Goal: Task Accomplishment & Management: Use online tool/utility

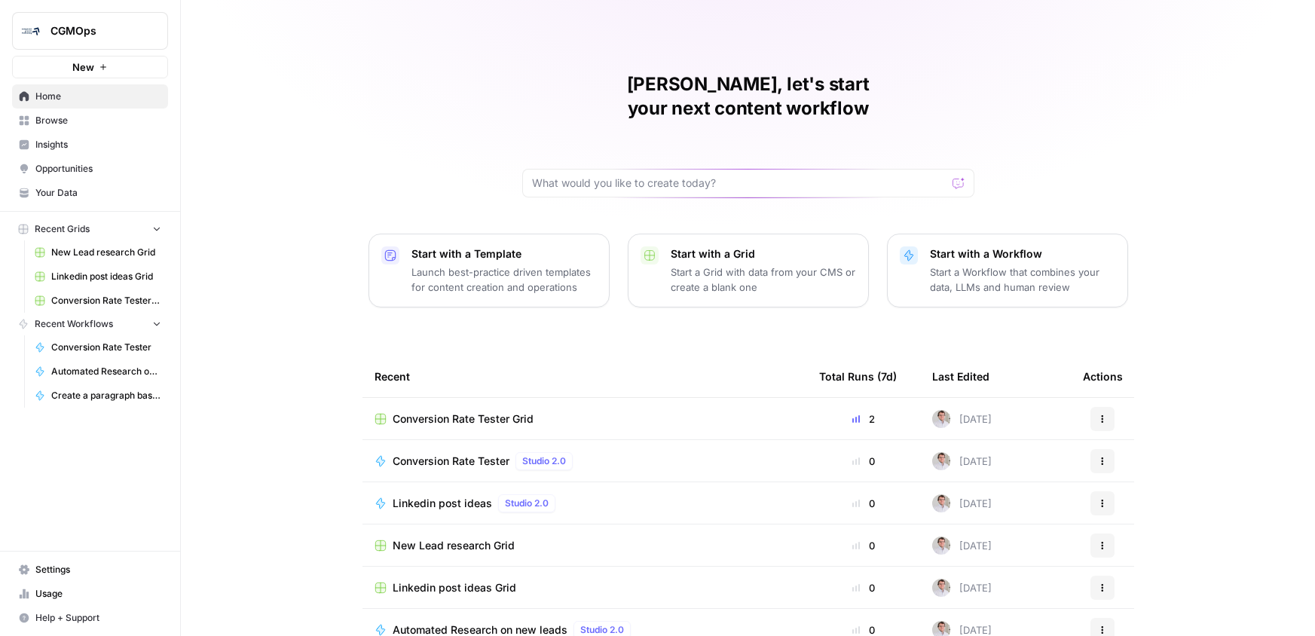
click at [90, 23] on span "CGMOps" at bounding box center [96, 30] width 91 height 15
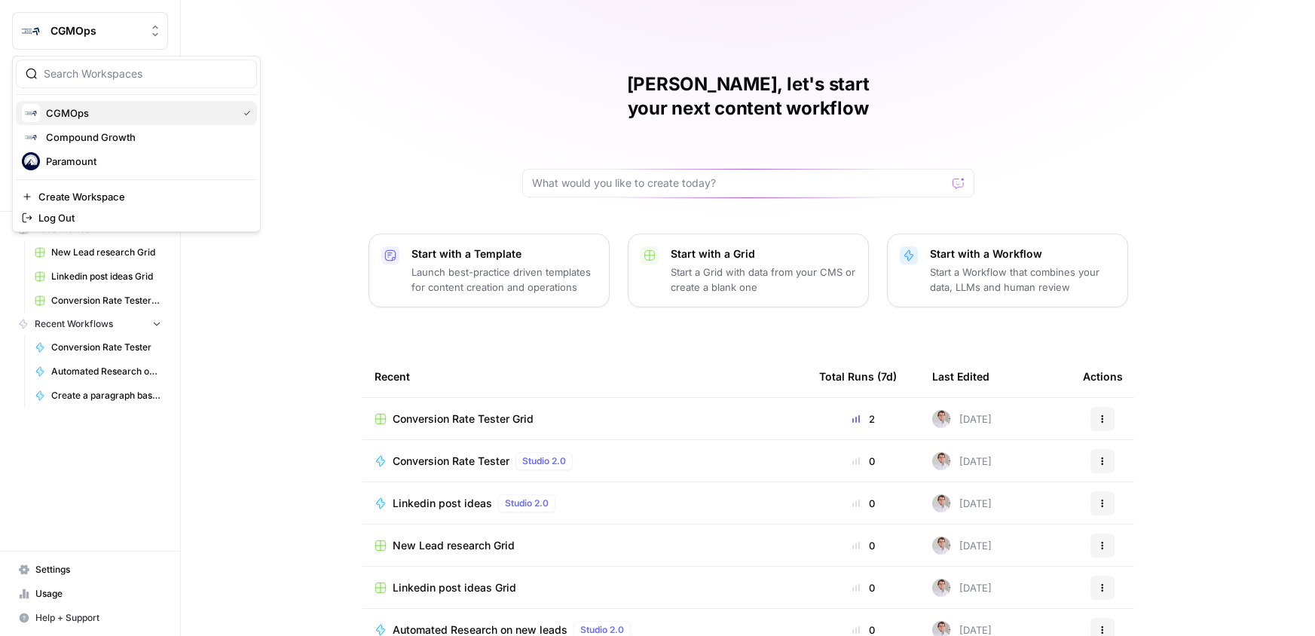
click at [82, 124] on button "CGMOps" at bounding box center [136, 113] width 241 height 24
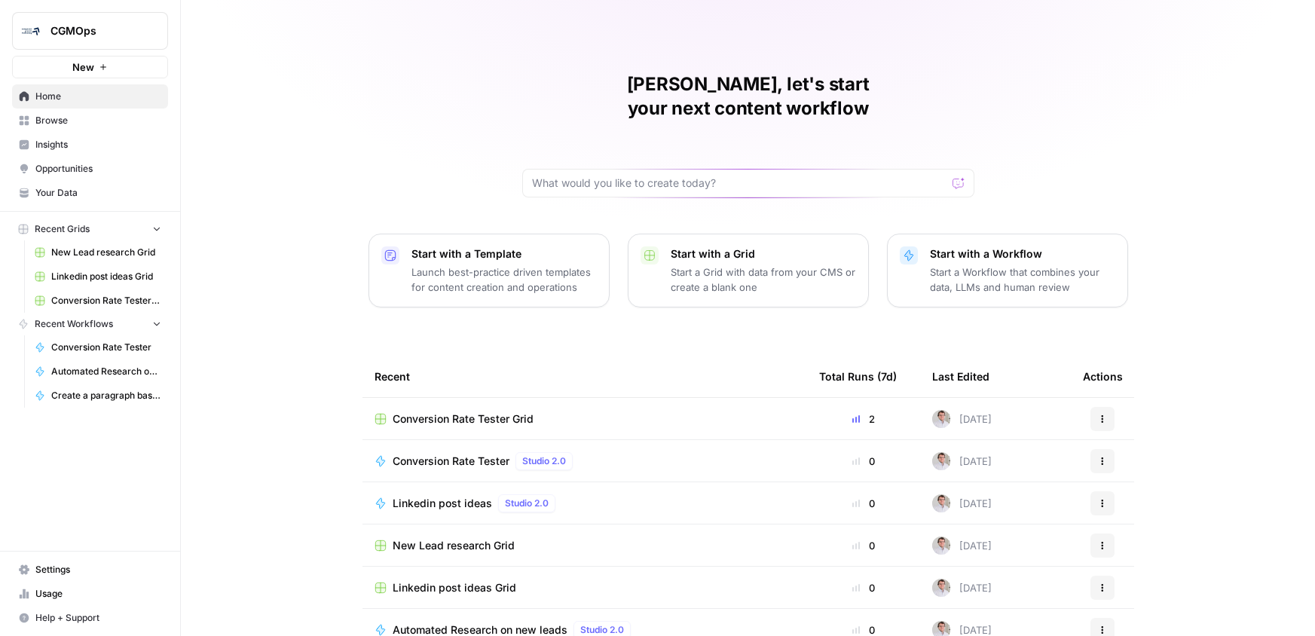
click at [503, 454] on span "Conversion Rate Tester" at bounding box center [451, 461] width 117 height 15
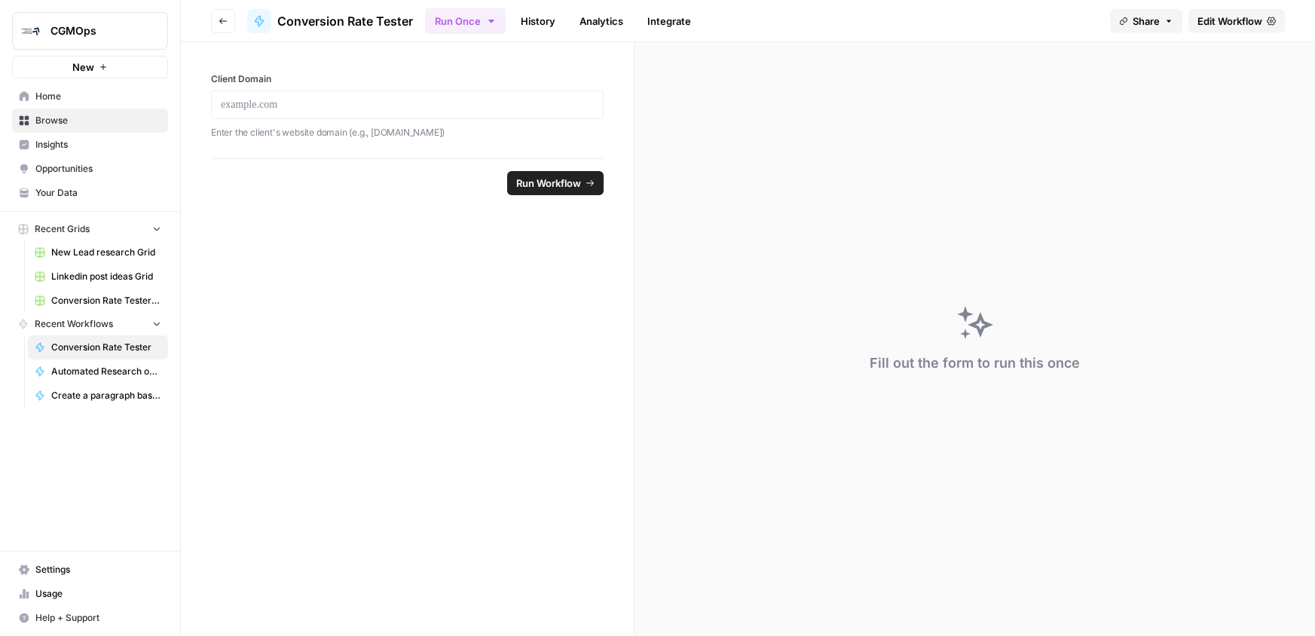
click at [1229, 14] on span "Edit Workflow" at bounding box center [1230, 21] width 65 height 15
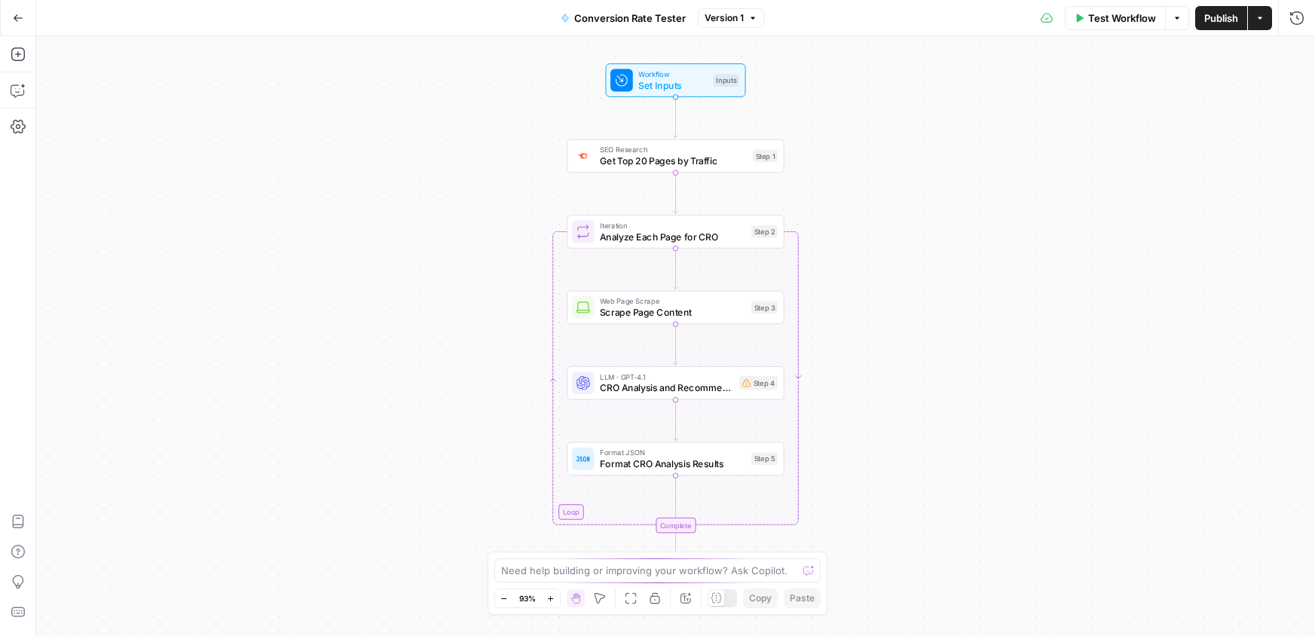
click at [1141, 26] on button "Test Workflow" at bounding box center [1115, 18] width 101 height 24
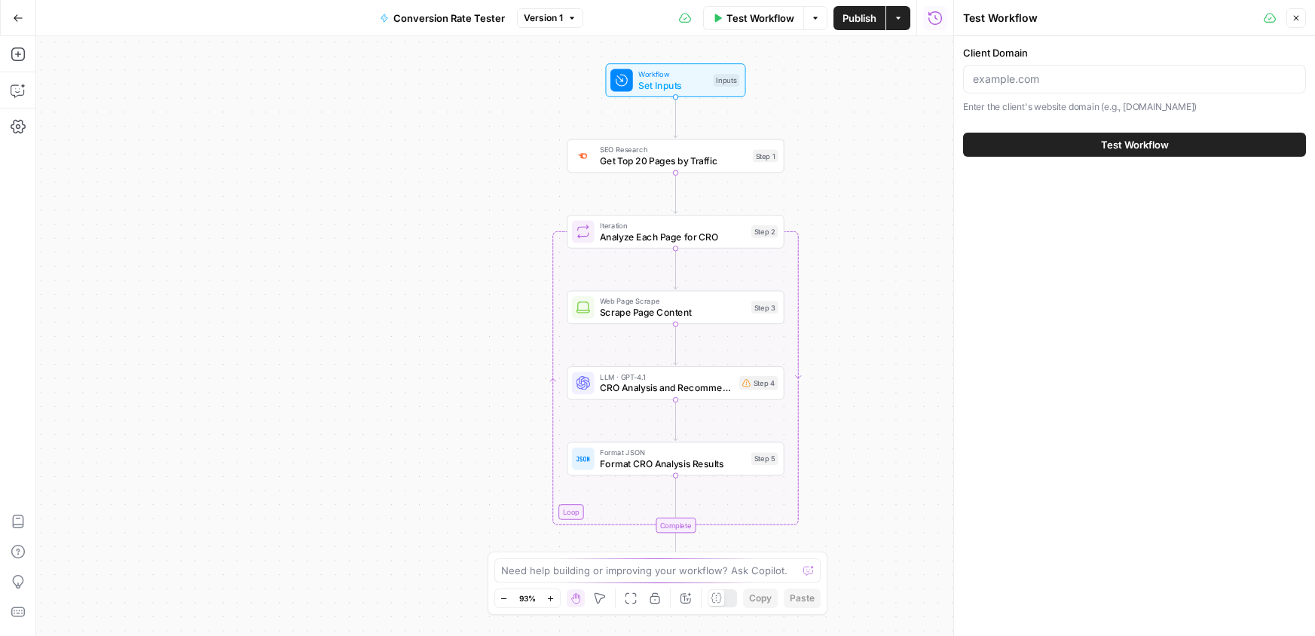
click at [1107, 139] on span "Test Workflow" at bounding box center [1135, 144] width 68 height 15
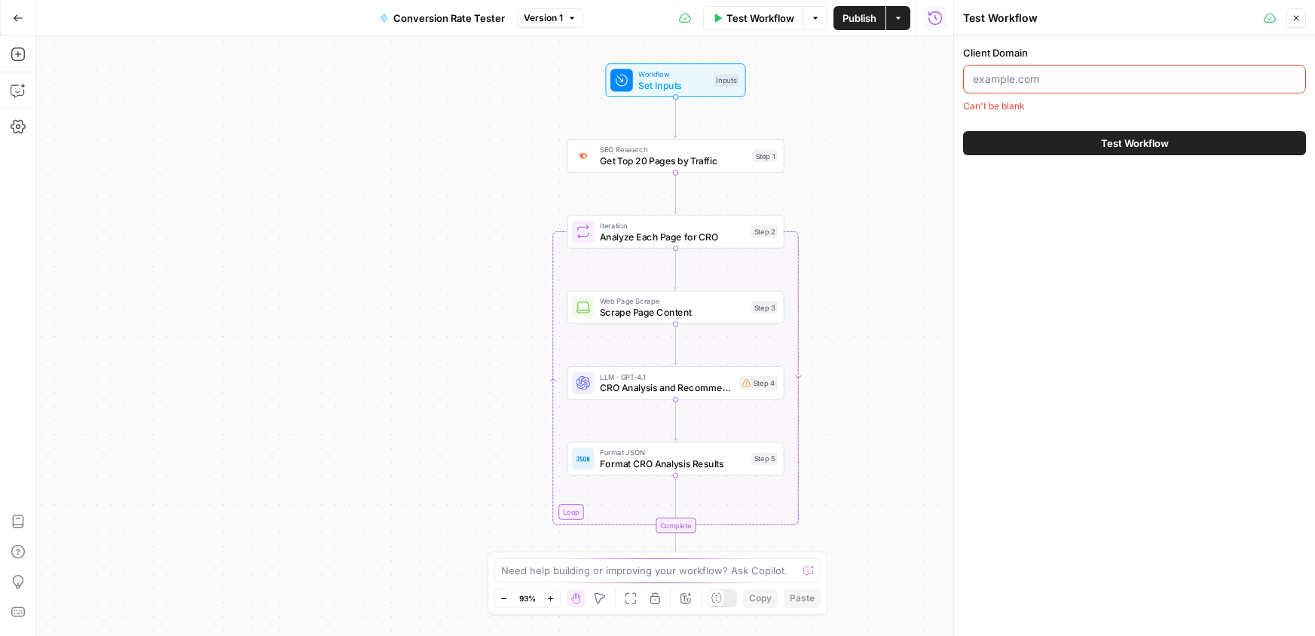
click at [1030, 78] on input "Client Domain" at bounding box center [1134, 79] width 323 height 15
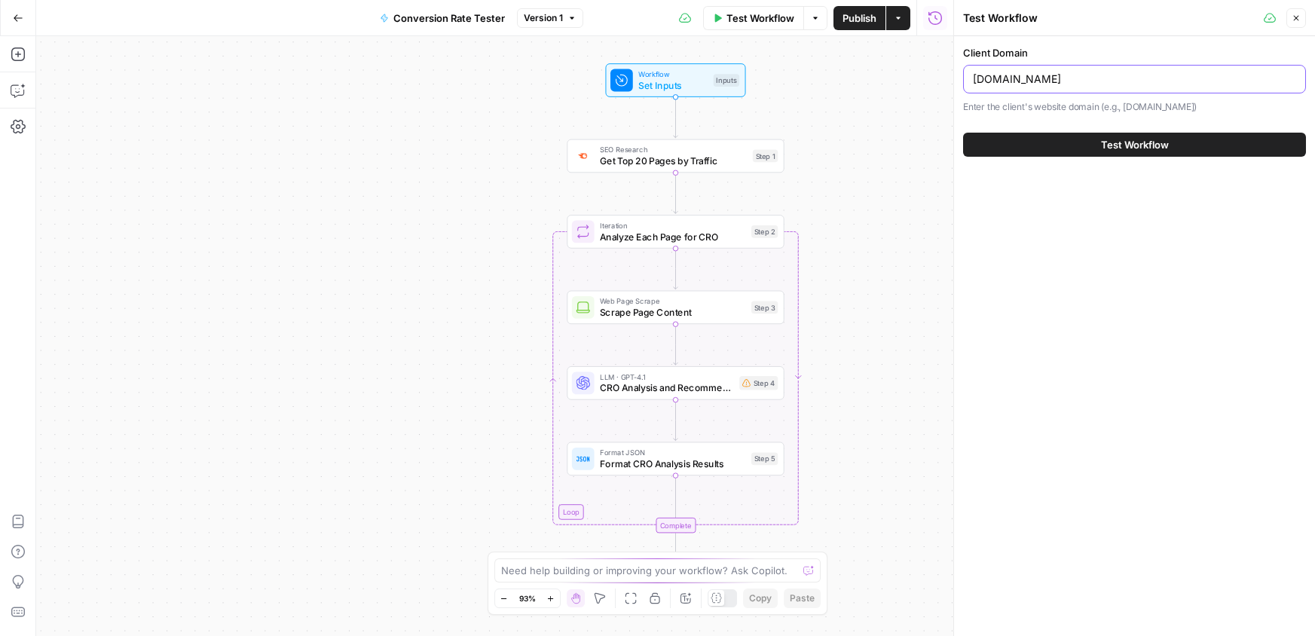
type input "incident.io"
click at [1079, 152] on button "Test Workflow" at bounding box center [1134, 145] width 343 height 24
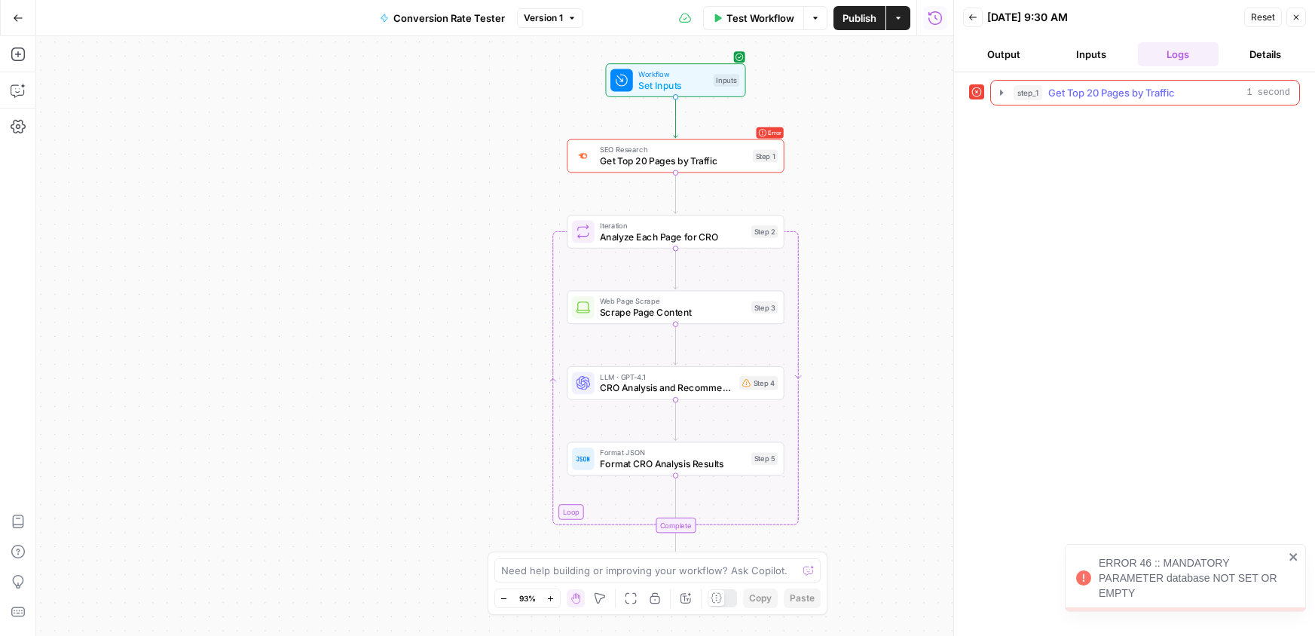
click at [1069, 81] on button "step_1 Get Top 20 Pages by Traffic 1 second" at bounding box center [1145, 93] width 308 height 24
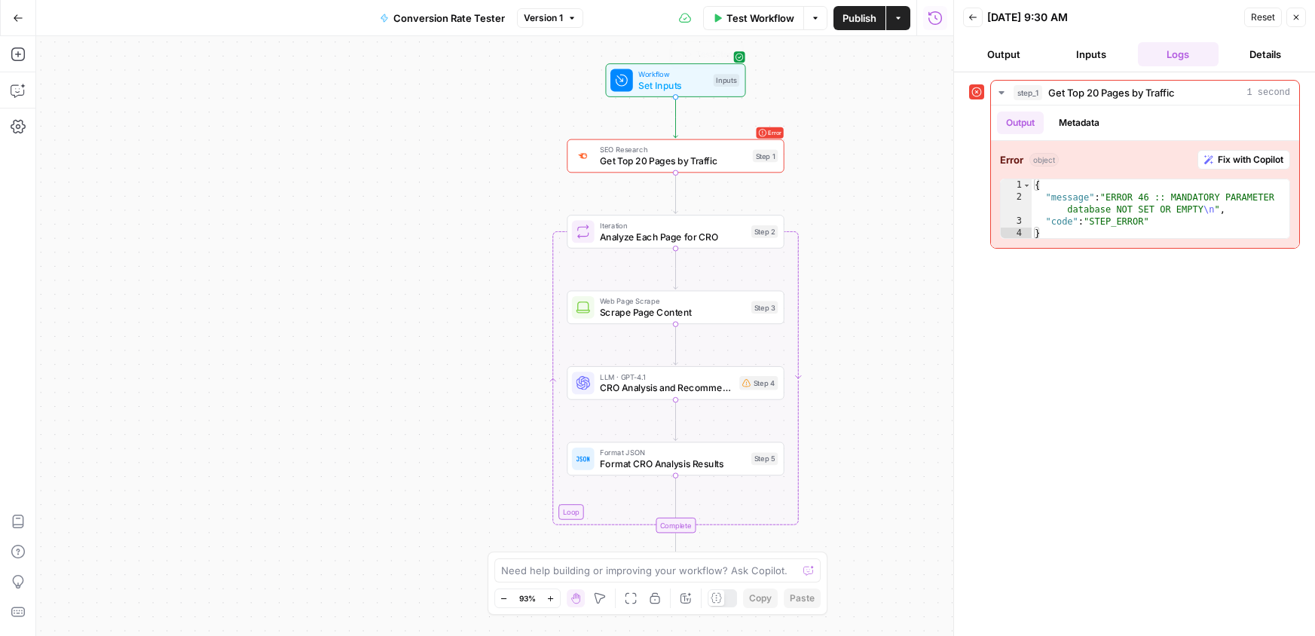
click at [640, 83] on span "Set Inputs" at bounding box center [672, 85] width 69 height 14
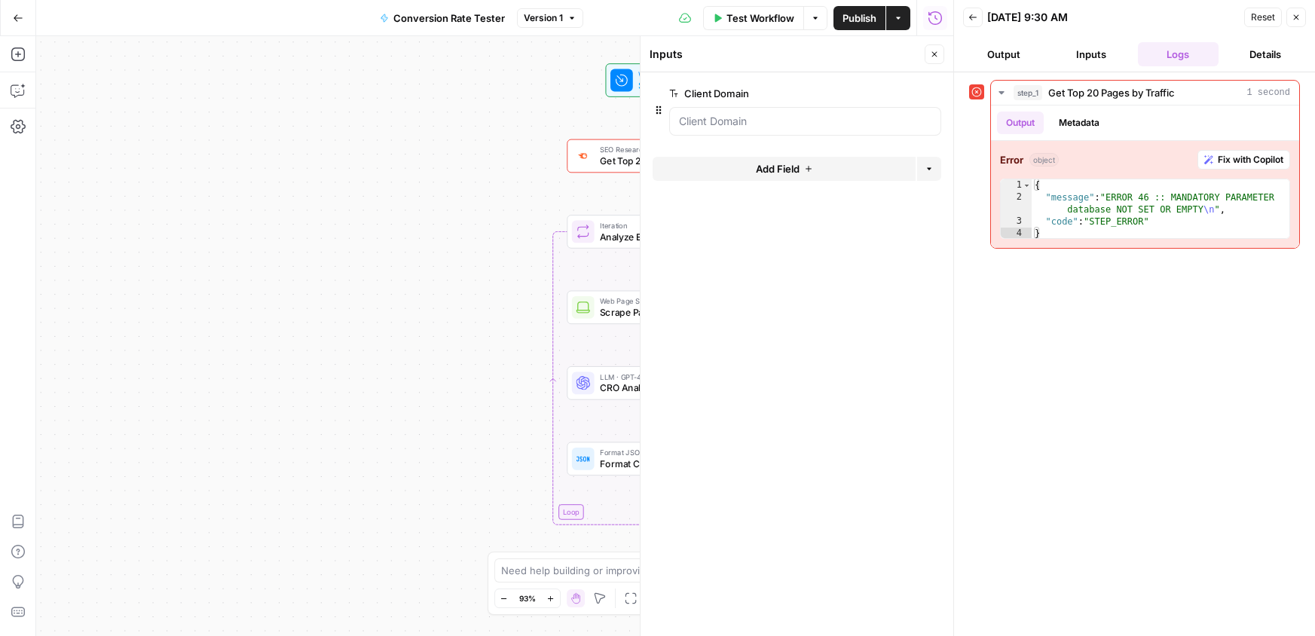
click at [843, 182] on div "Add Field Options" at bounding box center [797, 175] width 289 height 36
click at [825, 157] on button "Add Field" at bounding box center [784, 169] width 263 height 24
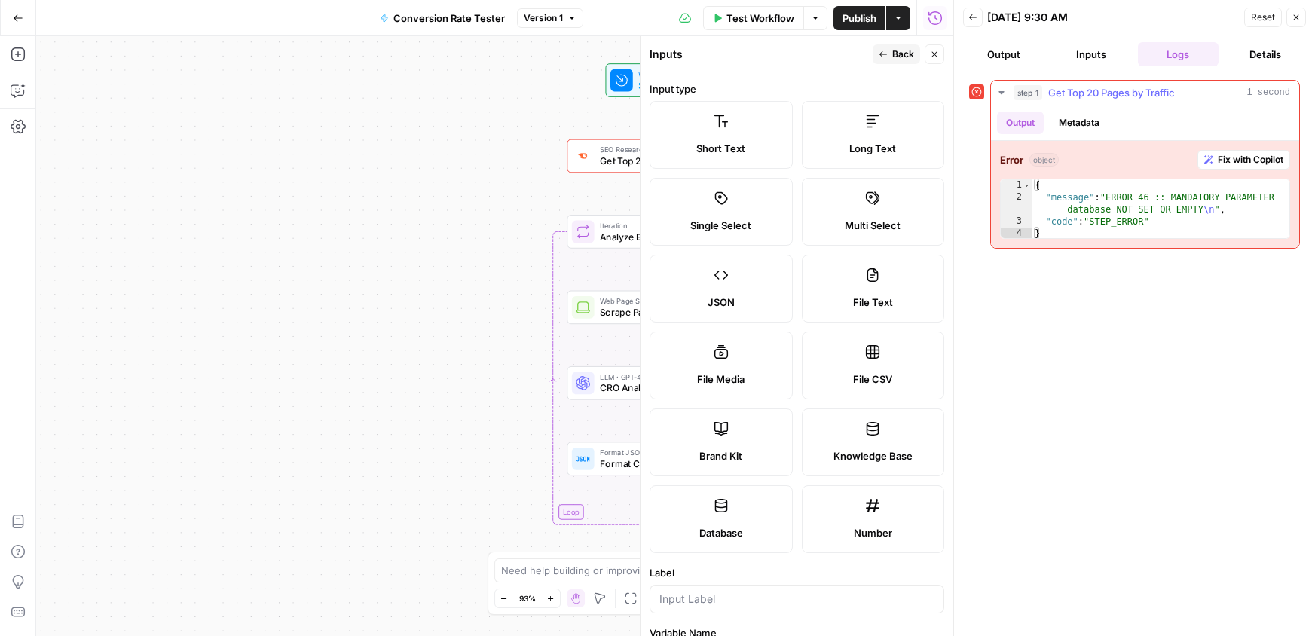
type textarea "**********"
click at [1147, 210] on div "{ "message" : "ERROR 46 :: MANDATORY PARAMETER database NOT SET OR EMPTY \n " ,…" at bounding box center [1161, 221] width 258 height 84
click at [1252, 158] on span "Fix with Copilot" at bounding box center [1251, 160] width 66 height 14
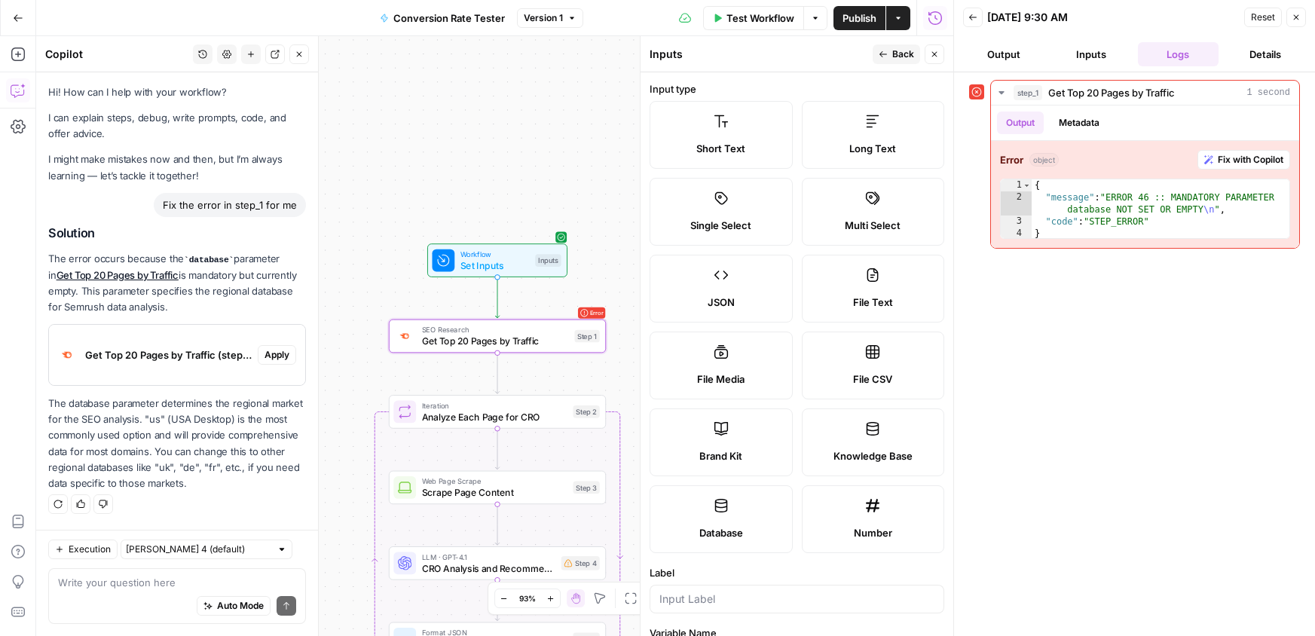
click at [277, 361] on span "Apply" at bounding box center [277, 355] width 25 height 14
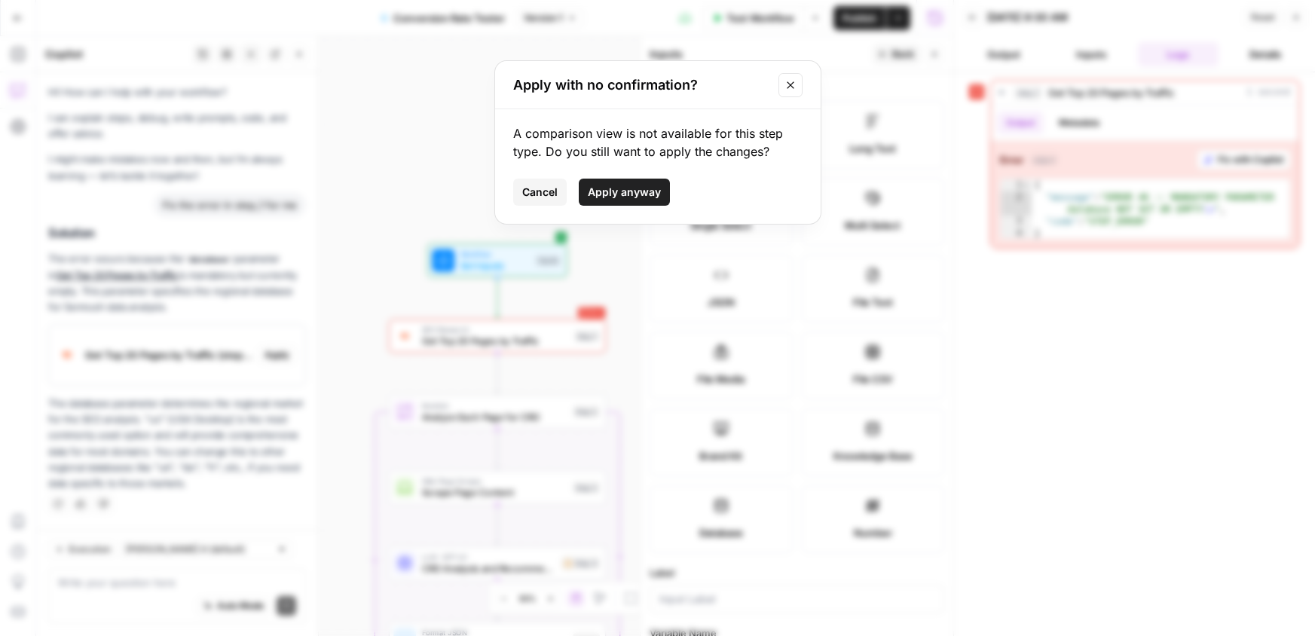
click at [635, 191] on span "Apply anyway" at bounding box center [624, 192] width 73 height 15
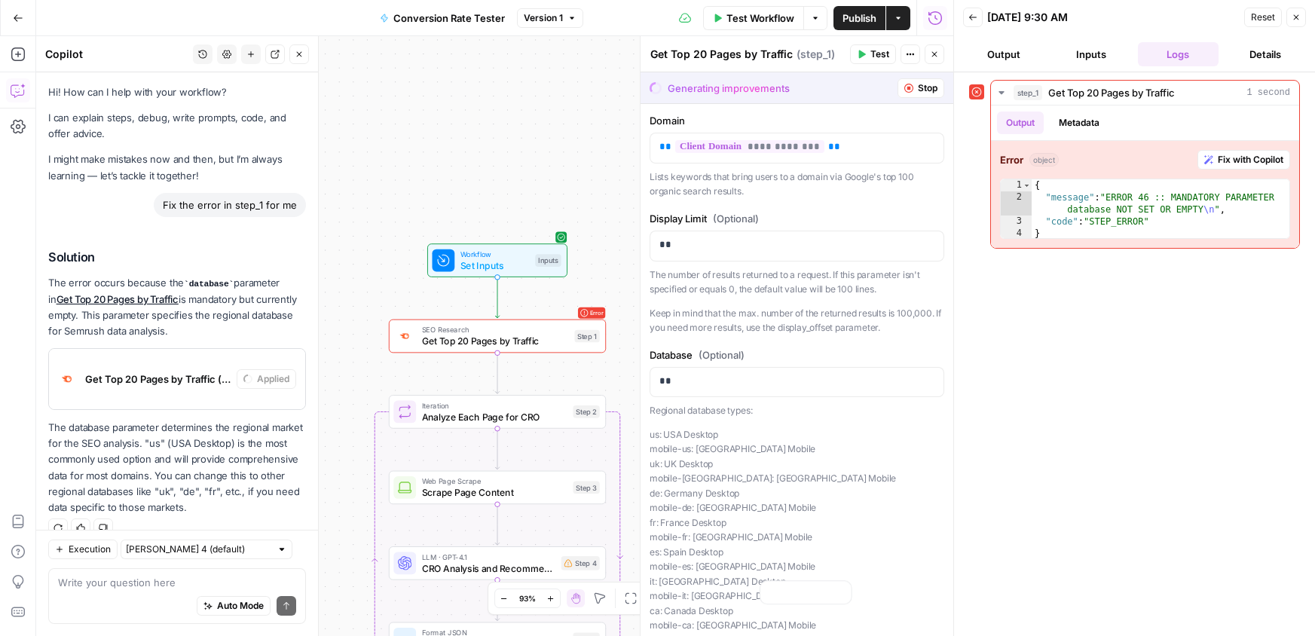
scroll to position [22, 0]
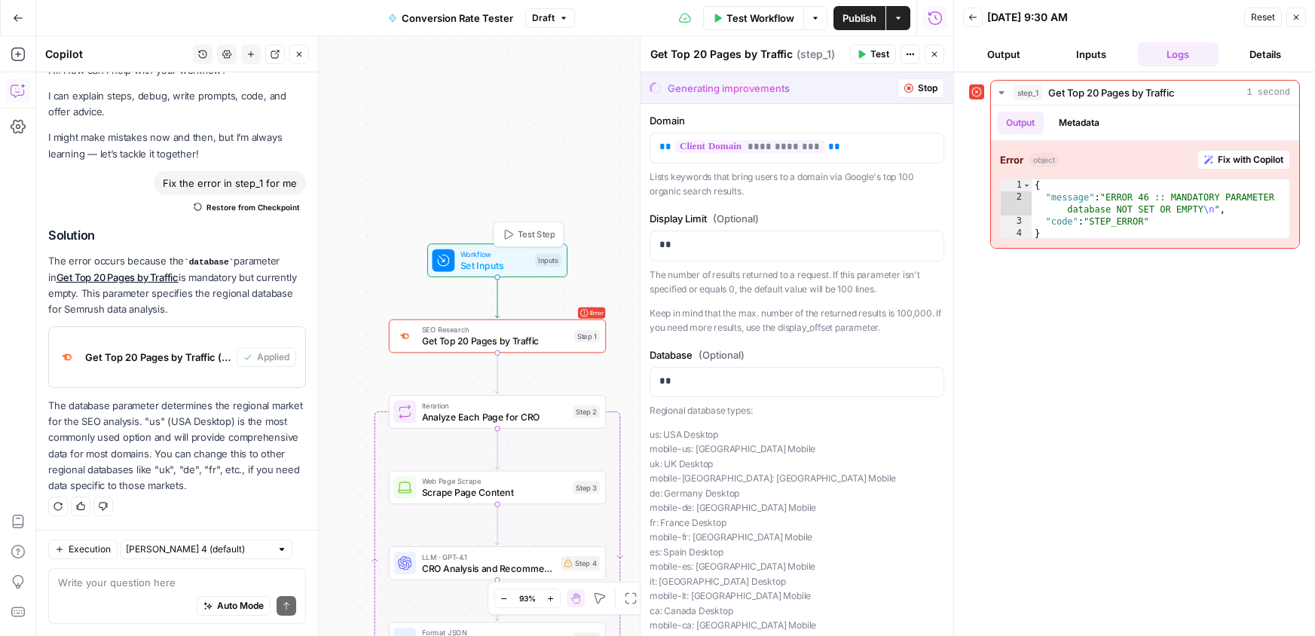
click at [522, 262] on span "Set Inputs" at bounding box center [495, 266] width 69 height 14
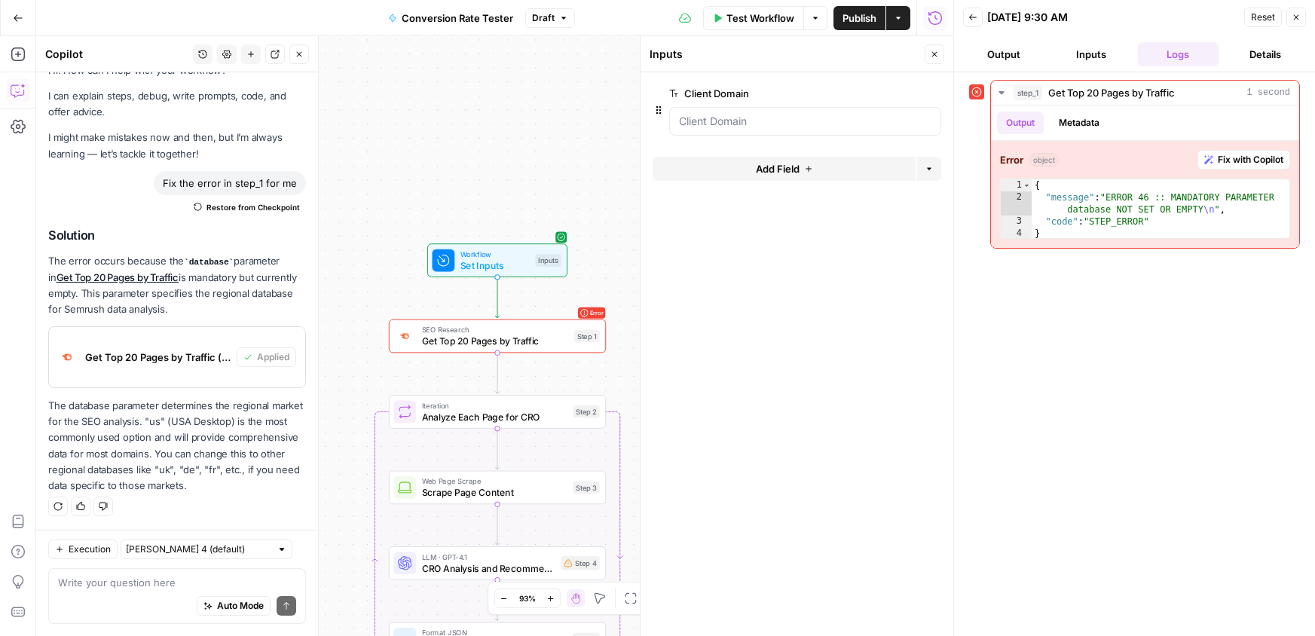
click at [754, 11] on span "Test Workflow" at bounding box center [761, 18] width 68 height 15
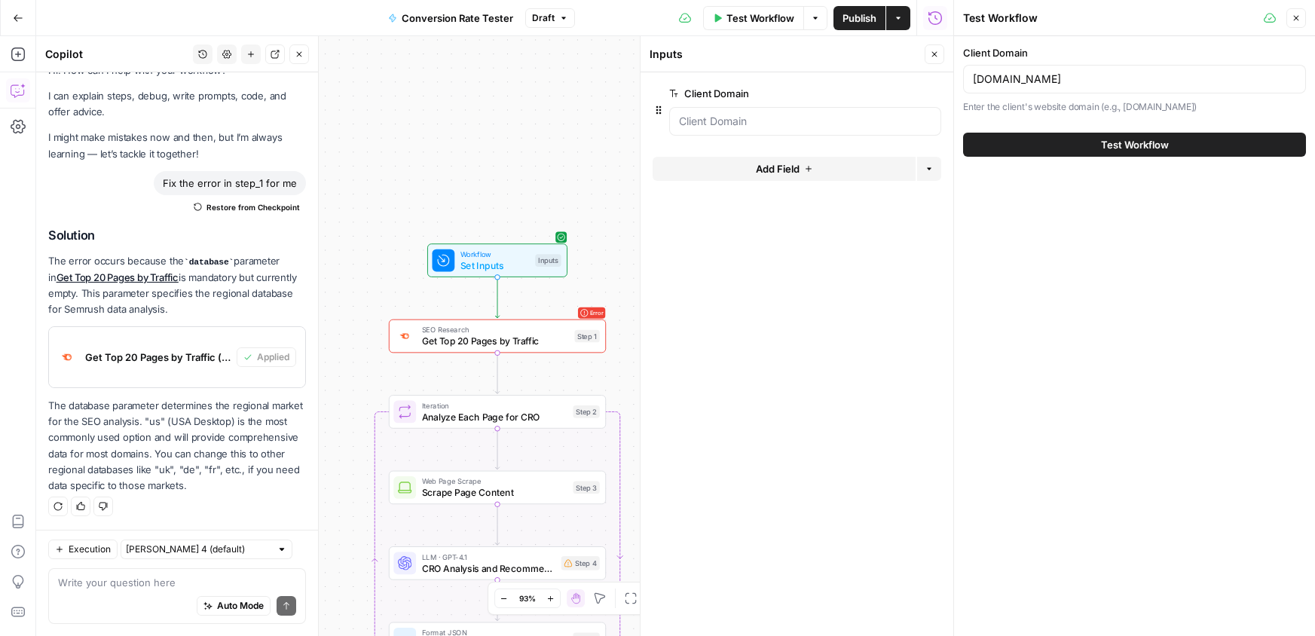
click at [1073, 136] on button "Test Workflow" at bounding box center [1134, 145] width 343 height 24
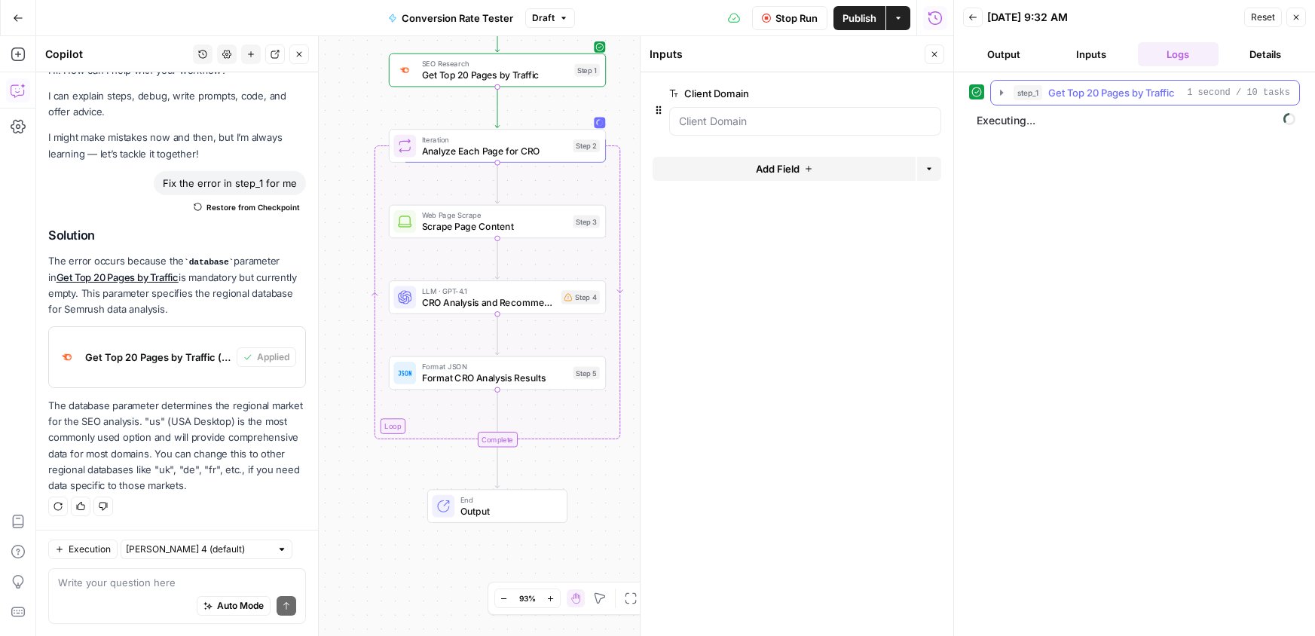
click at [1001, 95] on icon "button" at bounding box center [1002, 93] width 12 height 12
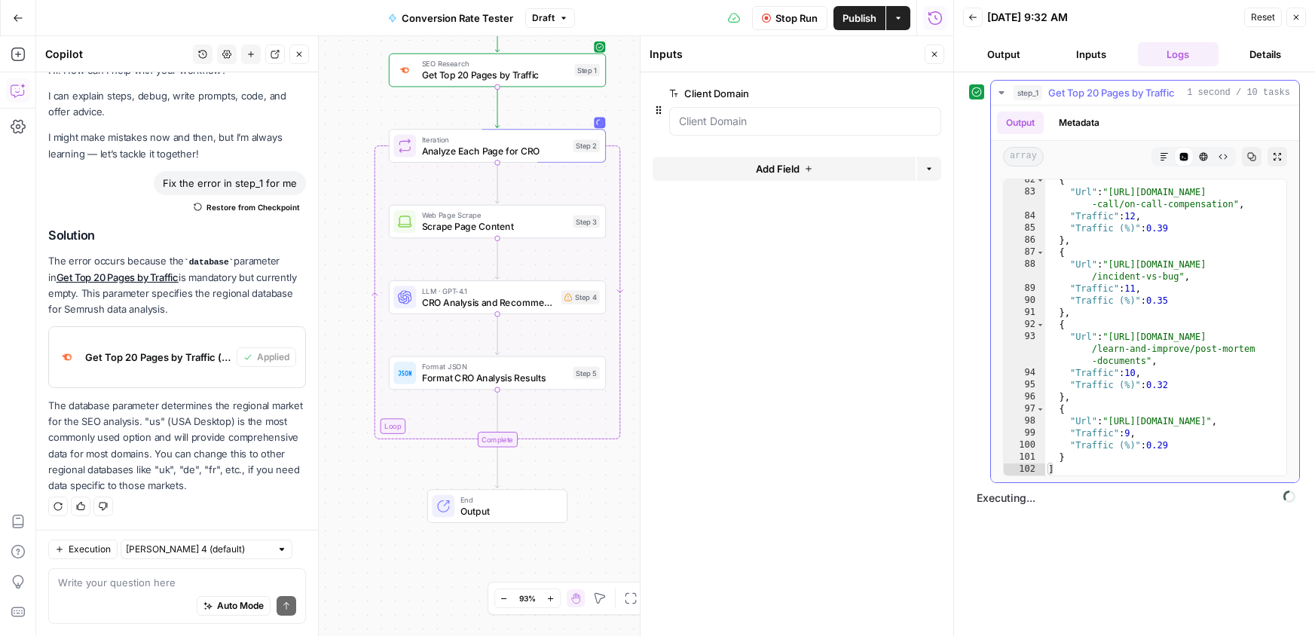
scroll to position [1235, 0]
click at [1000, 92] on icon "button" at bounding box center [1001, 92] width 5 height 3
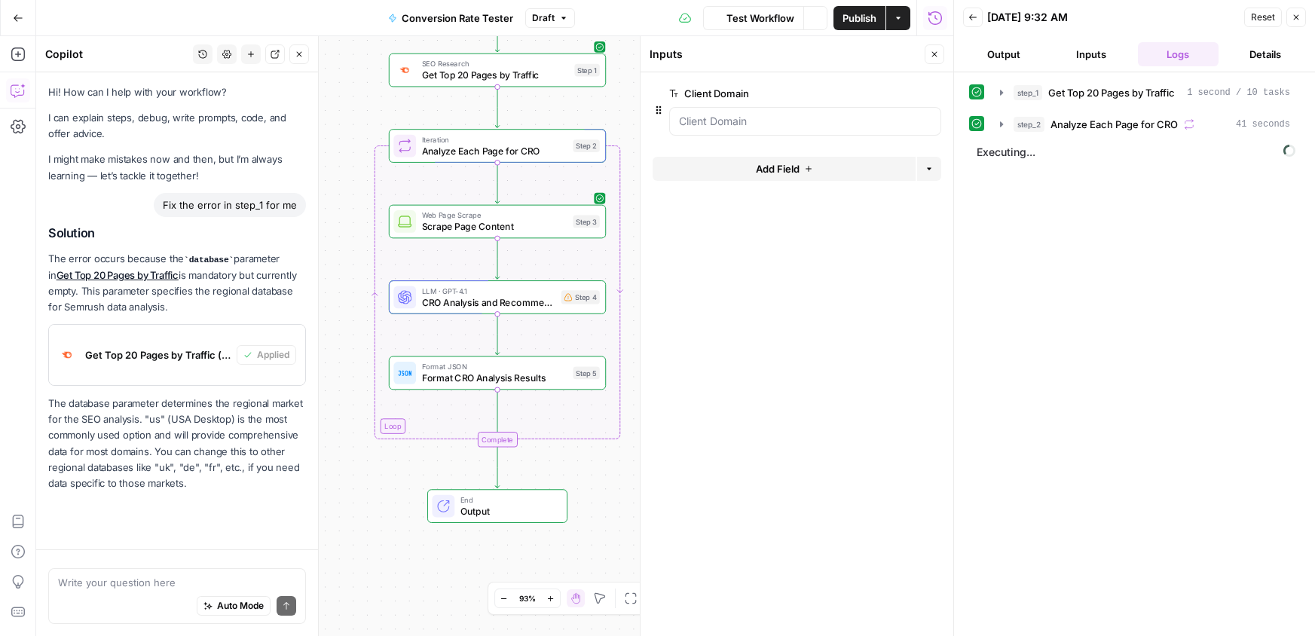
scroll to position [22, 0]
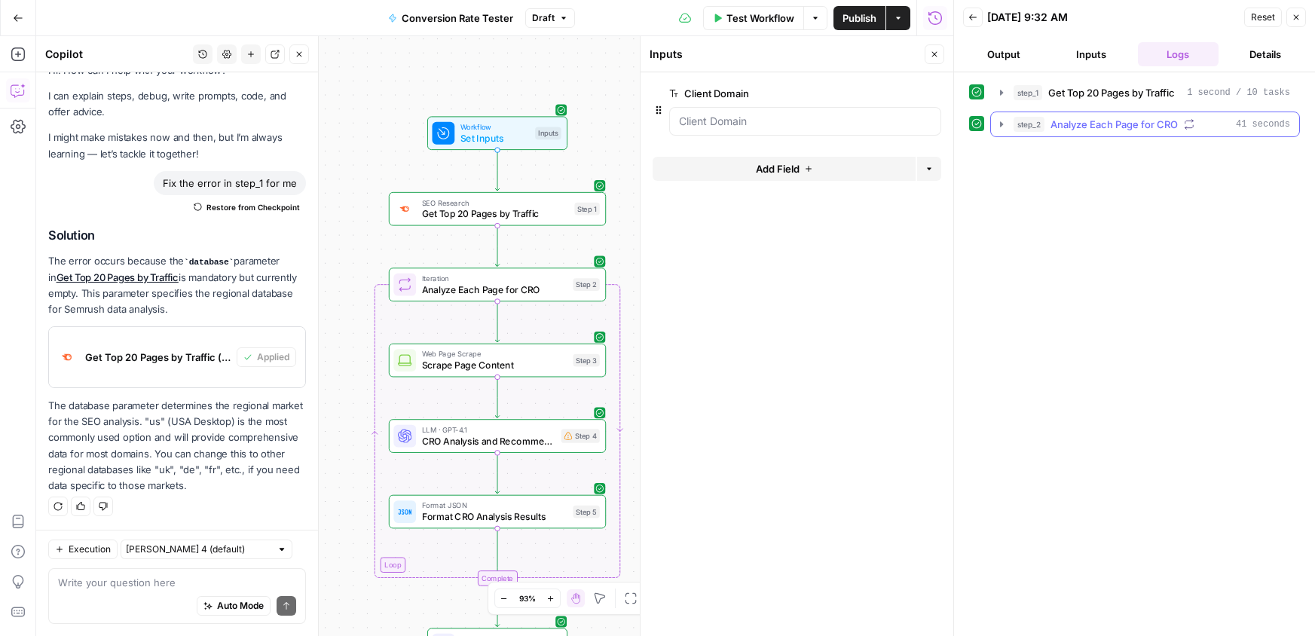
click at [1075, 120] on span "Analyze Each Page for CRO" at bounding box center [1114, 124] width 127 height 15
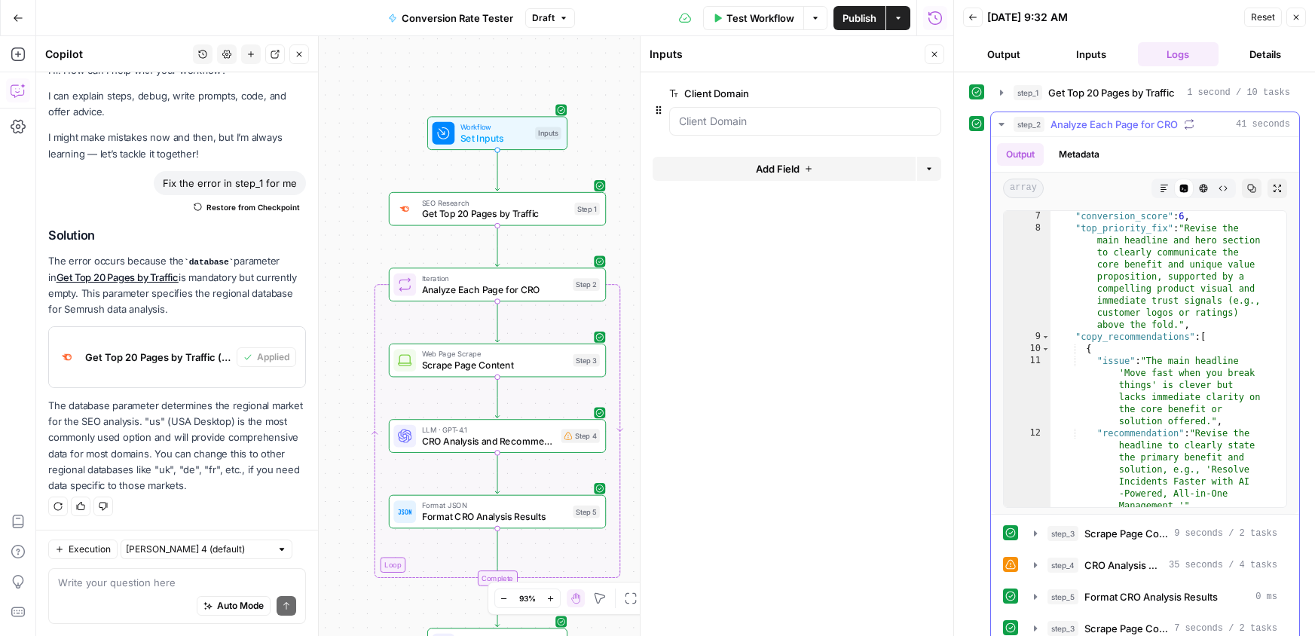
scroll to position [0, 0]
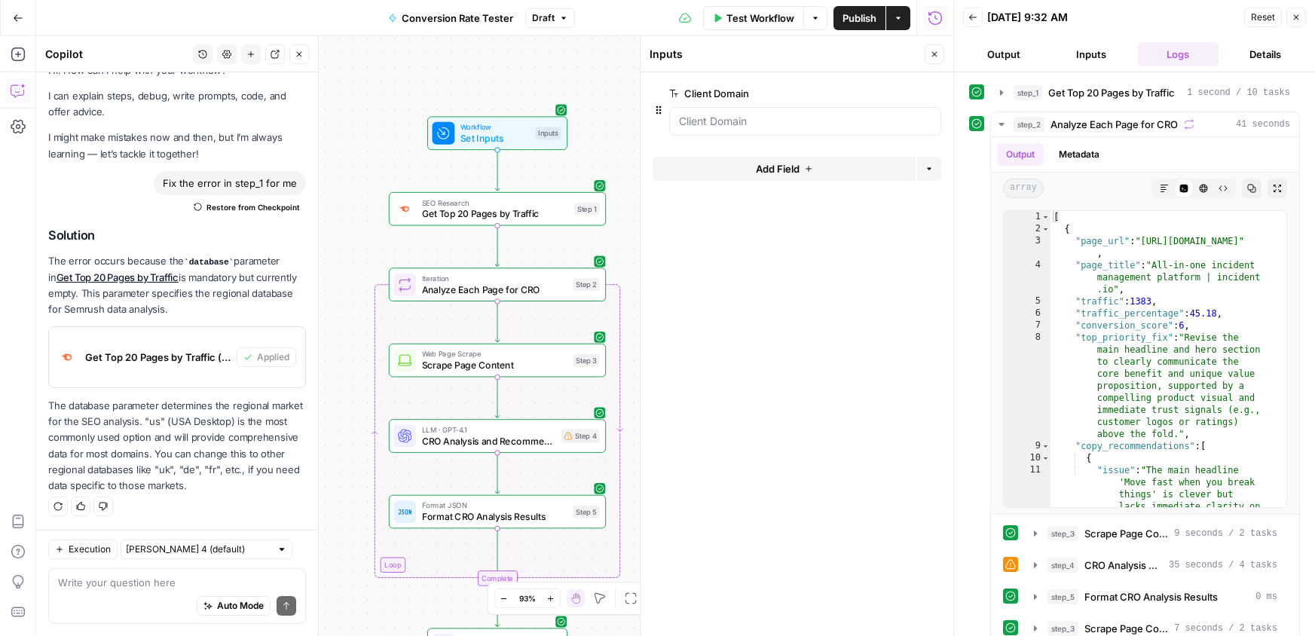
click at [476, 135] on span "Set Inputs" at bounding box center [495, 138] width 69 height 14
click at [479, 132] on span "Set Inputs" at bounding box center [495, 138] width 69 height 14
click at [800, 170] on button "Add Field" at bounding box center [784, 169] width 263 height 24
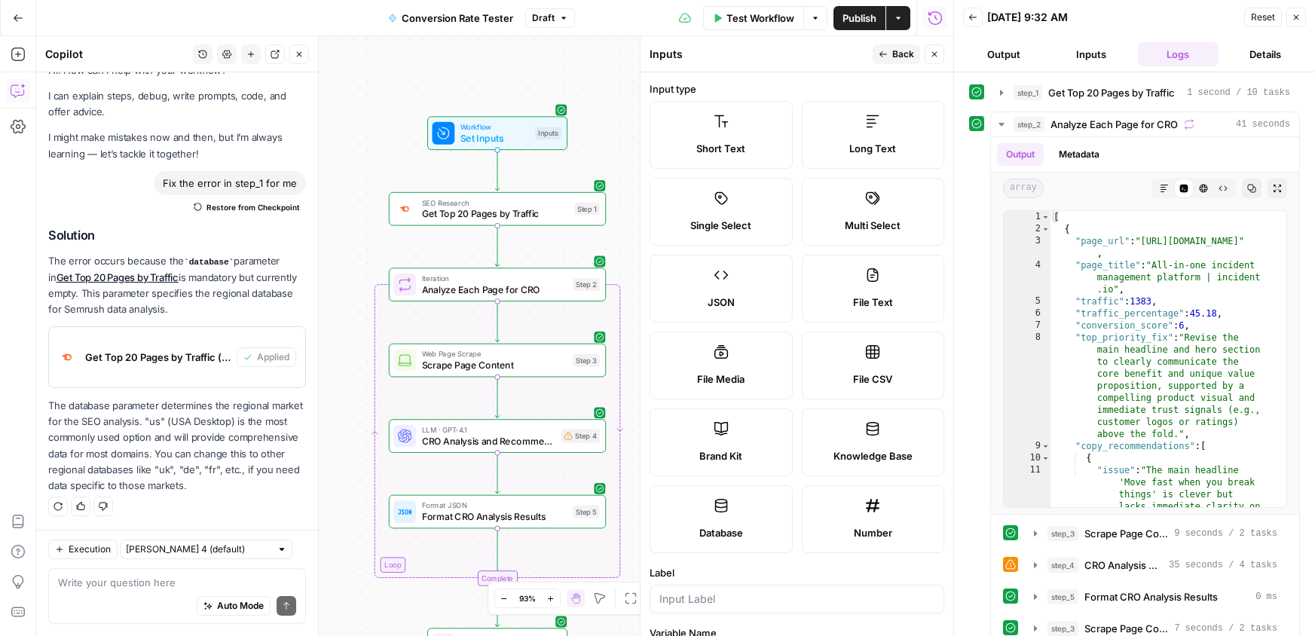
click at [849, 428] on label "Knowledge Base" at bounding box center [873, 443] width 143 height 68
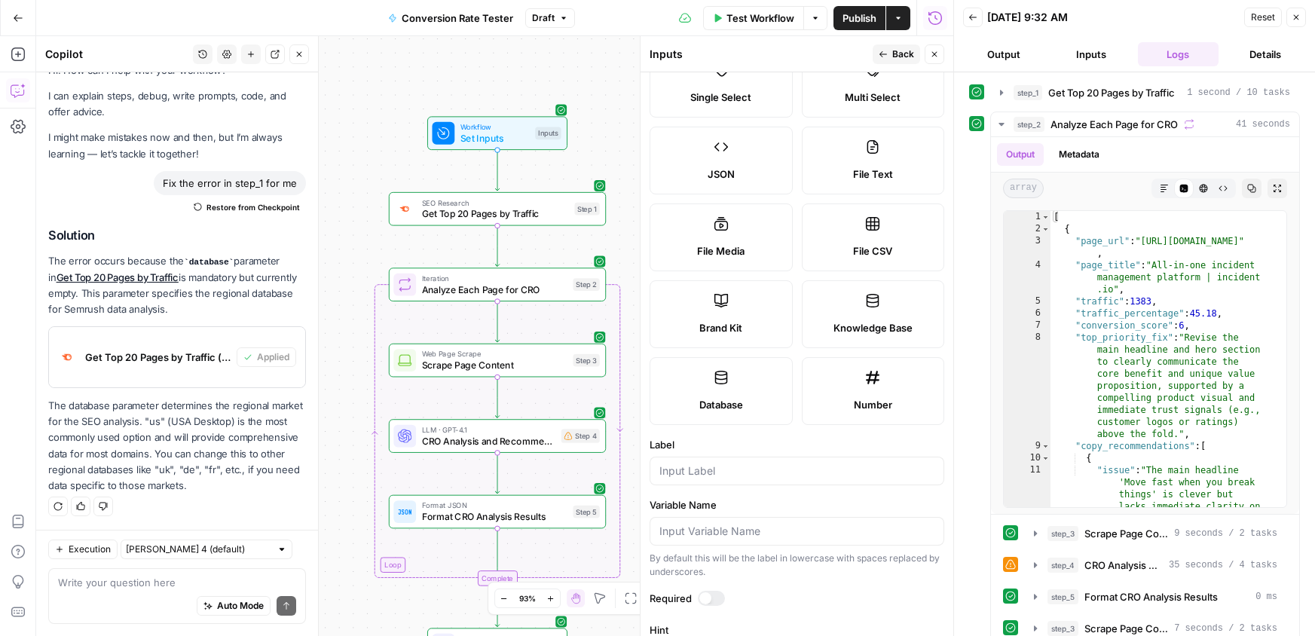
scroll to position [271, 0]
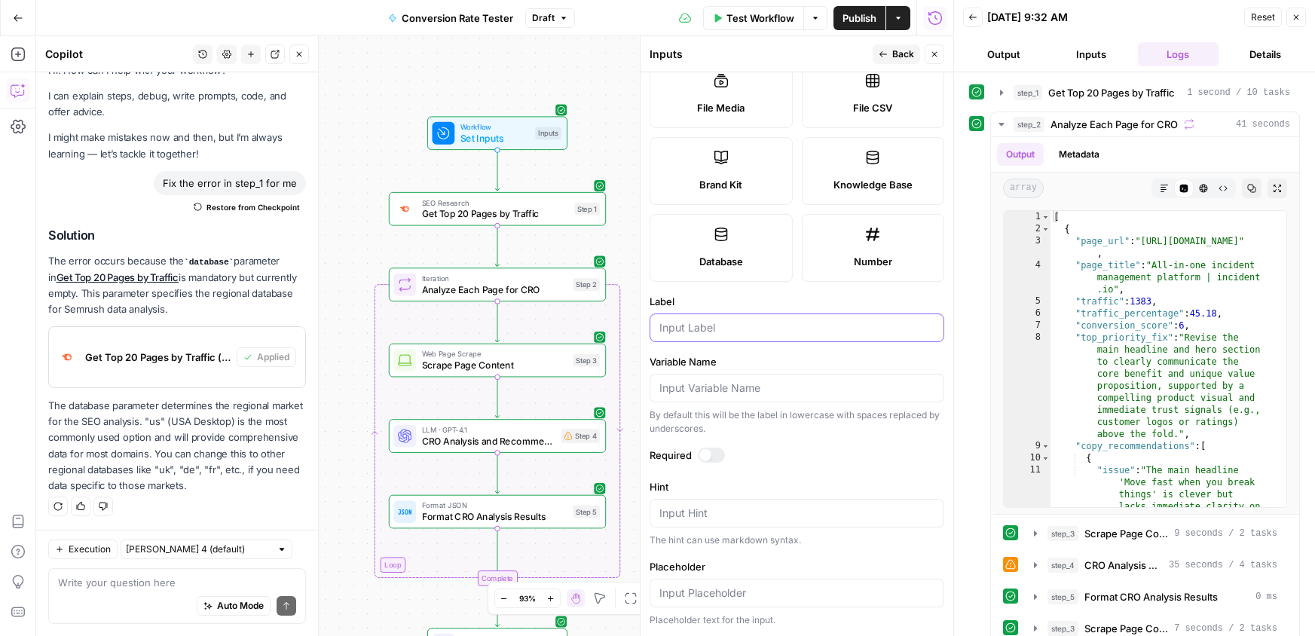
click at [711, 321] on input "Label" at bounding box center [797, 327] width 275 height 15
type input "Knowledgebase"
click at [701, 449] on div at bounding box center [705, 455] width 12 height 12
click at [701, 449] on div at bounding box center [711, 455] width 27 height 15
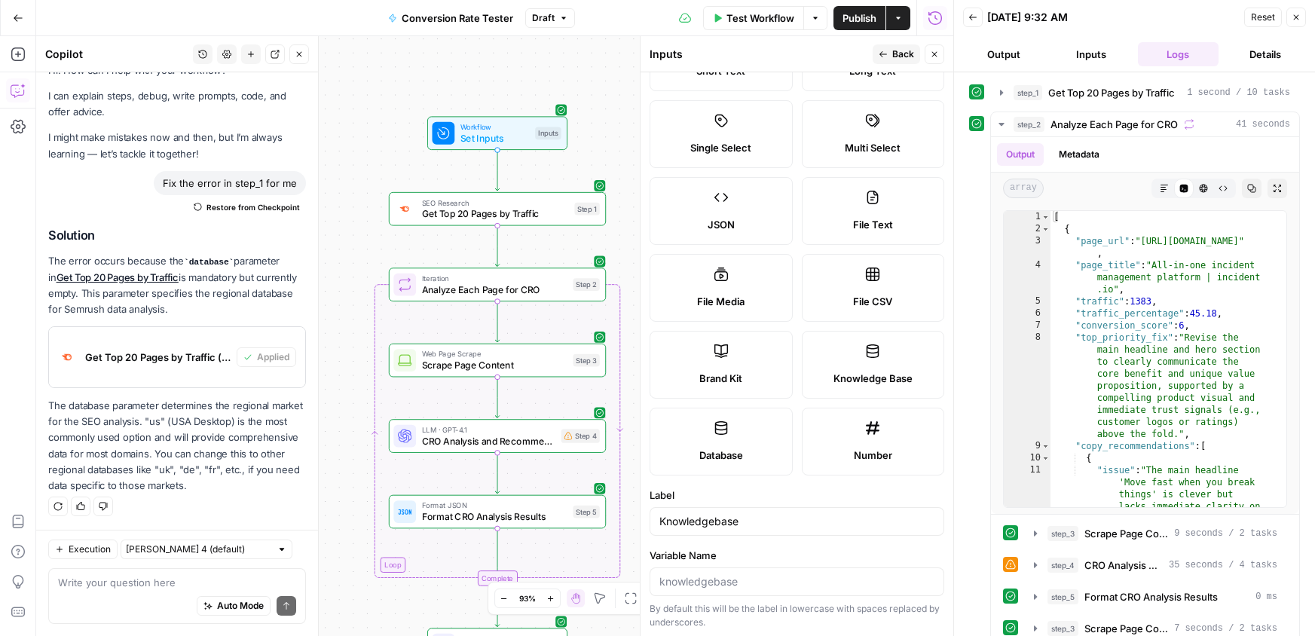
scroll to position [0, 0]
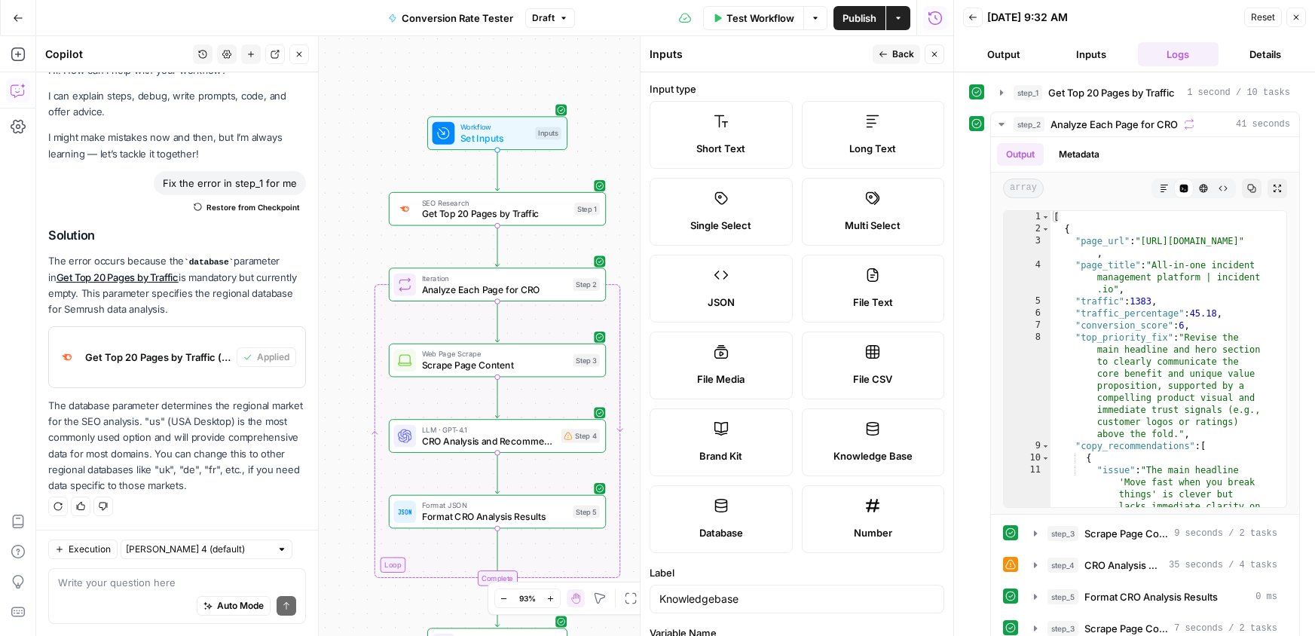
click at [898, 57] on span "Back" at bounding box center [903, 54] width 22 height 14
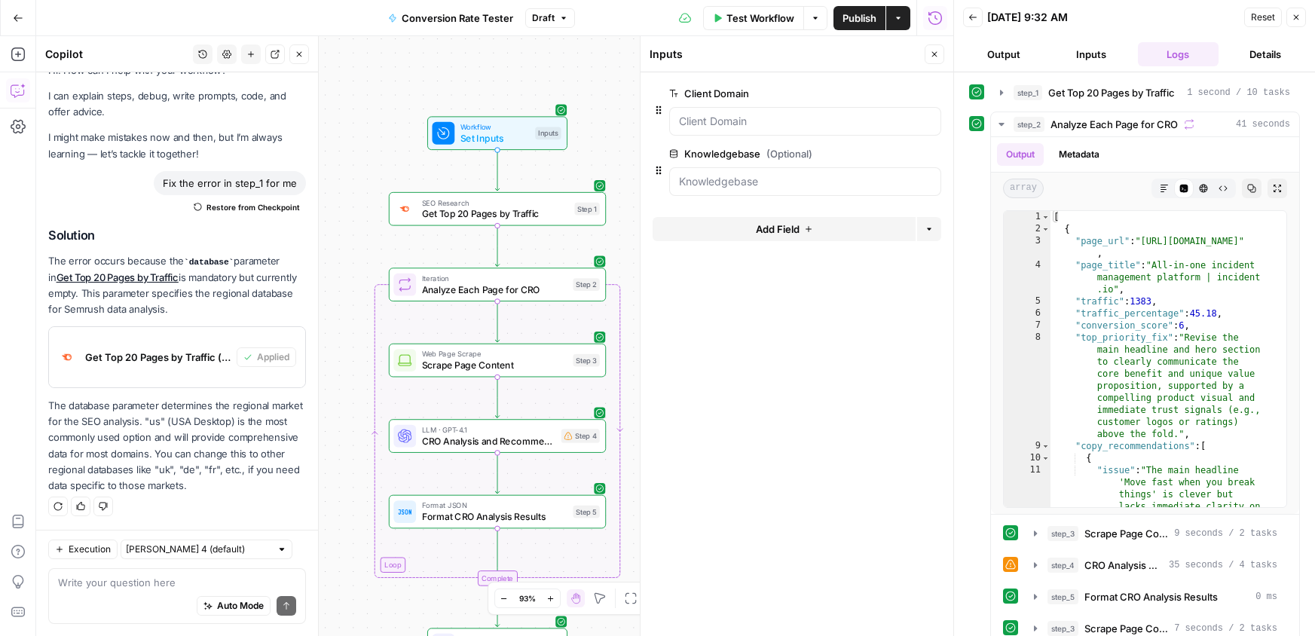
click at [868, 12] on span "Publish" at bounding box center [860, 18] width 34 height 15
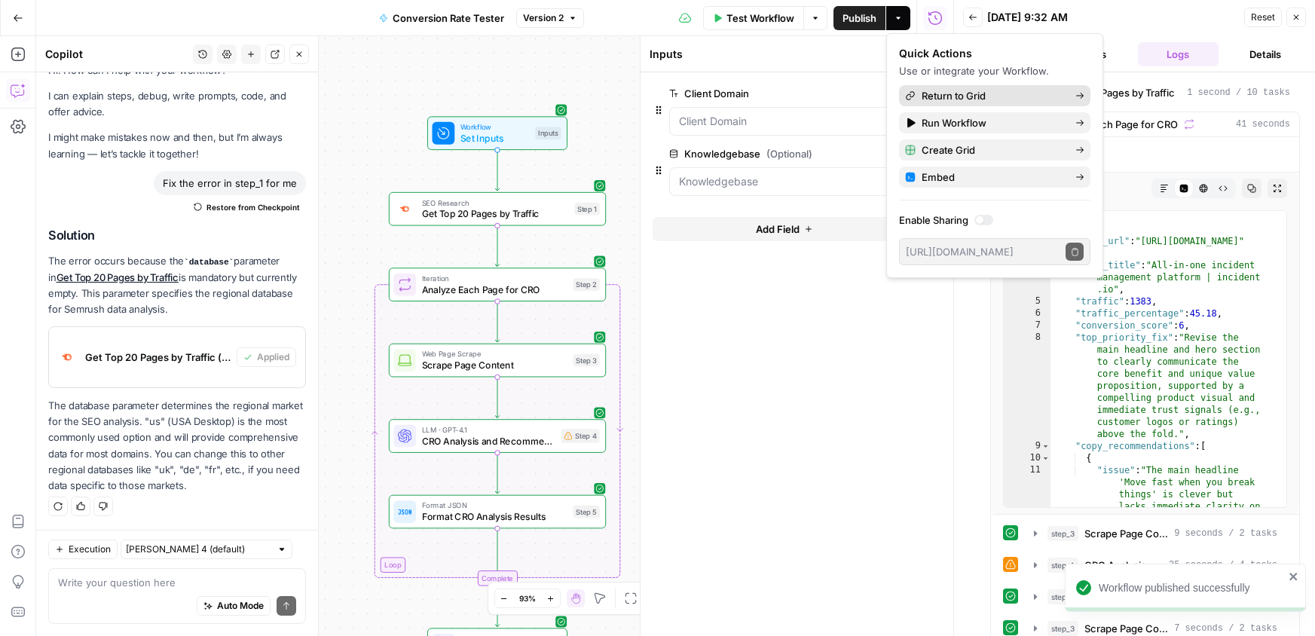
click at [981, 99] on span "Return to Grid" at bounding box center [993, 95] width 142 height 15
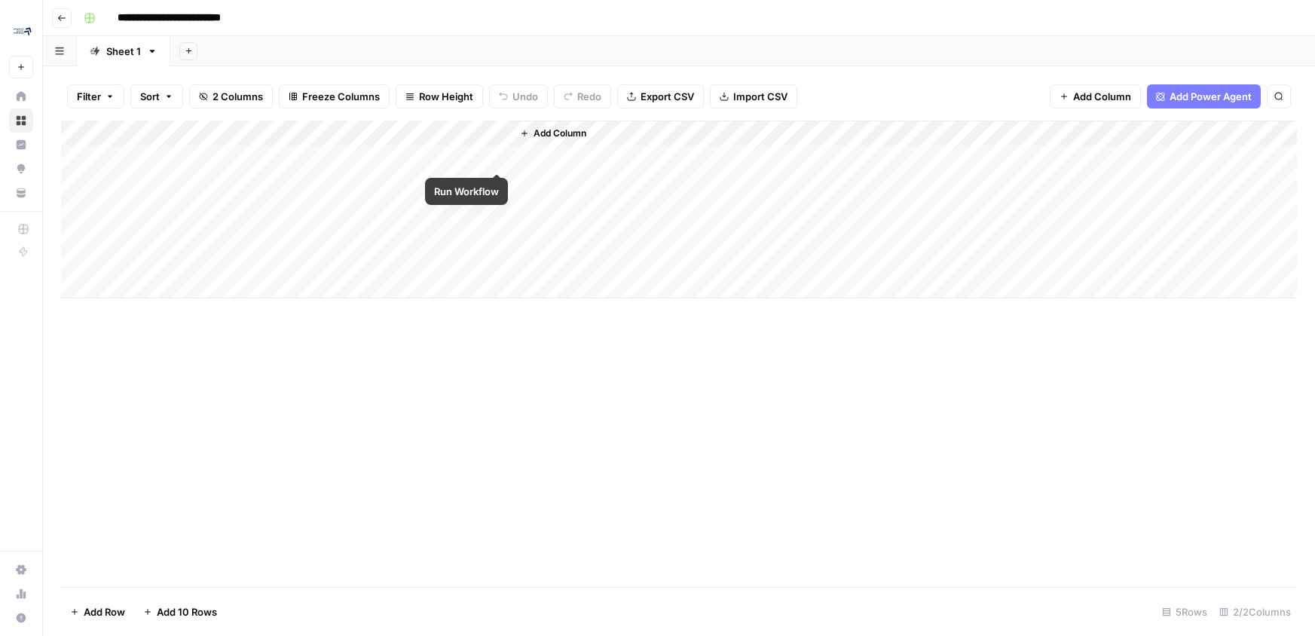
click at [494, 158] on div "Add Column" at bounding box center [679, 210] width 1236 height 178
click at [497, 183] on div "Add Column" at bounding box center [679, 210] width 1236 height 178
click at [583, 155] on div "Add Column" at bounding box center [679, 210] width 1236 height 178
click at [592, 154] on div "Add Column" at bounding box center [679, 210] width 1236 height 178
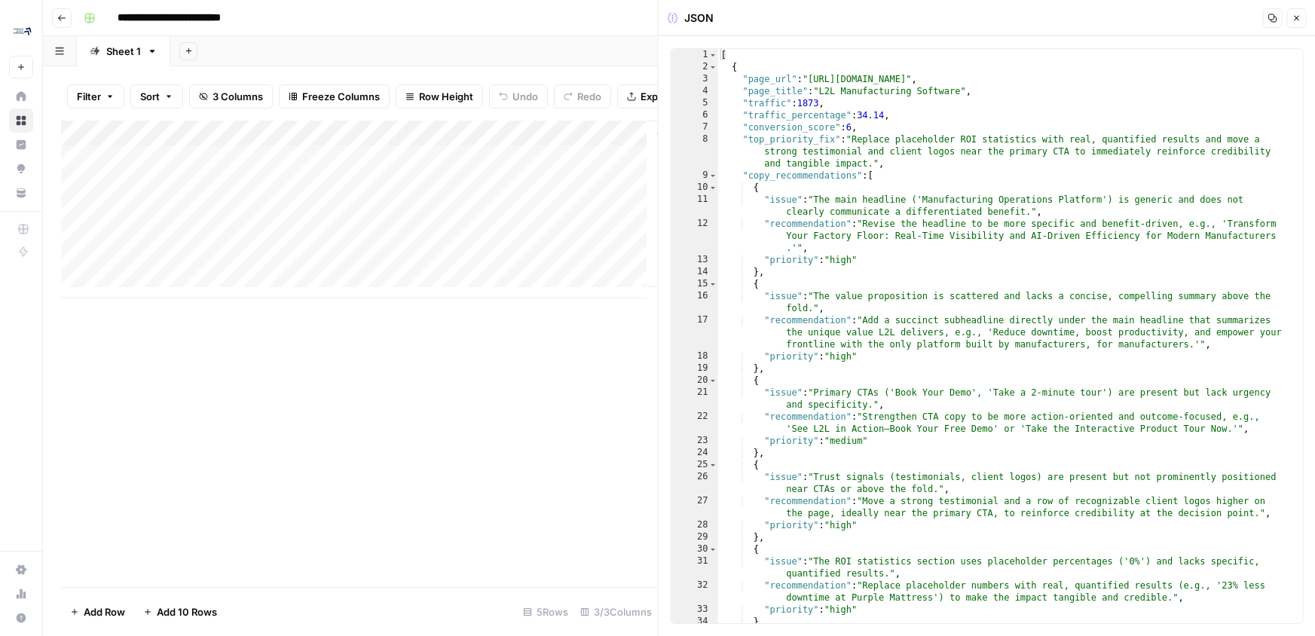
type textarea "**********"
click at [819, 98] on div "[ { "page_url" : "https://www.l2l.com/" , "page_title" : "L2L Manufacturing Sof…" at bounding box center [1005, 348] width 574 height 598
click at [442, 164] on div "Add Column" at bounding box center [359, 210] width 597 height 178
click at [480, 163] on div "Add Column" at bounding box center [359, 210] width 597 height 178
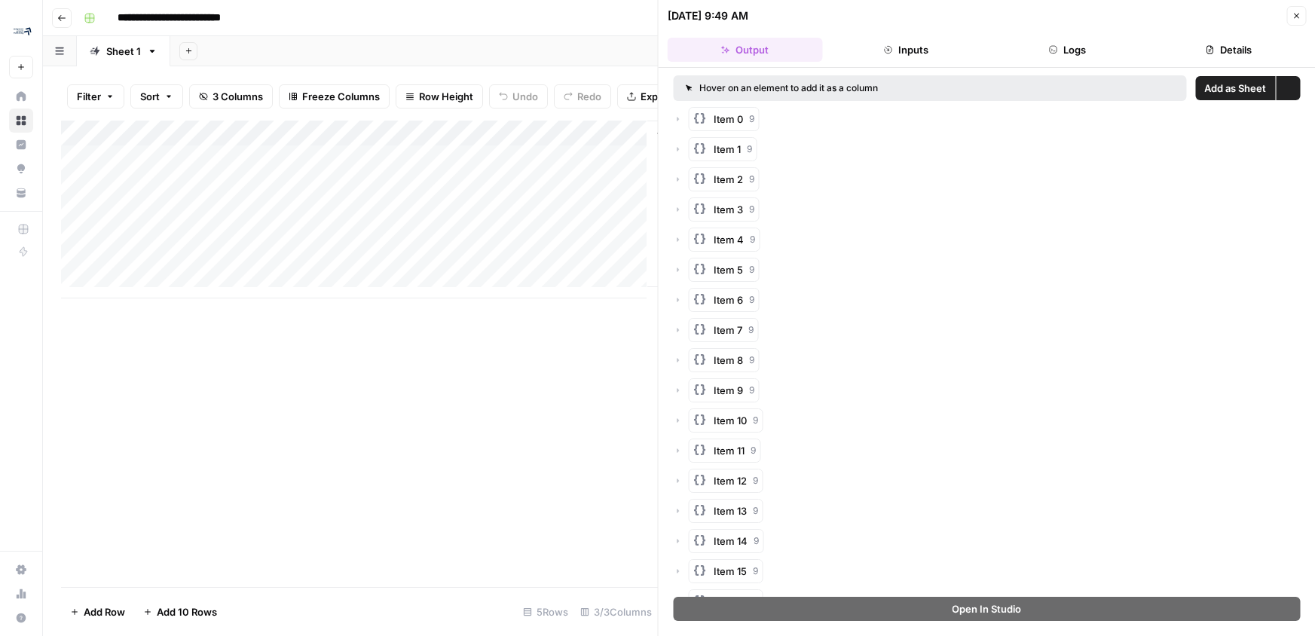
click at [455, 164] on div "Add Column" at bounding box center [359, 210] width 597 height 178
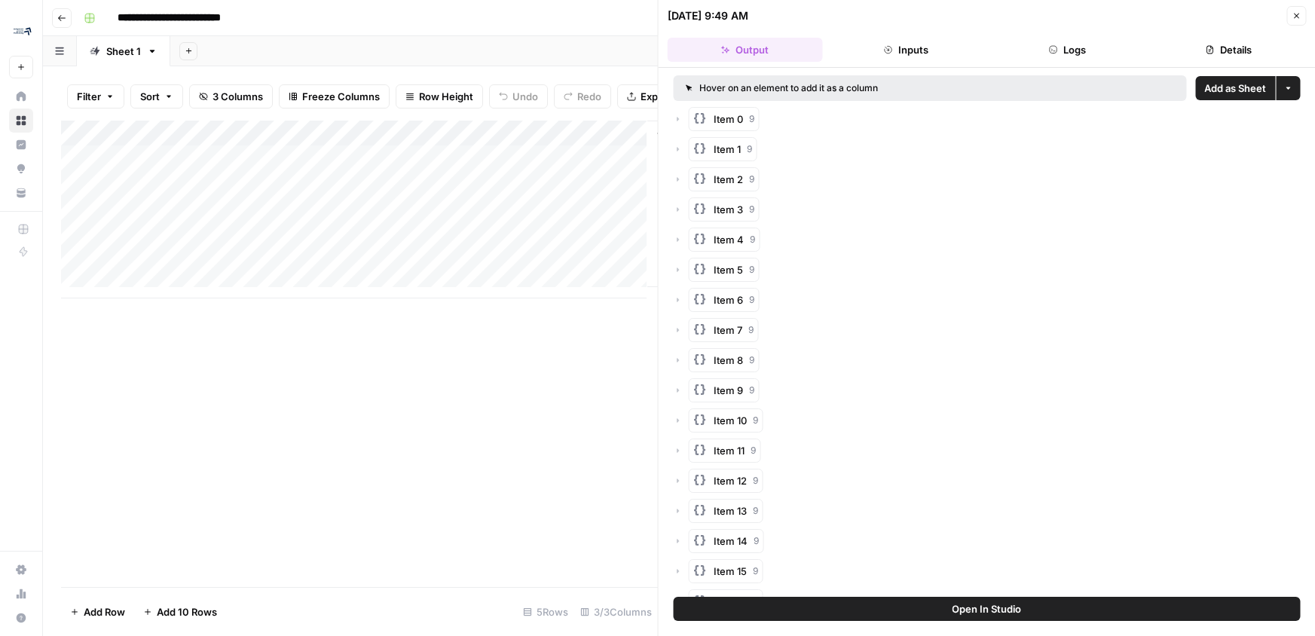
click at [706, 113] on rect "button" at bounding box center [700, 118] width 12 height 12
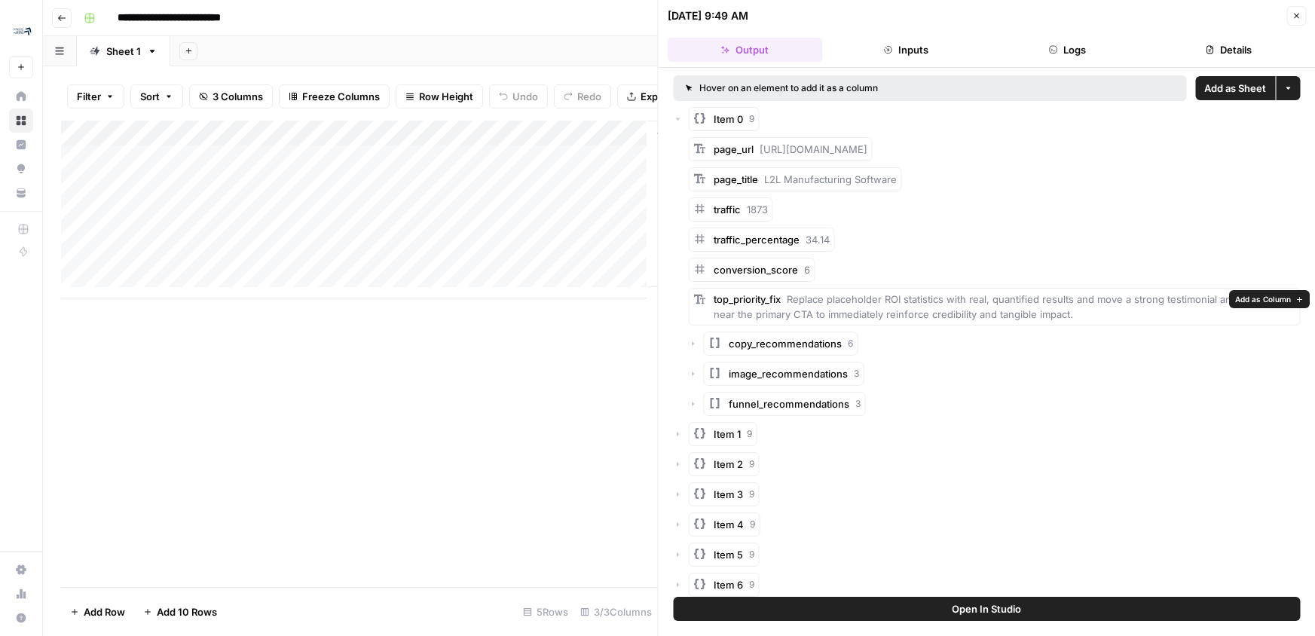
click at [1245, 295] on span "Add as Column" at bounding box center [1263, 299] width 56 height 12
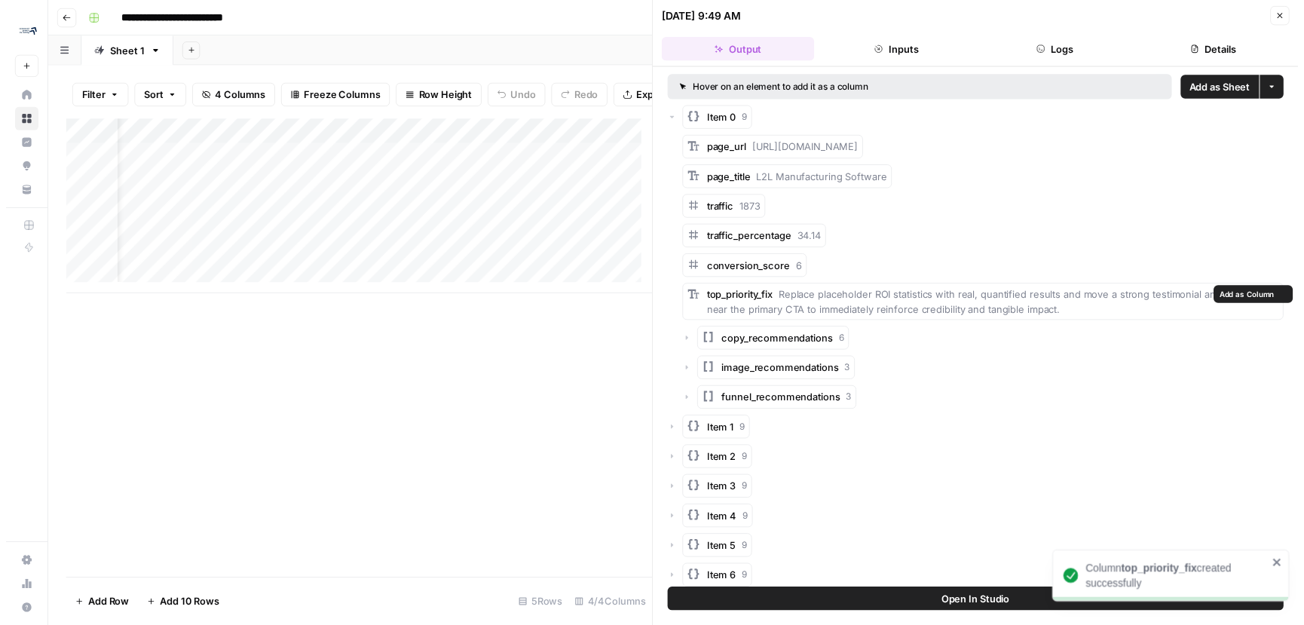
scroll to position [0, 114]
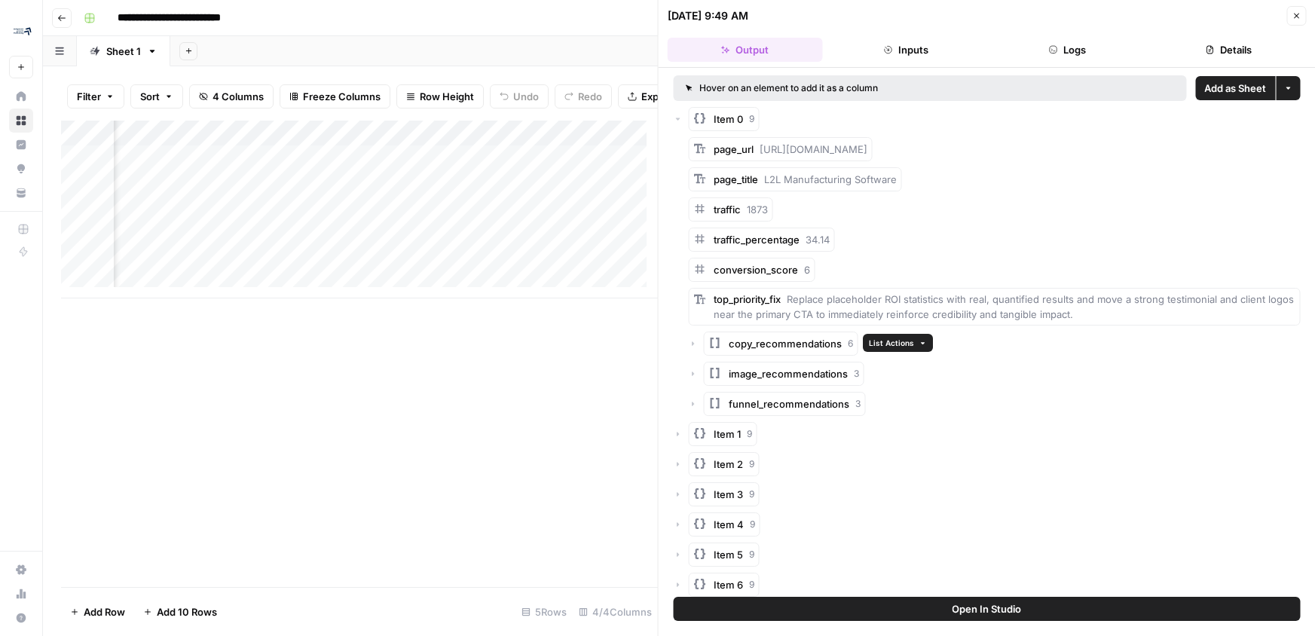
click at [811, 340] on span "copy_recommendations" at bounding box center [785, 343] width 113 height 15
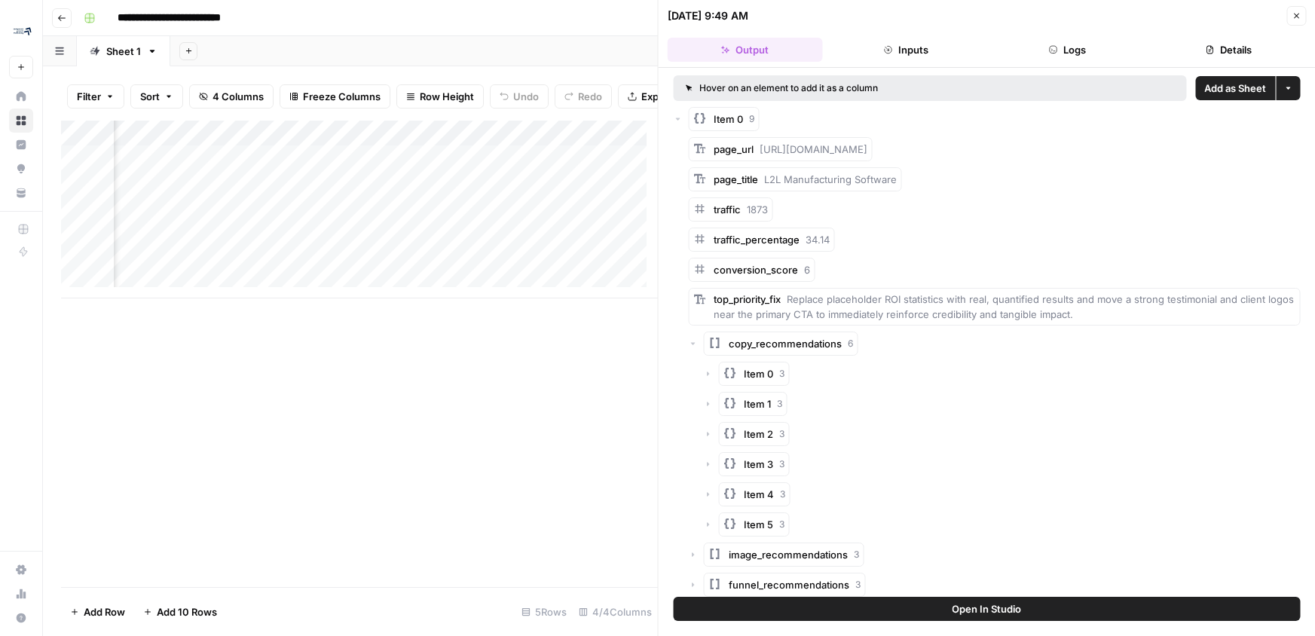
click at [751, 367] on span "Item 0" at bounding box center [758, 373] width 29 height 15
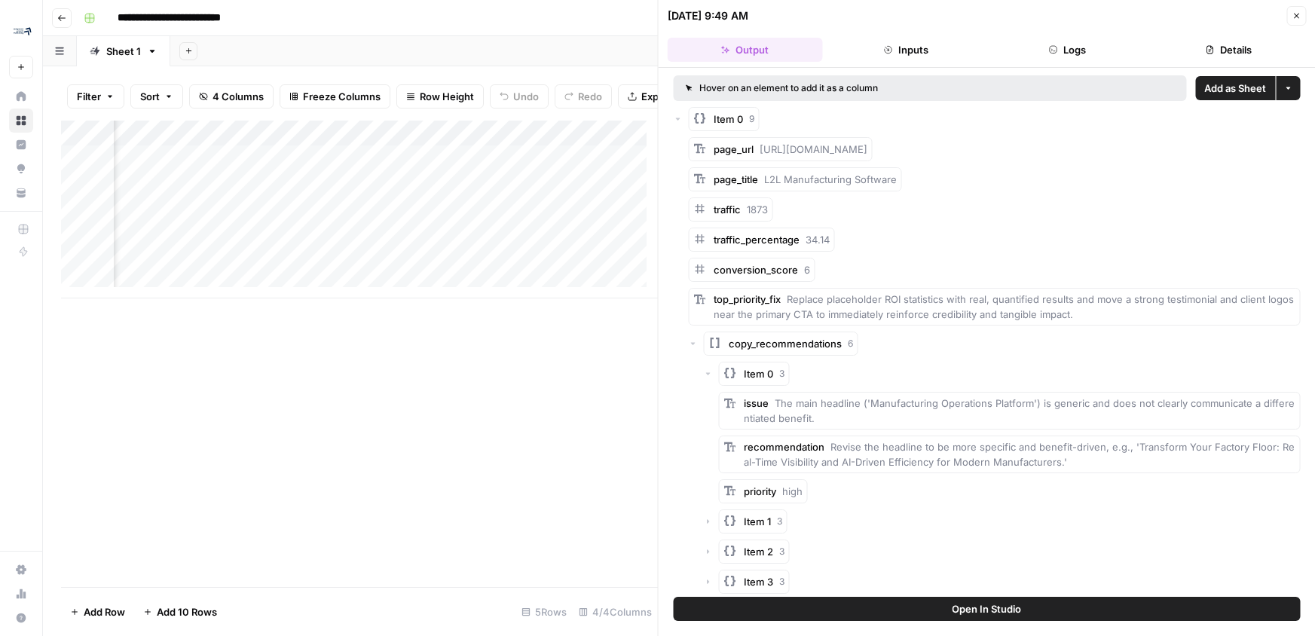
click at [1301, 17] on button "Close" at bounding box center [1297, 16] width 20 height 20
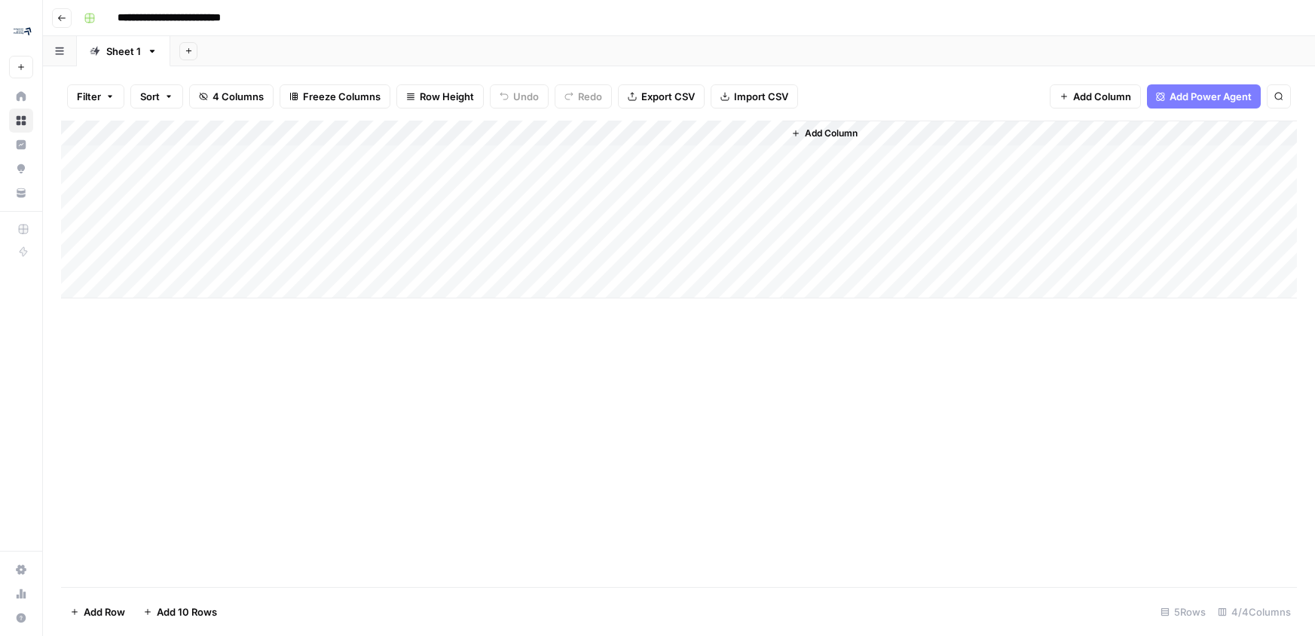
click at [430, 163] on div "Add Column" at bounding box center [679, 210] width 1236 height 178
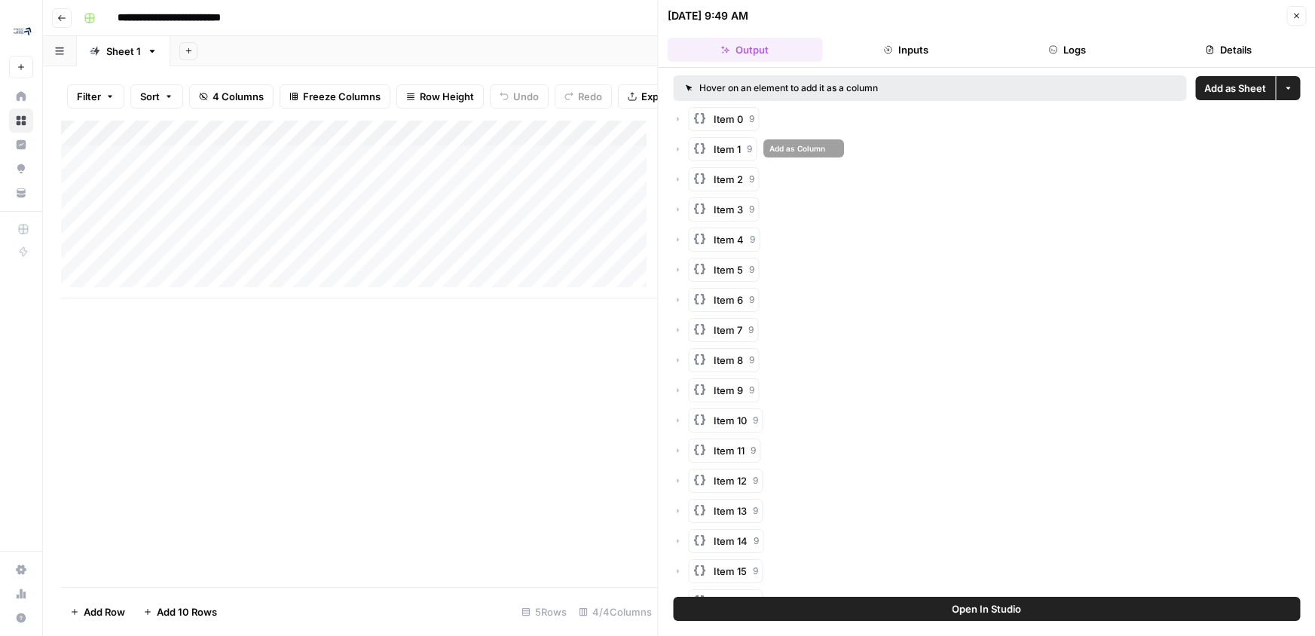
click at [720, 121] on span "Item 0" at bounding box center [728, 119] width 29 height 15
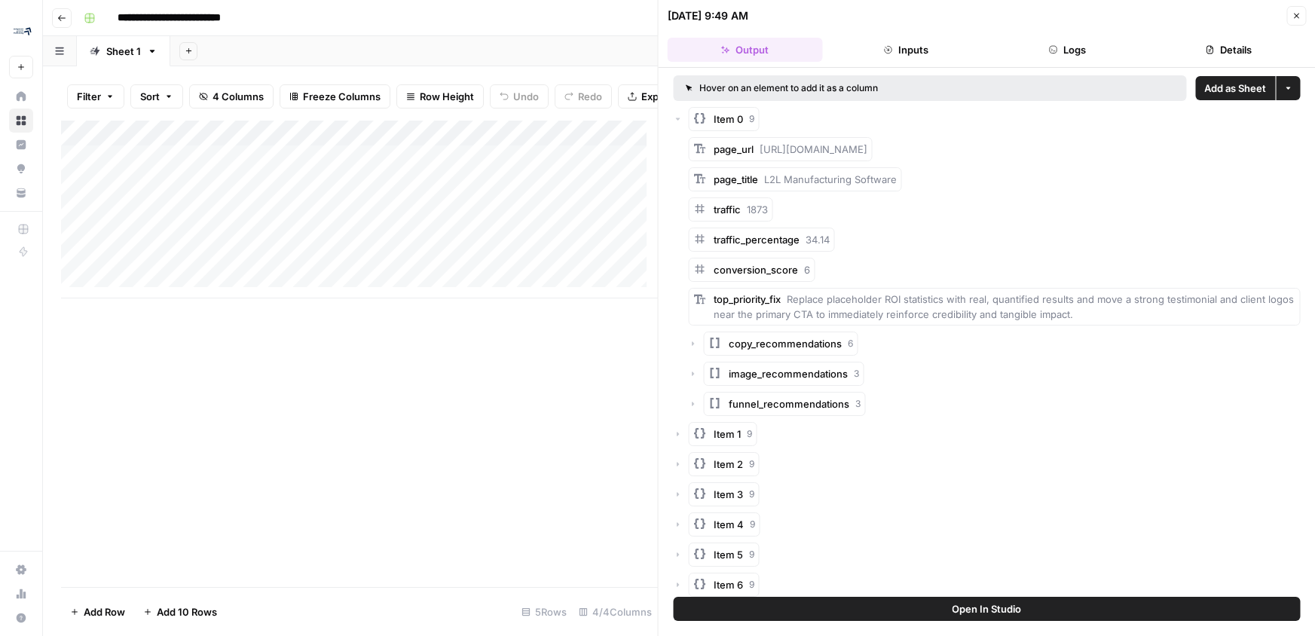
click at [758, 344] on span "copy_recommendations" at bounding box center [785, 343] width 113 height 15
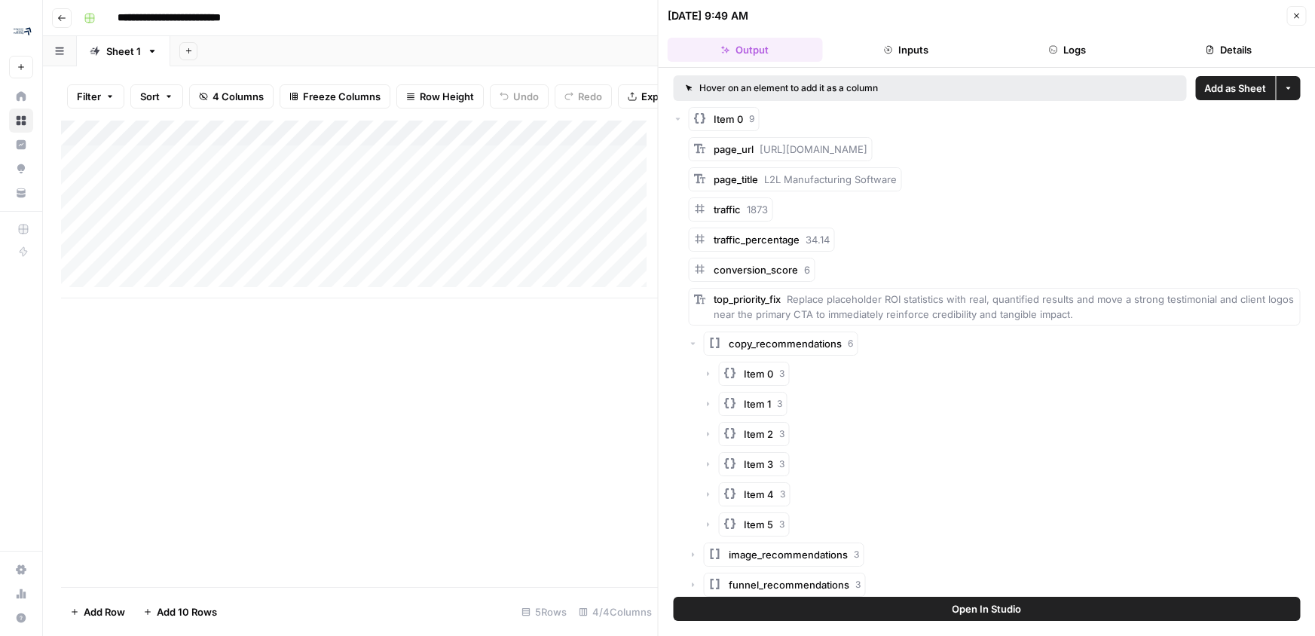
click at [758, 344] on span "copy_recommendations" at bounding box center [785, 343] width 113 height 15
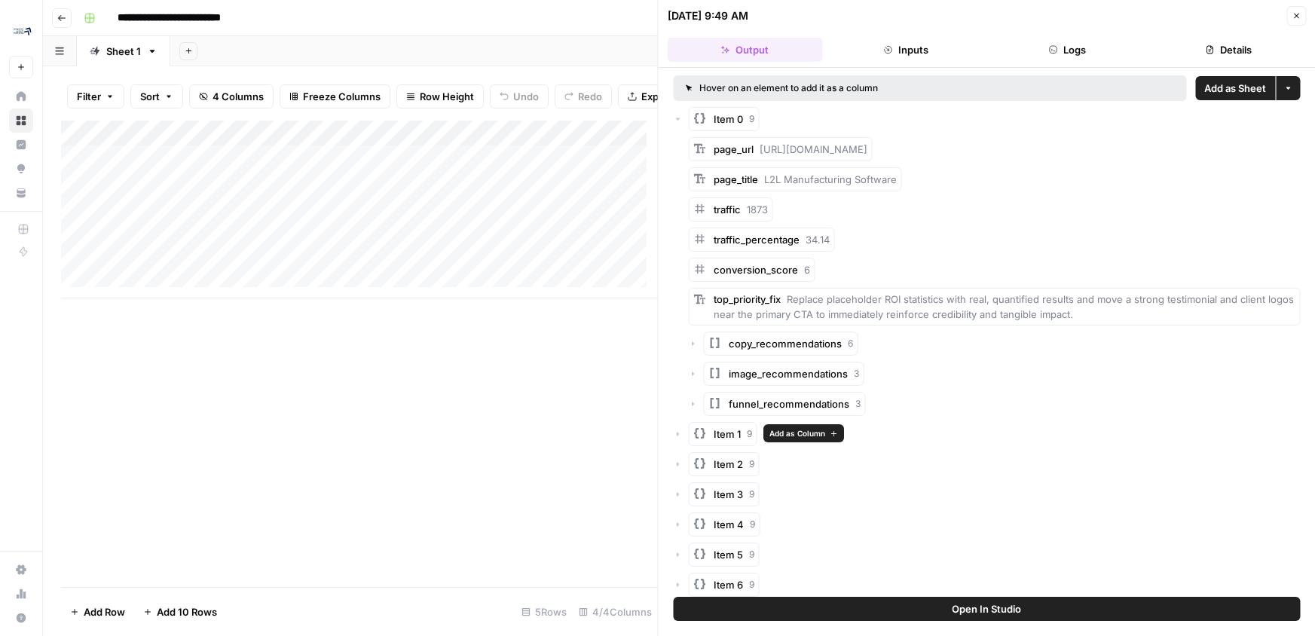
click at [736, 427] on span "Item 1" at bounding box center [727, 434] width 27 height 15
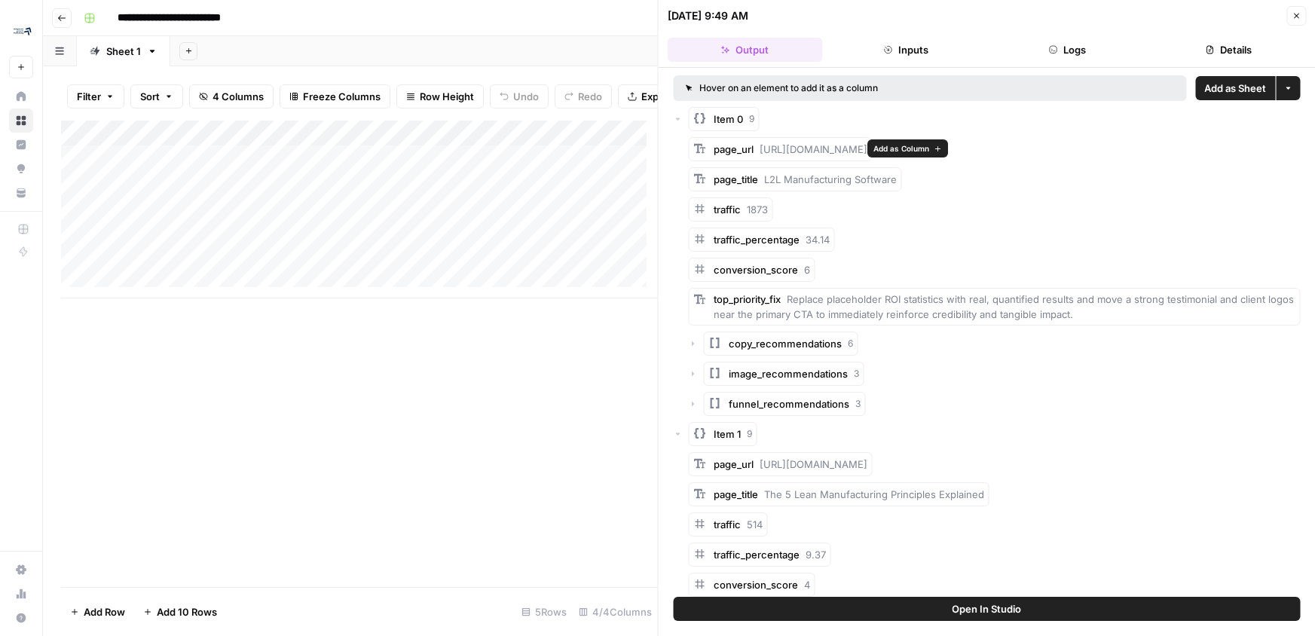
click at [883, 154] on span "Add as Column" at bounding box center [902, 148] width 56 height 12
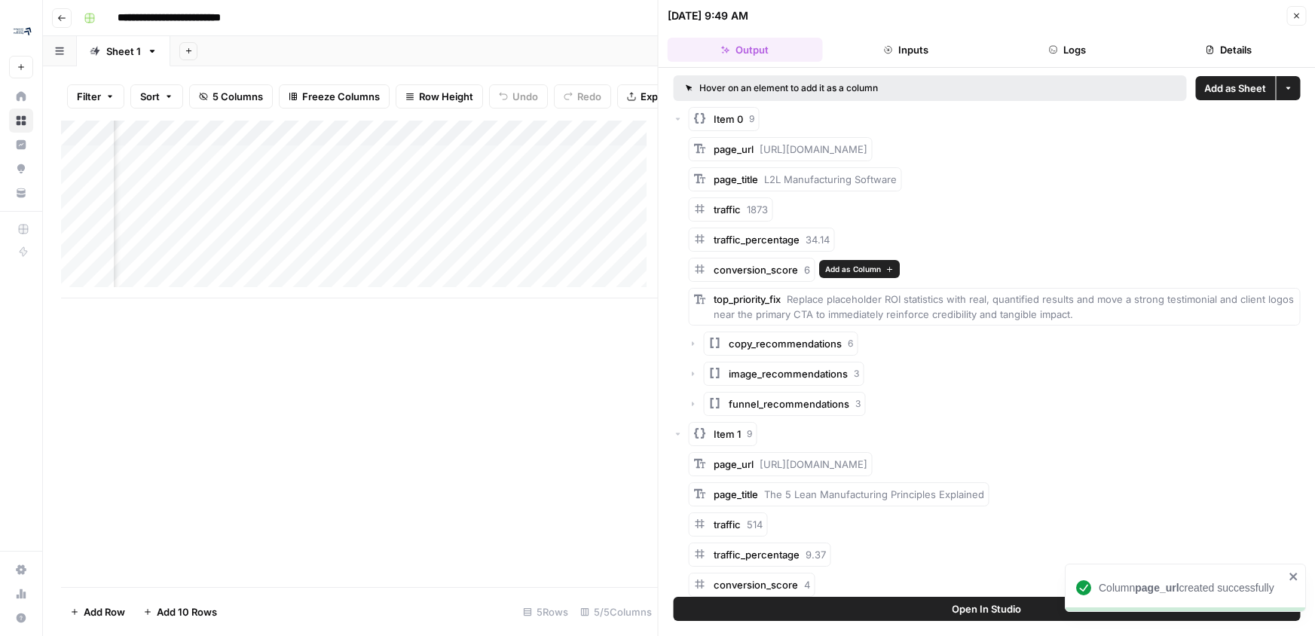
click at [845, 265] on span "Add as Column" at bounding box center [853, 269] width 56 height 12
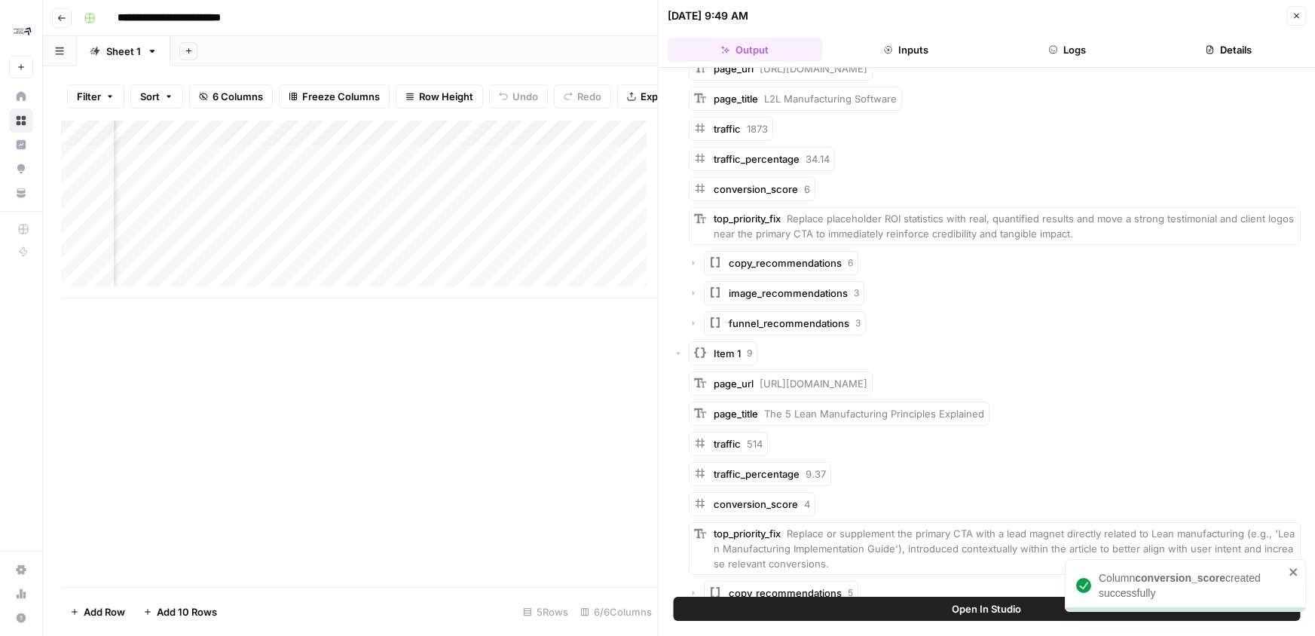
scroll to position [98, 0]
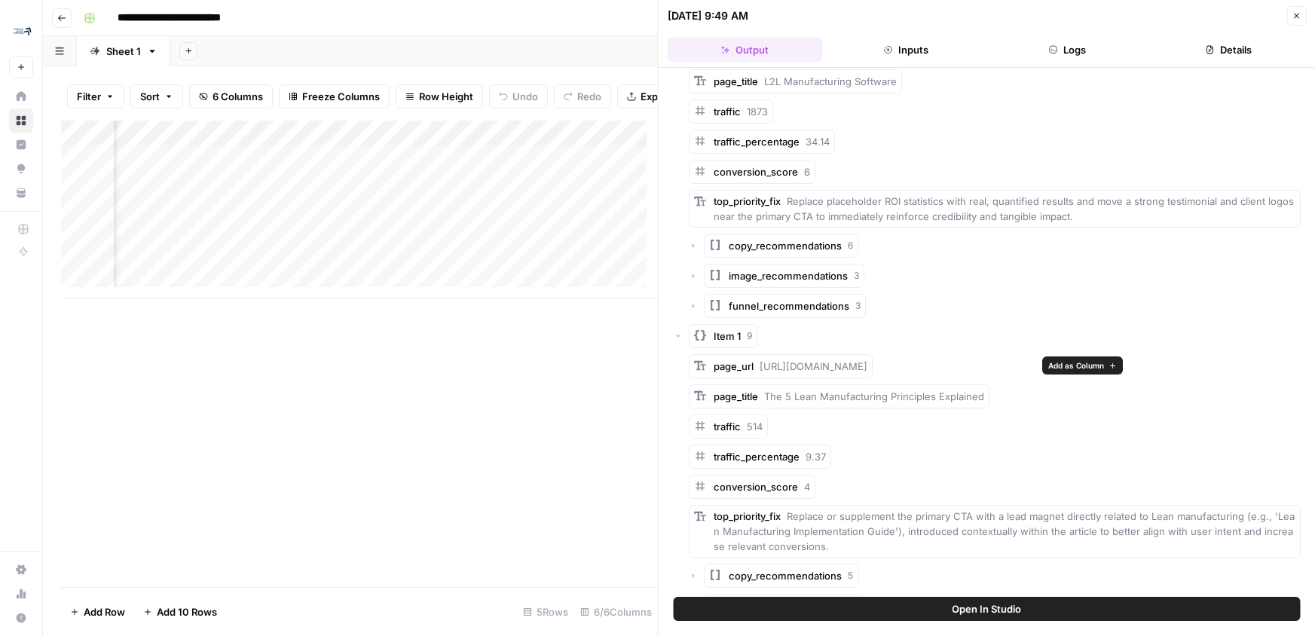
click at [1073, 363] on span "Add as Column" at bounding box center [1076, 366] width 56 height 12
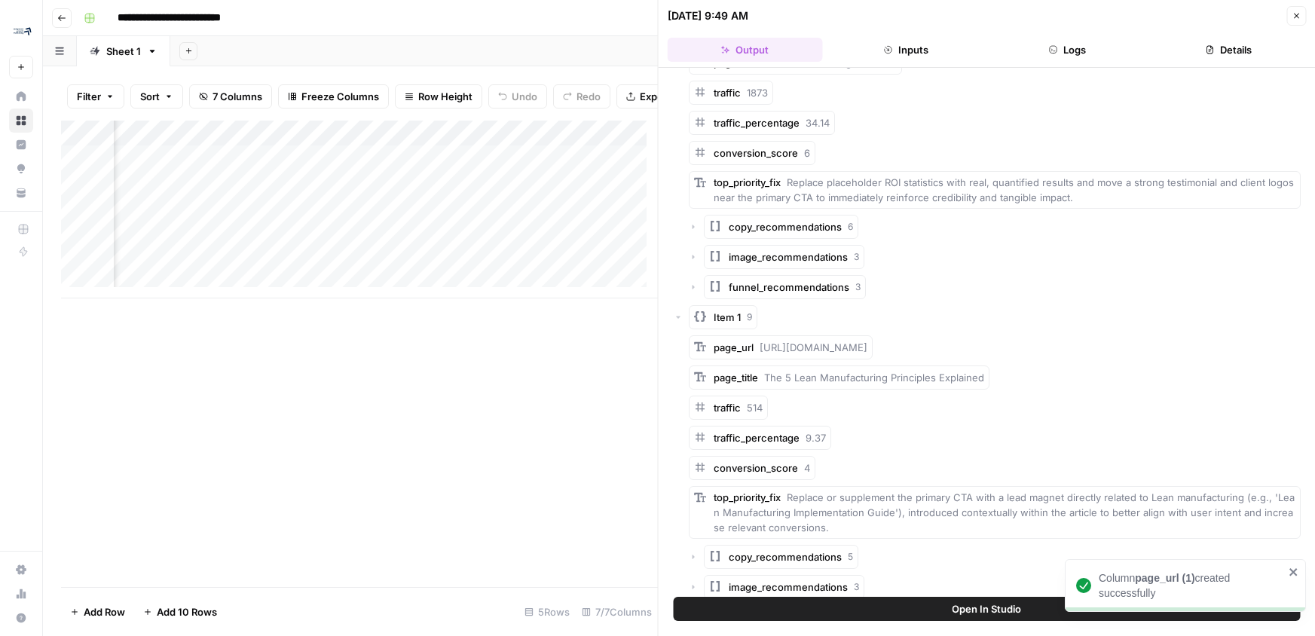
scroll to position [126, 0]
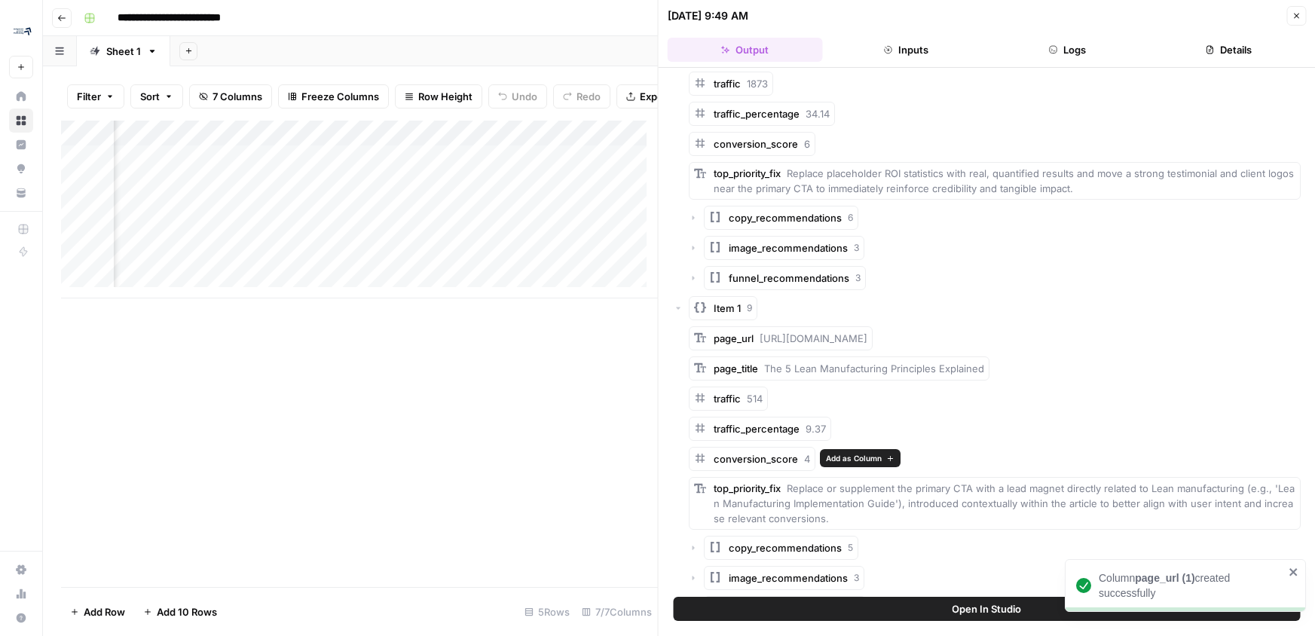
click at [868, 464] on span "Add as Column" at bounding box center [854, 458] width 56 height 12
click at [1255, 494] on button "Add as Column" at bounding box center [1269, 488] width 81 height 18
click at [1298, 21] on button "Close" at bounding box center [1297, 16] width 20 height 20
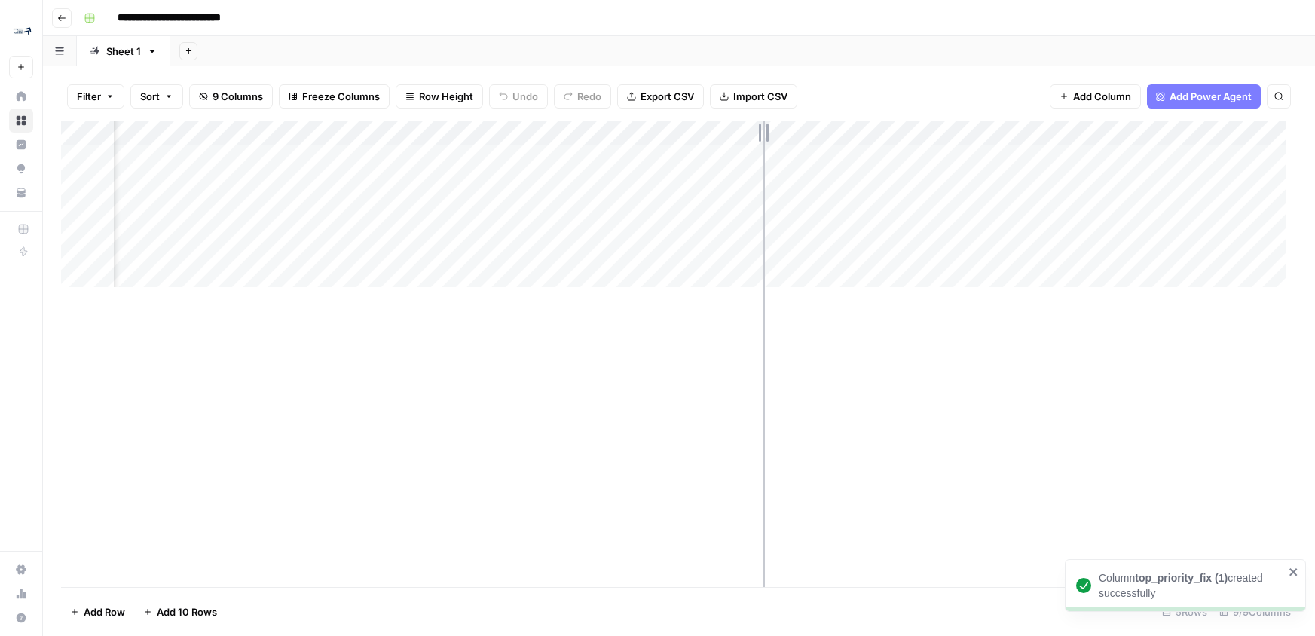
drag, startPoint x: 532, startPoint y: 129, endPoint x: 763, endPoint y: 162, distance: 233.0
click at [763, 162] on div "Add Column" at bounding box center [679, 210] width 1236 height 178
click at [668, 222] on div "Add Column" at bounding box center [679, 210] width 1236 height 178
click at [1104, 158] on div "Add Column" at bounding box center [679, 210] width 1236 height 178
click at [666, 162] on div "Add Column" at bounding box center [679, 210] width 1236 height 178
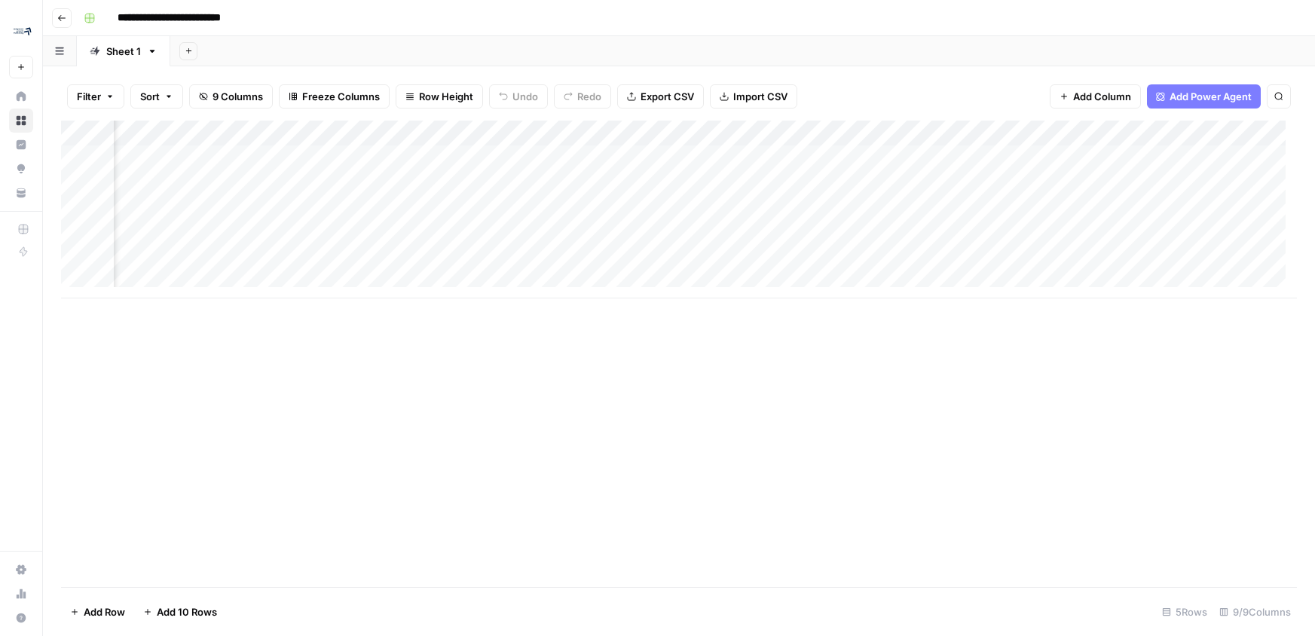
click at [666, 162] on div "Add Column" at bounding box center [679, 210] width 1236 height 178
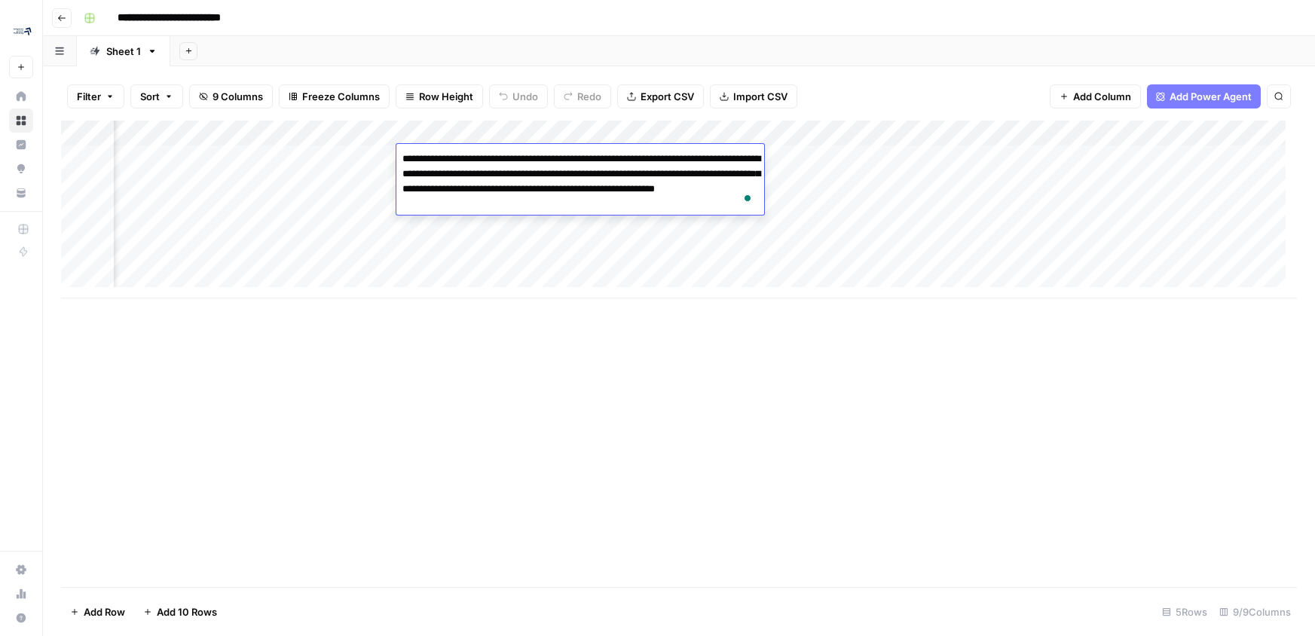
scroll to position [0, 114]
click at [633, 241] on div "Add Column" at bounding box center [679, 210] width 1236 height 178
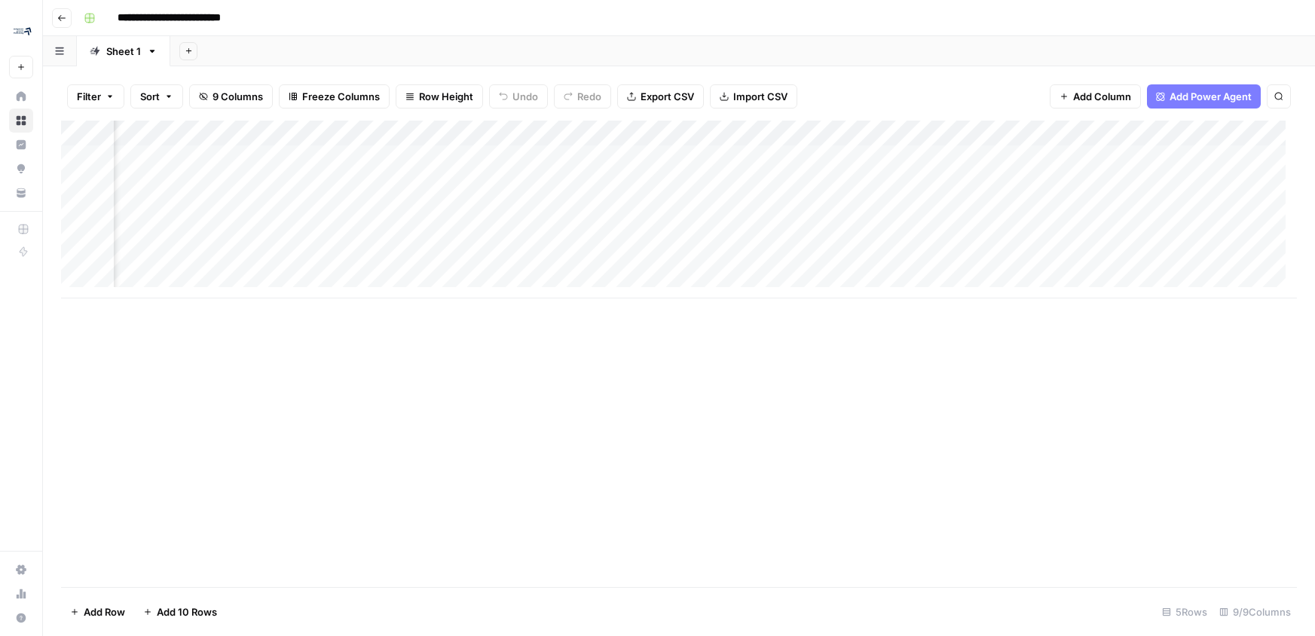
click at [613, 178] on div "Add Column" at bounding box center [679, 210] width 1236 height 178
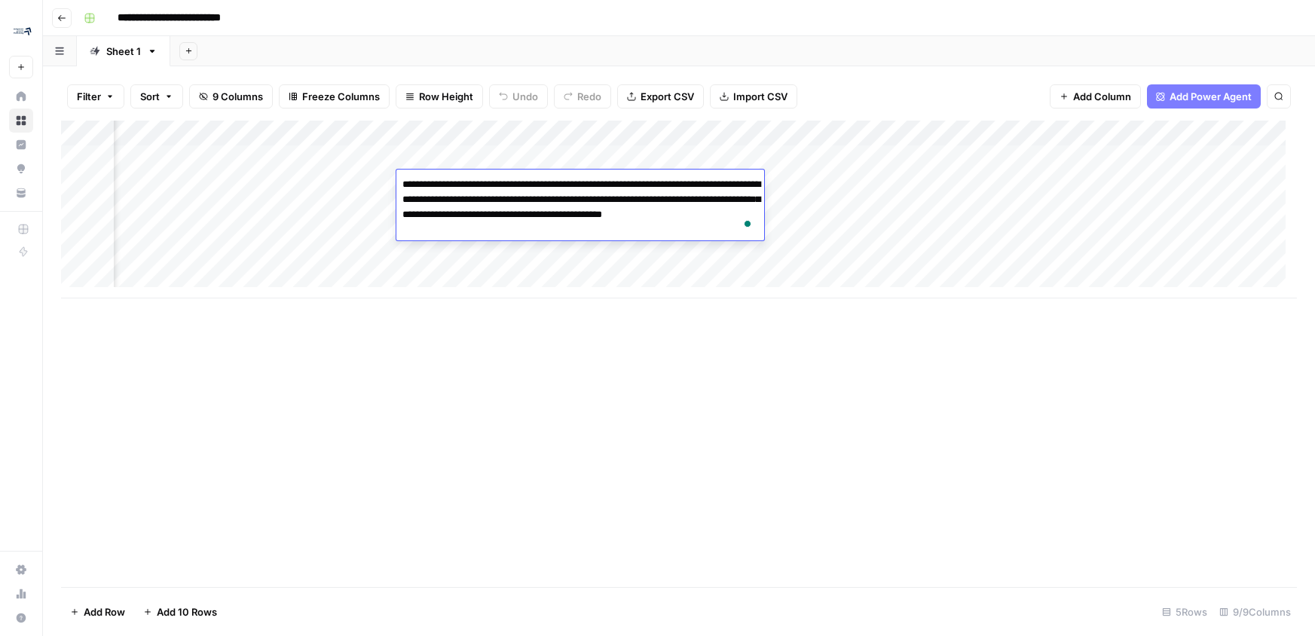
click at [619, 271] on div "Add Column" at bounding box center [679, 210] width 1236 height 178
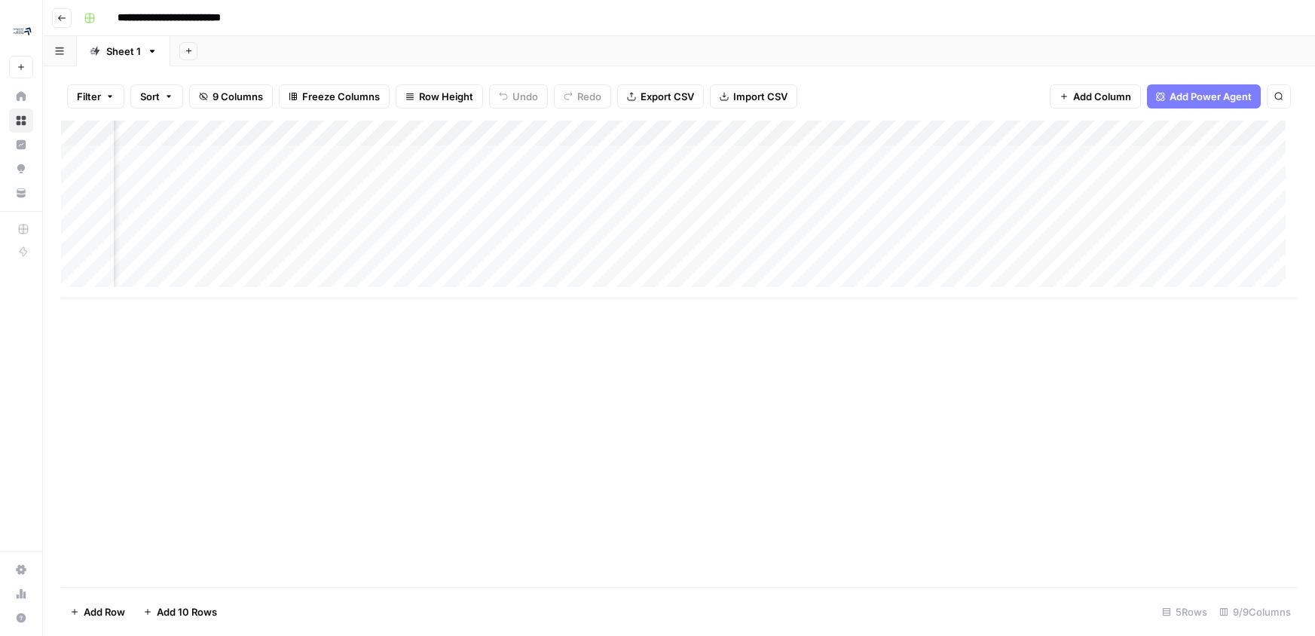
click at [957, 185] on div "Add Column" at bounding box center [679, 210] width 1236 height 178
click at [991, 179] on div "Add Column" at bounding box center [679, 210] width 1236 height 178
click at [991, 179] on input "**********" at bounding box center [1024, 188] width 241 height 18
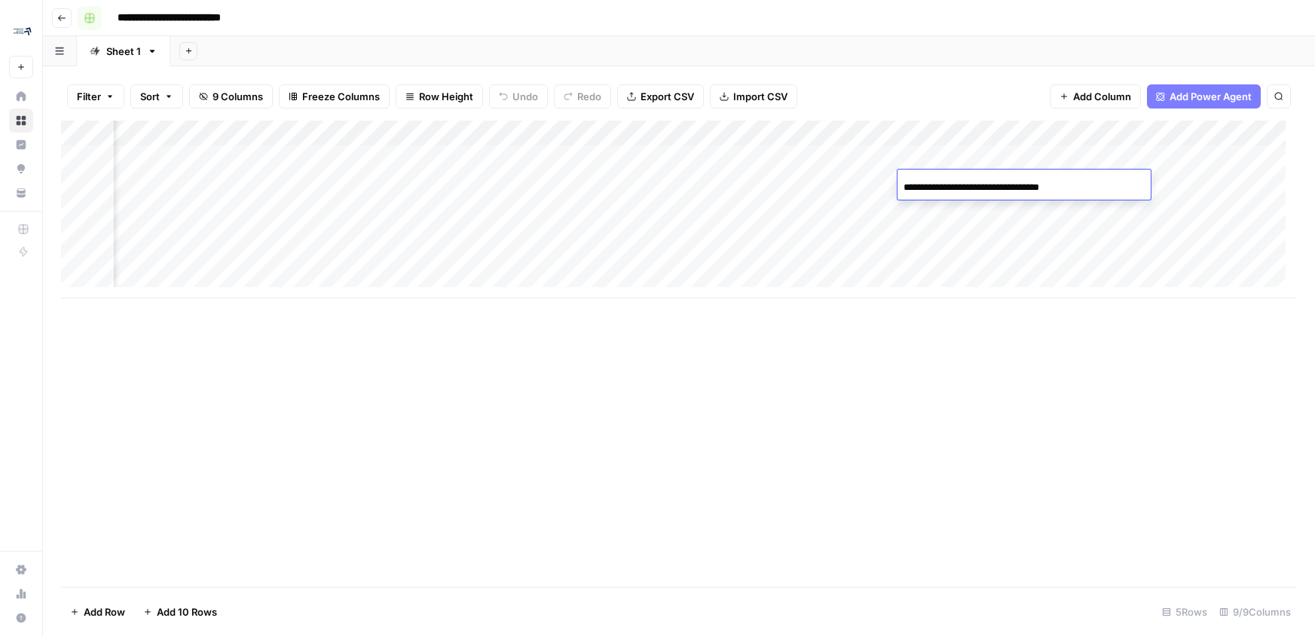
click at [92, 14] on rect "button" at bounding box center [89, 18] width 9 height 9
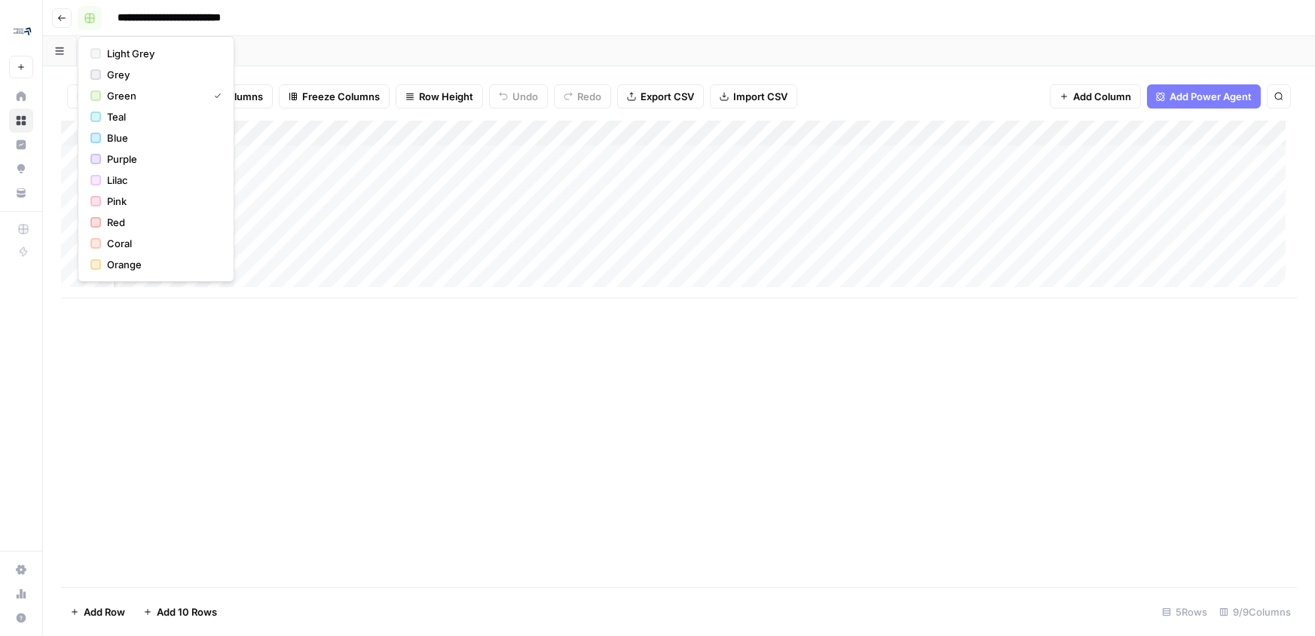
click at [92, 14] on rect "button" at bounding box center [89, 18] width 9 height 9
click at [176, 20] on input "**********" at bounding box center [189, 18] width 157 height 24
click at [274, 41] on div "Add Sheet" at bounding box center [742, 51] width 1145 height 30
click at [138, 47] on div "Sheet 1" at bounding box center [123, 51] width 35 height 15
click at [62, 20] on icon "button" at bounding box center [61, 18] width 9 height 9
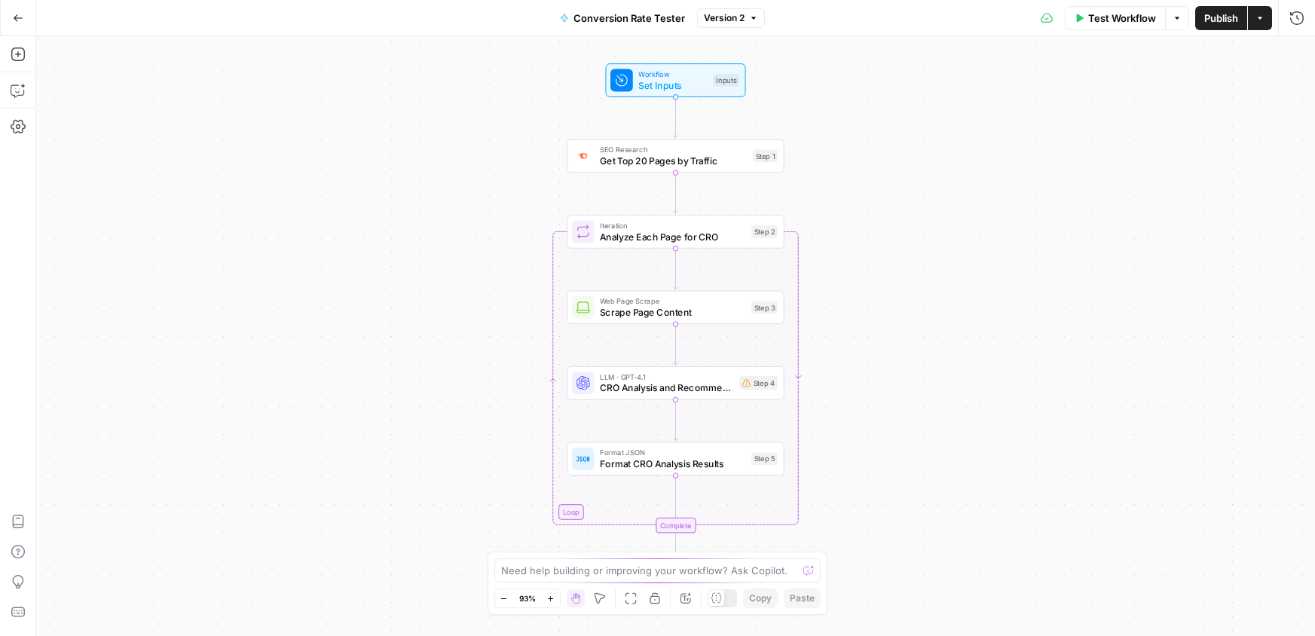
click at [1271, 20] on button "Actions" at bounding box center [1260, 18] width 24 height 24
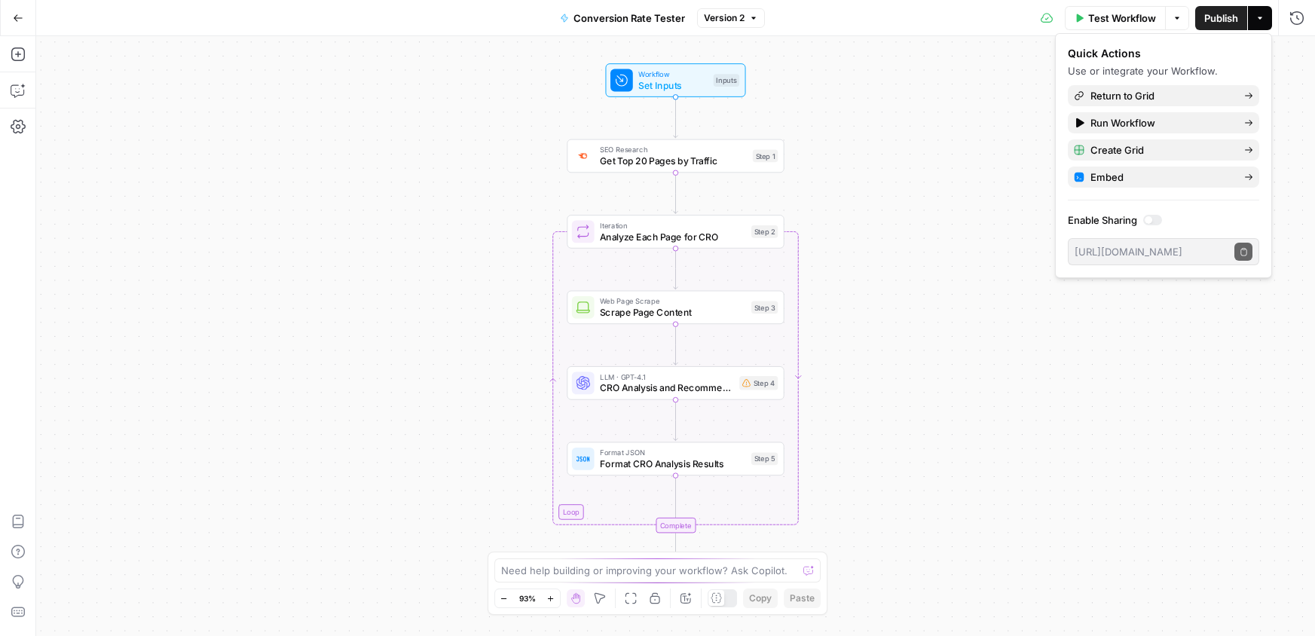
click at [1156, 216] on div at bounding box center [1152, 220] width 19 height 11
click at [1245, 248] on icon "button" at bounding box center [1244, 252] width 8 height 8
click at [8, 17] on button "Go Back" at bounding box center [18, 18] width 27 height 27
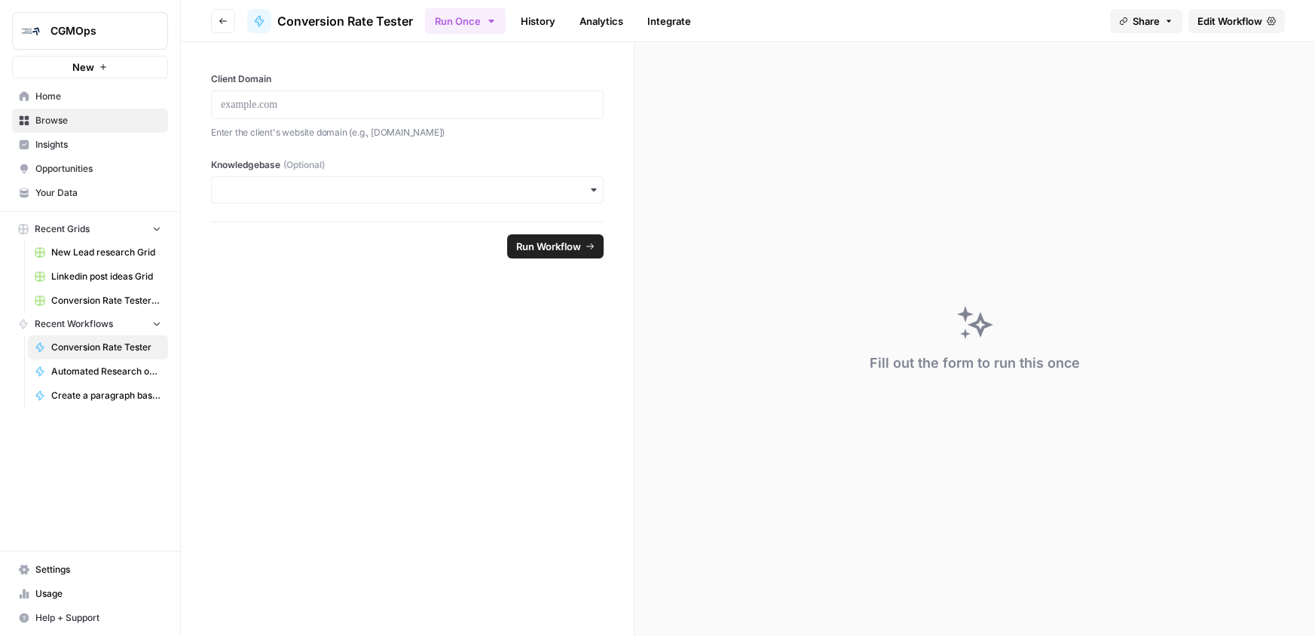
click at [81, 98] on span "Home" at bounding box center [98, 97] width 126 height 14
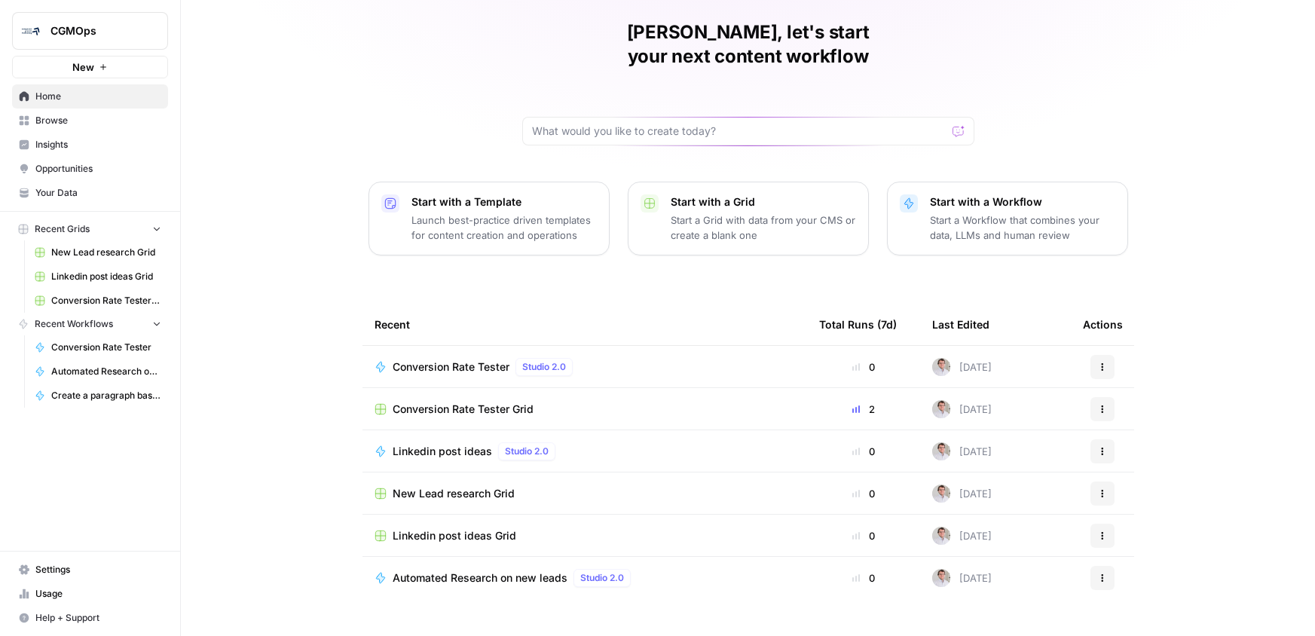
scroll to position [57, 0]
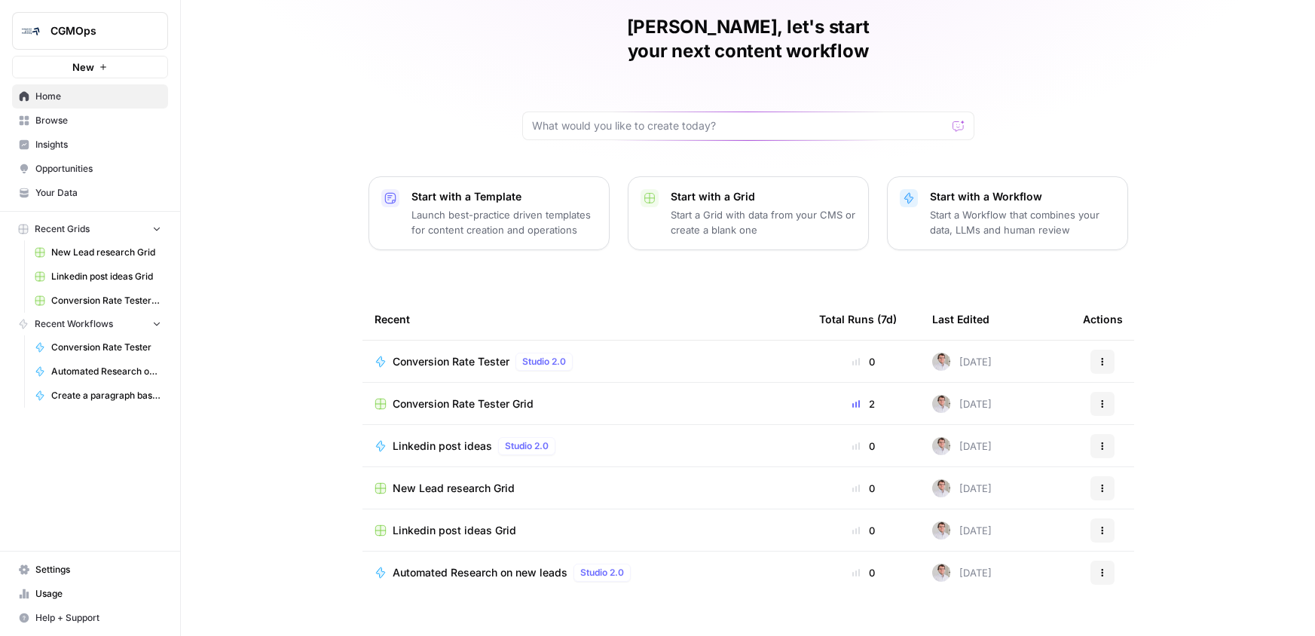
click at [455, 481] on span "New Lead research Grid" at bounding box center [454, 488] width 122 height 15
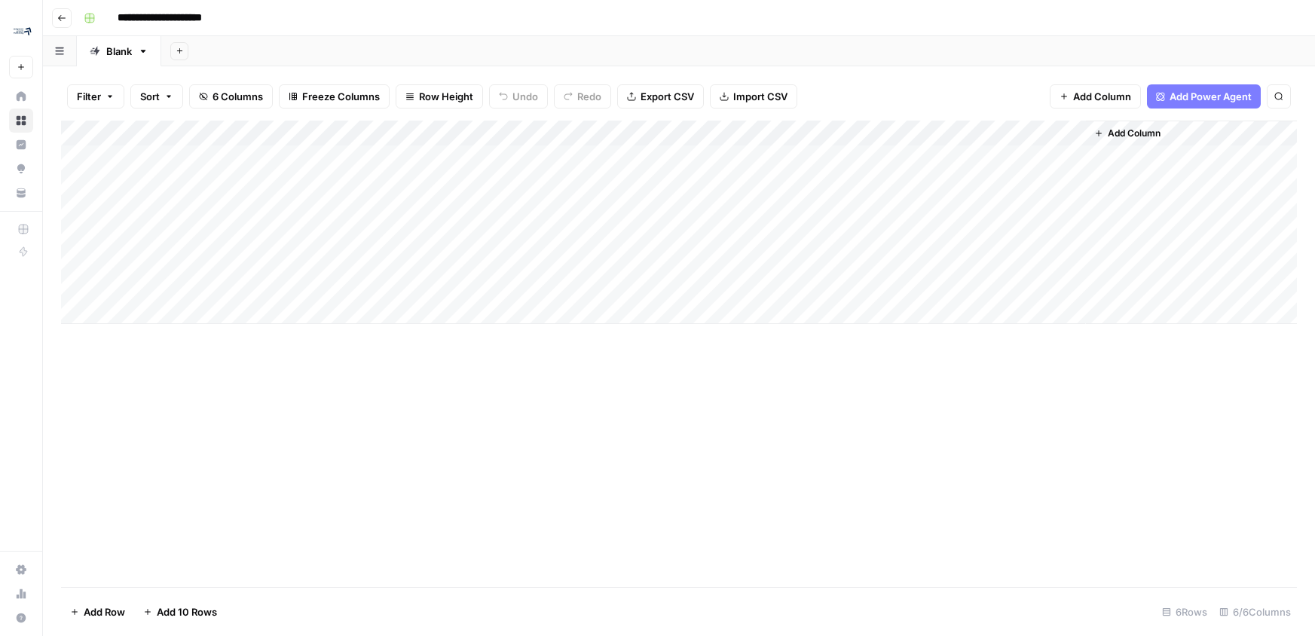
click at [112, 51] on div "Blank" at bounding box center [119, 51] width 26 height 15
click at [127, 51] on div "Blank" at bounding box center [119, 51] width 26 height 15
click at [70, 23] on button "Go back" at bounding box center [62, 18] width 20 height 20
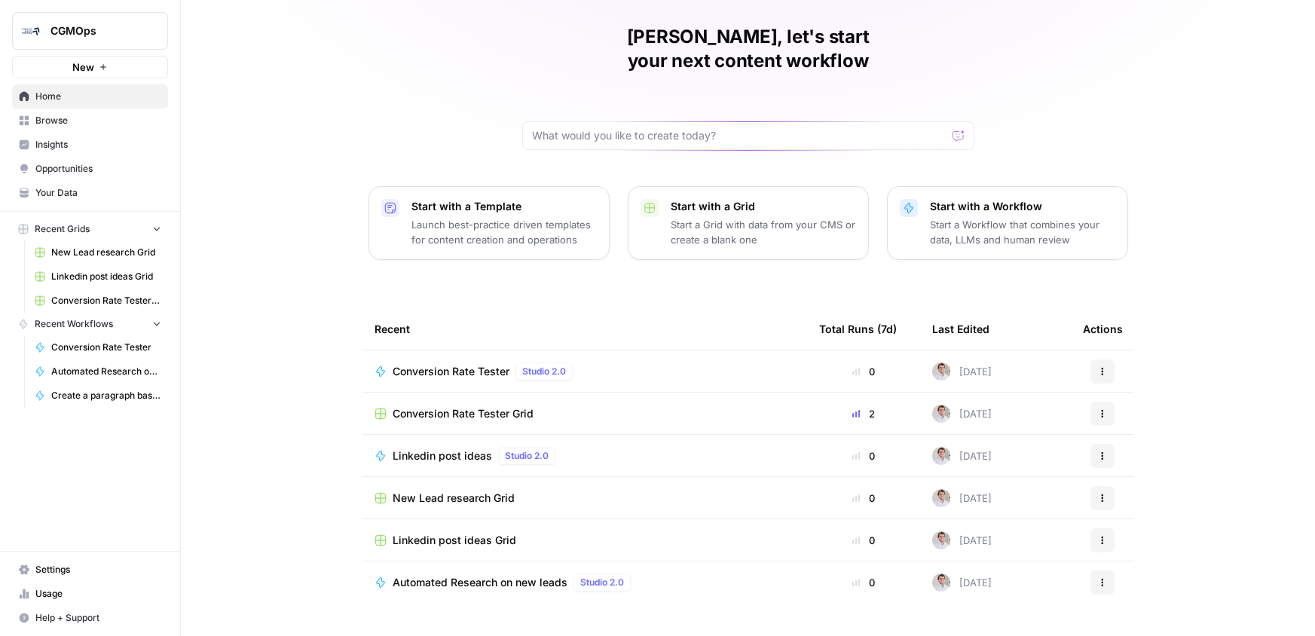
scroll to position [57, 0]
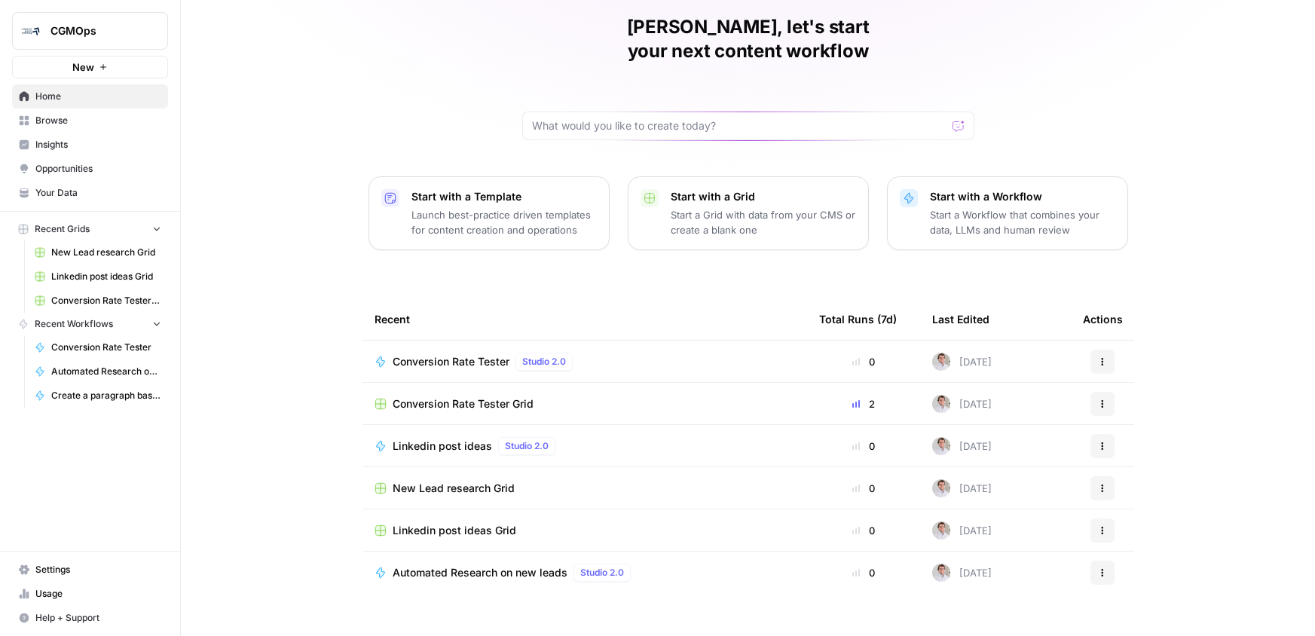
click at [602, 566] on span "Studio 2.0" at bounding box center [602, 573] width 44 height 14
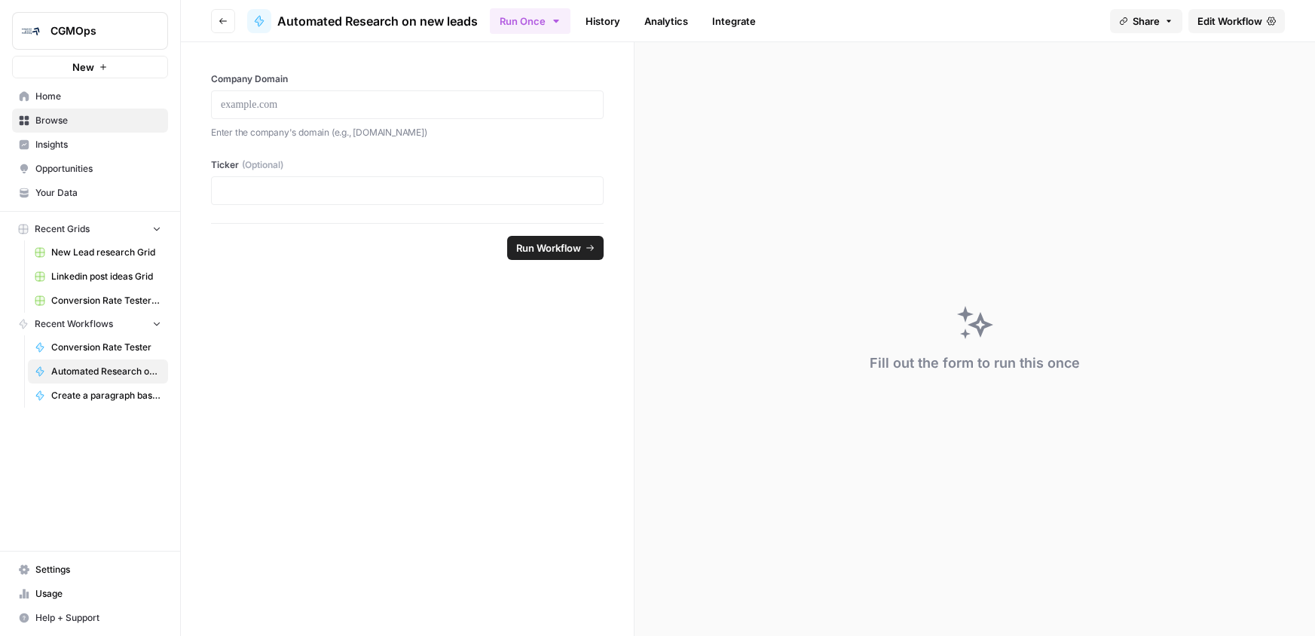
click at [1240, 23] on span "Edit Workflow" at bounding box center [1230, 21] width 65 height 15
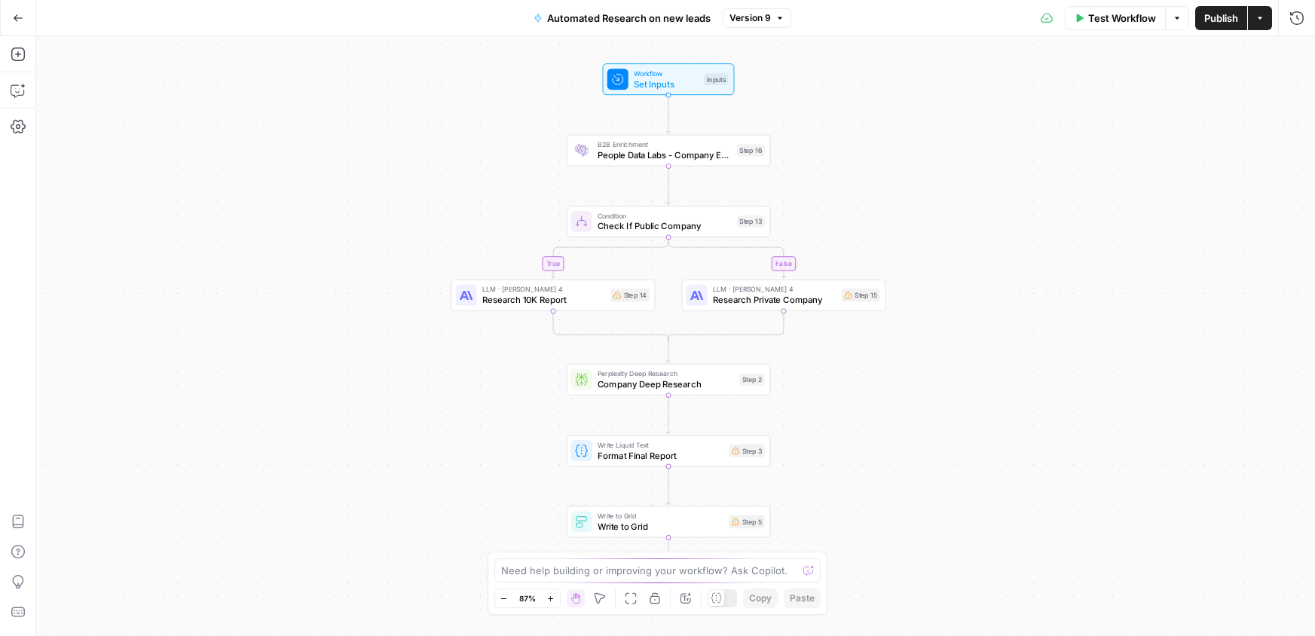
click at [666, 559] on div "Lock/Unlock U" at bounding box center [654, 569] width 91 height 26
click at [667, 566] on div "Lock/Unlock U" at bounding box center [654, 569] width 75 height 15
click at [744, 571] on textarea at bounding box center [649, 570] width 297 height 15
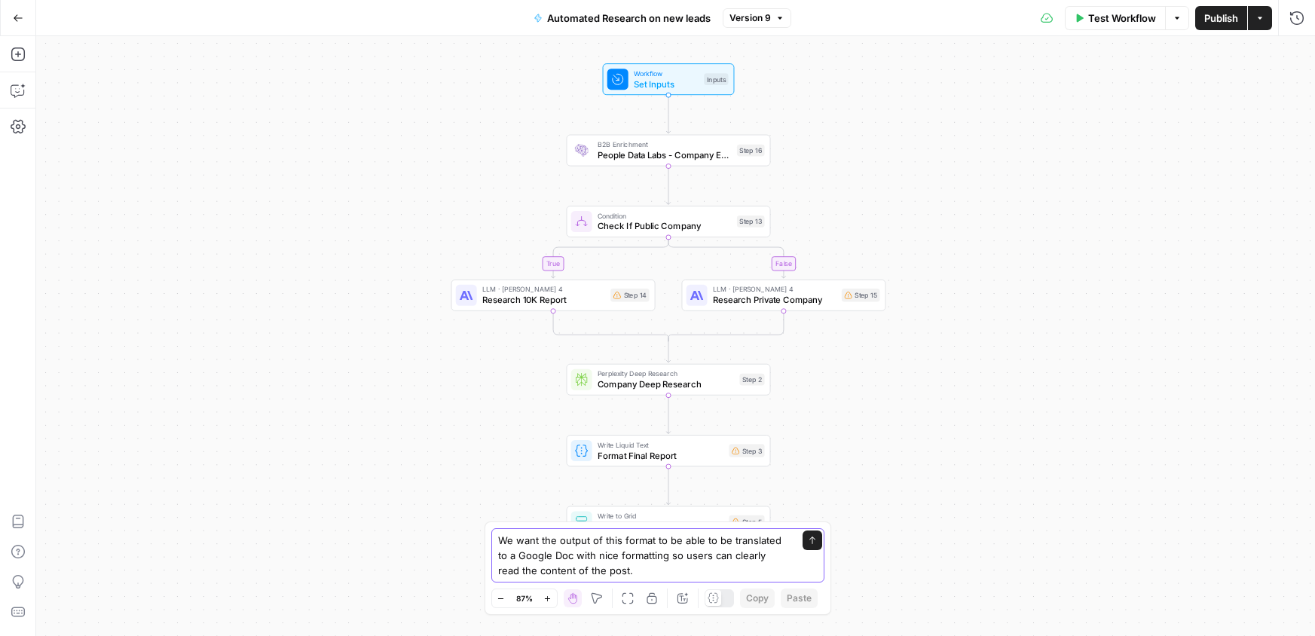
type textarea "We want the output of this format to be able to be translated to a Google Doc w…"
click at [809, 540] on icon "submit" at bounding box center [812, 540] width 9 height 9
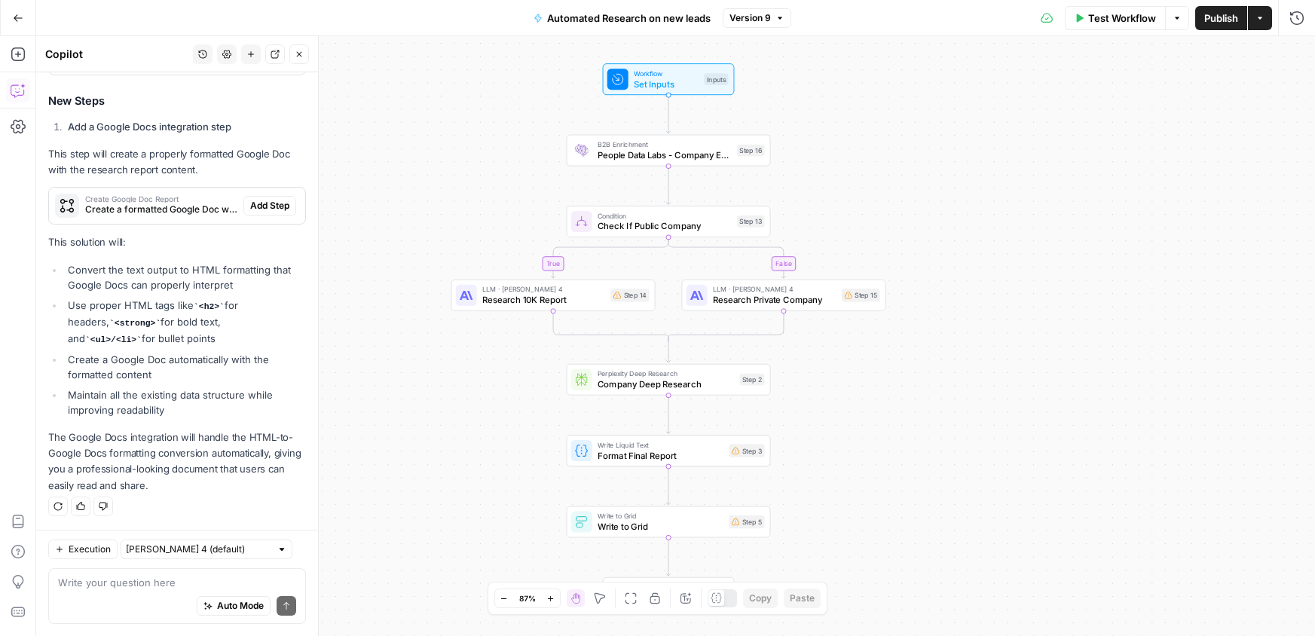
scroll to position [242, 0]
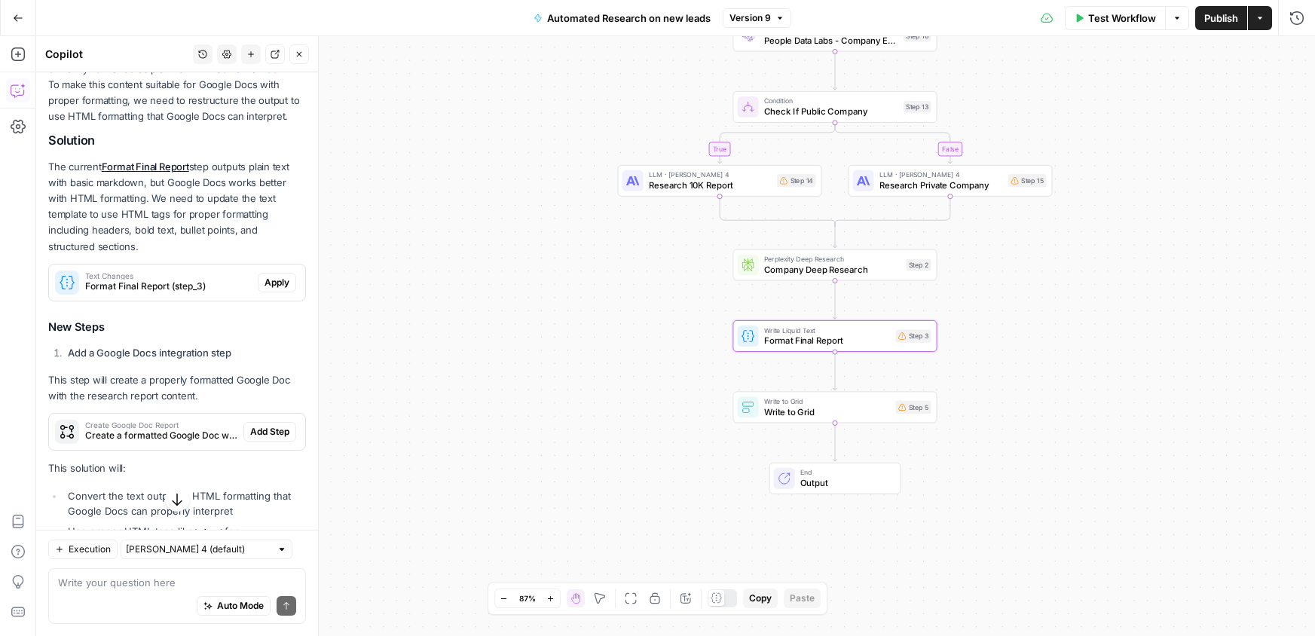
click at [278, 292] on button "Apply" at bounding box center [277, 283] width 38 height 20
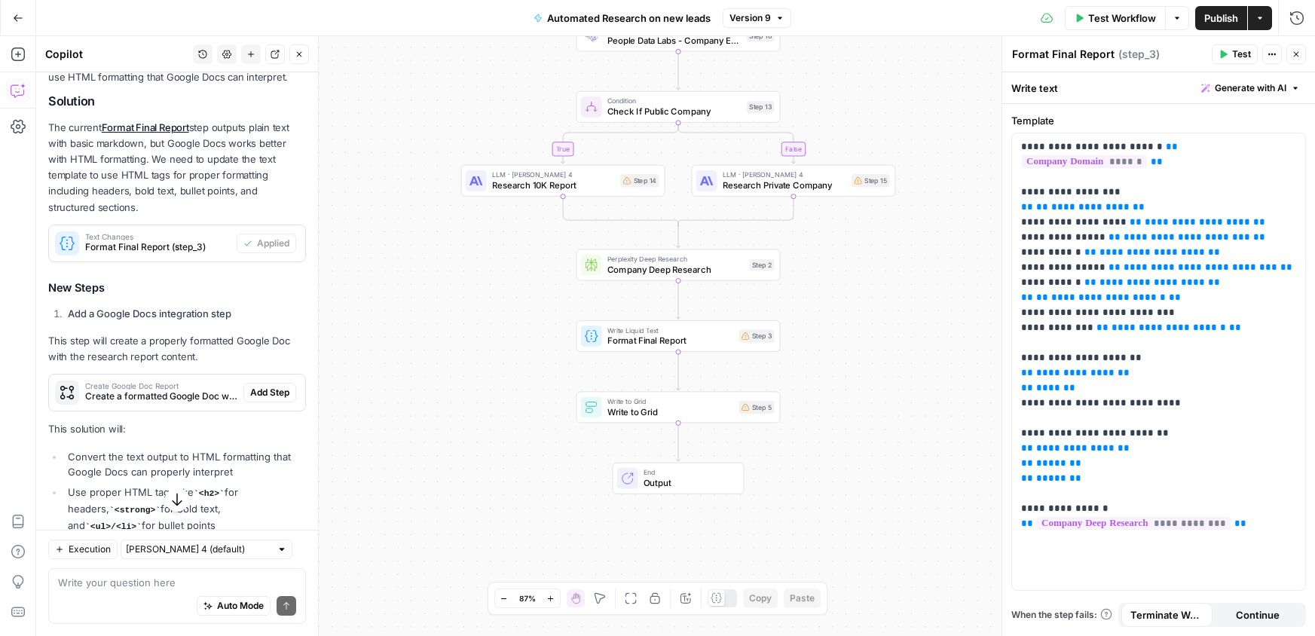
scroll to position [365, 0]
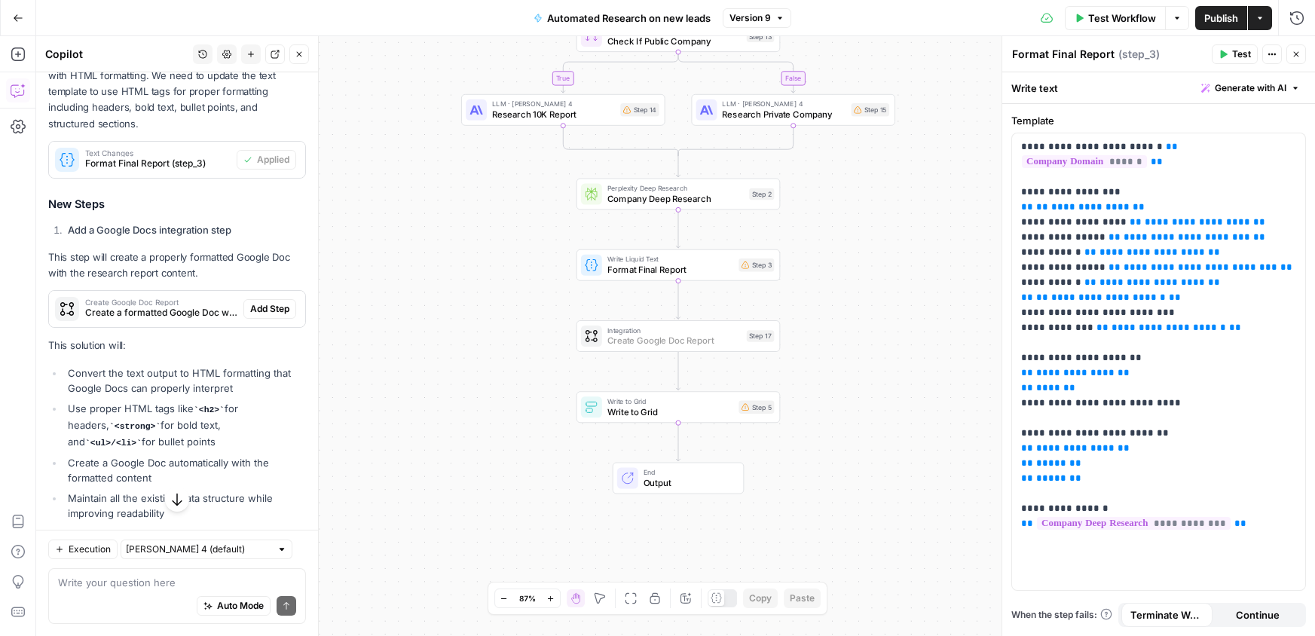
click at [274, 316] on span "Add Step" at bounding box center [269, 309] width 39 height 14
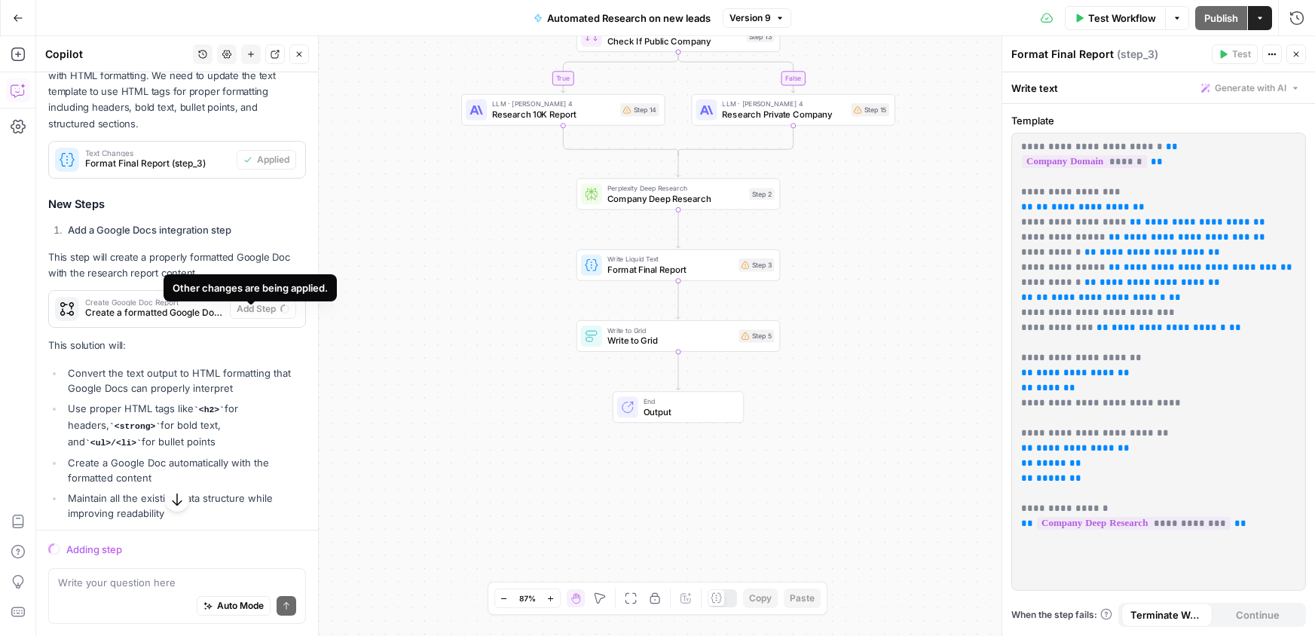
scroll to position [480, 0]
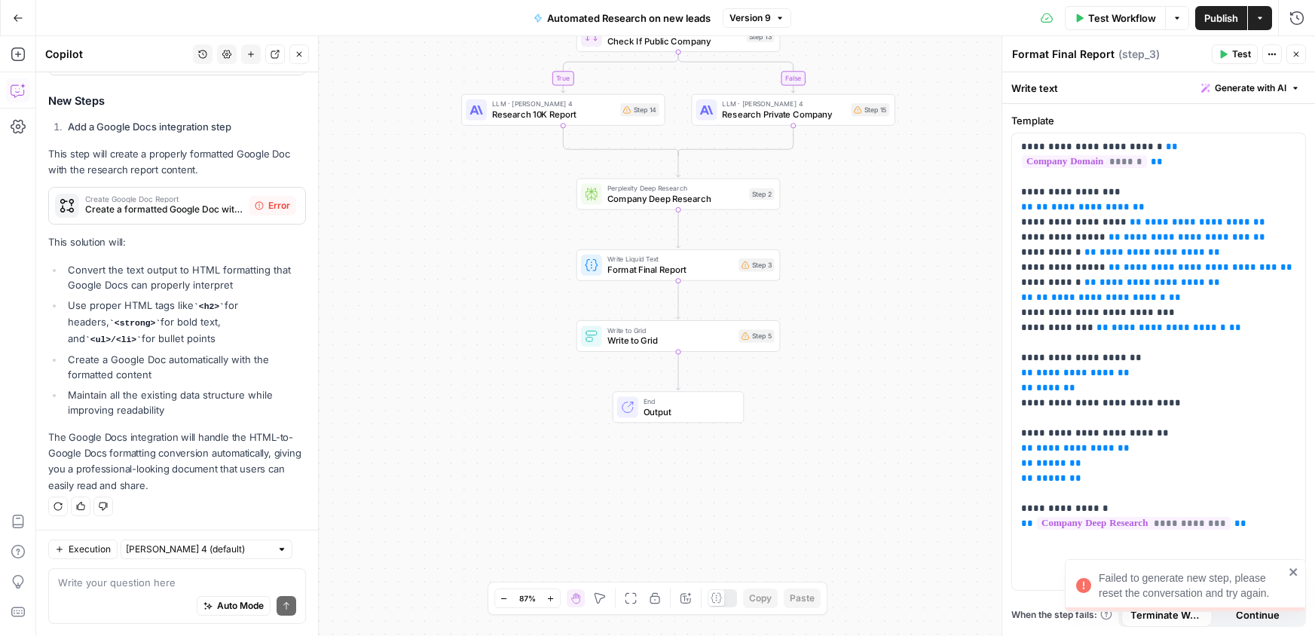
click at [150, 210] on span "Create a formatted Google Doc with the company research report" at bounding box center [164, 210] width 158 height 14
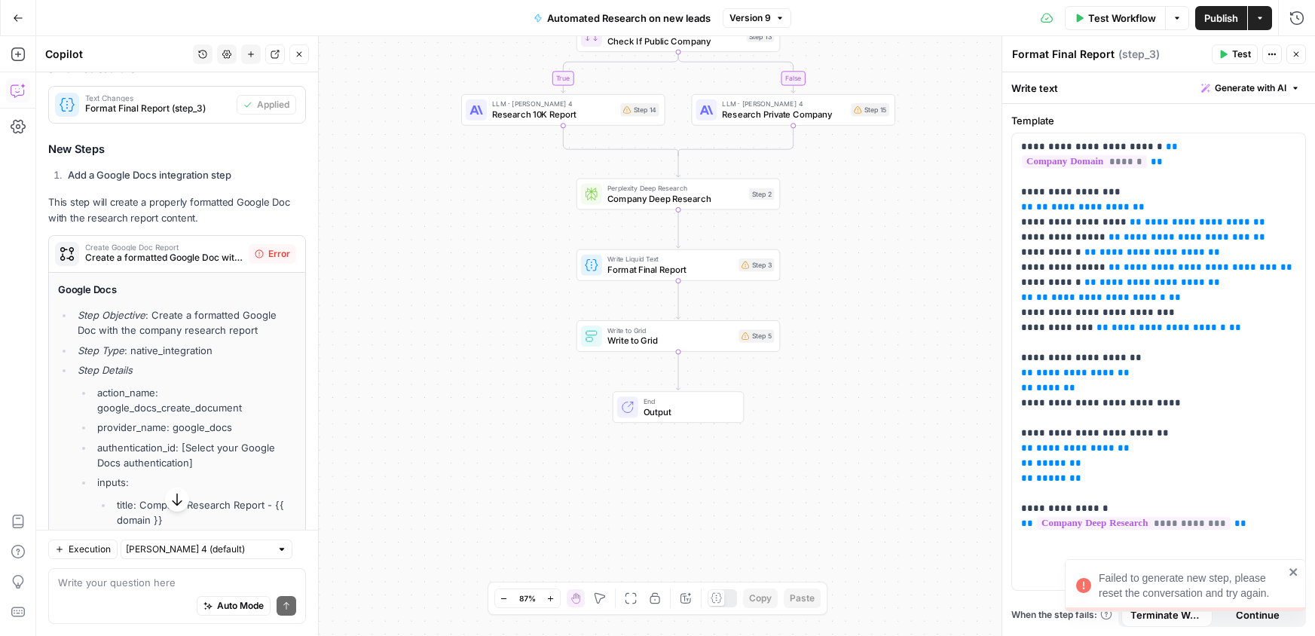
scroll to position [276, 0]
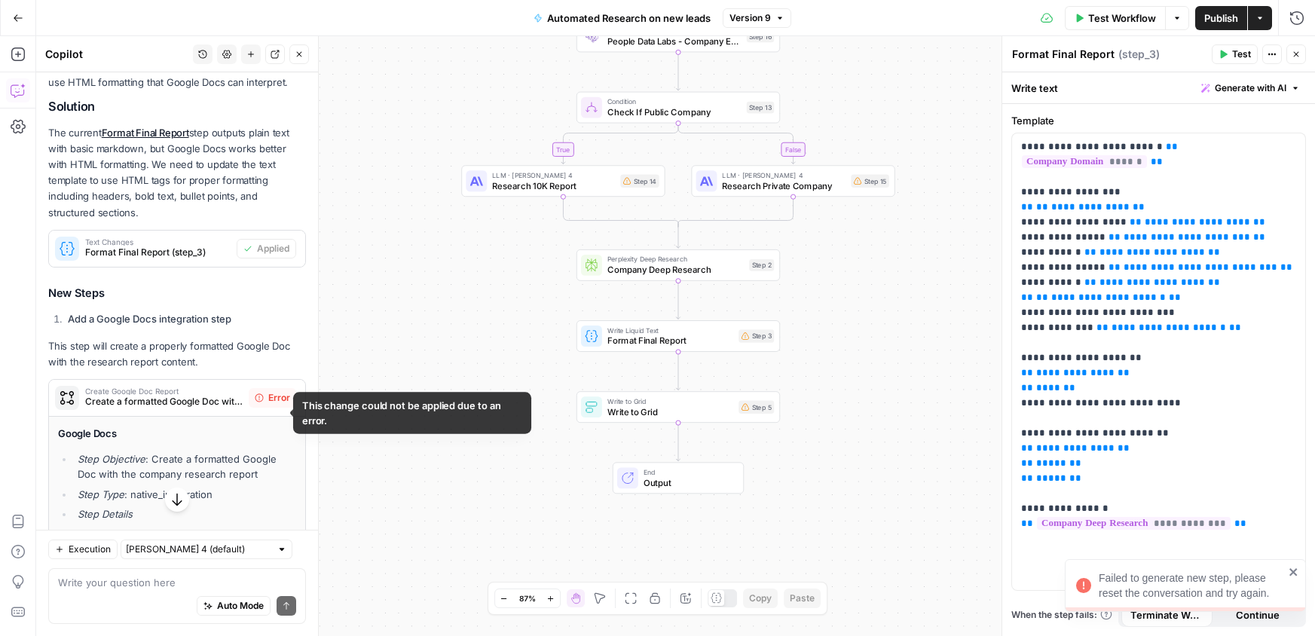
click at [268, 405] on span "Error" at bounding box center [279, 398] width 22 height 14
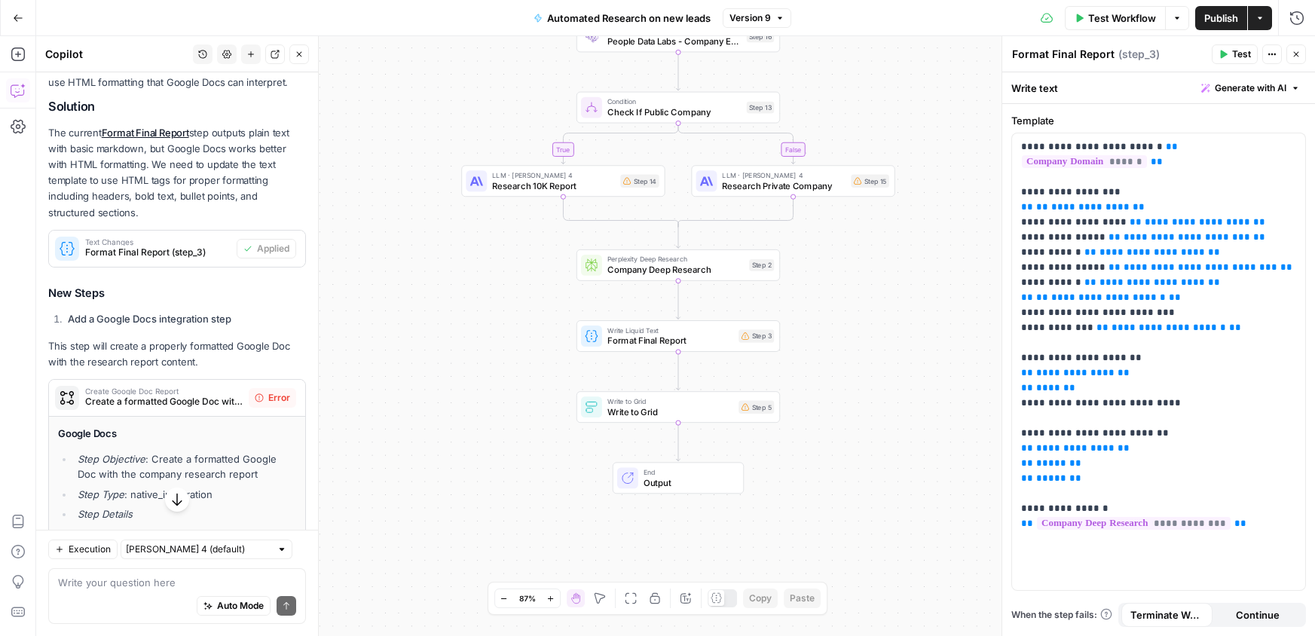
click at [205, 409] on span "Create a formatted Google Doc with the company research report" at bounding box center [164, 402] width 158 height 14
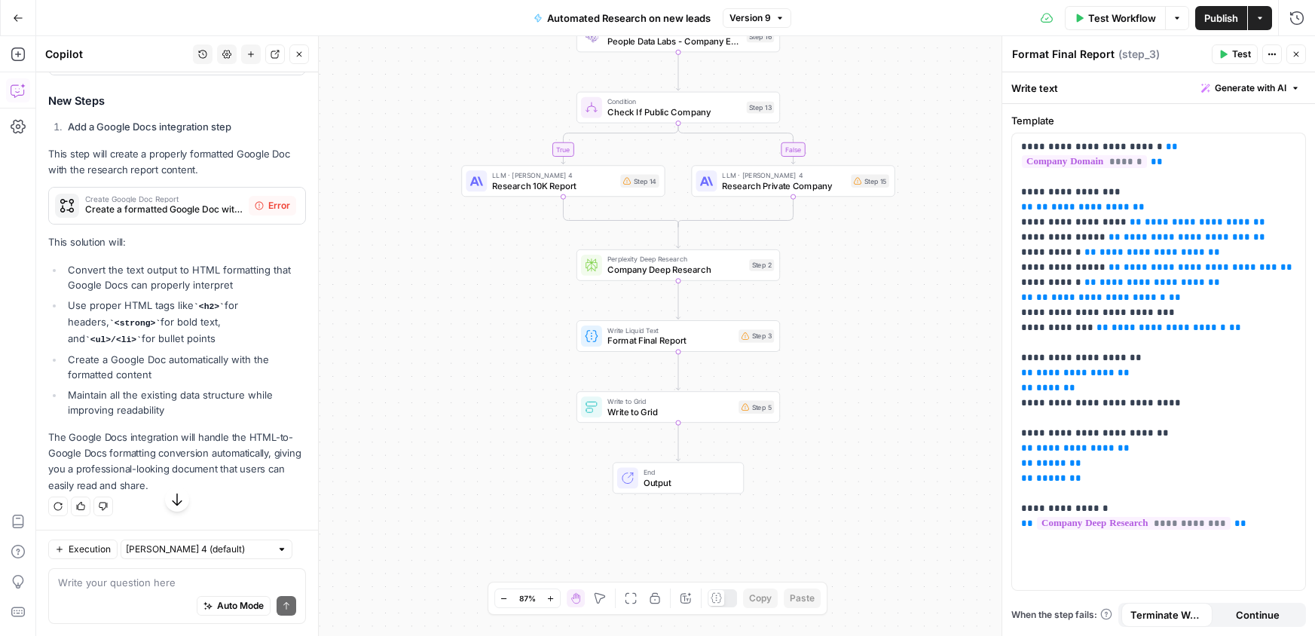
scroll to position [480, 0]
click at [136, 583] on textarea at bounding box center [177, 582] width 238 height 15
drag, startPoint x: 164, startPoint y: 197, endPoint x: 622, endPoint y: 399, distance: 500.1
click at [706, 408] on body "CGMOps New Home Browse Insights Opportunities Your Data Recent Grids New Lead r…" at bounding box center [657, 318] width 1315 height 636
click at [161, 224] on div "Create Google Doc Report Create a formatted Google Doc with the company researc…" at bounding box center [149, 206] width 200 height 36
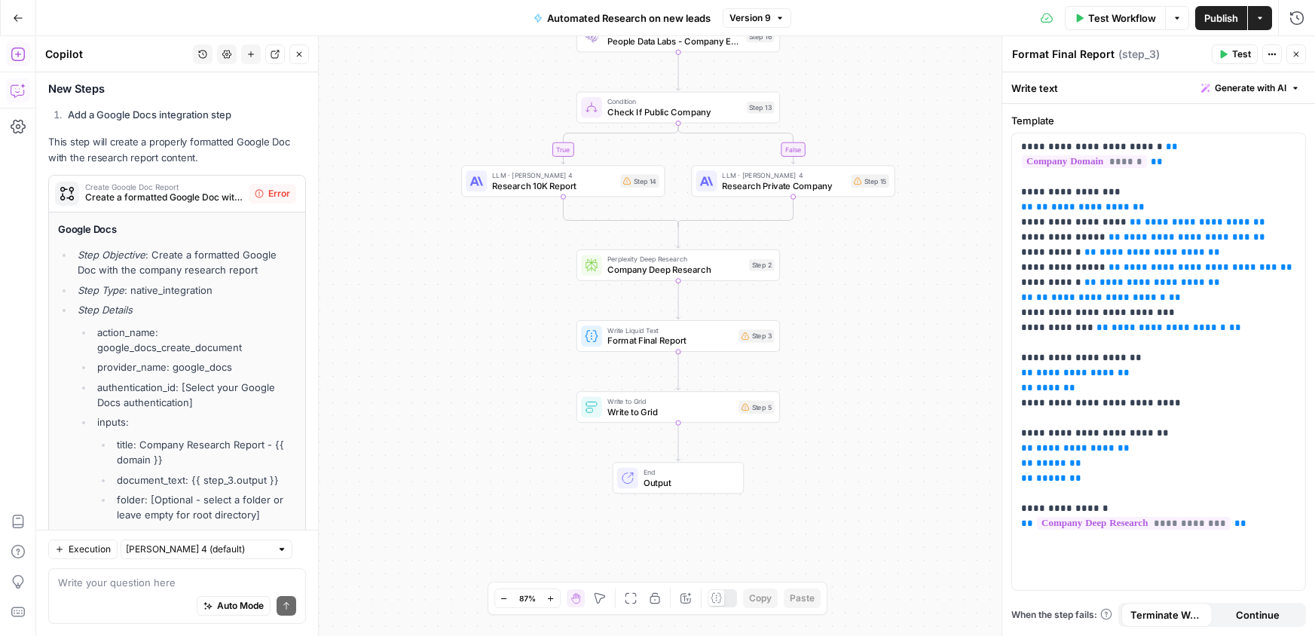
click at [26, 52] on button "Add Steps" at bounding box center [18, 54] width 24 height 24
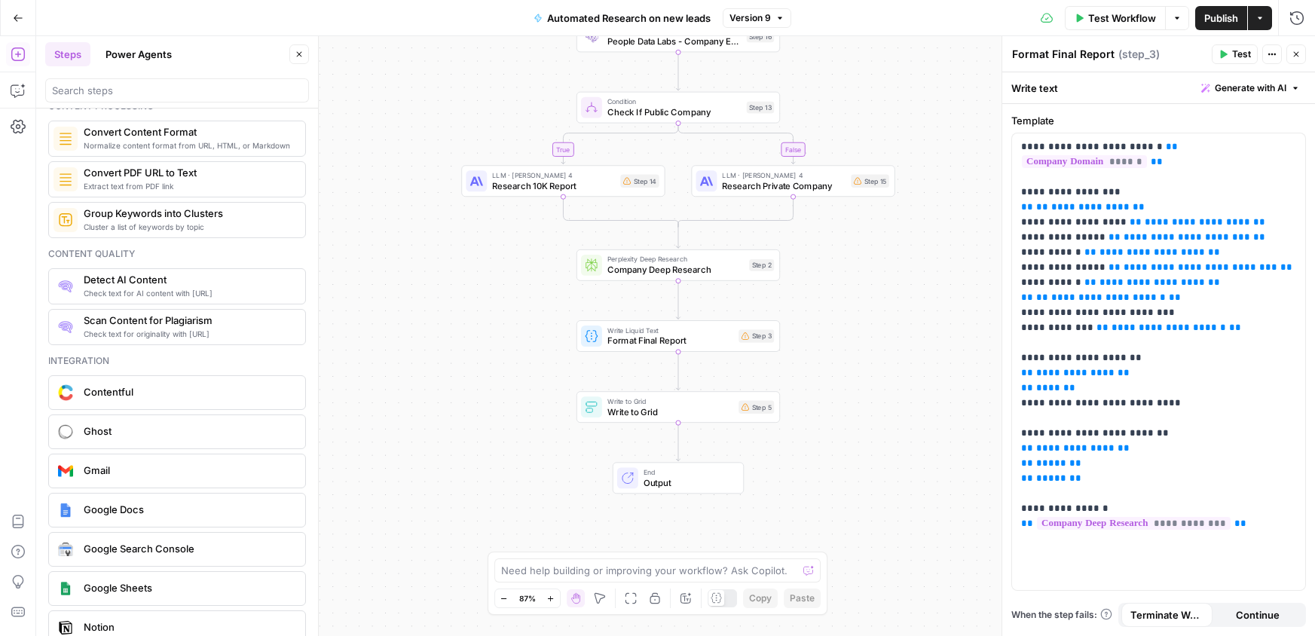
scroll to position [2721, 0]
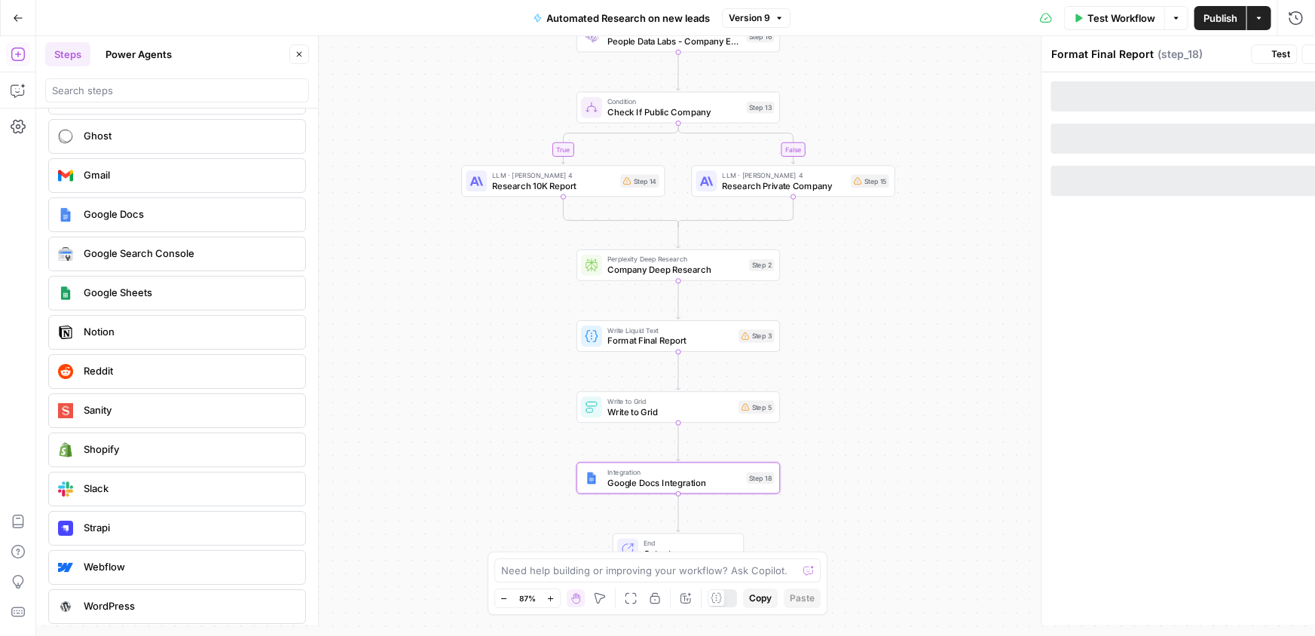
type textarea "Google Docs Integration"
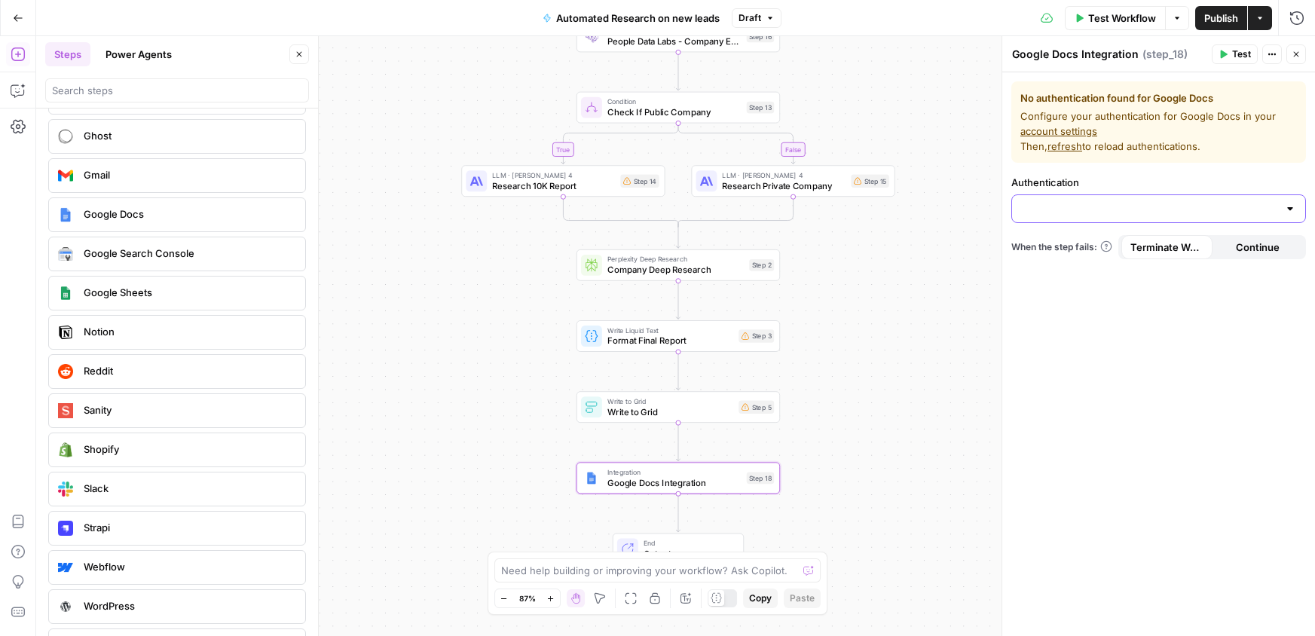
click at [1135, 214] on input "Authentication" at bounding box center [1149, 208] width 257 height 15
click at [1125, 247] on span "﹢ Create New" at bounding box center [1155, 246] width 263 height 15
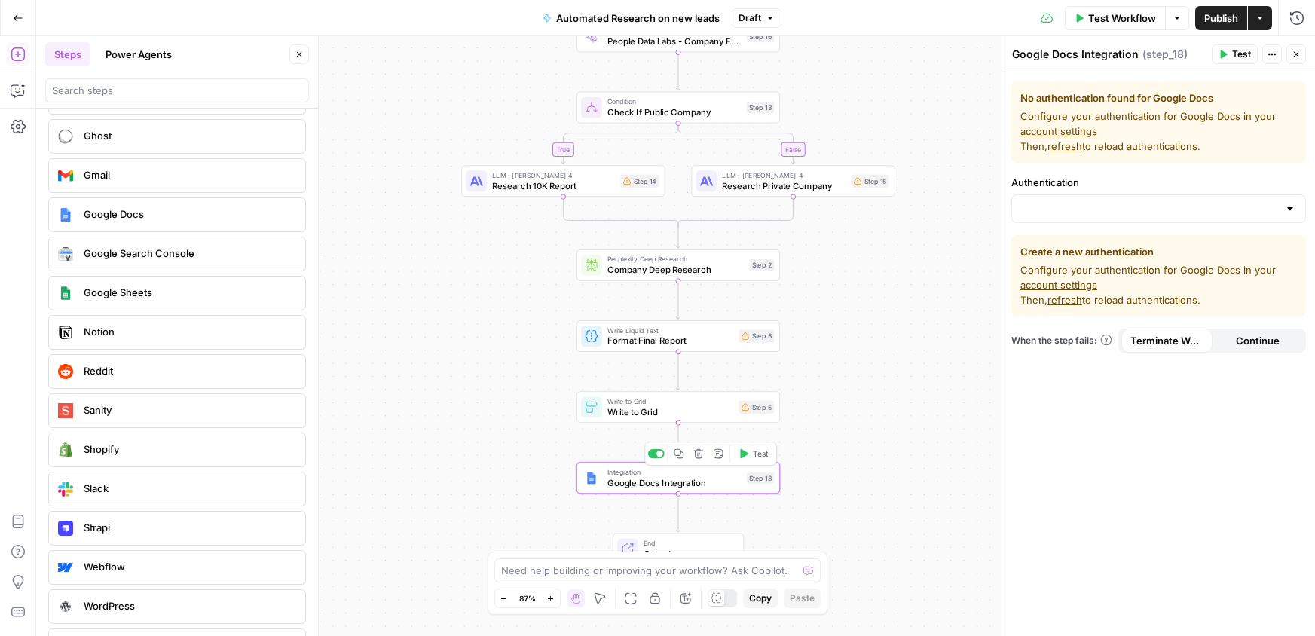
click at [717, 480] on span "Google Docs Integration" at bounding box center [675, 482] width 134 height 13
click at [704, 462] on div "Copy step Delete step Add Note Test" at bounding box center [710, 453] width 132 height 23
click at [700, 457] on icon "button" at bounding box center [698, 453] width 11 height 11
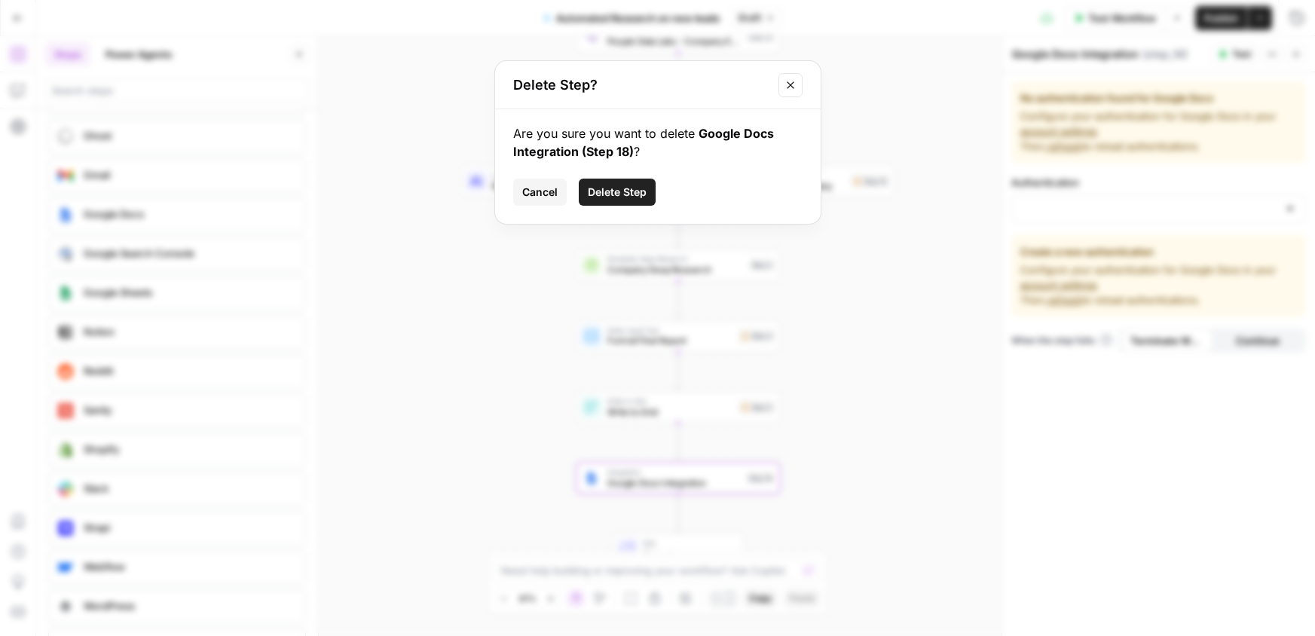
click at [608, 205] on button "Delete Step" at bounding box center [617, 192] width 77 height 27
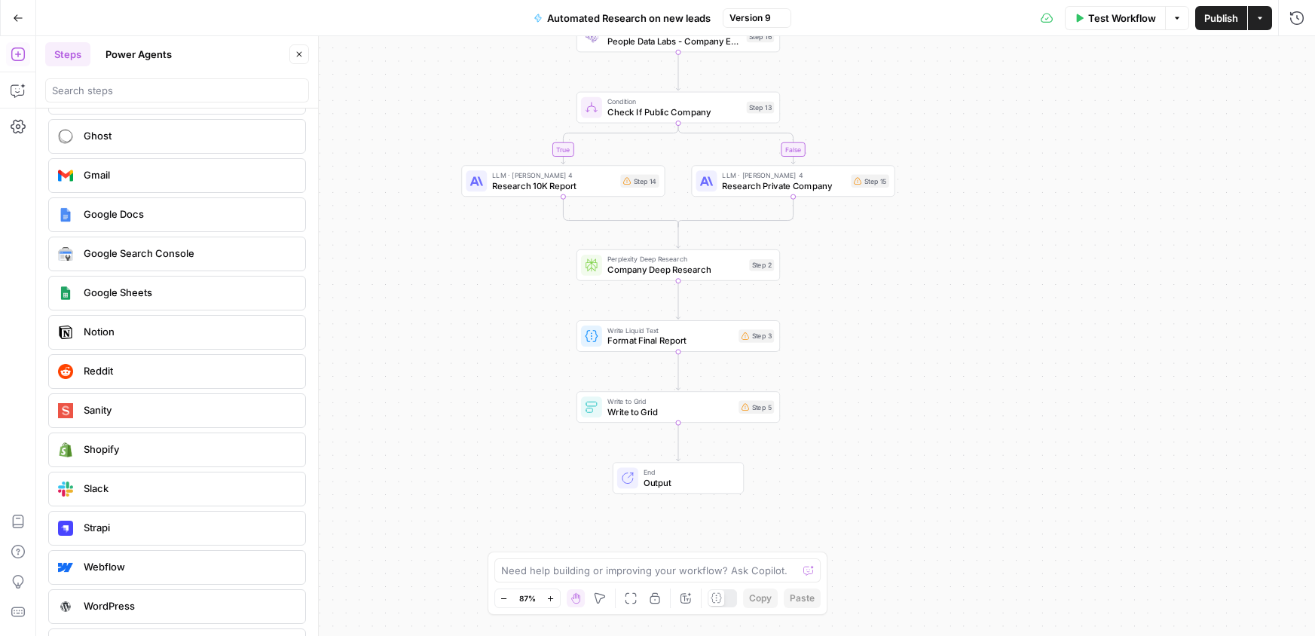
click at [681, 414] on span "Write to Grid" at bounding box center [671, 412] width 126 height 13
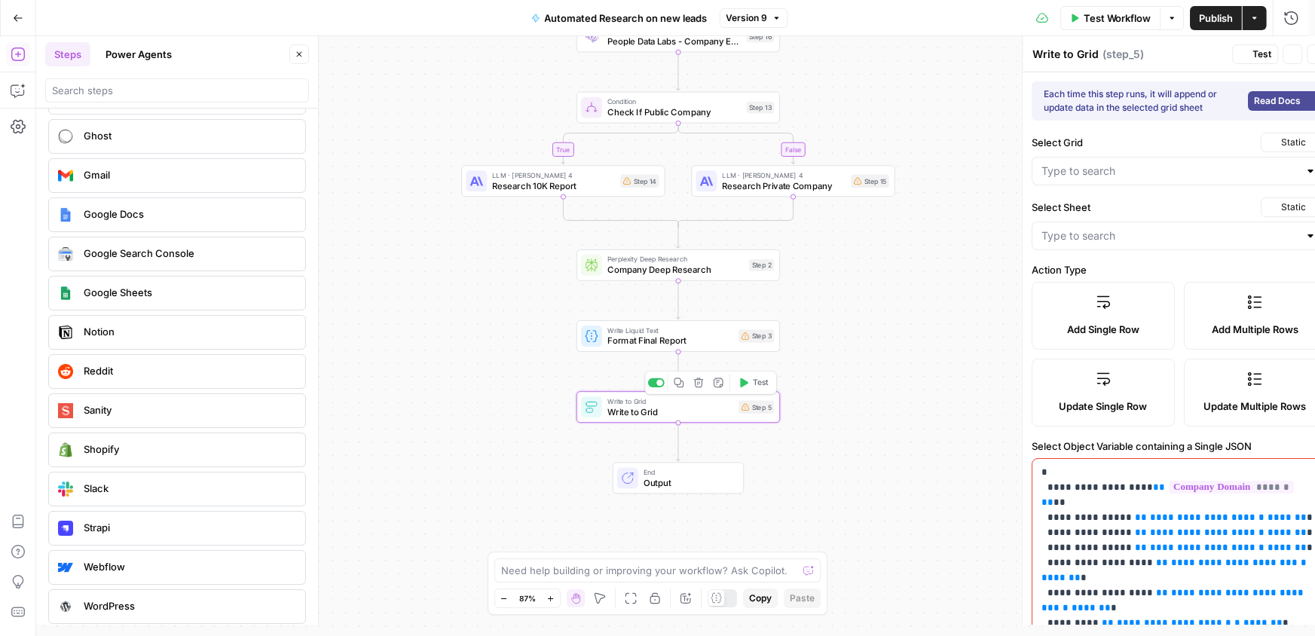
type input "Blank"
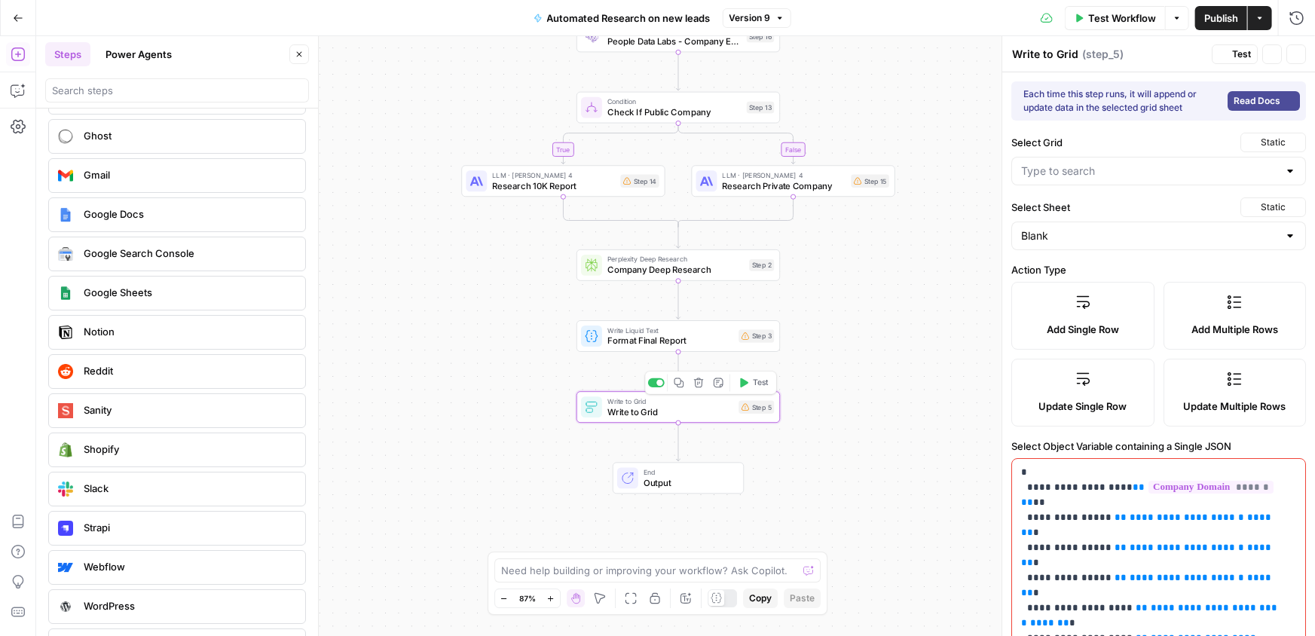
type input "New Lead research Grid"
type input "Domain"
type input "Company Summary"
type input "Deep Research"
click at [656, 330] on span "Write Liquid Text" at bounding box center [671, 330] width 126 height 11
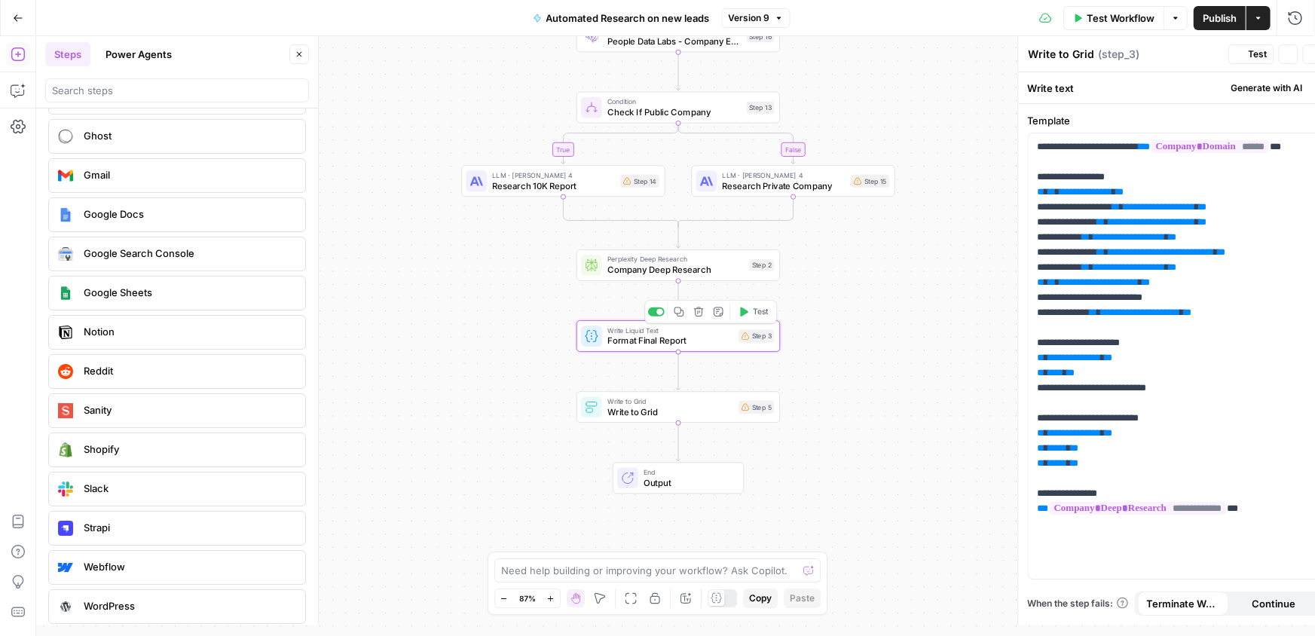
type textarea "Format Final Report"
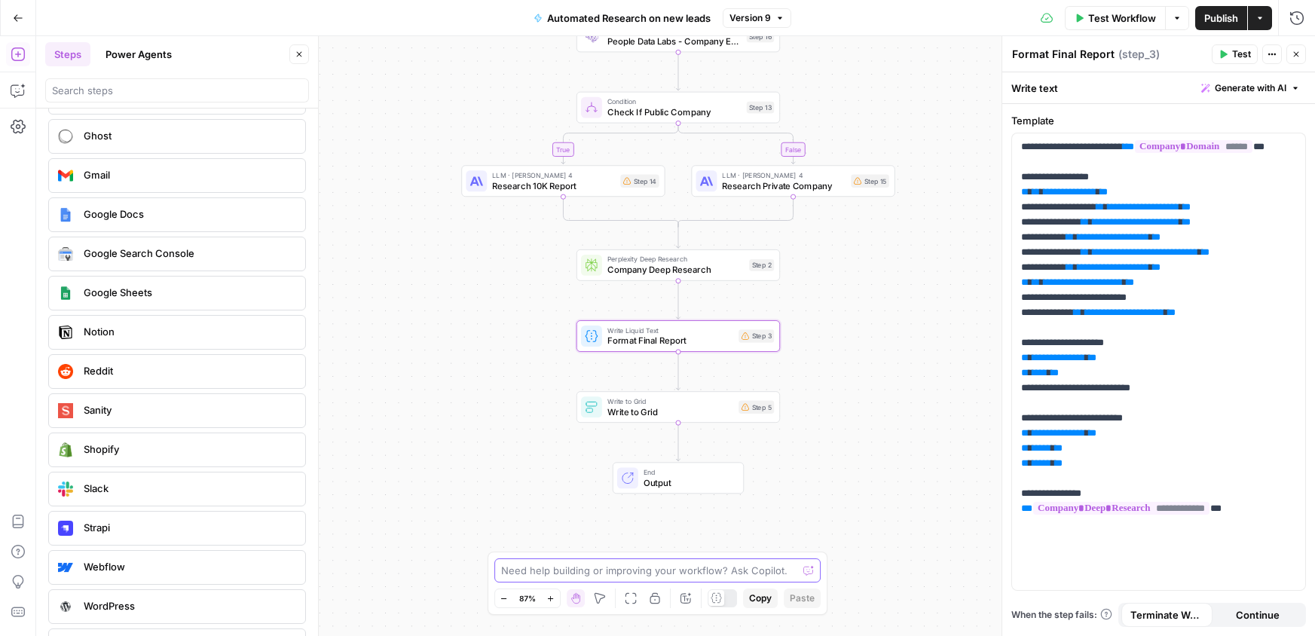
click at [745, 569] on textarea at bounding box center [649, 570] width 297 height 15
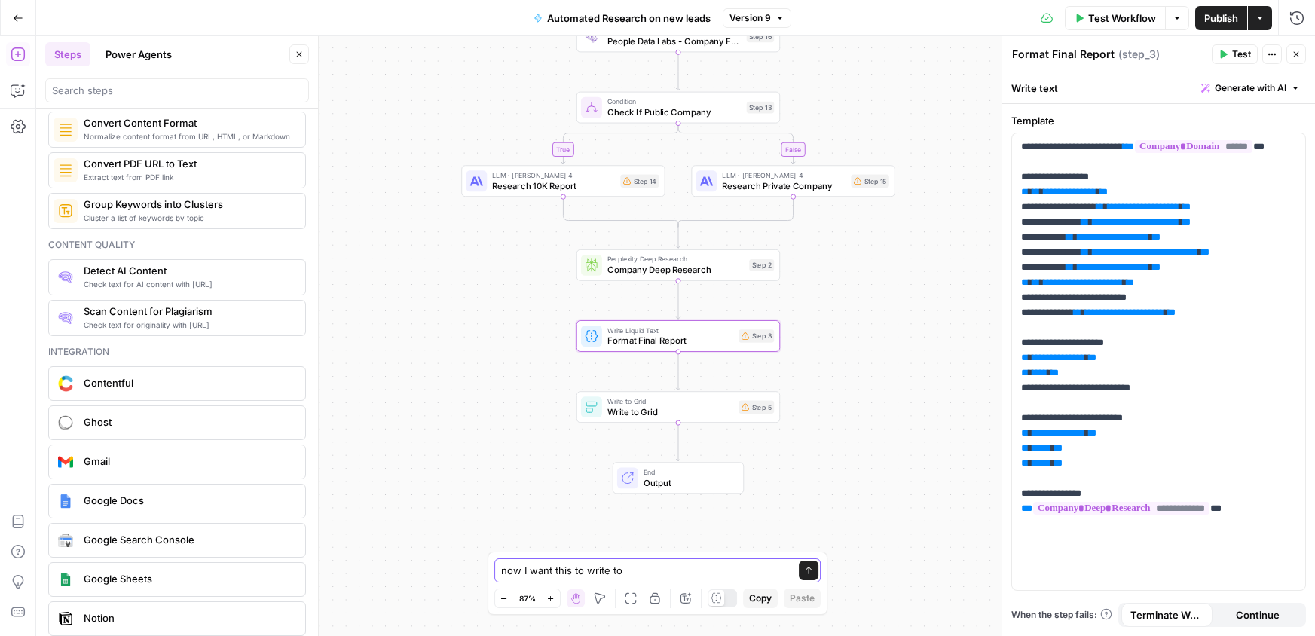
scroll to position [2757, 0]
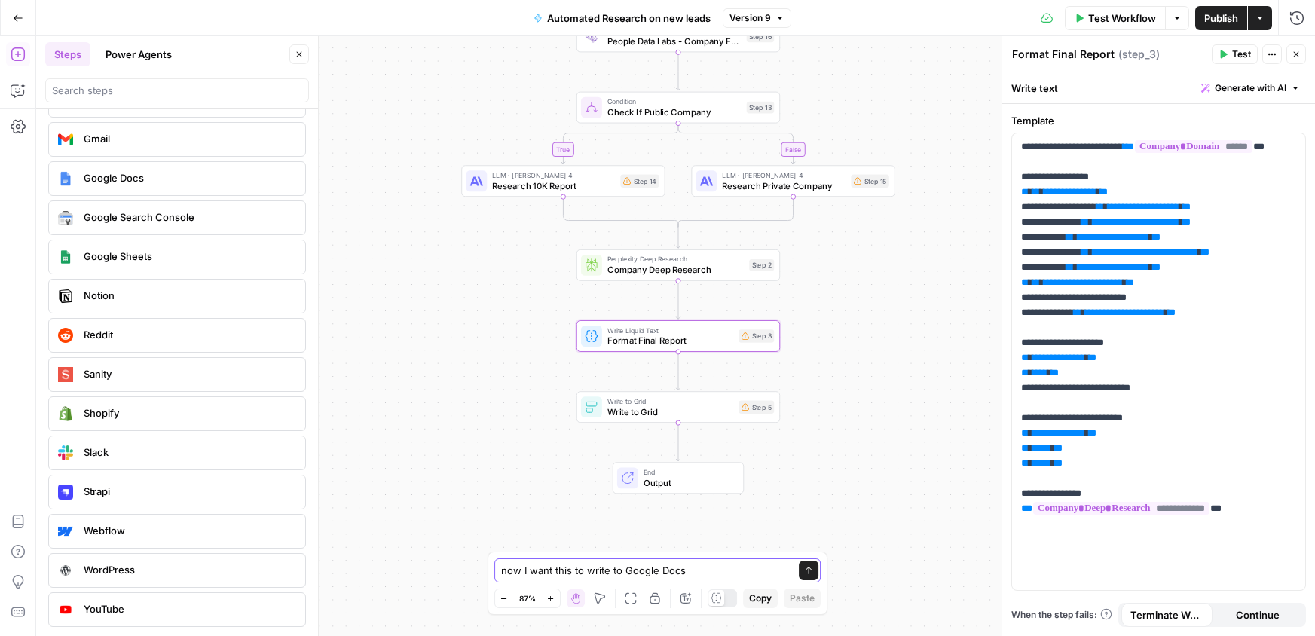
type textarea "now I want this to write to Google Docs"
click at [804, 575] on button "Send" at bounding box center [809, 571] width 20 height 20
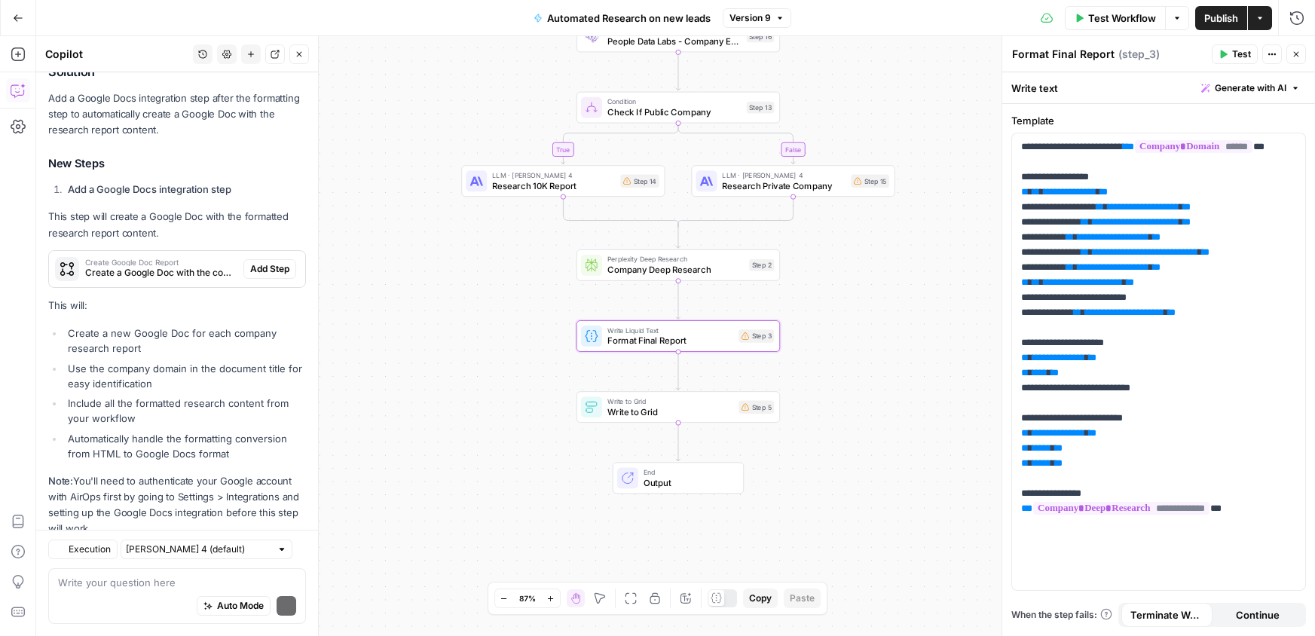
scroll to position [1097, 0]
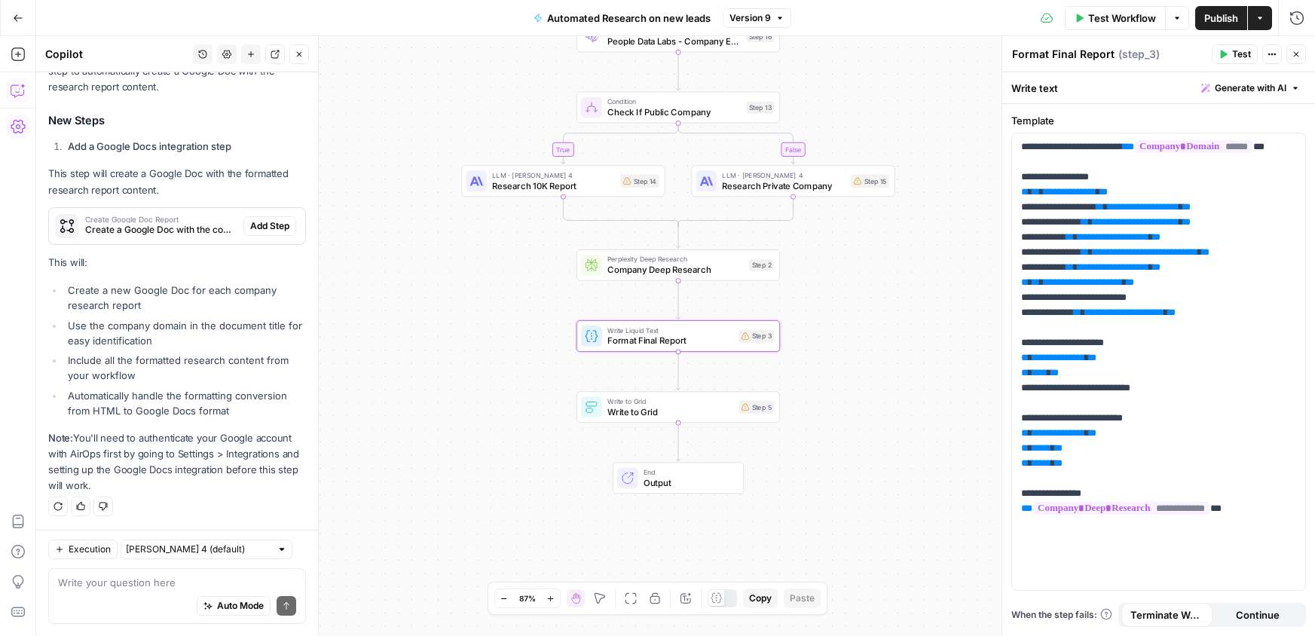
click at [25, 130] on icon "button" at bounding box center [18, 126] width 15 height 15
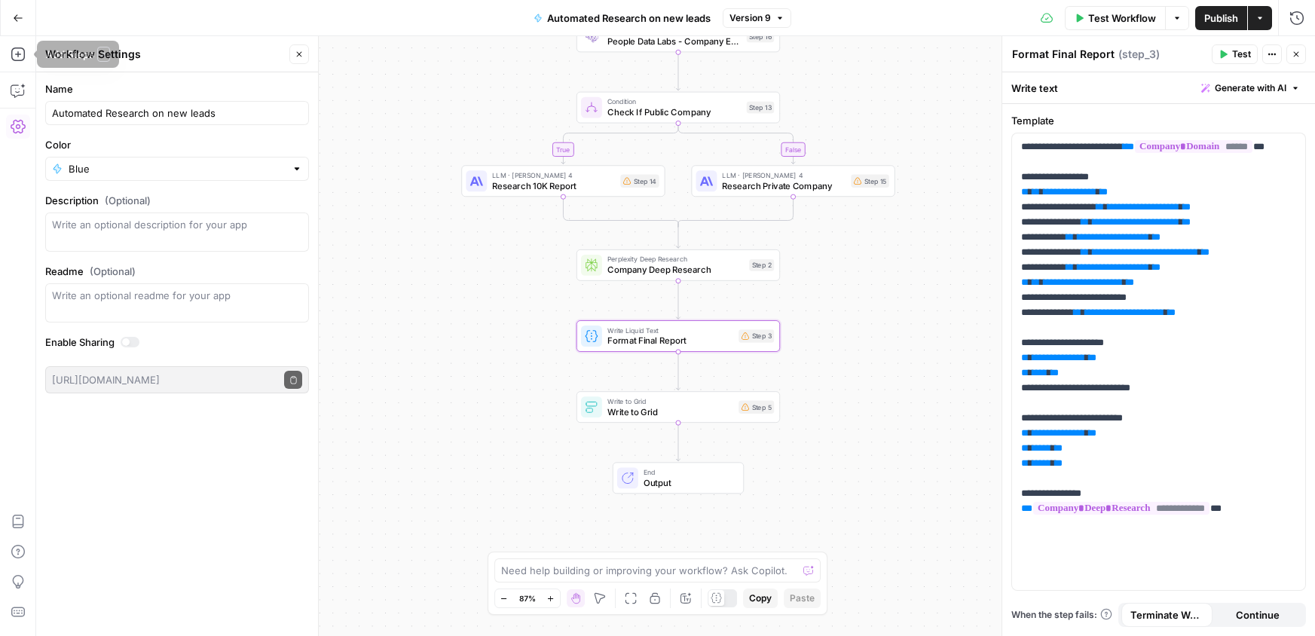
click at [20, 11] on button "Go Back" at bounding box center [18, 18] width 27 height 27
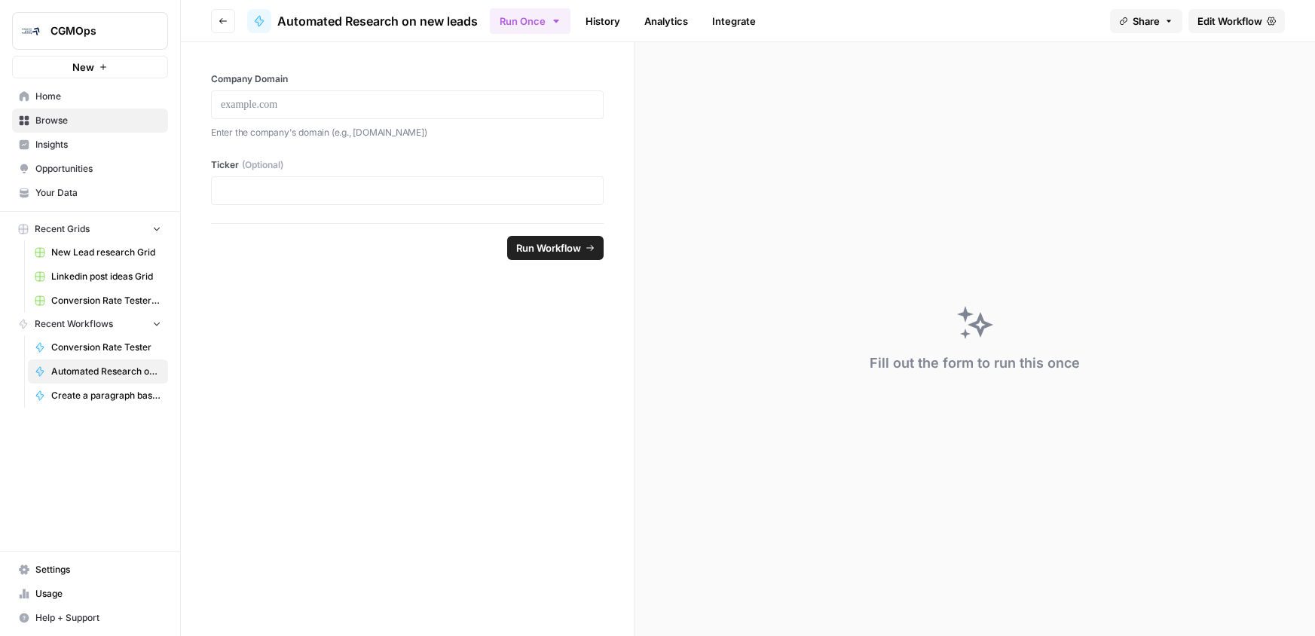
click at [60, 568] on span "Settings" at bounding box center [98, 570] width 126 height 14
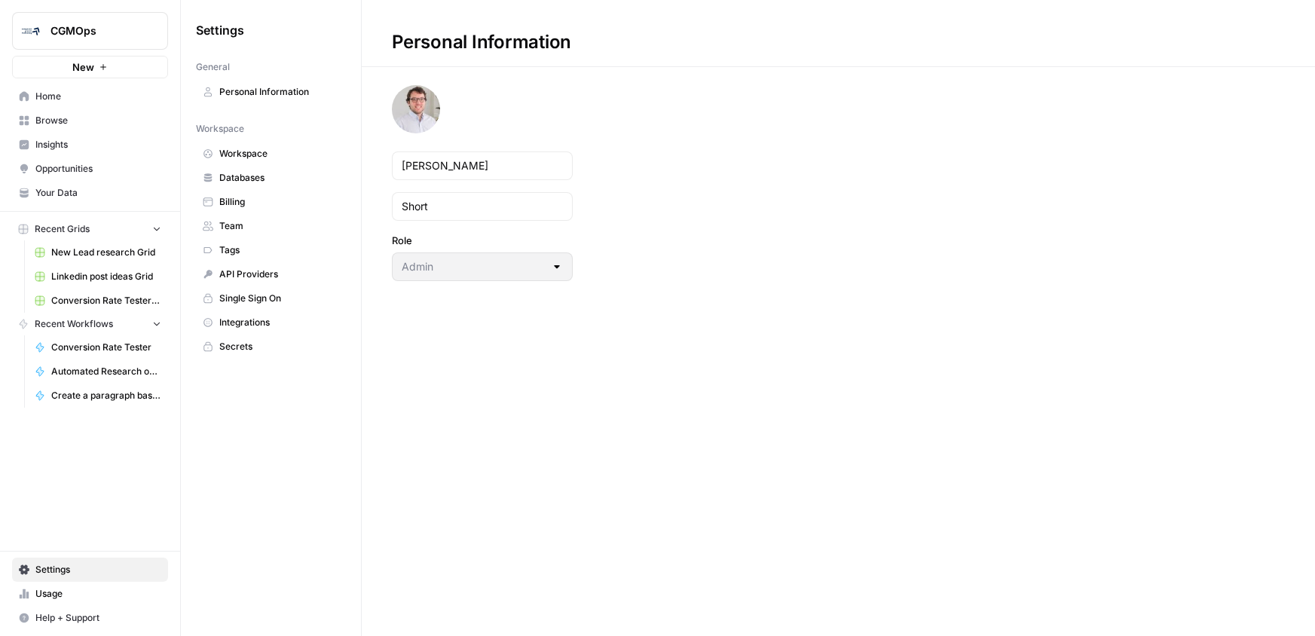
click at [253, 319] on span "Integrations" at bounding box center [279, 323] width 120 height 14
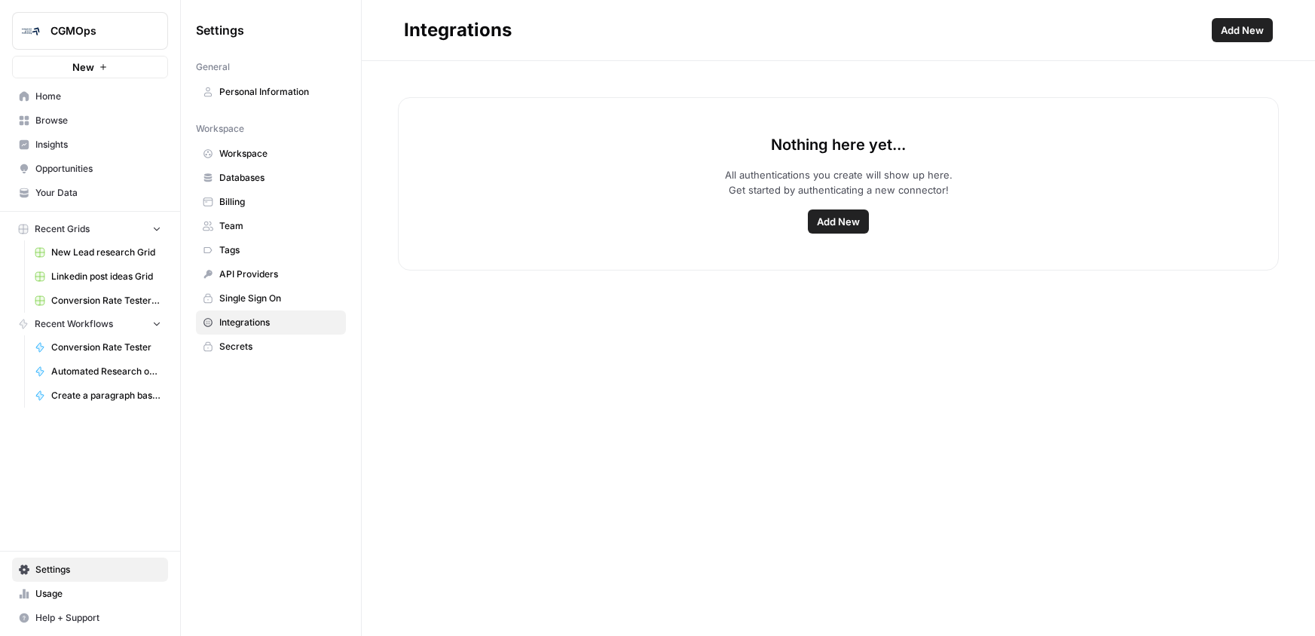
click at [851, 223] on span "Add New" at bounding box center [838, 221] width 43 height 15
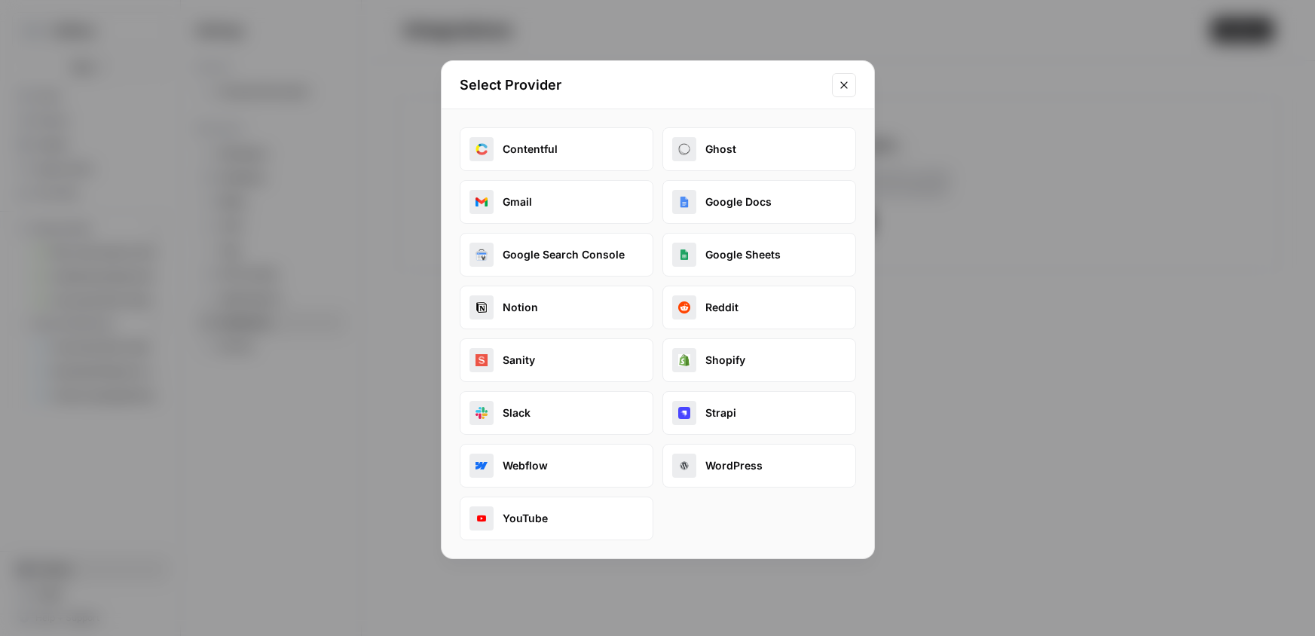
click at [734, 202] on button "Google Docs" at bounding box center [760, 202] width 194 height 44
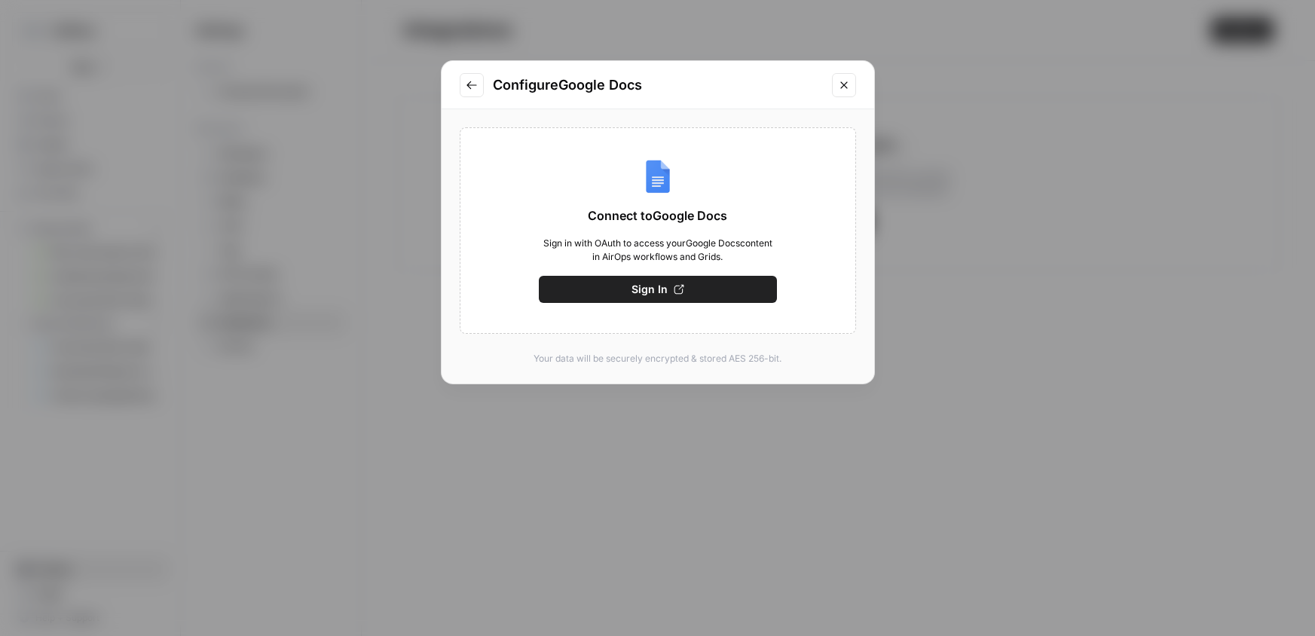
click at [705, 283] on button "Sign In" at bounding box center [658, 289] width 238 height 27
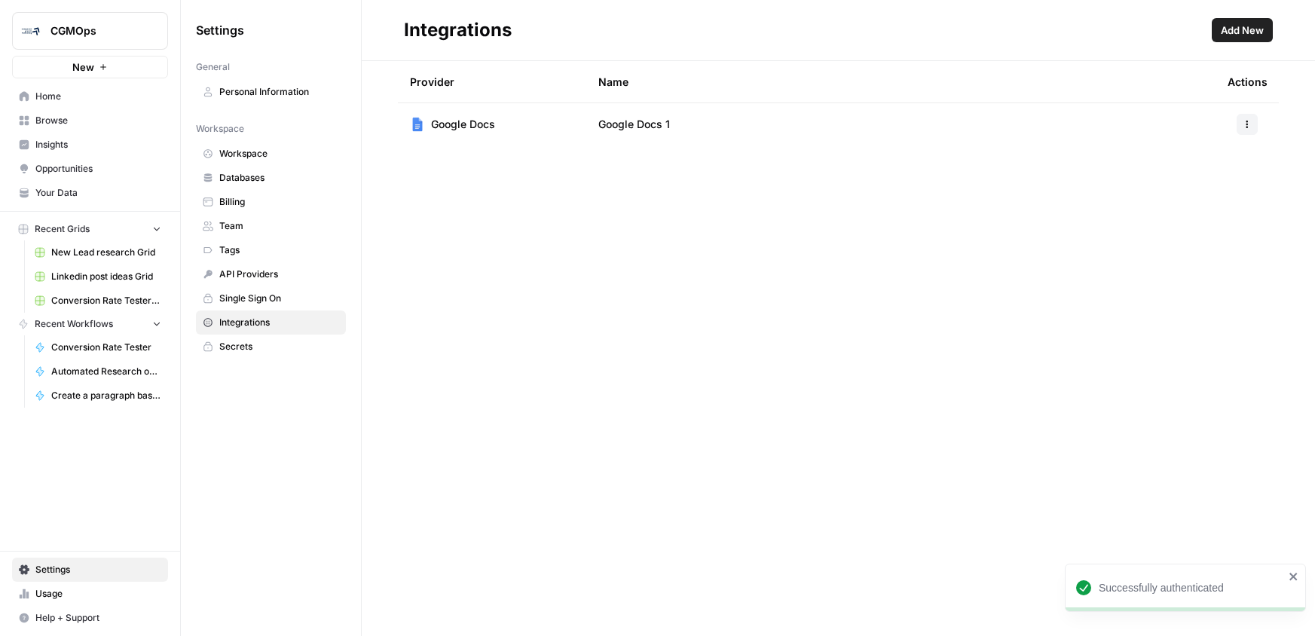
click at [644, 100] on div "Name" at bounding box center [900, 81] width 605 height 41
click at [649, 117] on td "Google Docs 1" at bounding box center [900, 124] width 629 height 42
click at [666, 129] on span "Google Docs 1" at bounding box center [634, 124] width 72 height 15
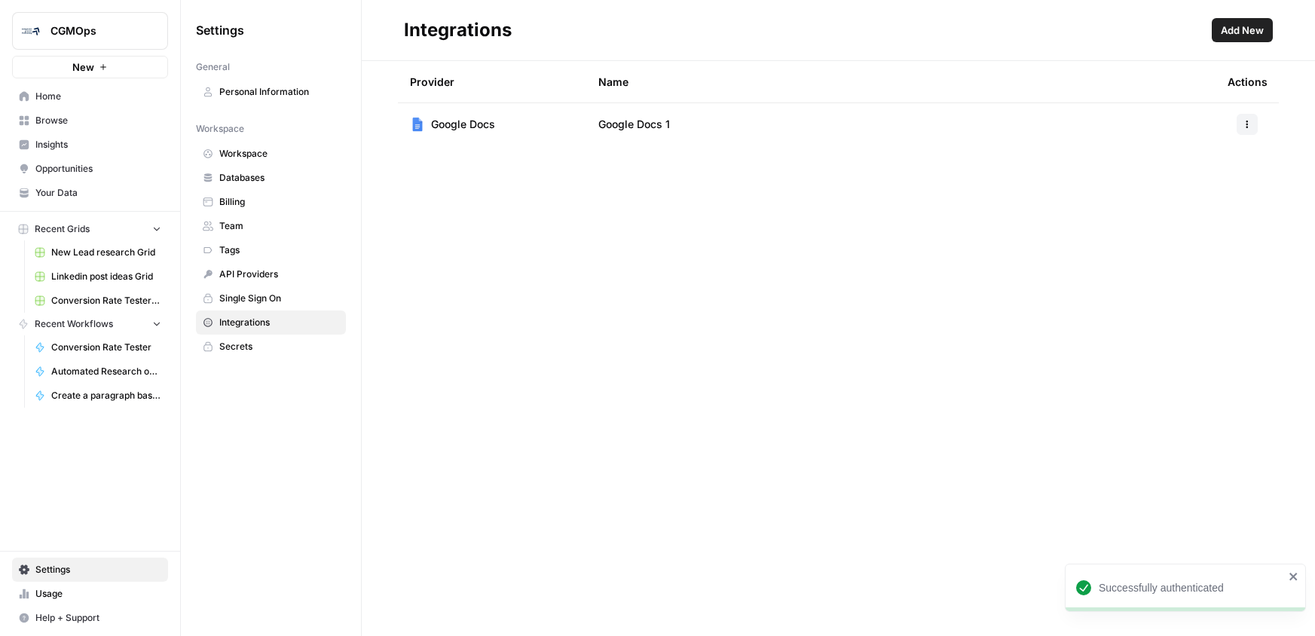
click at [441, 123] on span "Google Docs" at bounding box center [463, 124] width 64 height 15
click at [253, 323] on span "Integrations" at bounding box center [279, 323] width 120 height 14
click at [1251, 23] on span "Add New" at bounding box center [1242, 30] width 43 height 15
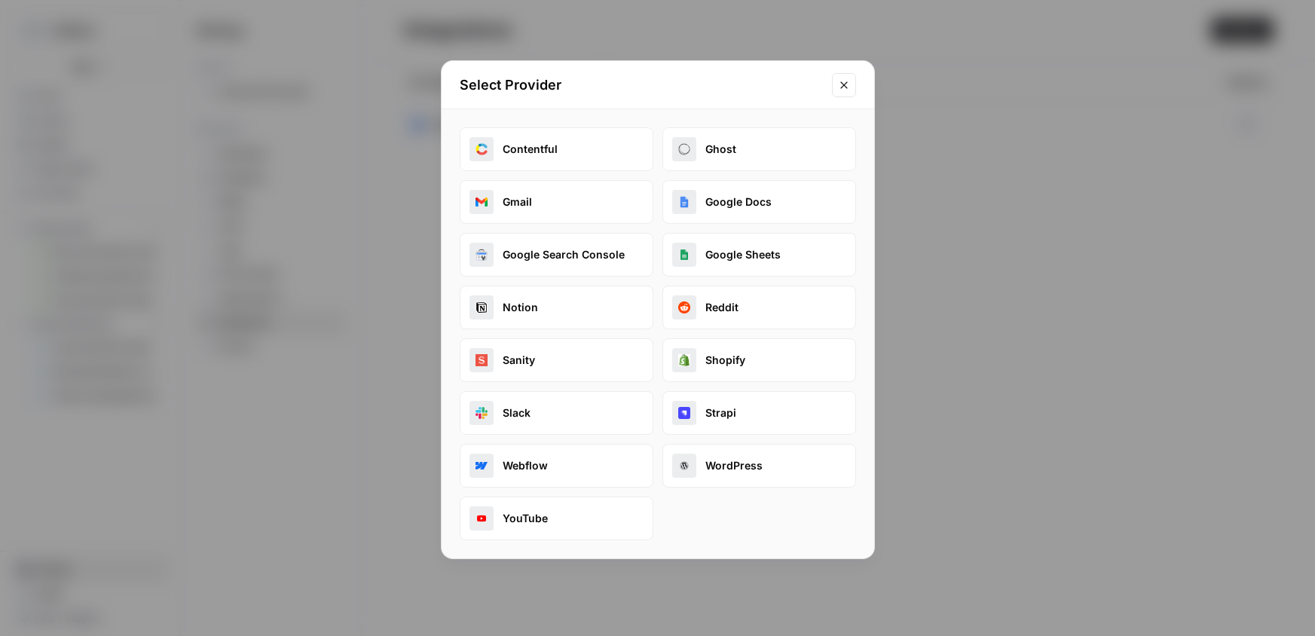
click at [713, 252] on button "Google Sheets" at bounding box center [760, 255] width 194 height 44
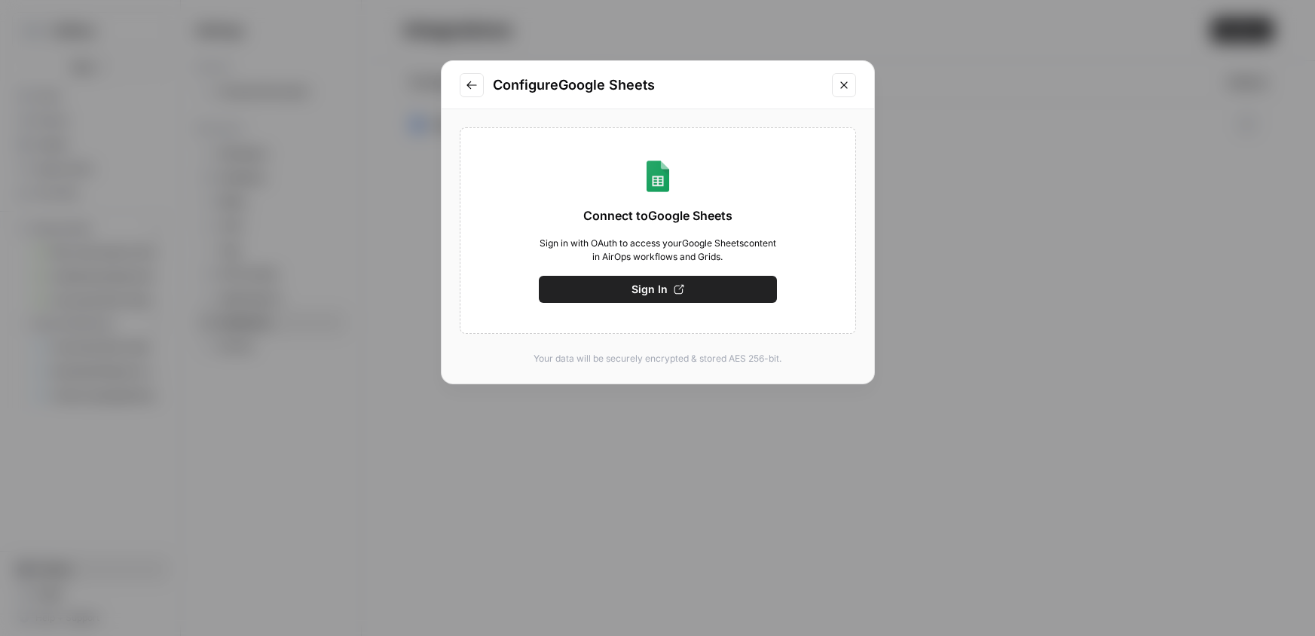
click at [679, 283] on button "Sign In" at bounding box center [658, 289] width 238 height 27
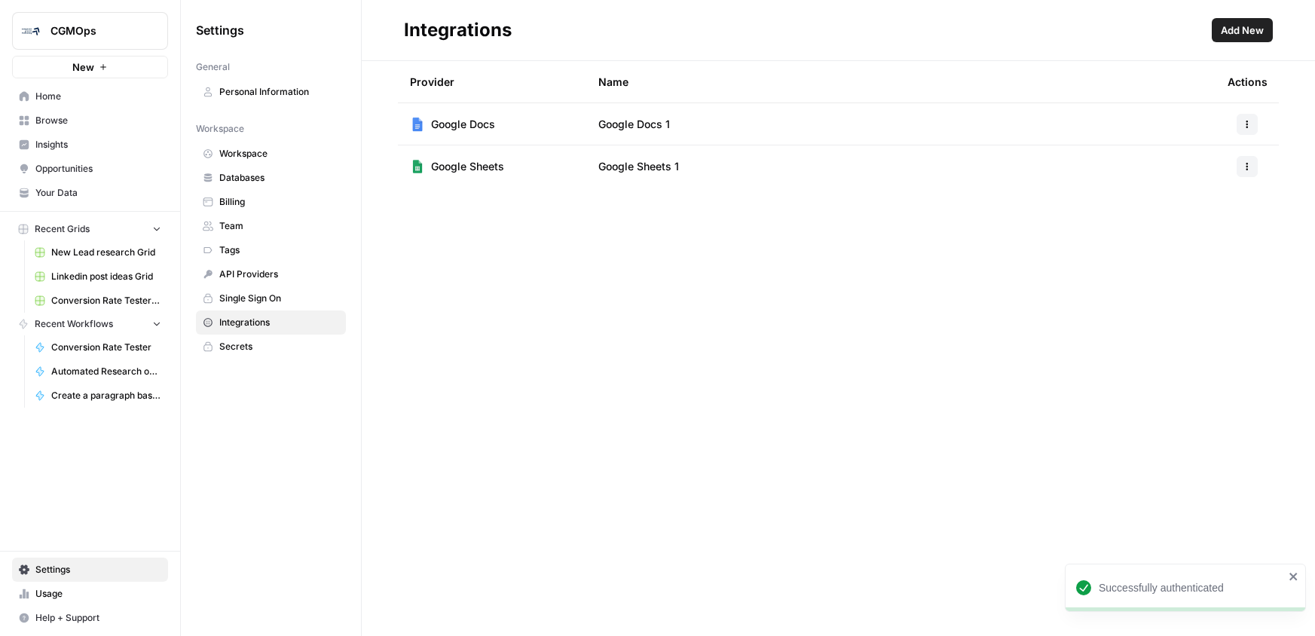
click at [1259, 18] on button "Add New" at bounding box center [1242, 30] width 61 height 24
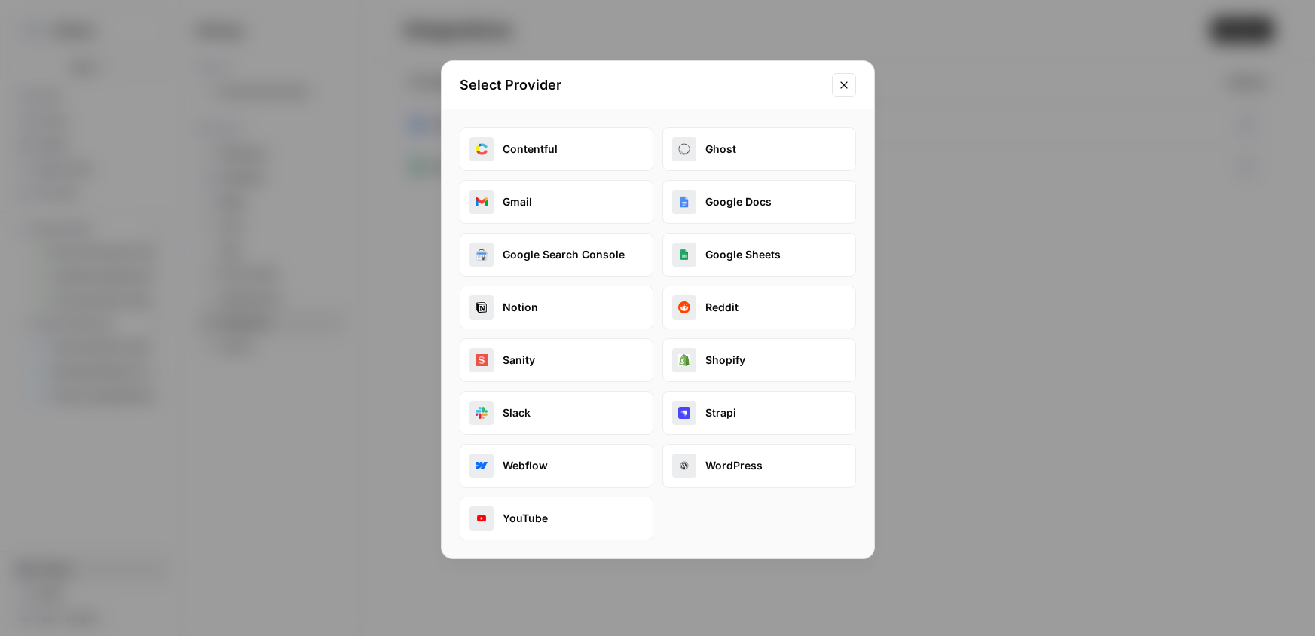
click at [861, 76] on div "Select Provider" at bounding box center [658, 85] width 433 height 48
click at [859, 76] on div "Select Provider" at bounding box center [658, 85] width 433 height 48
click at [851, 78] on button "Close modal" at bounding box center [844, 85] width 24 height 24
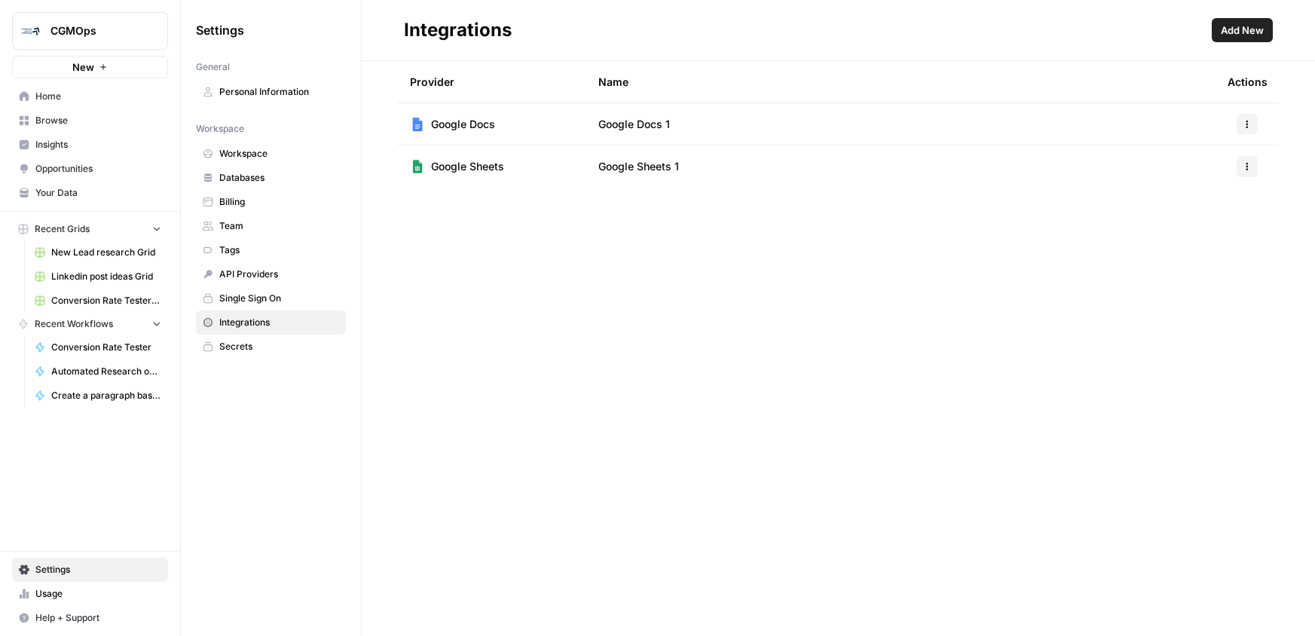
click at [267, 280] on span "API Providers" at bounding box center [279, 275] width 120 height 14
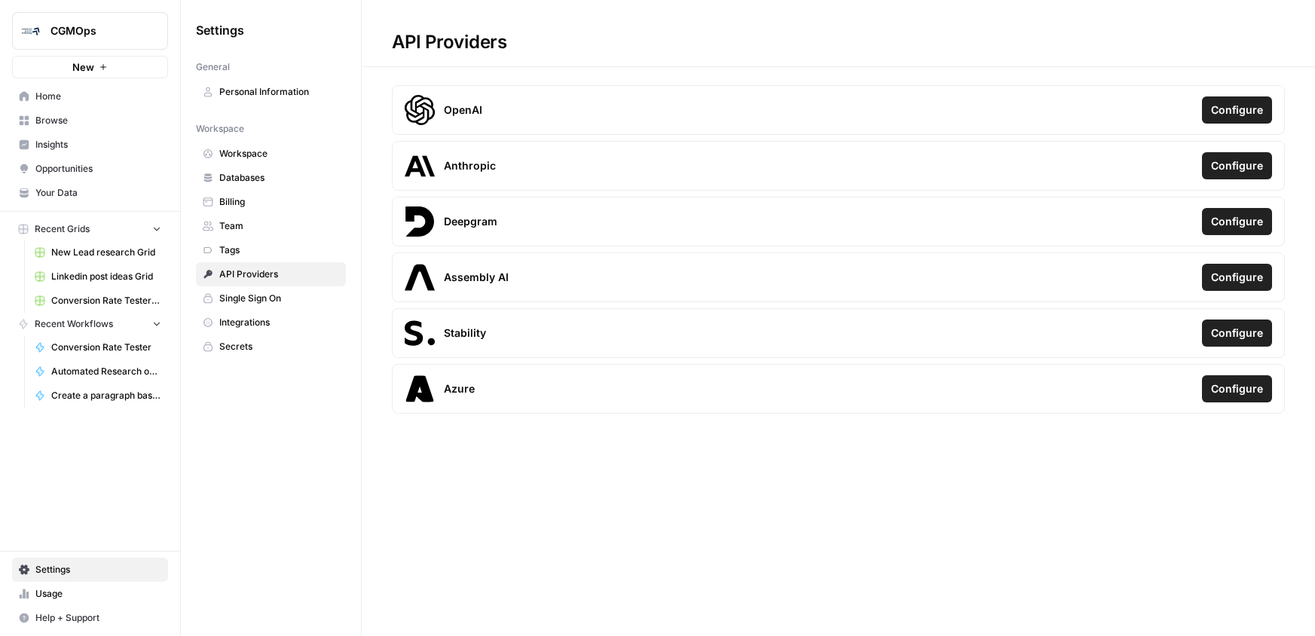
click at [274, 338] on link "Secrets" at bounding box center [271, 347] width 150 height 24
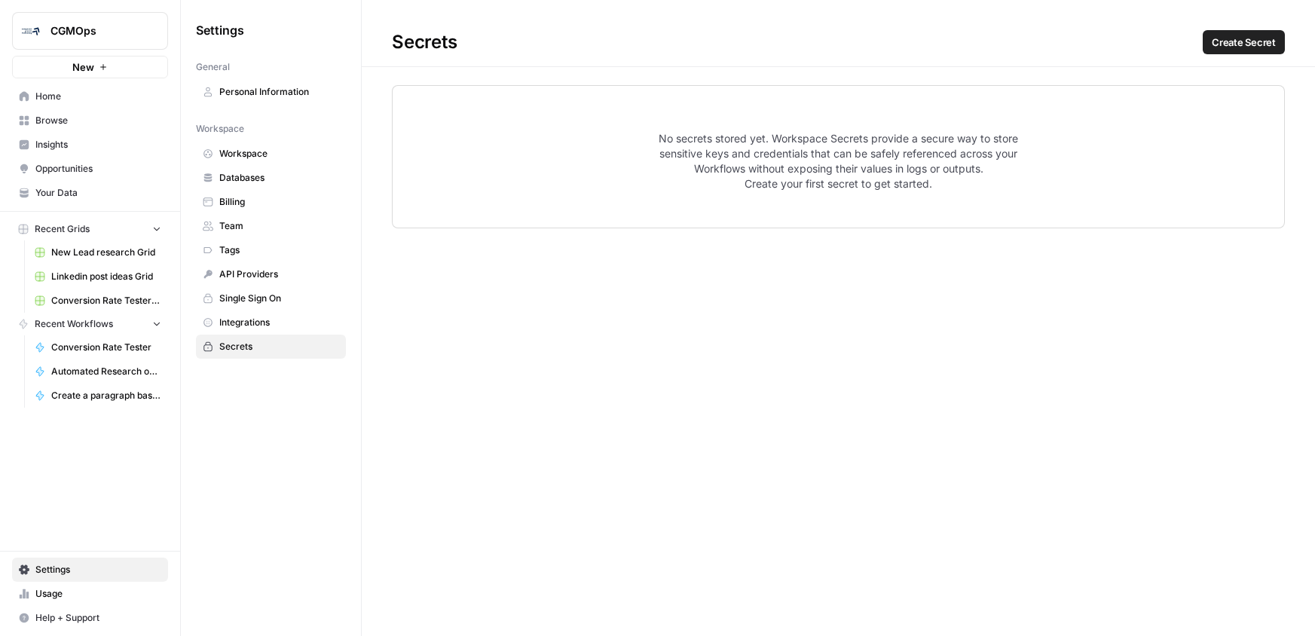
click at [271, 251] on span "Tags" at bounding box center [279, 250] width 120 height 14
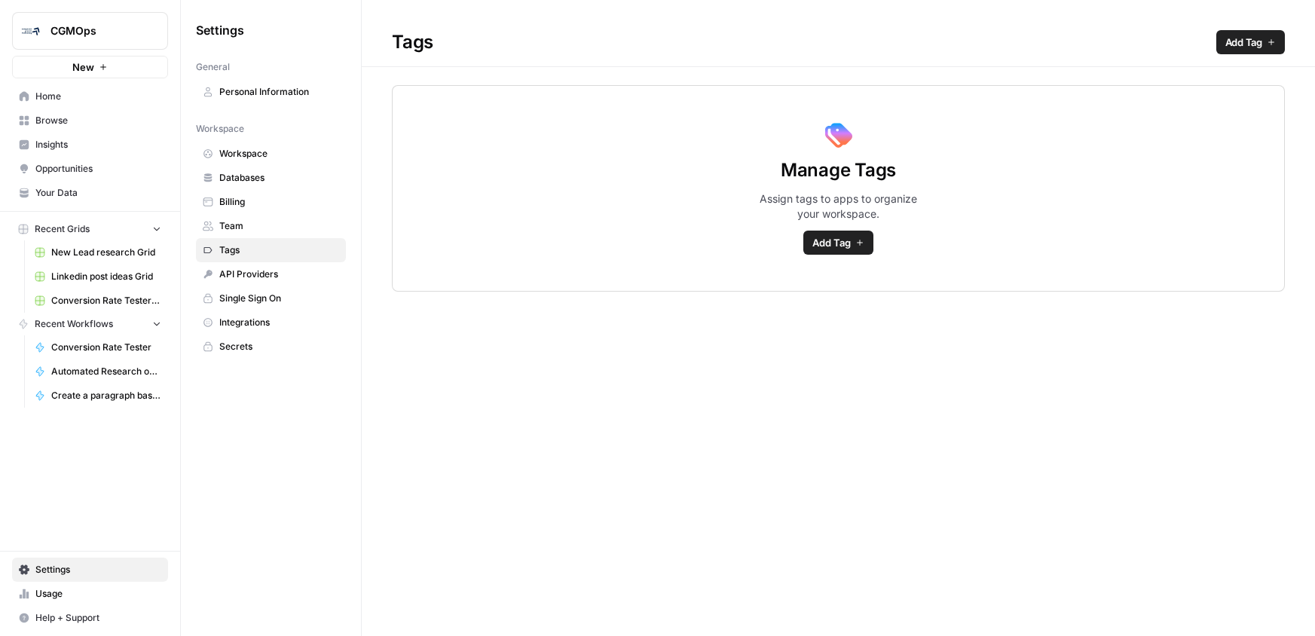
click at [269, 229] on span "Team" at bounding box center [279, 226] width 120 height 14
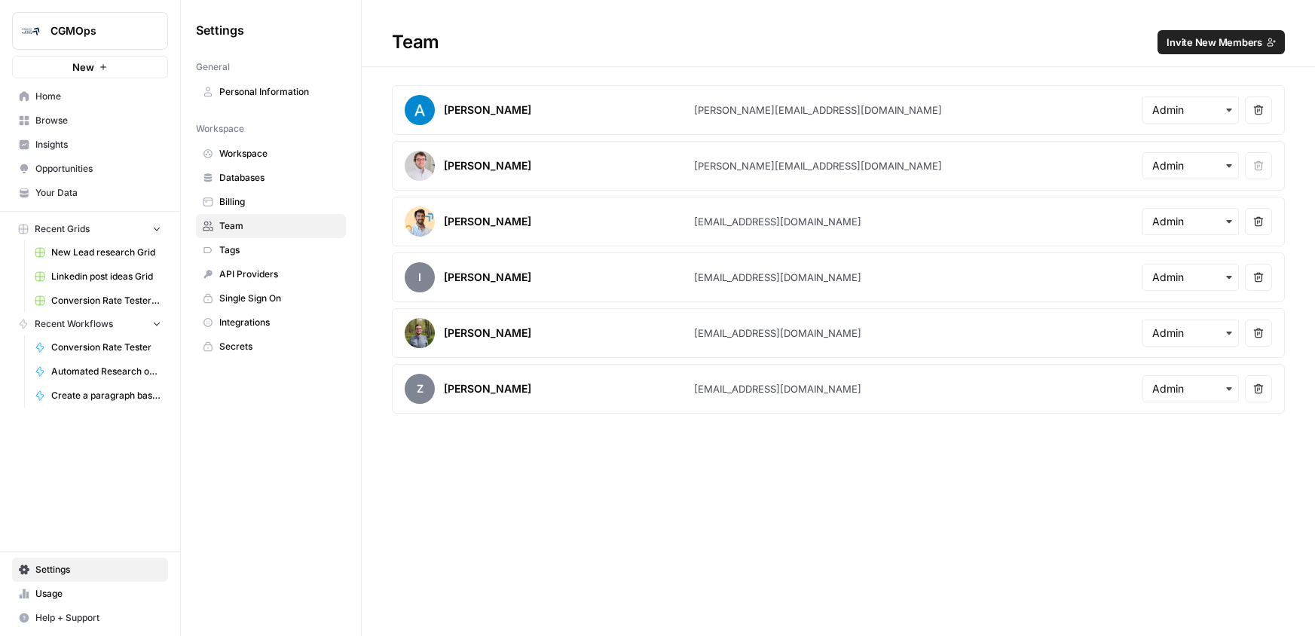
click at [269, 201] on span "Billing" at bounding box center [279, 202] width 120 height 14
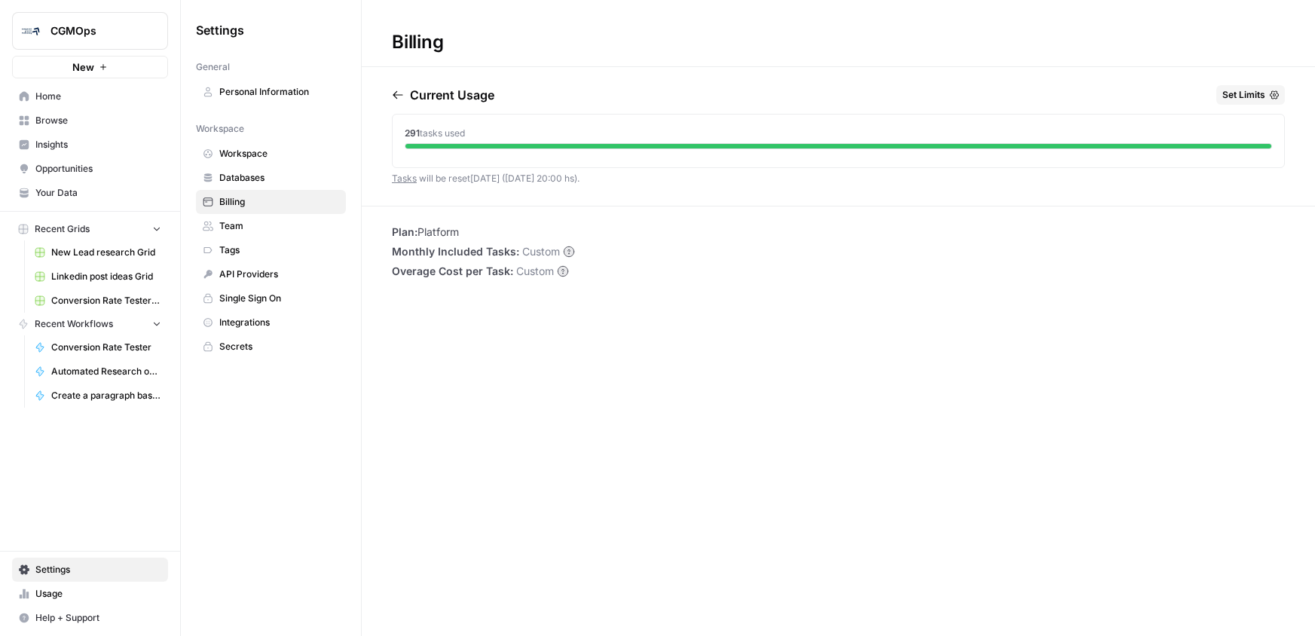
click at [96, 99] on span "Home" at bounding box center [98, 97] width 126 height 14
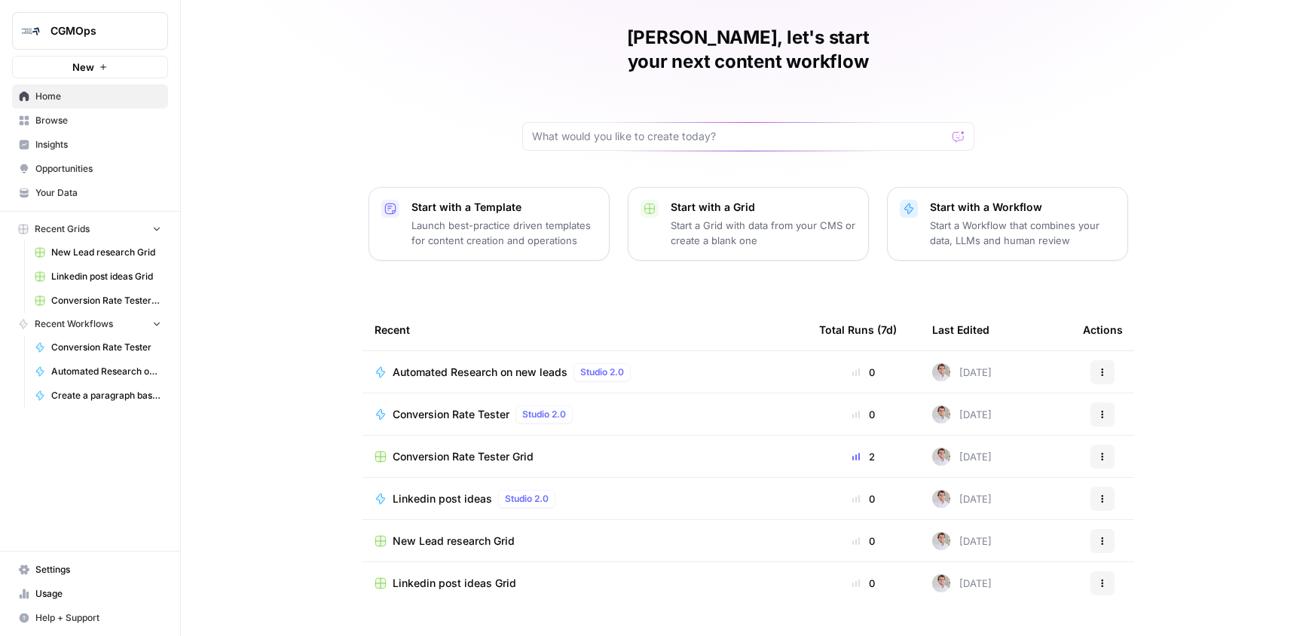
scroll to position [57, 0]
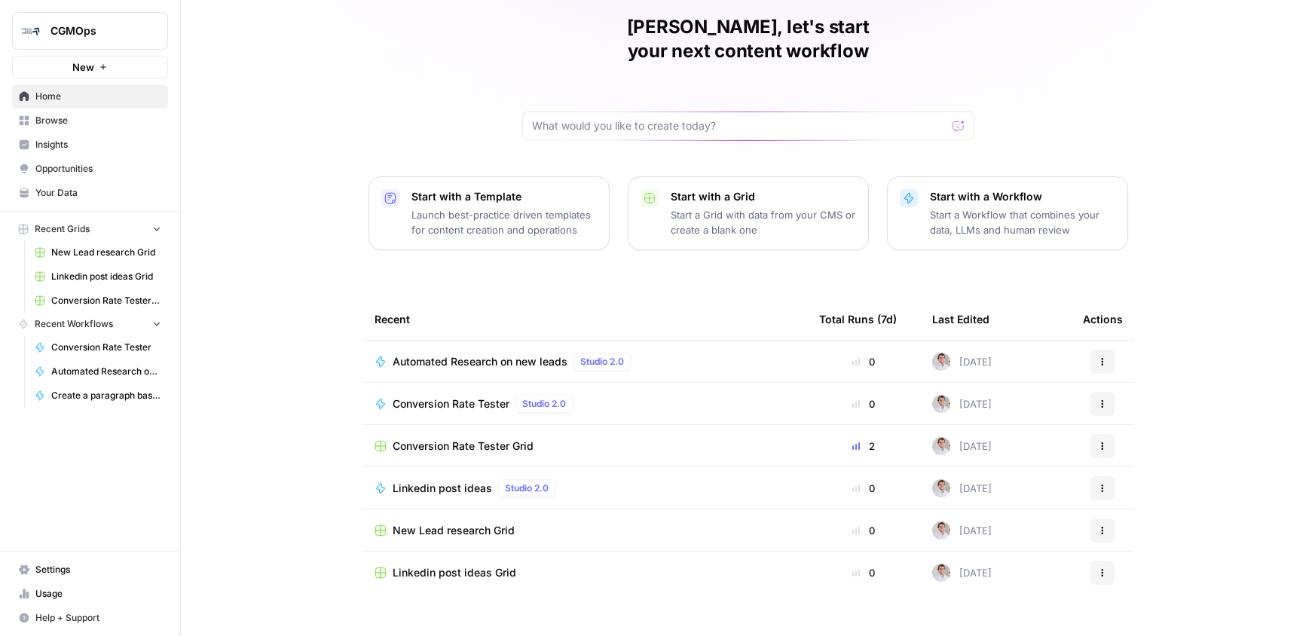
click at [529, 341] on td "Automated Research on new leads Studio 2.0" at bounding box center [585, 361] width 445 height 41
click at [529, 354] on span "Automated Research on new leads" at bounding box center [480, 361] width 175 height 15
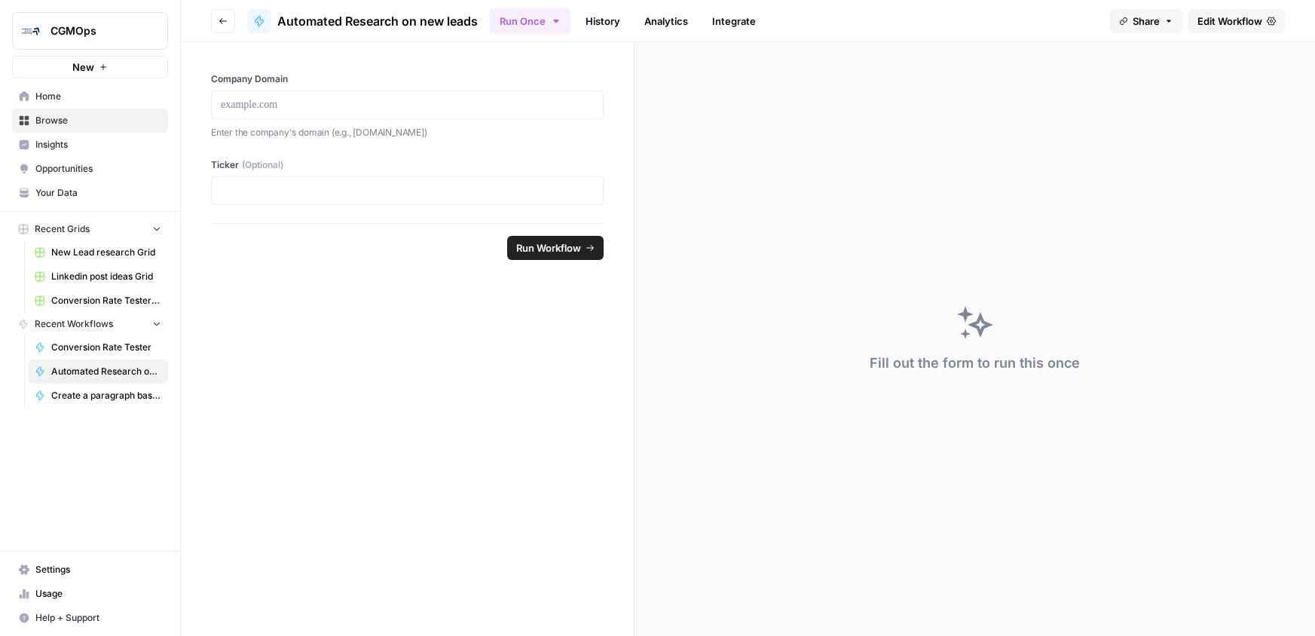
click at [1247, 24] on span "Edit Workflow" at bounding box center [1230, 21] width 65 height 15
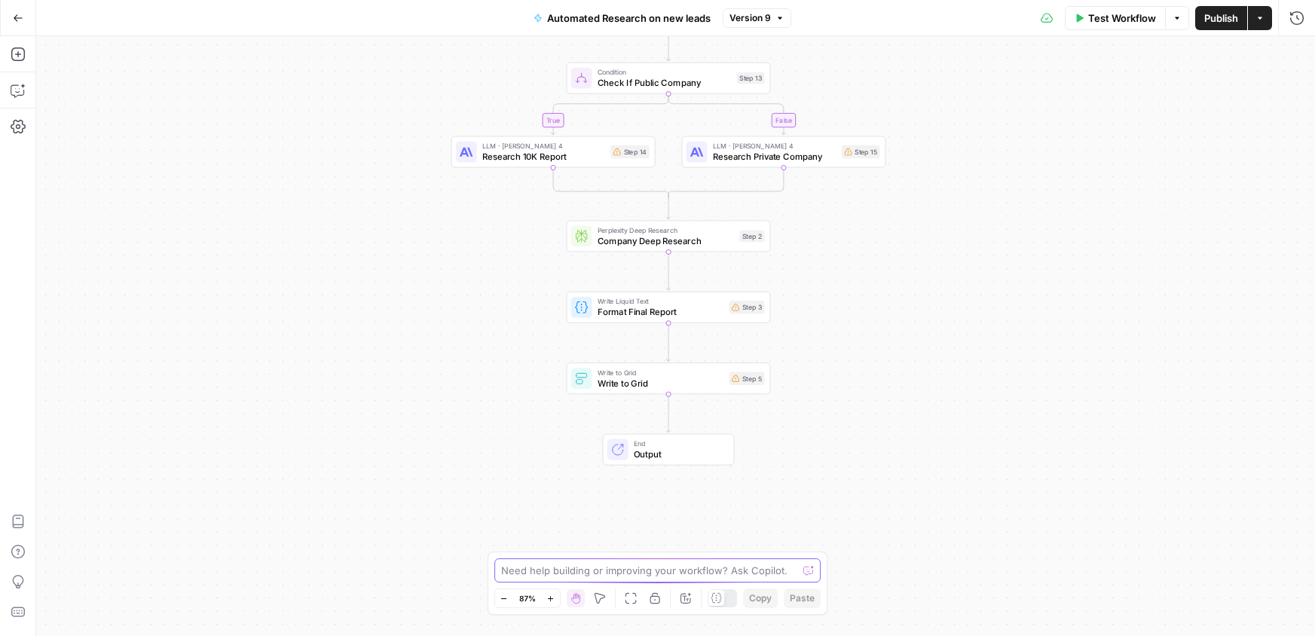
click at [661, 577] on textarea at bounding box center [649, 570] width 297 height 15
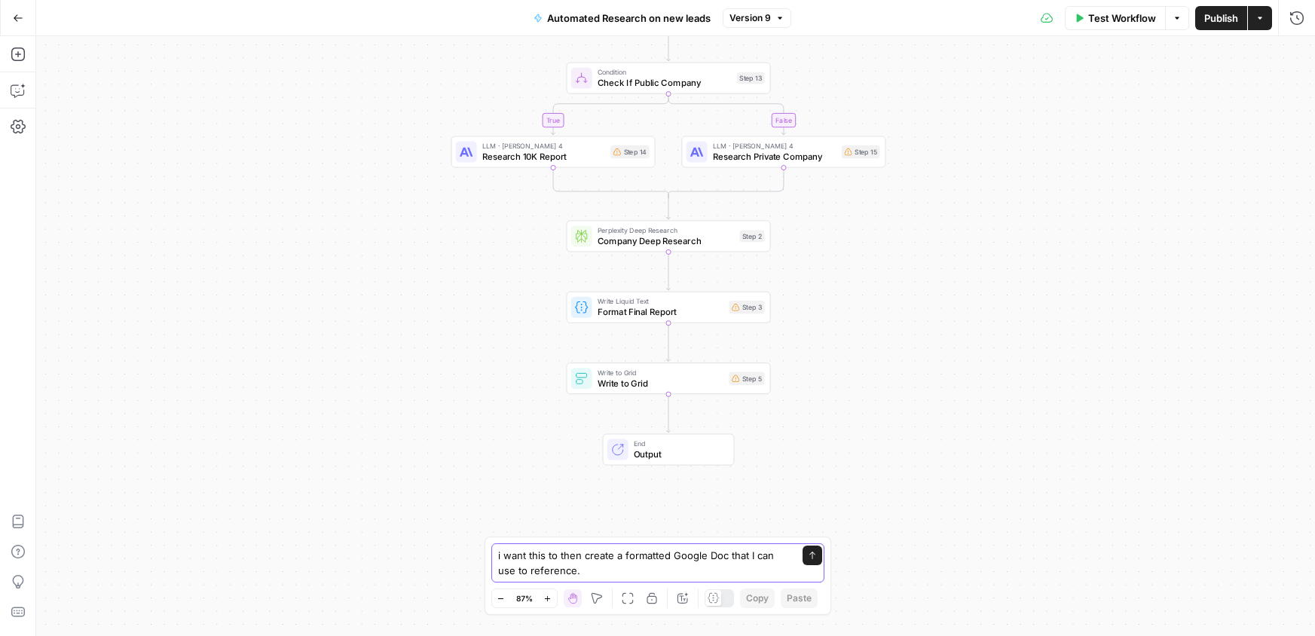
type textarea "i want this to then create a formatted Google Doc that I can use to reference."
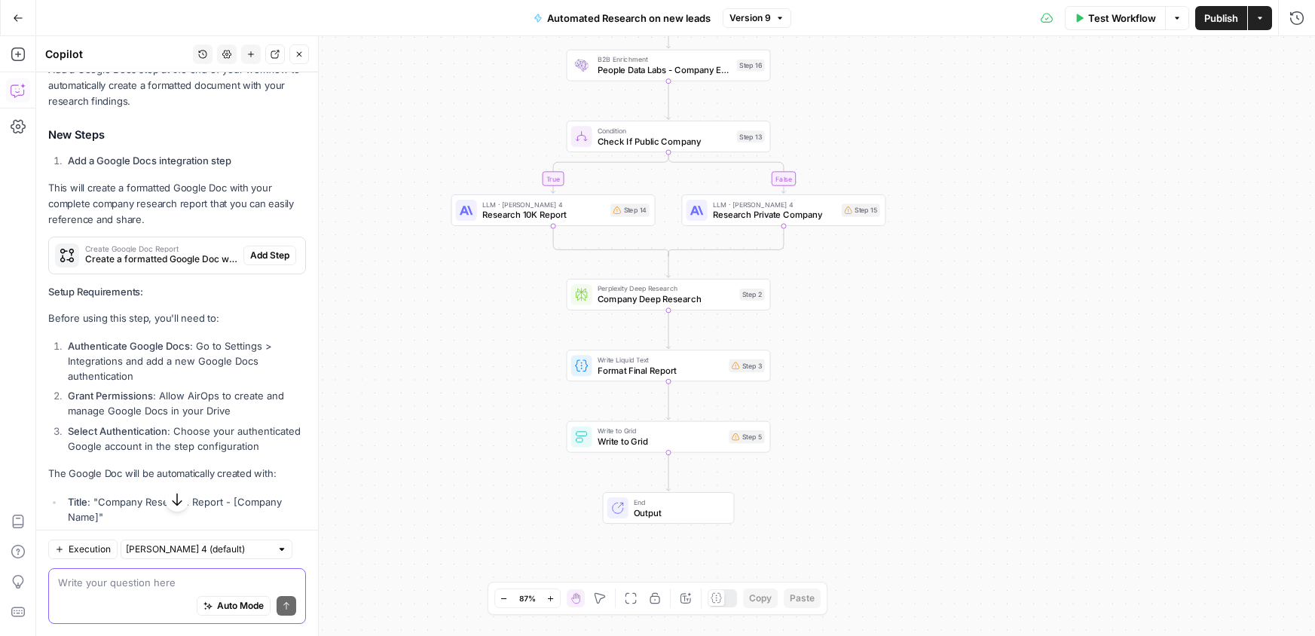
scroll to position [220, 0]
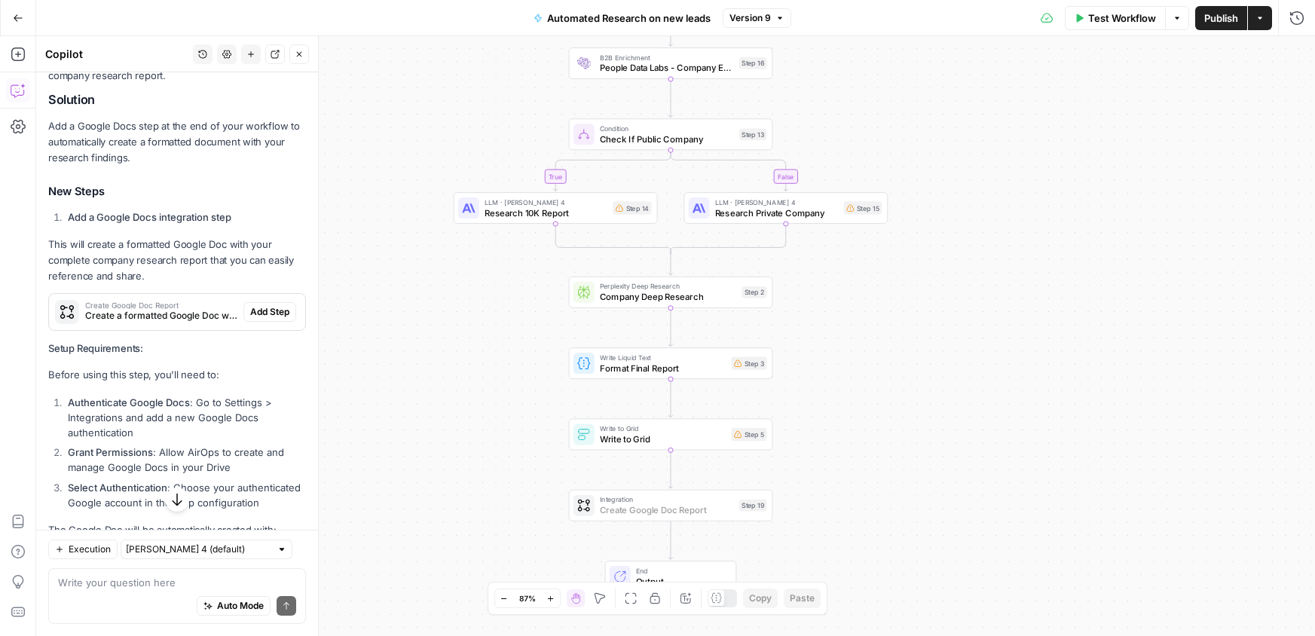
click at [265, 312] on span "Add Step" at bounding box center [269, 312] width 39 height 14
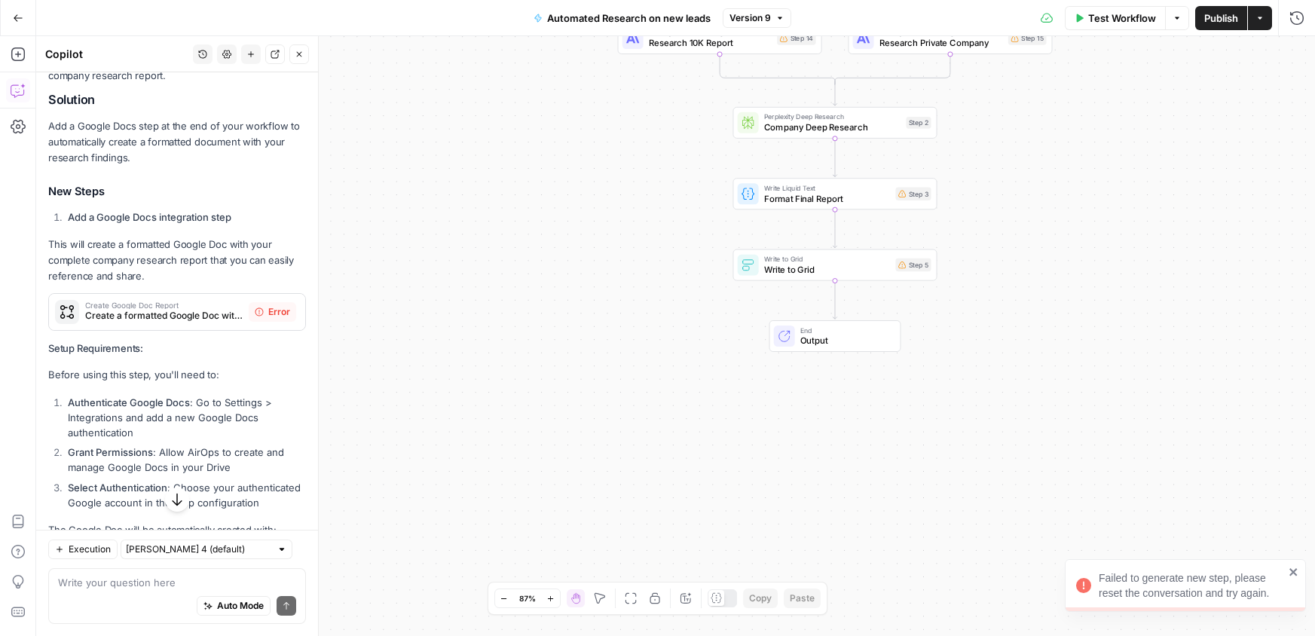
click at [268, 312] on span "Error" at bounding box center [279, 312] width 22 height 14
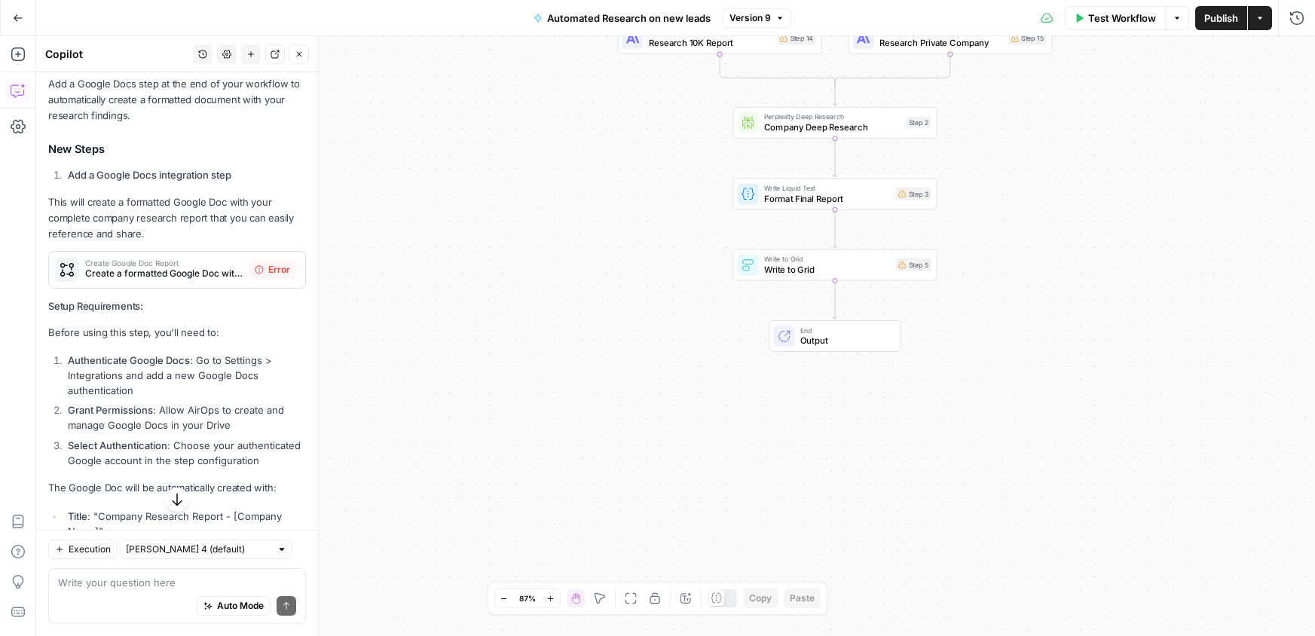
scroll to position [259, 0]
click at [268, 277] on span "Error" at bounding box center [279, 274] width 22 height 14
click at [255, 273] on icon at bounding box center [259, 273] width 9 height 9
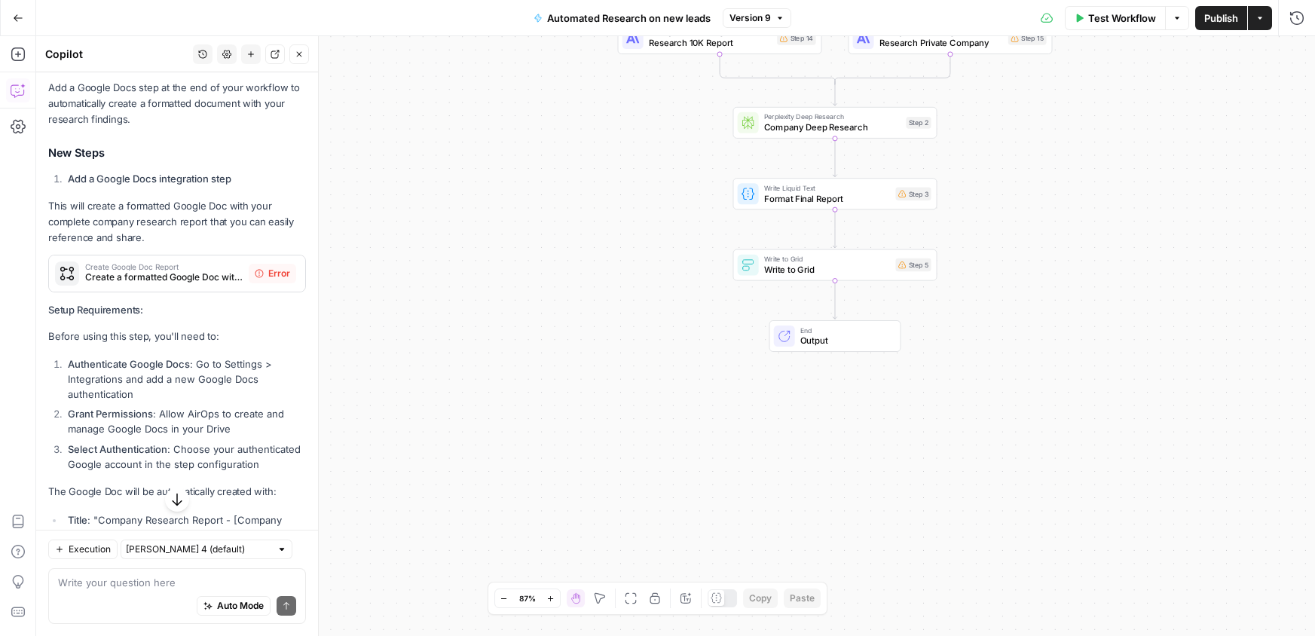
click at [255, 273] on icon at bounding box center [259, 273] width 9 height 9
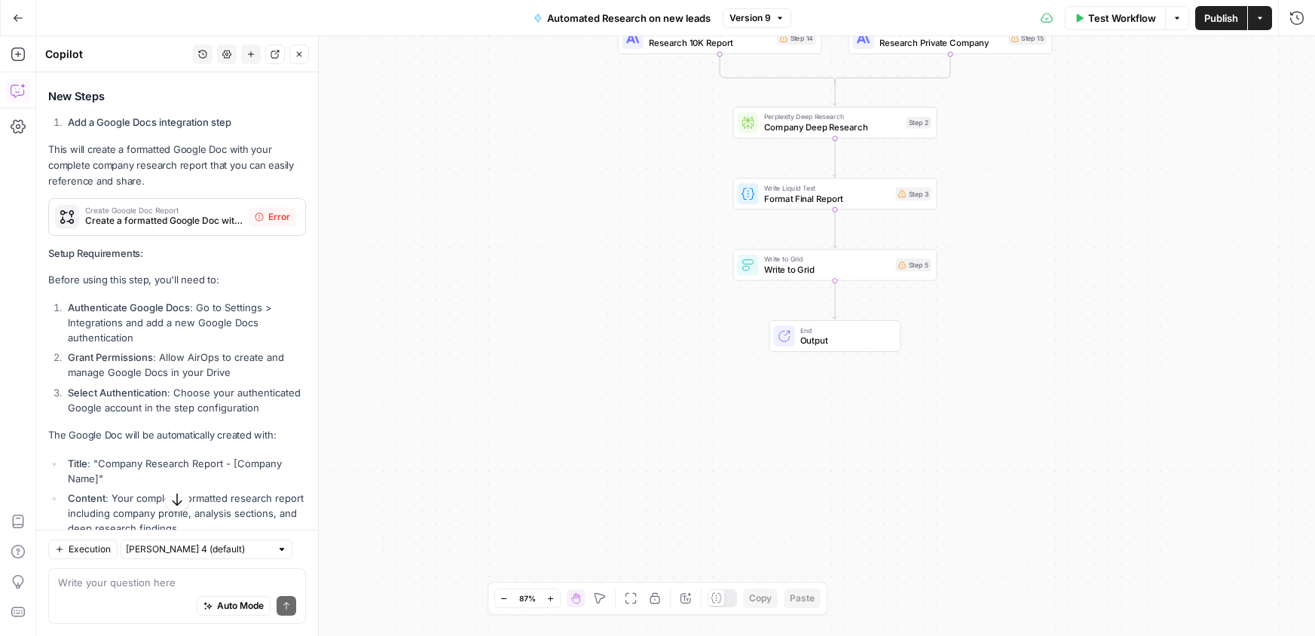
scroll to position [482, 0]
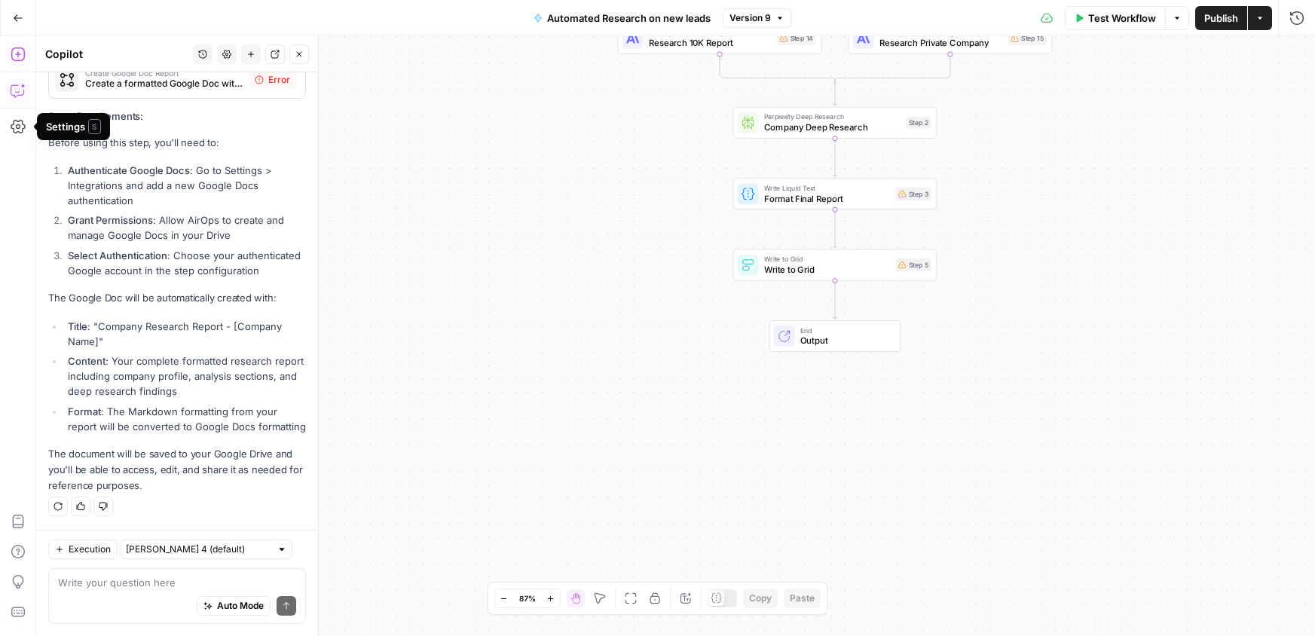
click at [9, 51] on button "Add Steps" at bounding box center [18, 54] width 24 height 24
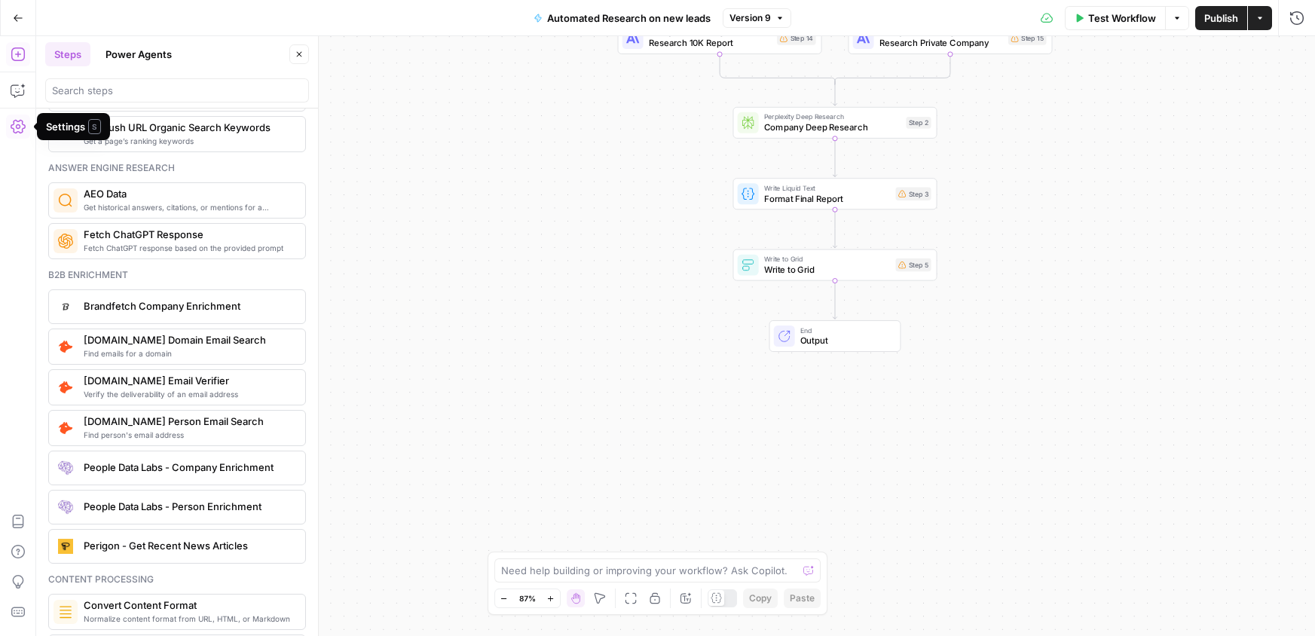
scroll to position [2699, 0]
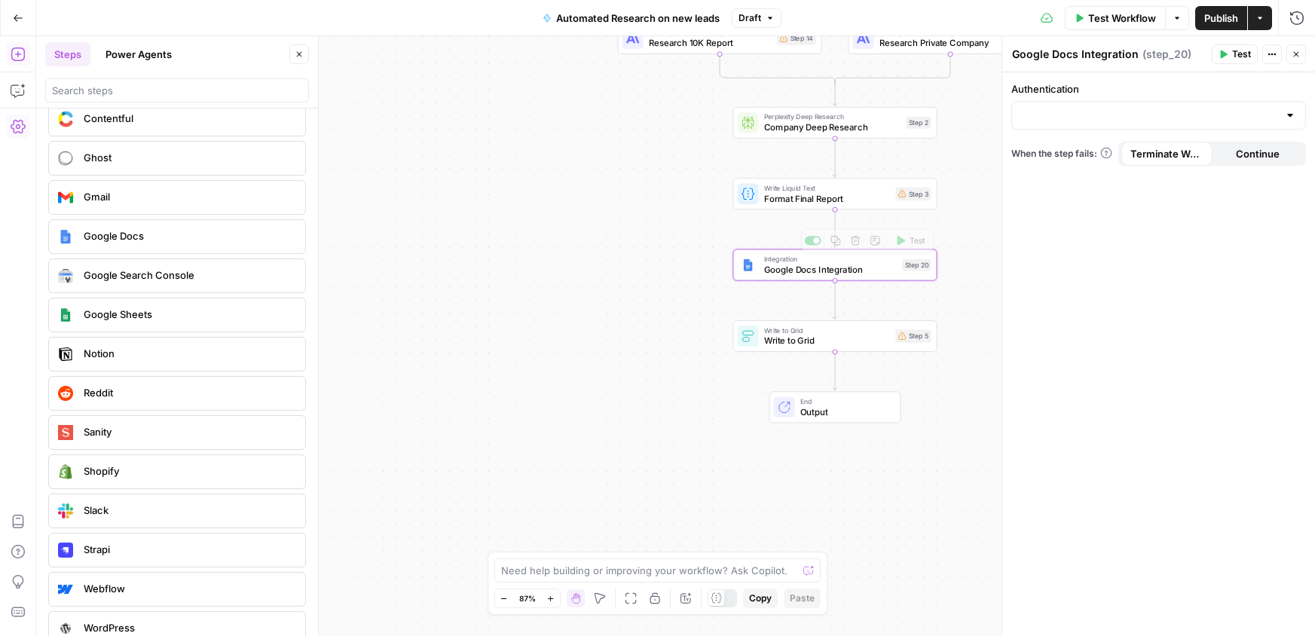
click at [1085, 97] on div "Authentication" at bounding box center [1159, 105] width 295 height 48
click at [1087, 118] on input "Authentication" at bounding box center [1149, 115] width 257 height 15
click at [1083, 155] on span "Google Docs 1" at bounding box center [1155, 152] width 263 height 15
type input "Google Docs 1"
click at [1083, 181] on input "Action" at bounding box center [1149, 175] width 257 height 15
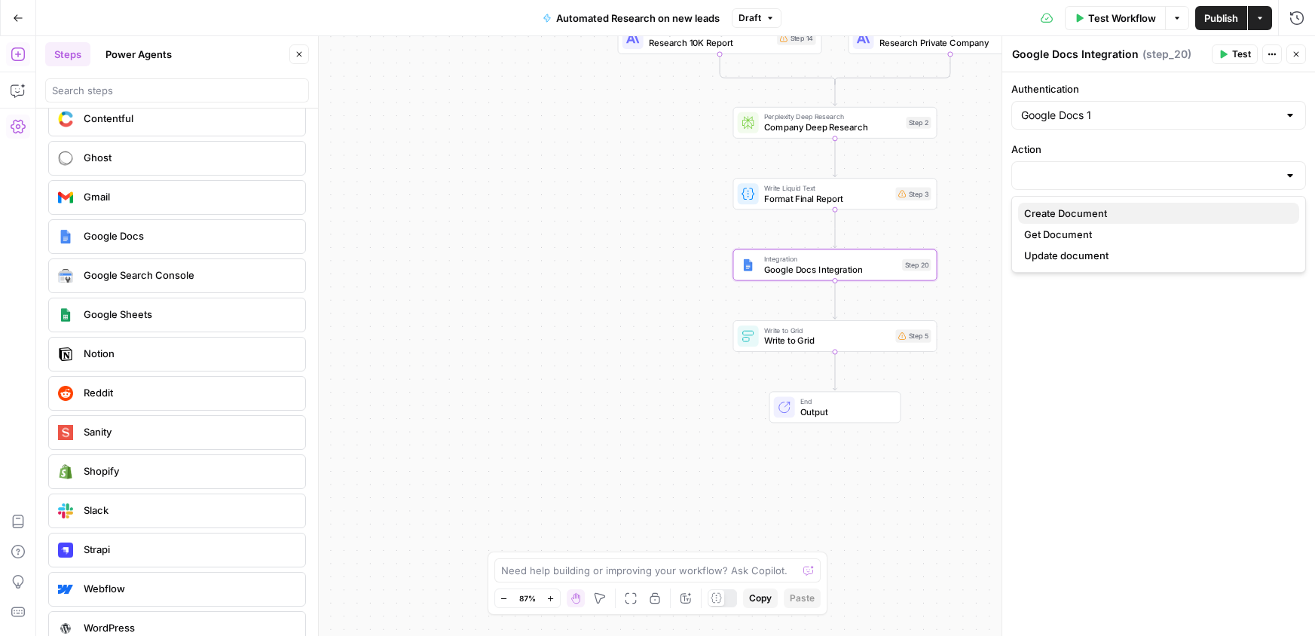
click at [1086, 207] on span "Create Document" at bounding box center [1155, 213] width 263 height 15
type input "Create Document"
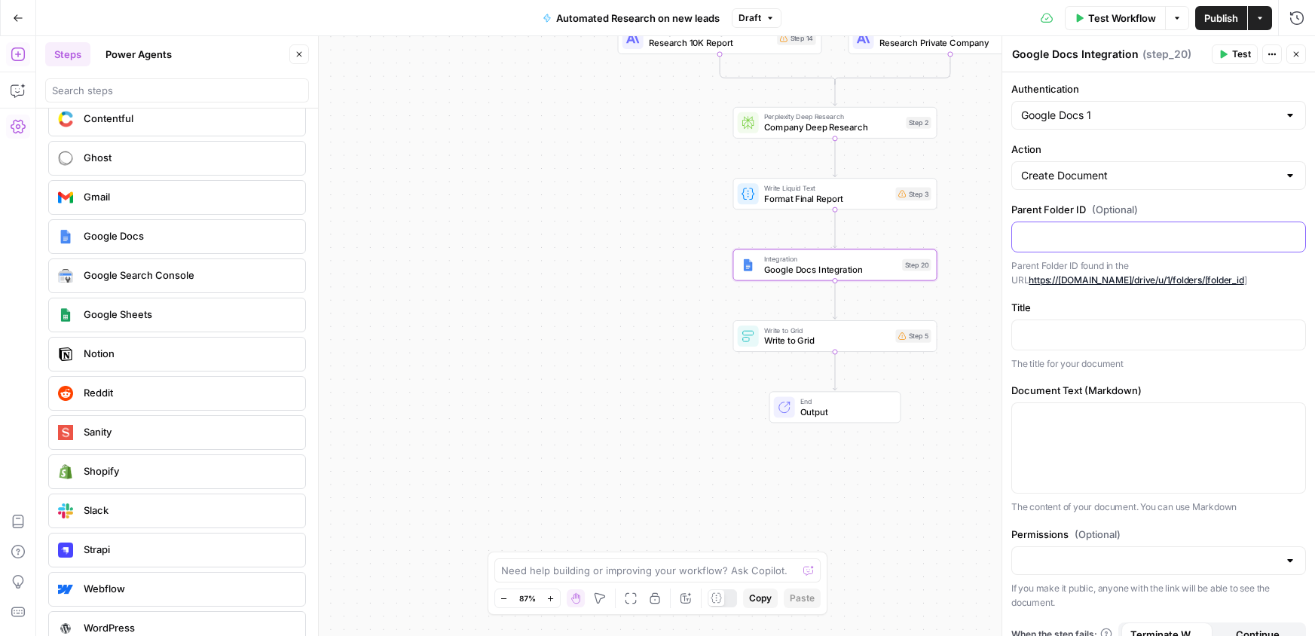
click at [1085, 244] on div at bounding box center [1158, 236] width 293 height 29
click at [1084, 335] on p at bounding box center [1158, 333] width 275 height 15
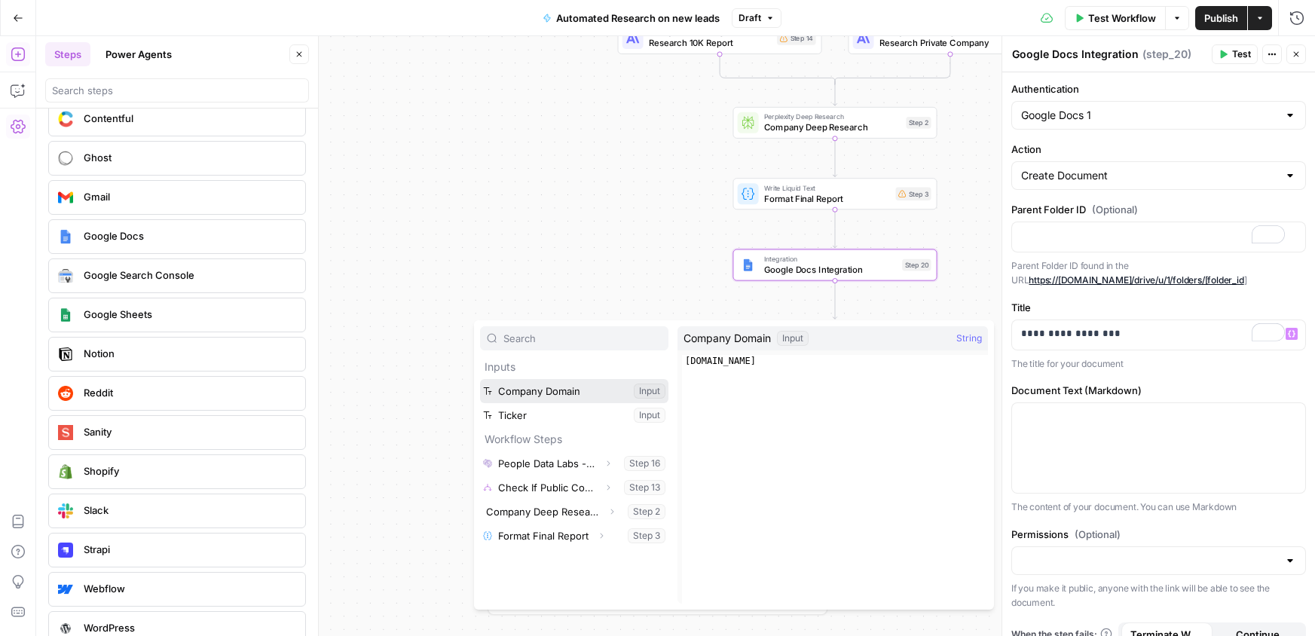
click at [580, 389] on button "Select variable Company Domain" at bounding box center [574, 391] width 188 height 24
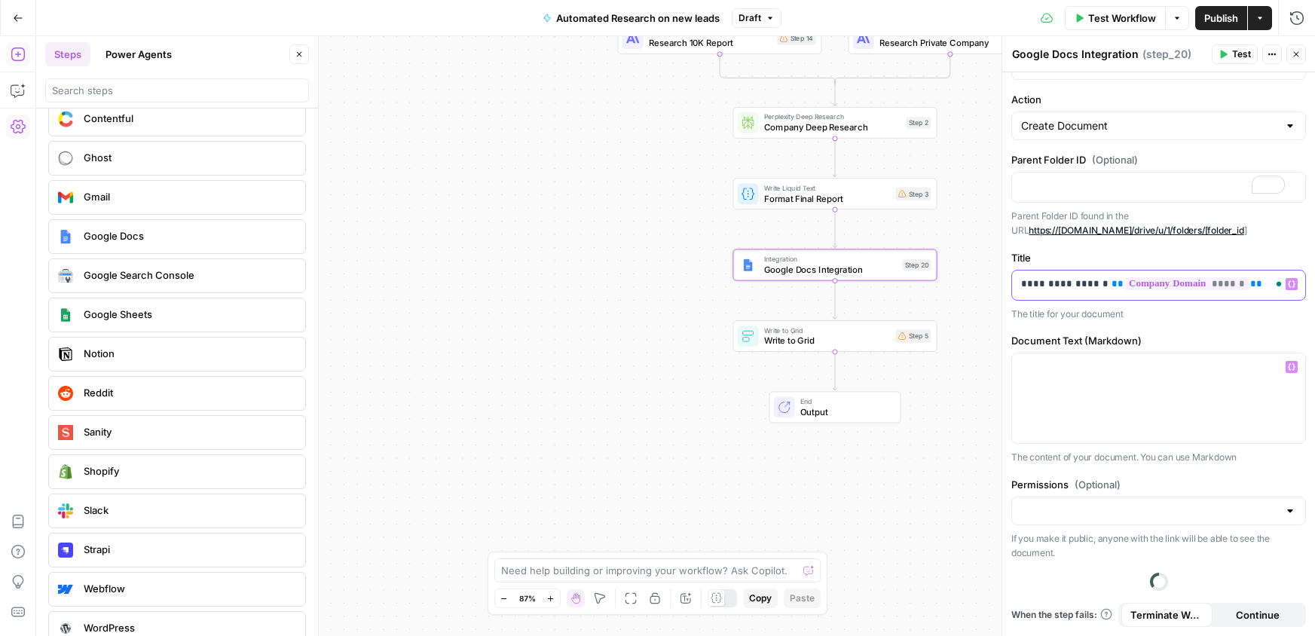
scroll to position [20, 0]
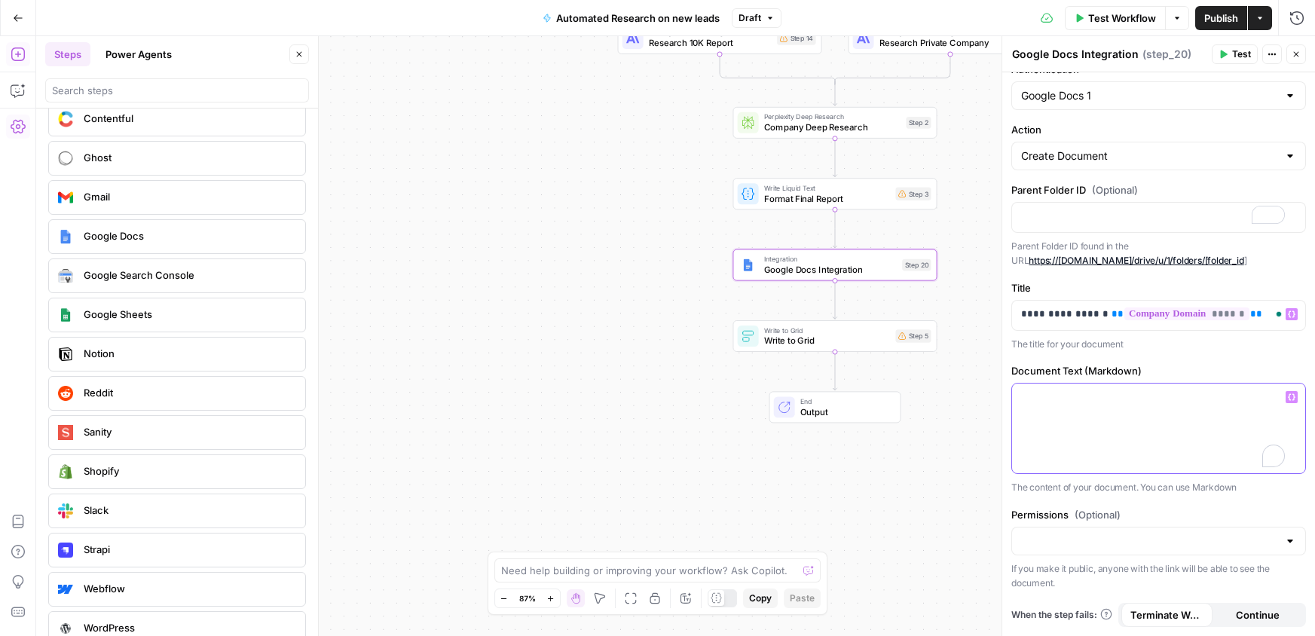
click at [1116, 424] on div "To enrich screen reader interactions, please activate Accessibility in Grammarl…" at bounding box center [1158, 429] width 293 height 90
click at [1119, 544] on input "Permissions (Optional)" at bounding box center [1149, 541] width 257 height 15
click at [1097, 583] on span "Private" at bounding box center [1150, 578] width 252 height 15
type input "Private"
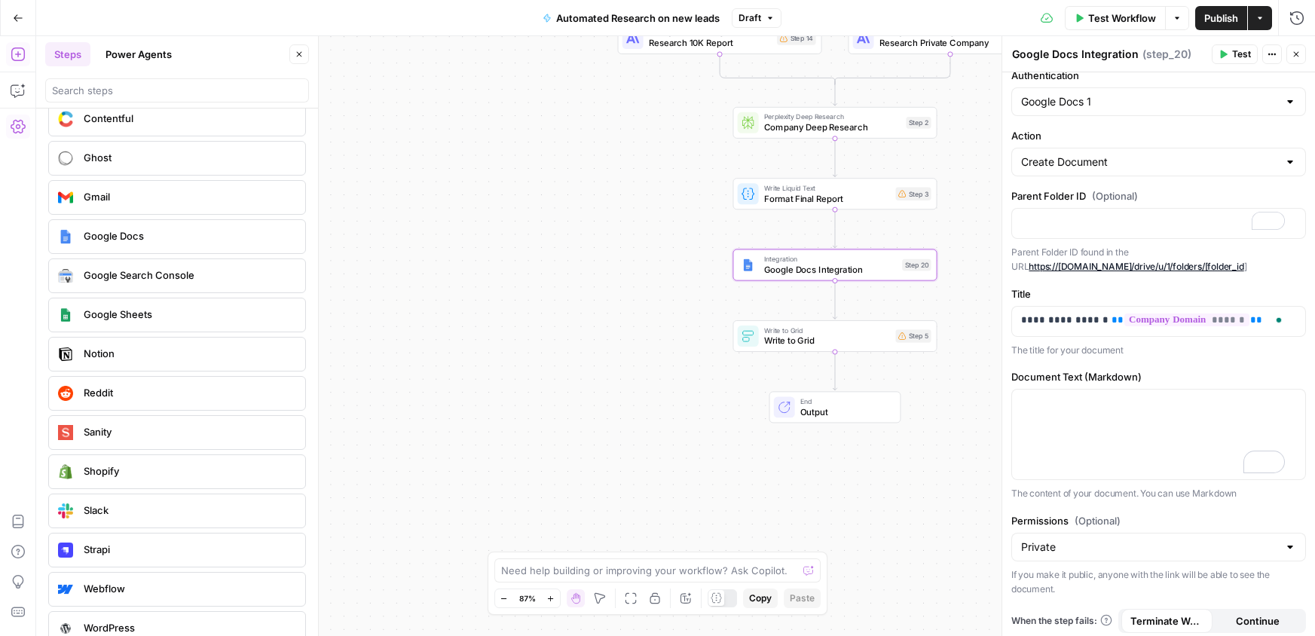
scroll to position [0, 0]
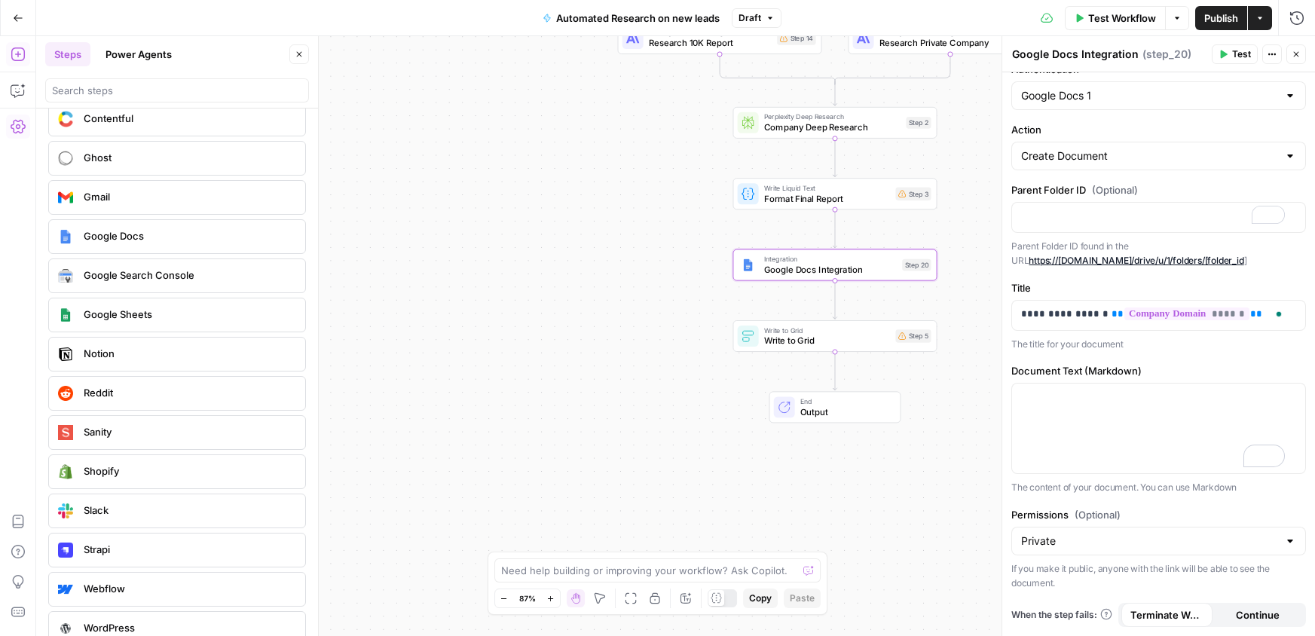
click at [1095, 550] on div "Private" at bounding box center [1159, 541] width 295 height 29
click at [1094, 592] on span "Public" at bounding box center [1150, 599] width 252 height 15
type input "Public"
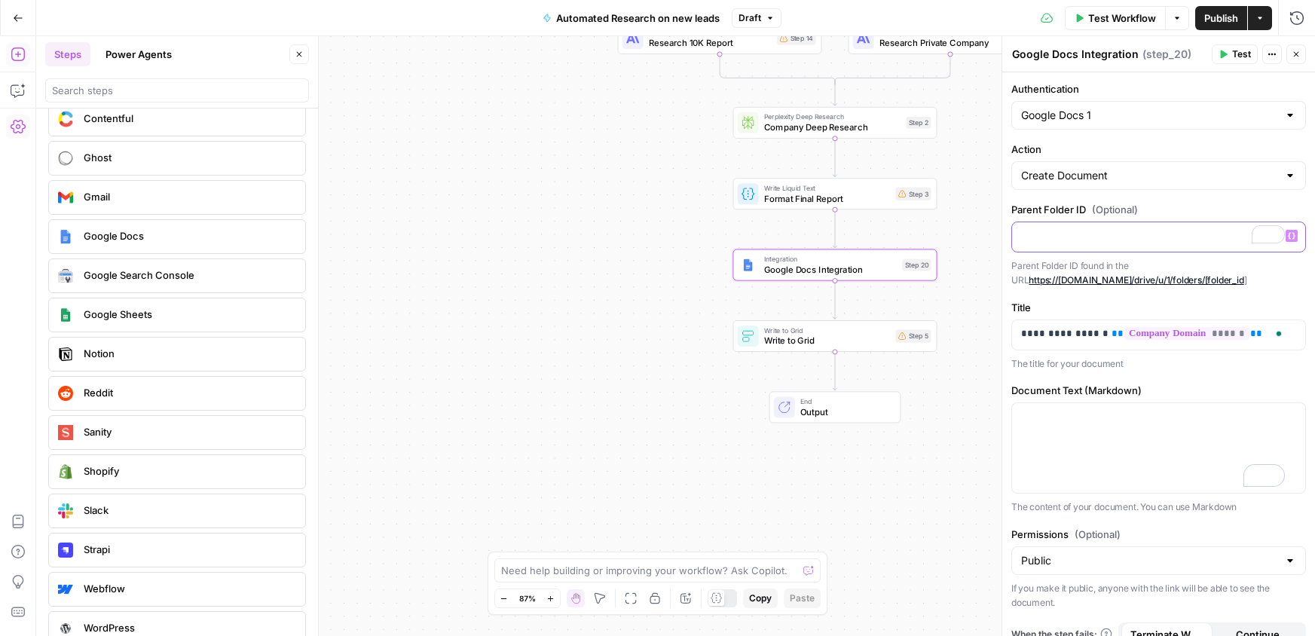
click at [1099, 242] on p "To enrich screen reader interactions, please activate Accessibility in Grammarl…" at bounding box center [1158, 235] width 275 height 15
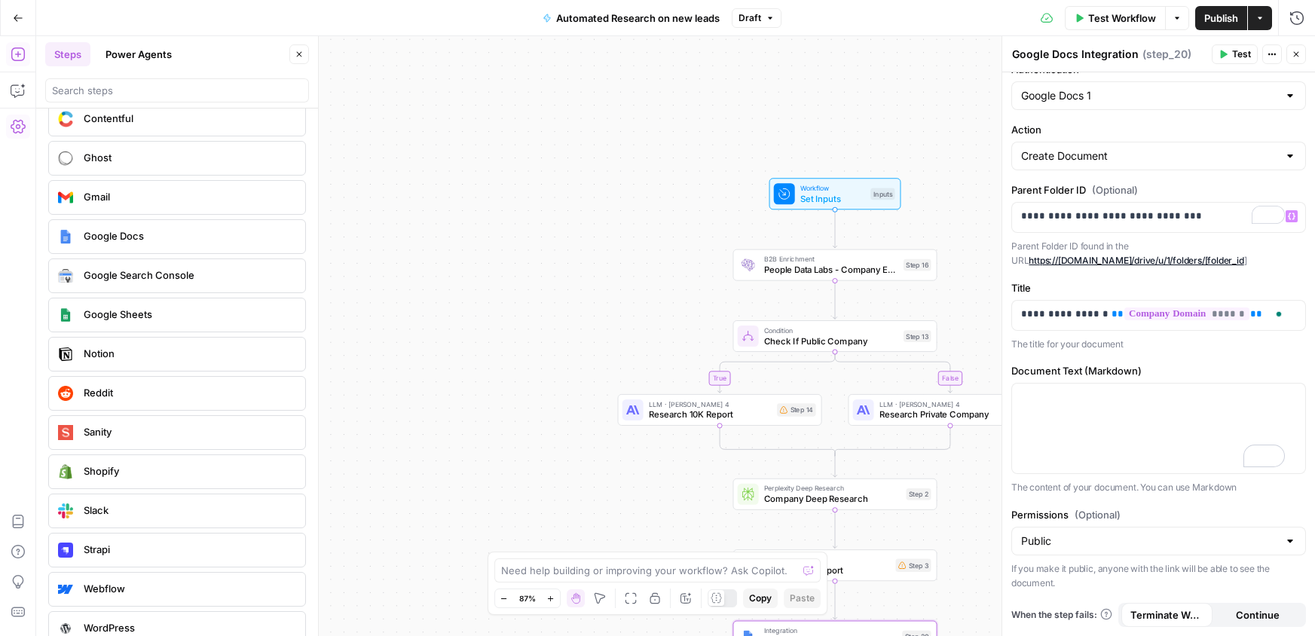
click at [1244, 51] on span "Test" at bounding box center [1241, 54] width 19 height 14
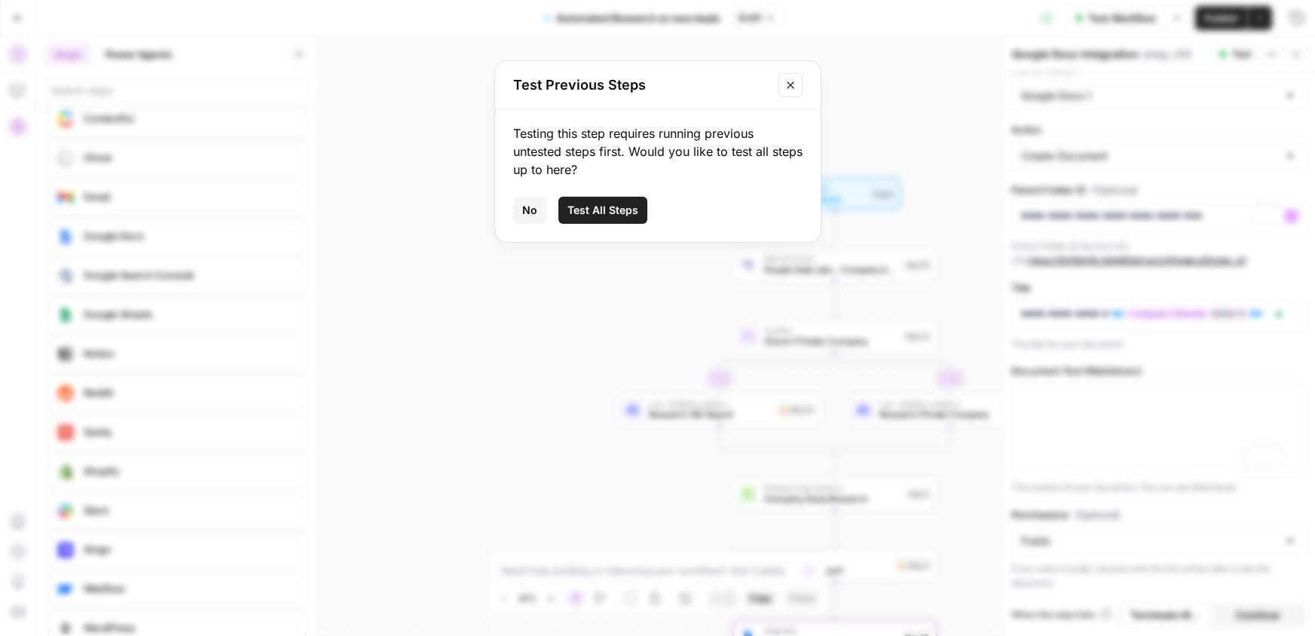
click at [593, 212] on span "Test All Steps" at bounding box center [603, 210] width 71 height 15
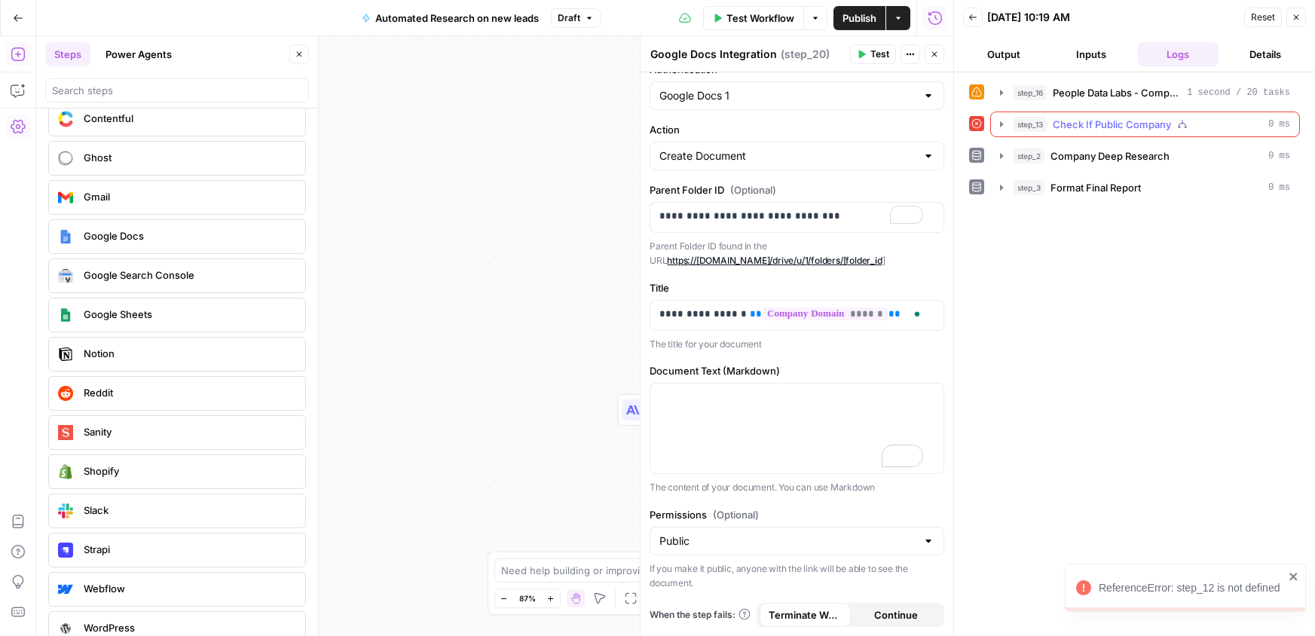
click at [1008, 122] on button "step_13 Check If Public Company 0 ms" at bounding box center [1145, 124] width 308 height 24
click at [1006, 90] on icon "button" at bounding box center [1002, 93] width 12 height 12
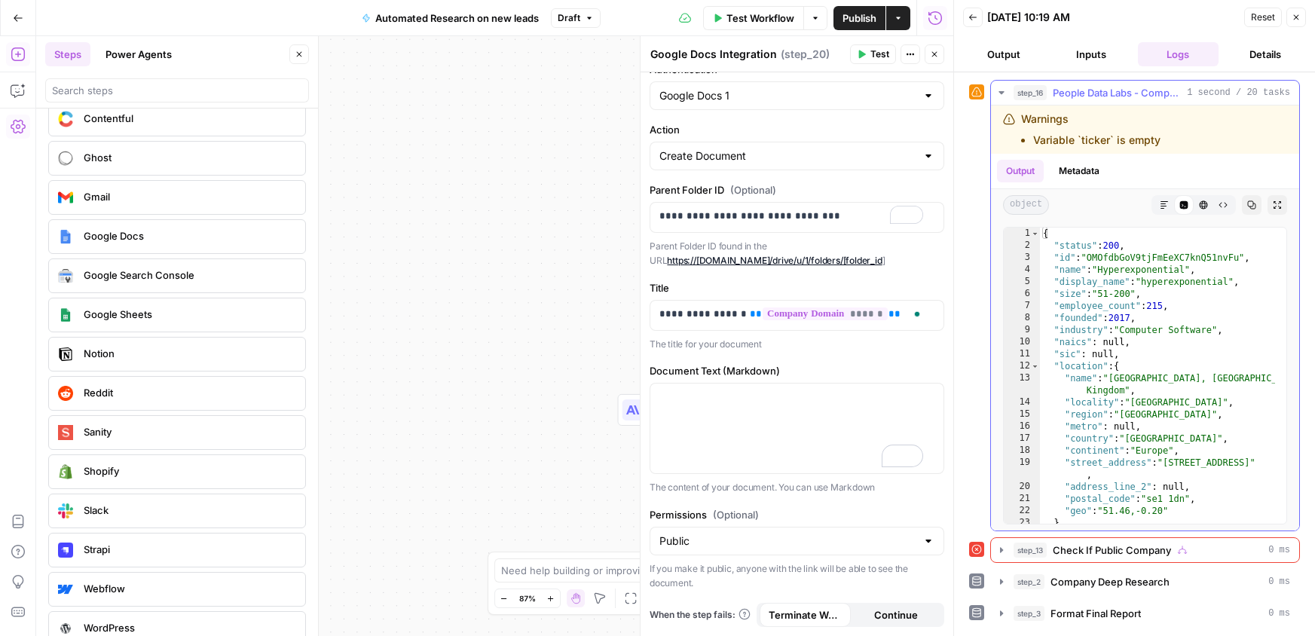
click at [1006, 90] on icon "button" at bounding box center [1002, 93] width 12 height 12
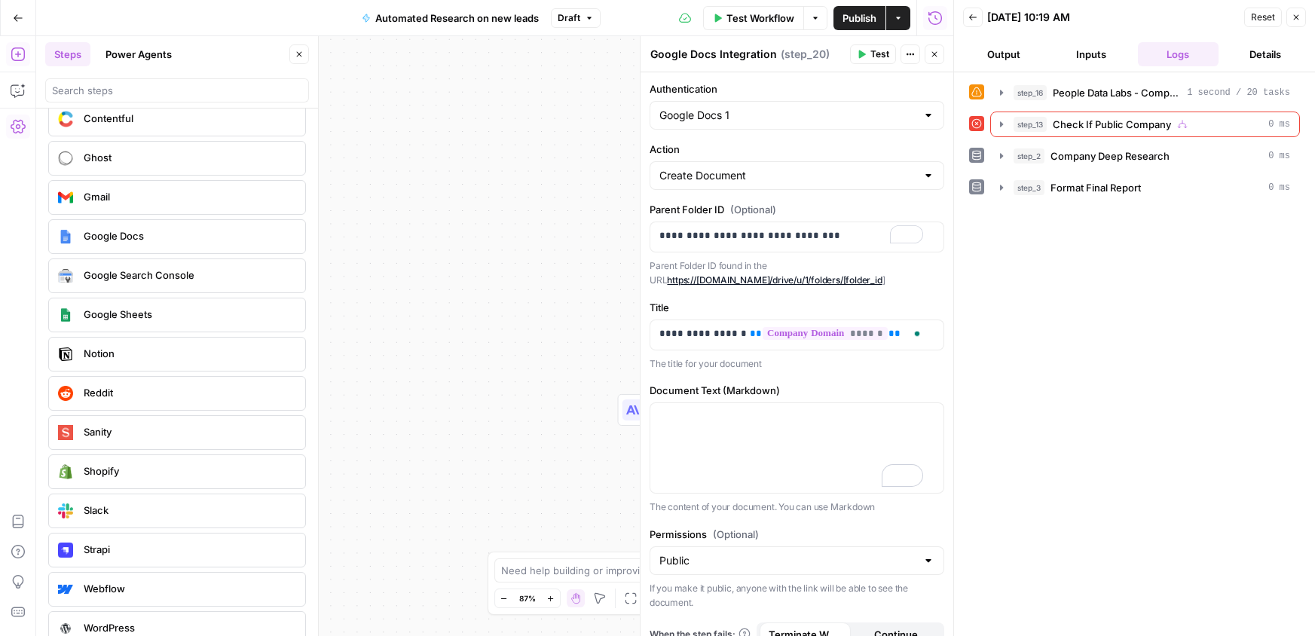
click at [1303, 10] on button "Close" at bounding box center [1297, 18] width 20 height 20
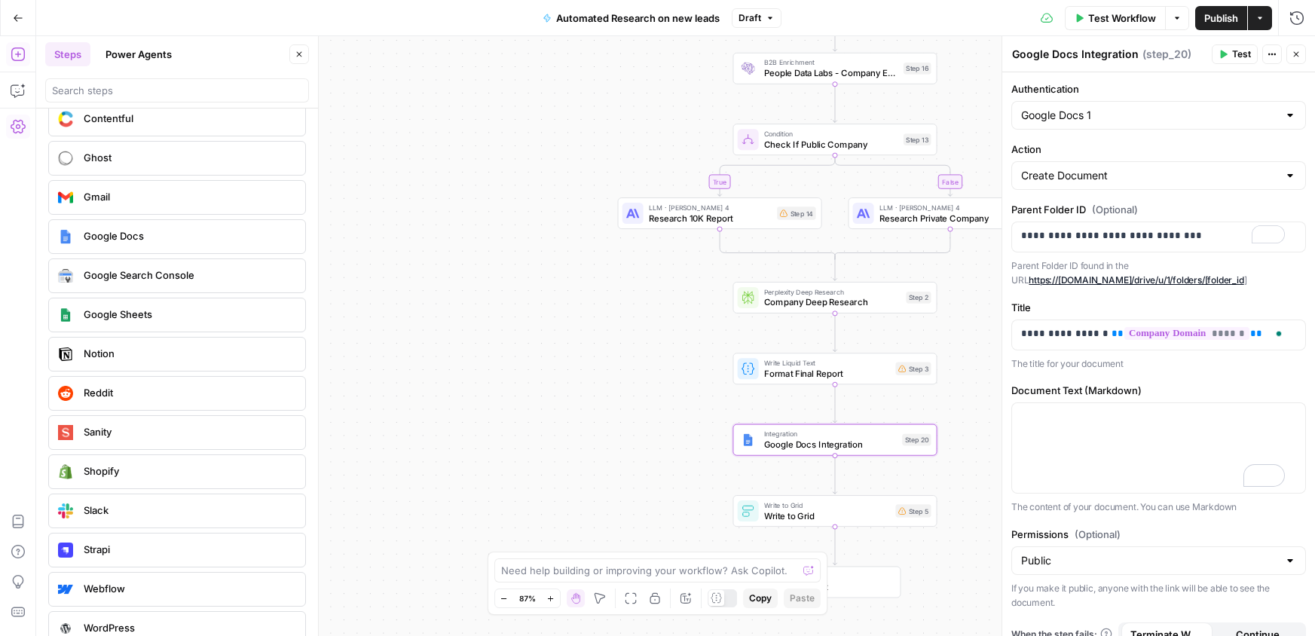
click at [810, 64] on span "B2B Enrichment" at bounding box center [831, 62] width 134 height 11
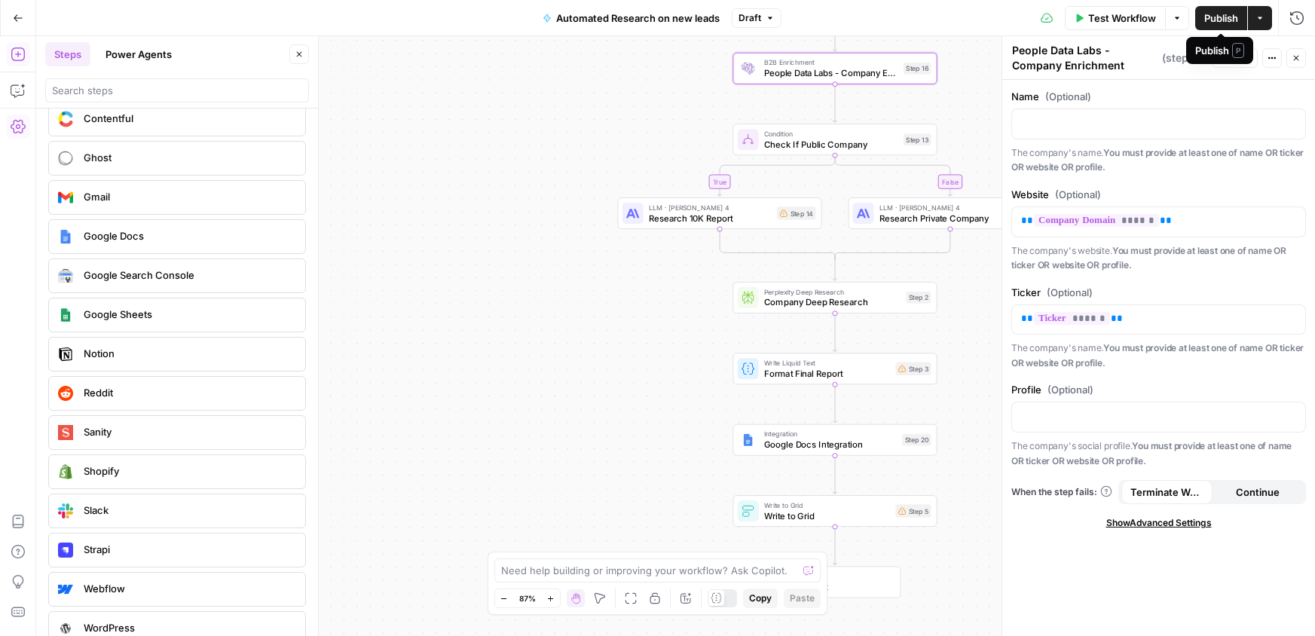
click at [1134, 14] on span "Test Workflow" at bounding box center [1122, 18] width 68 height 15
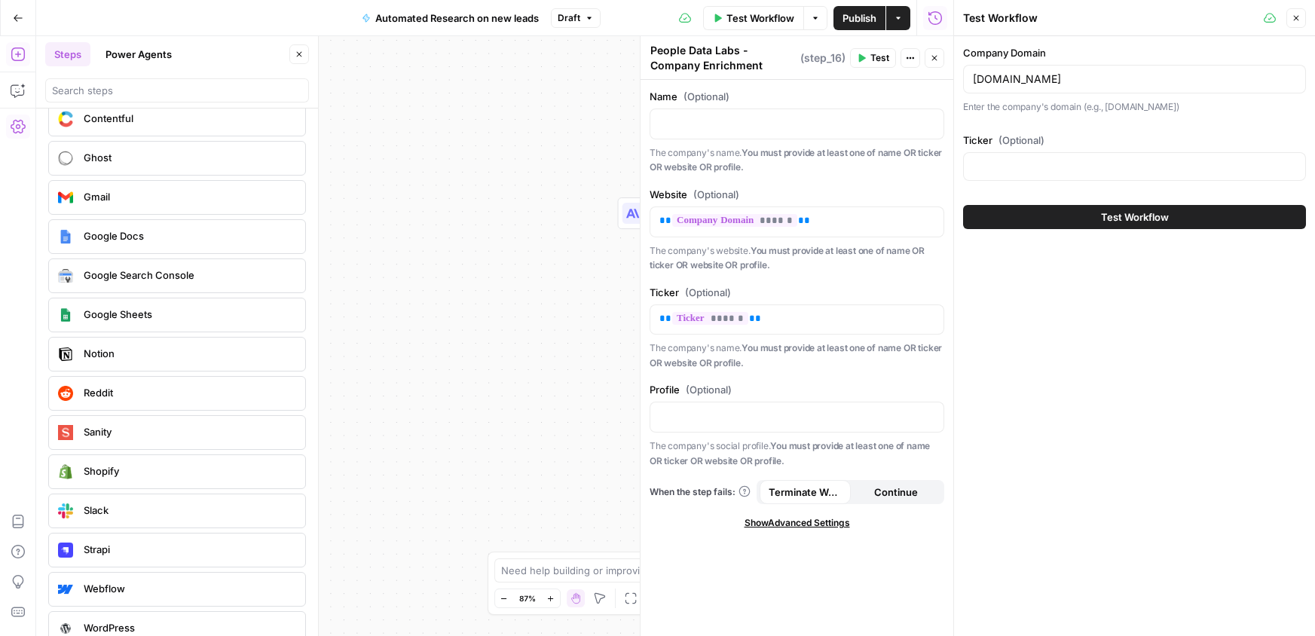
click at [1079, 93] on div "[DOMAIN_NAME]" at bounding box center [1134, 79] width 343 height 29
click at [1082, 75] on input "[DOMAIN_NAME]" at bounding box center [1134, 79] width 323 height 15
type input "[DOMAIN_NAME]"
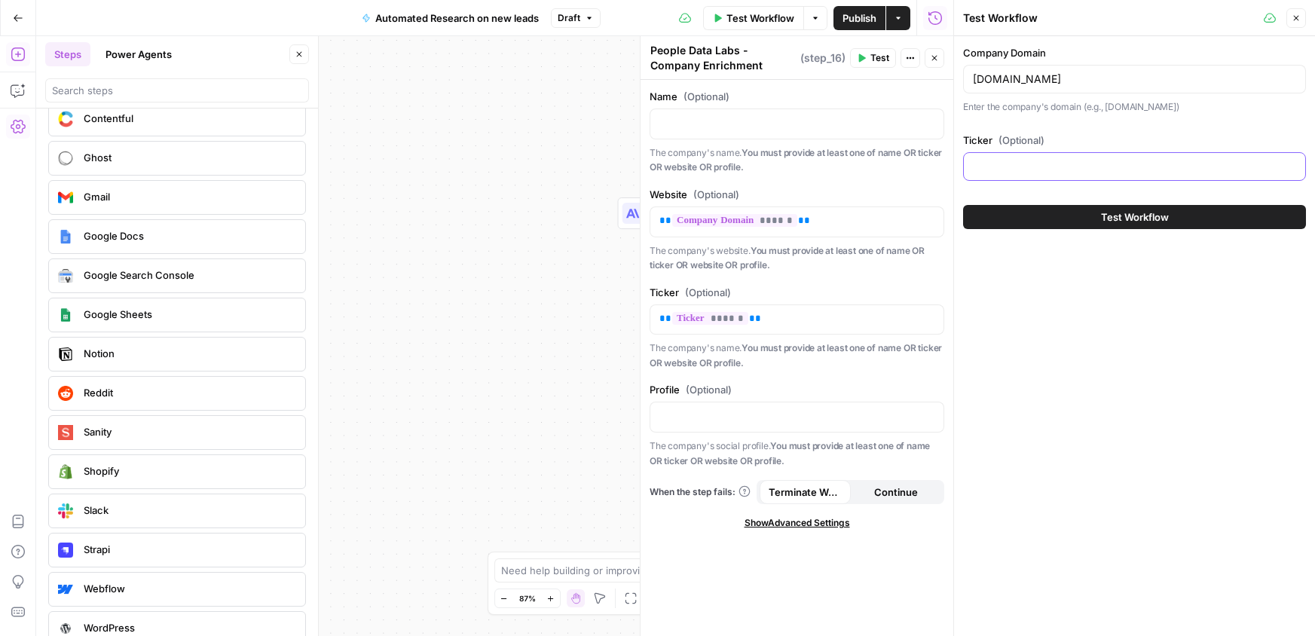
click at [1097, 170] on input "Ticker (Optional)" at bounding box center [1134, 166] width 323 height 15
type input "CYBR"
click at [1113, 213] on span "Test Workflow" at bounding box center [1135, 217] width 68 height 15
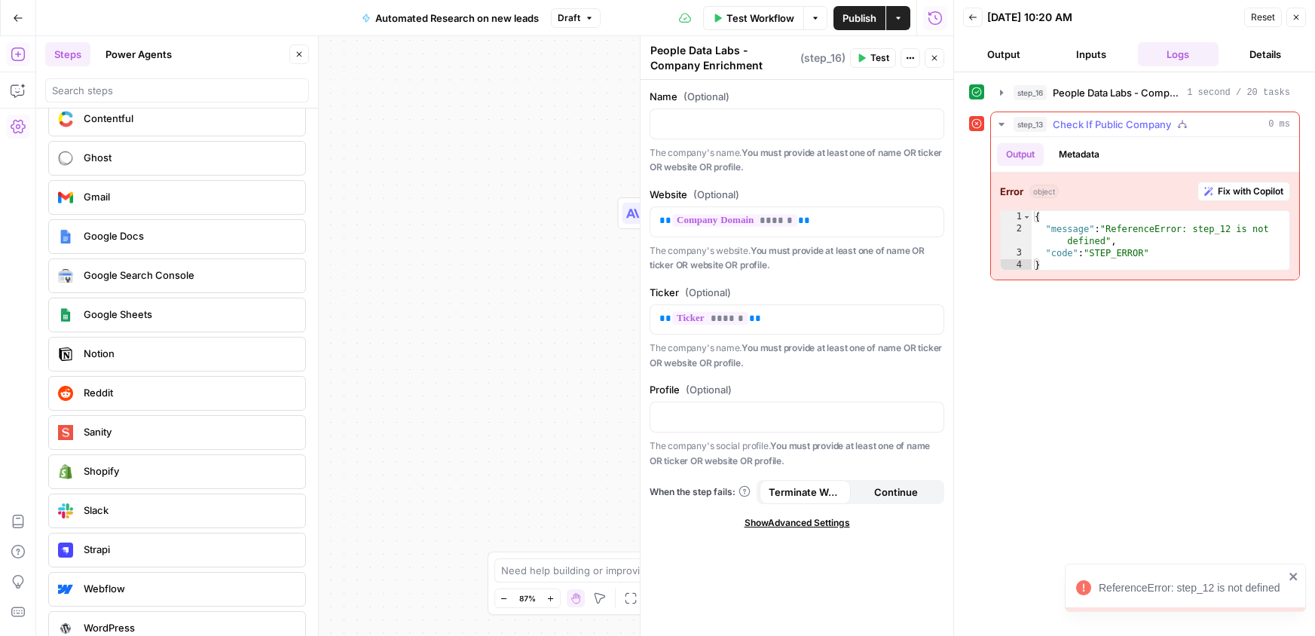
click at [1276, 200] on button "Fix with Copilot" at bounding box center [1244, 192] width 93 height 20
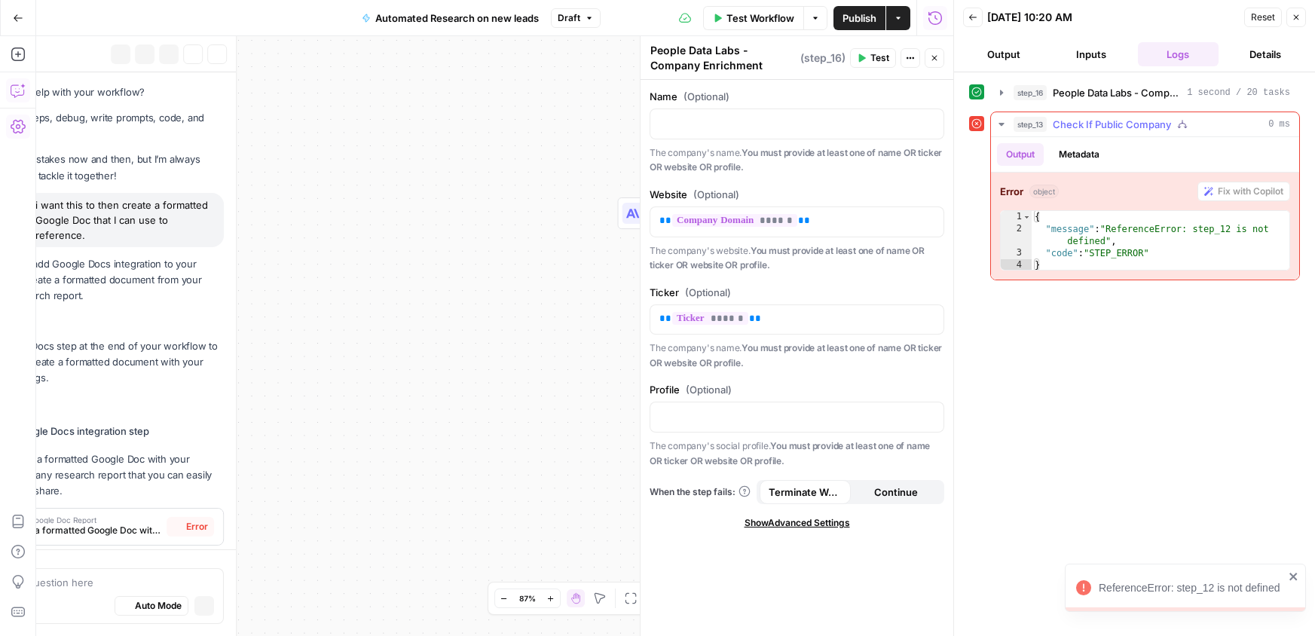
scroll to position [491, 0]
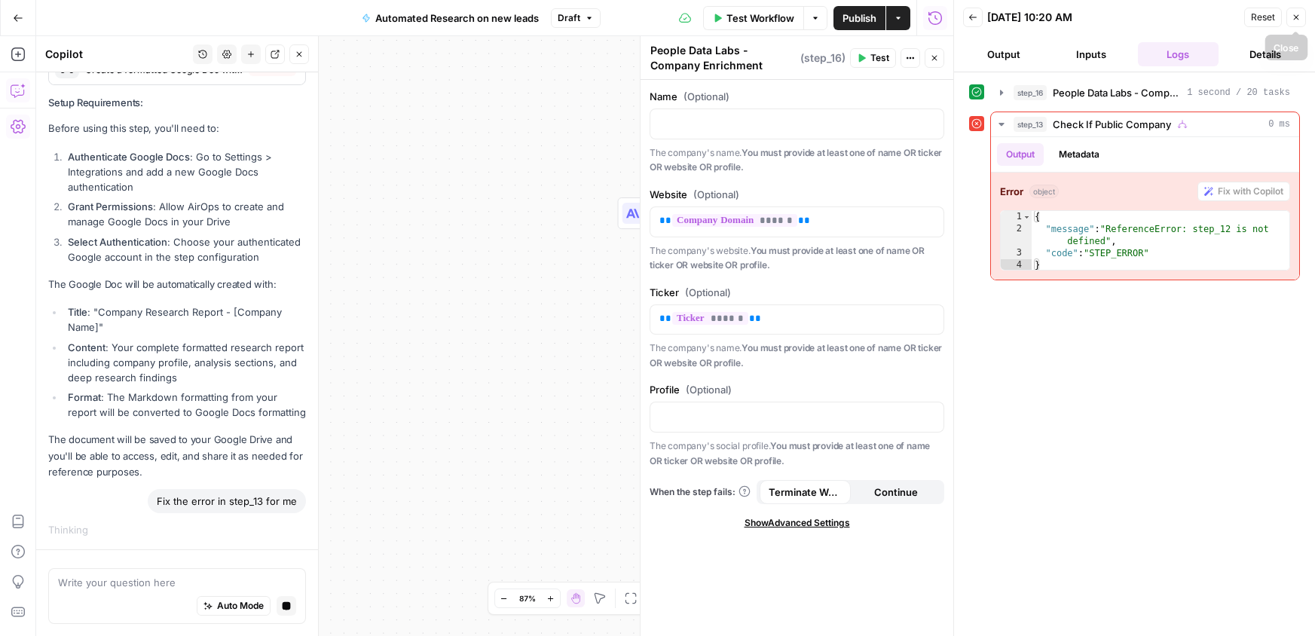
click at [1290, 14] on button "Close" at bounding box center [1297, 18] width 20 height 20
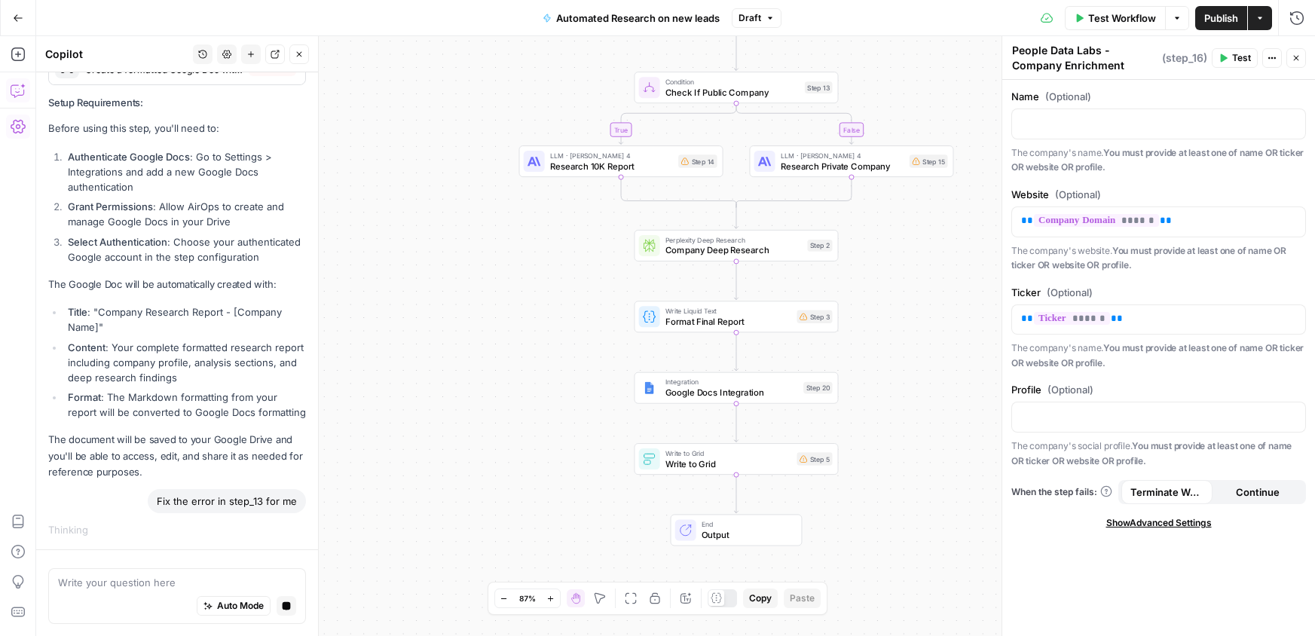
drag, startPoint x: 435, startPoint y: 293, endPoint x: 296, endPoint y: 181, distance: 178.5
click at [295, 192] on body "CGMOps New Home Browse Insights Opportunities Your Data Recent Grids New Lead r…" at bounding box center [657, 318] width 1315 height 636
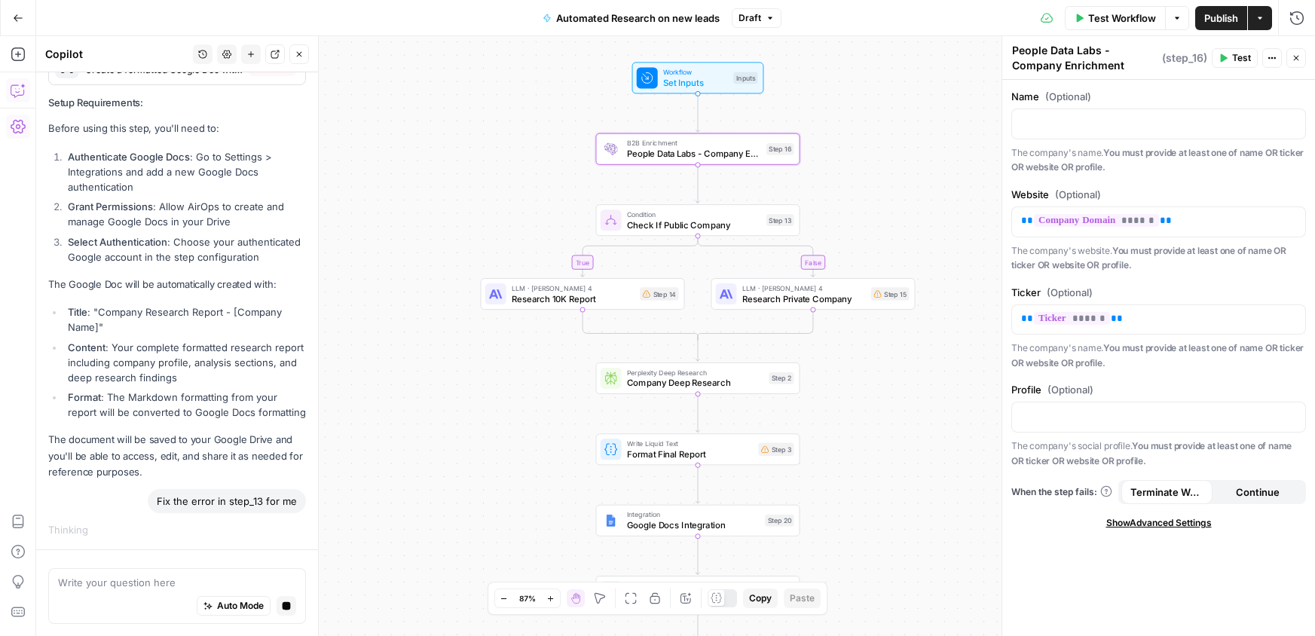
drag, startPoint x: 448, startPoint y: 258, endPoint x: 451, endPoint y: 448, distance: 190.0
click at [451, 448] on div "true false Workflow Set Inputs Inputs B2B Enrichment People Data Labs - Company…" at bounding box center [675, 336] width 1279 height 600
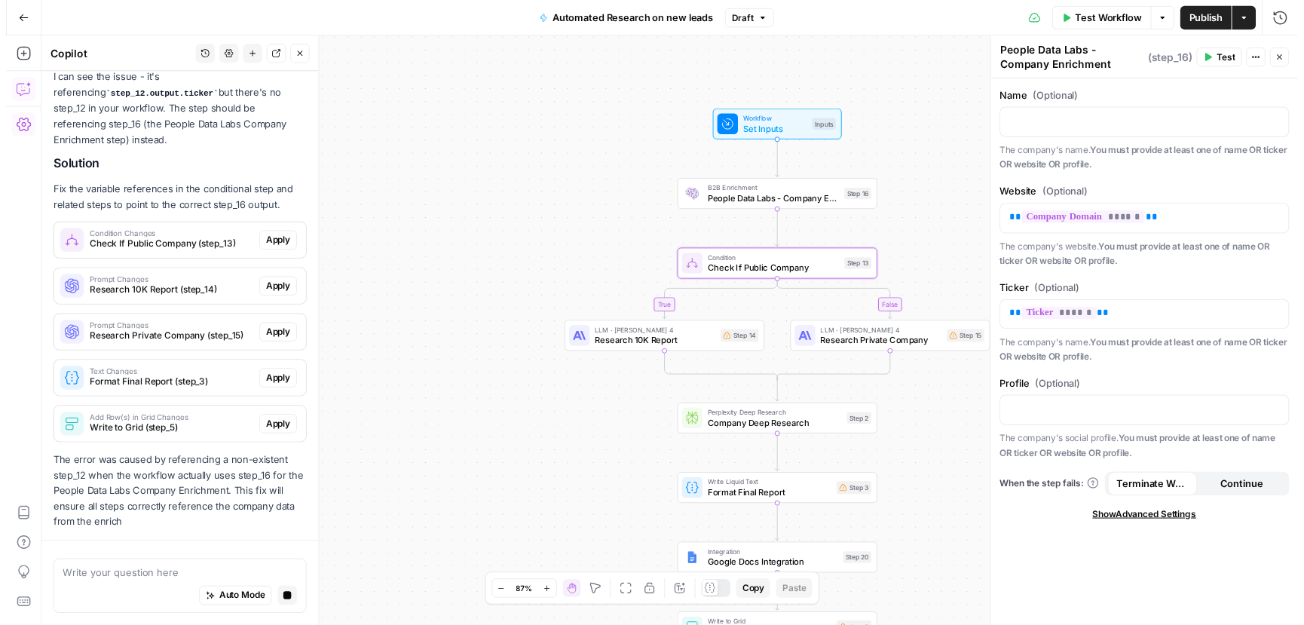
scroll to position [960, 0]
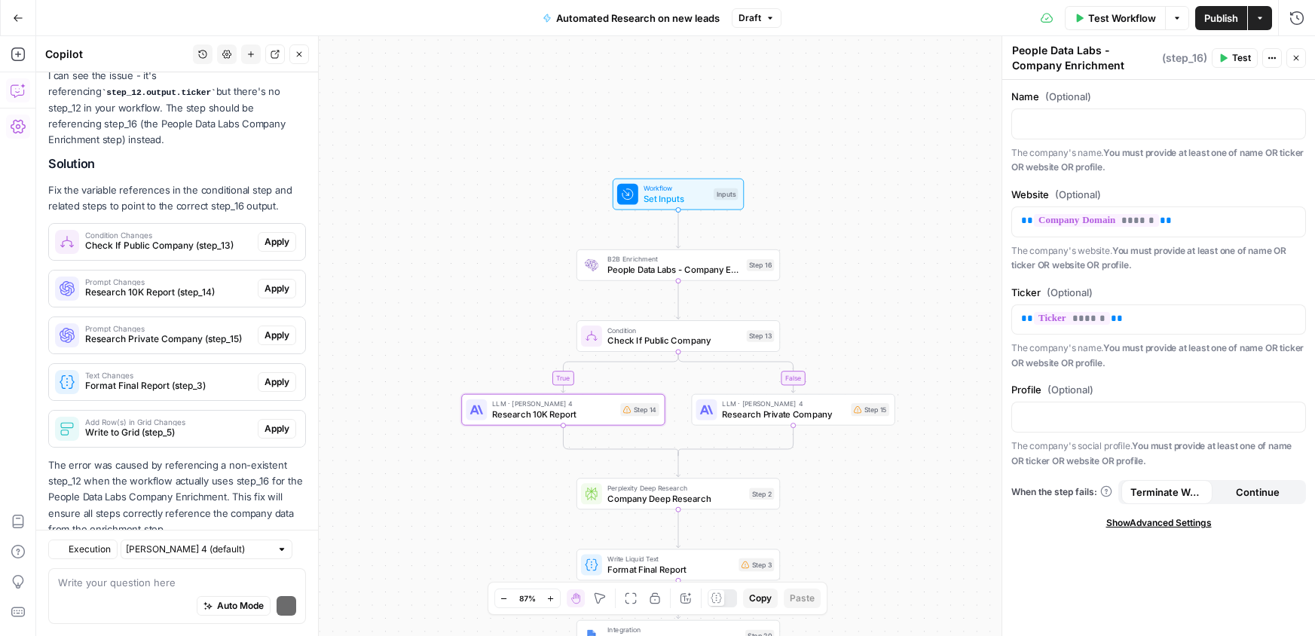
click at [274, 282] on span "Apply" at bounding box center [277, 289] width 25 height 14
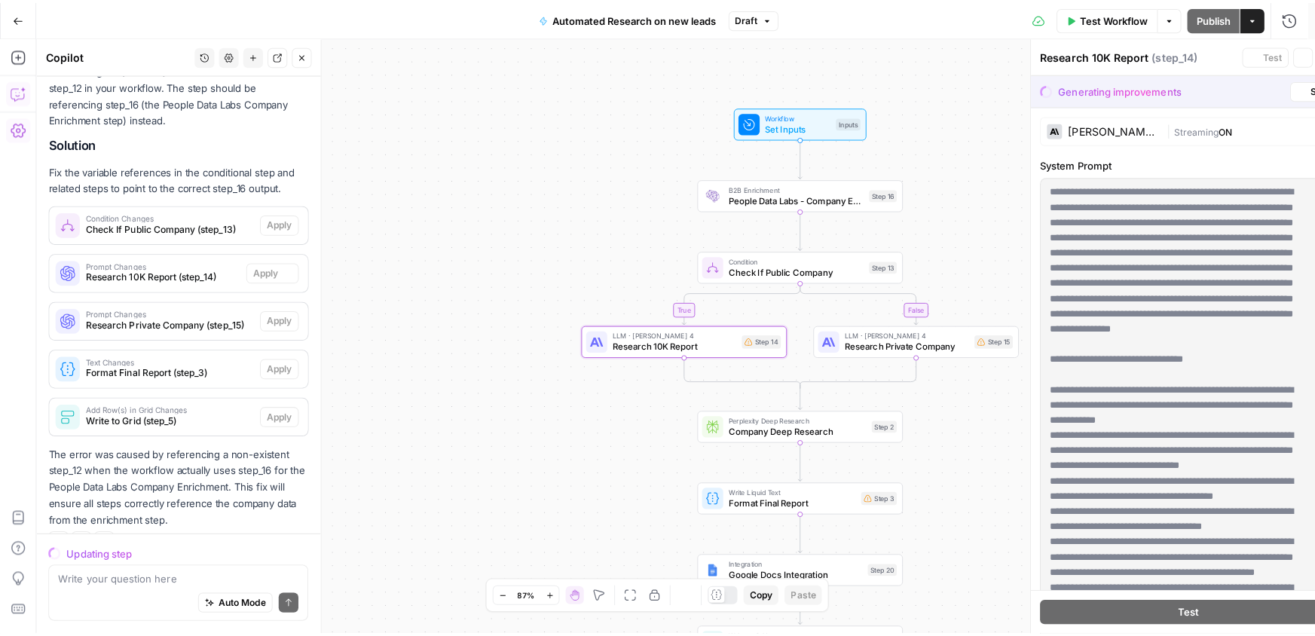
scroll to position [1009, 0]
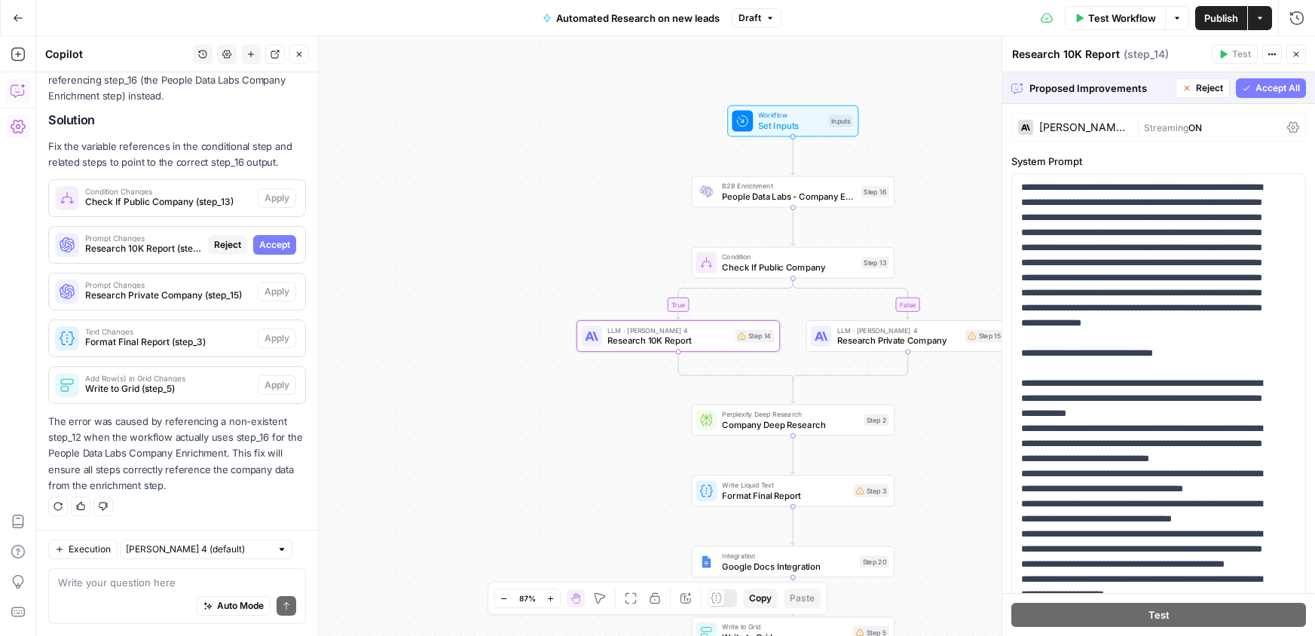
click at [277, 246] on span "Accept" at bounding box center [274, 245] width 31 height 14
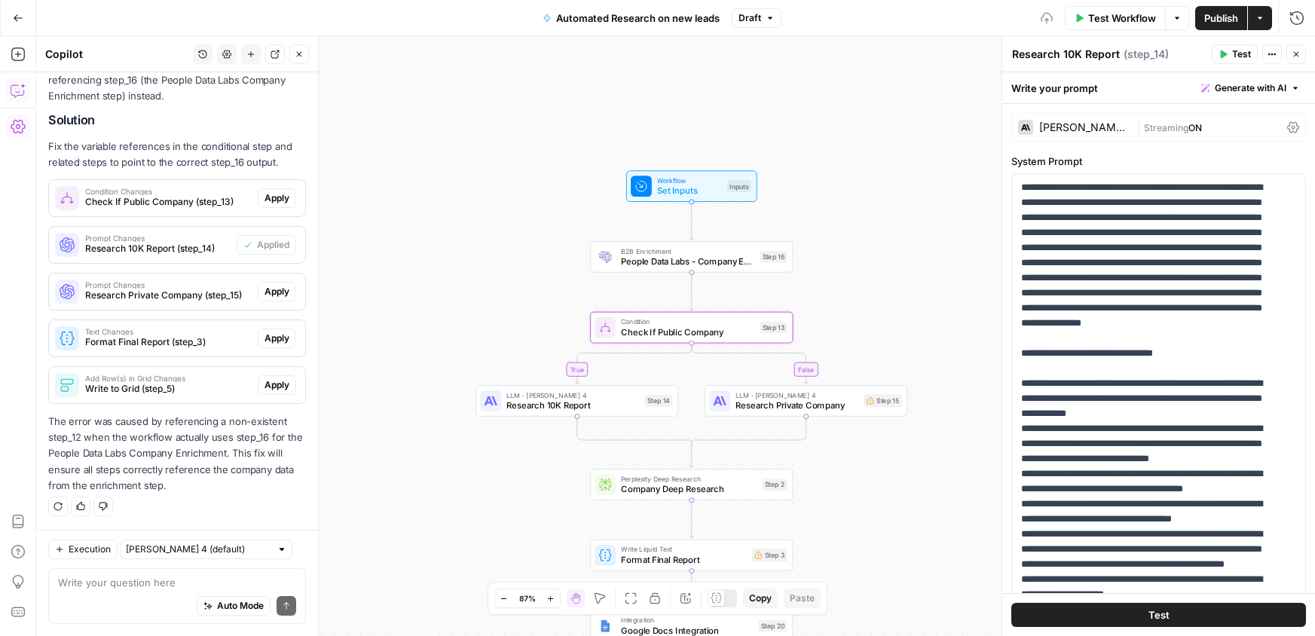
click at [273, 201] on span "Apply" at bounding box center [277, 198] width 25 height 14
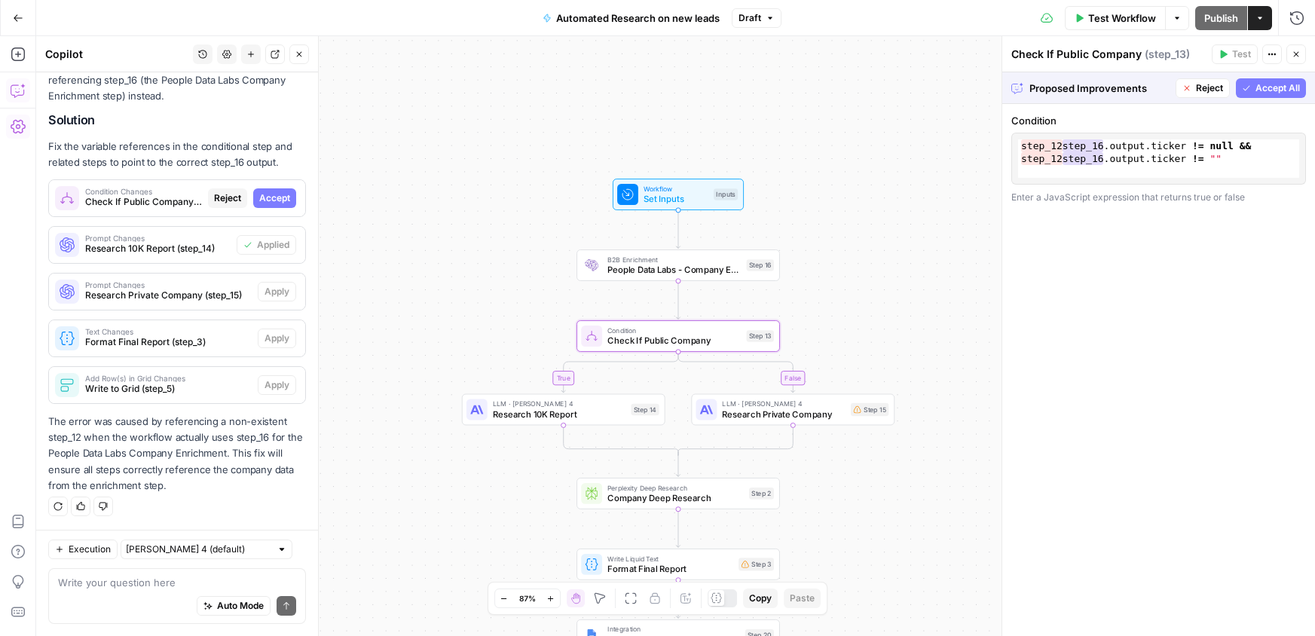
click at [268, 204] on span "Accept" at bounding box center [274, 198] width 31 height 14
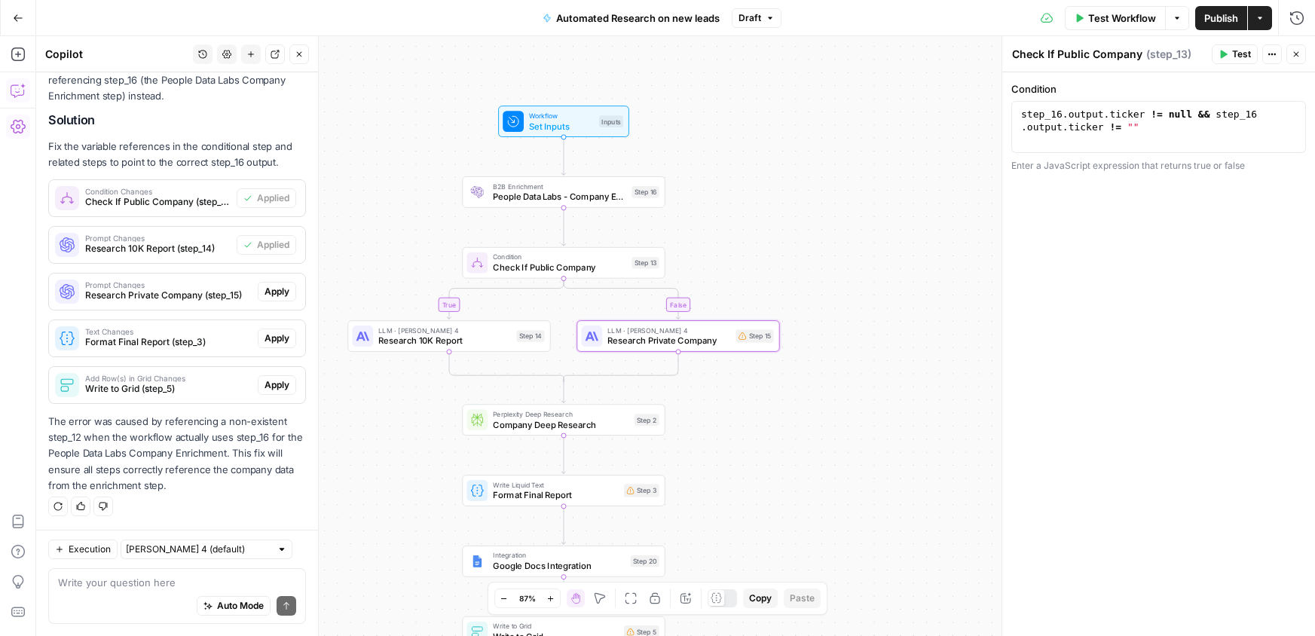
click at [258, 298] on button "Apply" at bounding box center [277, 292] width 38 height 20
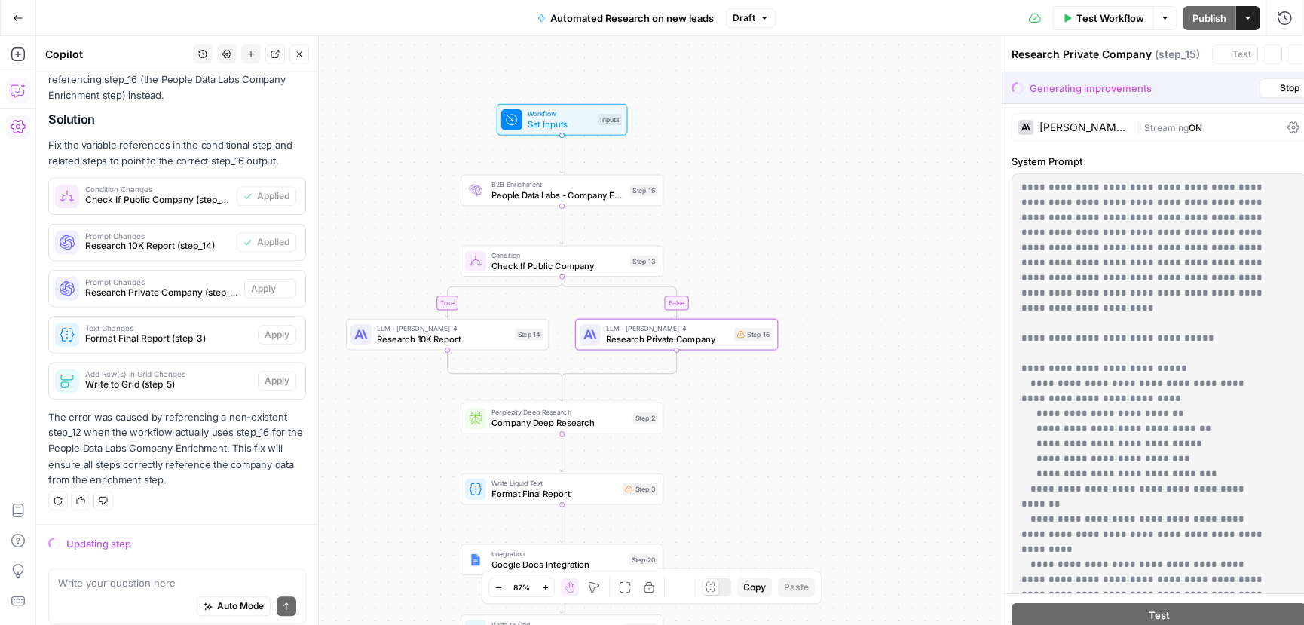
scroll to position [1009, 0]
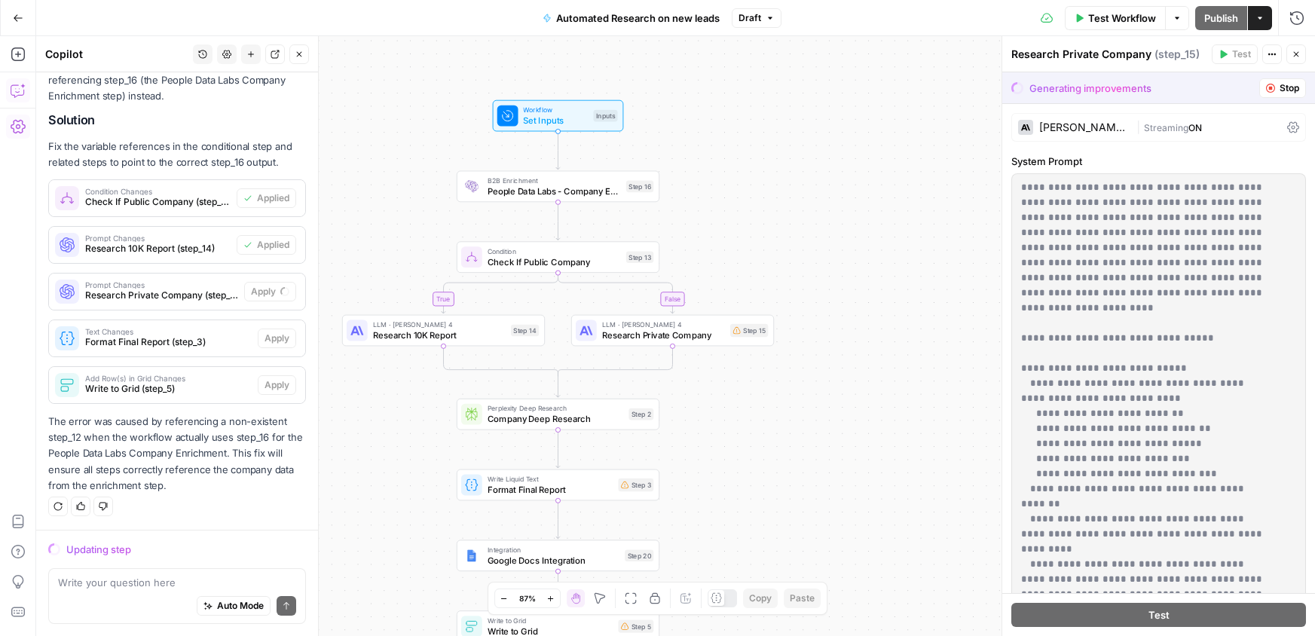
click at [562, 121] on span "Set Inputs" at bounding box center [555, 120] width 65 height 13
click at [565, 114] on span "Set Inputs" at bounding box center [554, 120] width 65 height 13
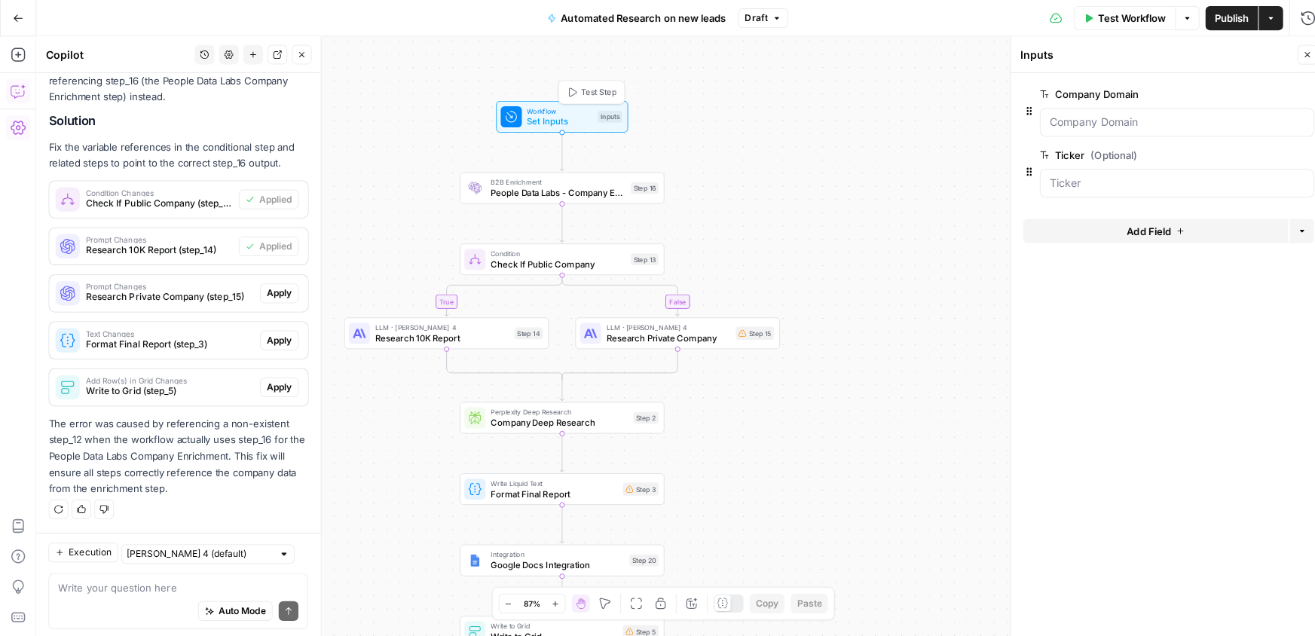
scroll to position [1058, 0]
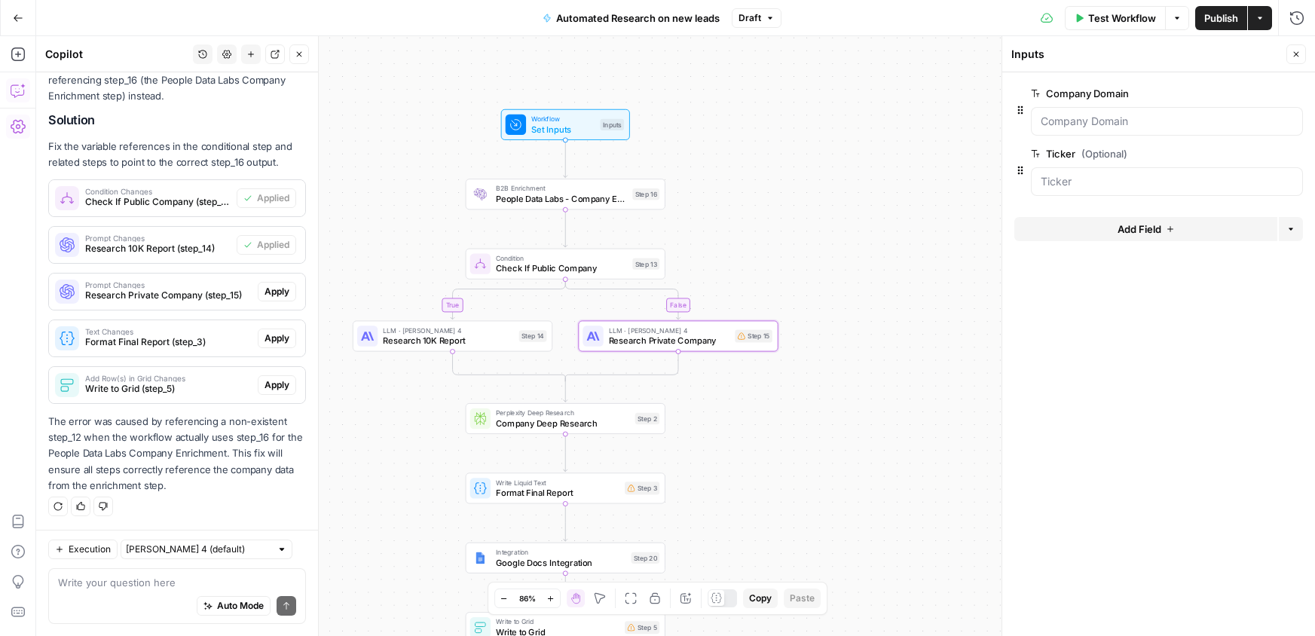
click at [290, 294] on div "Prompt Changes Research Private Company (step_15) Apply" at bounding box center [177, 292] width 256 height 24
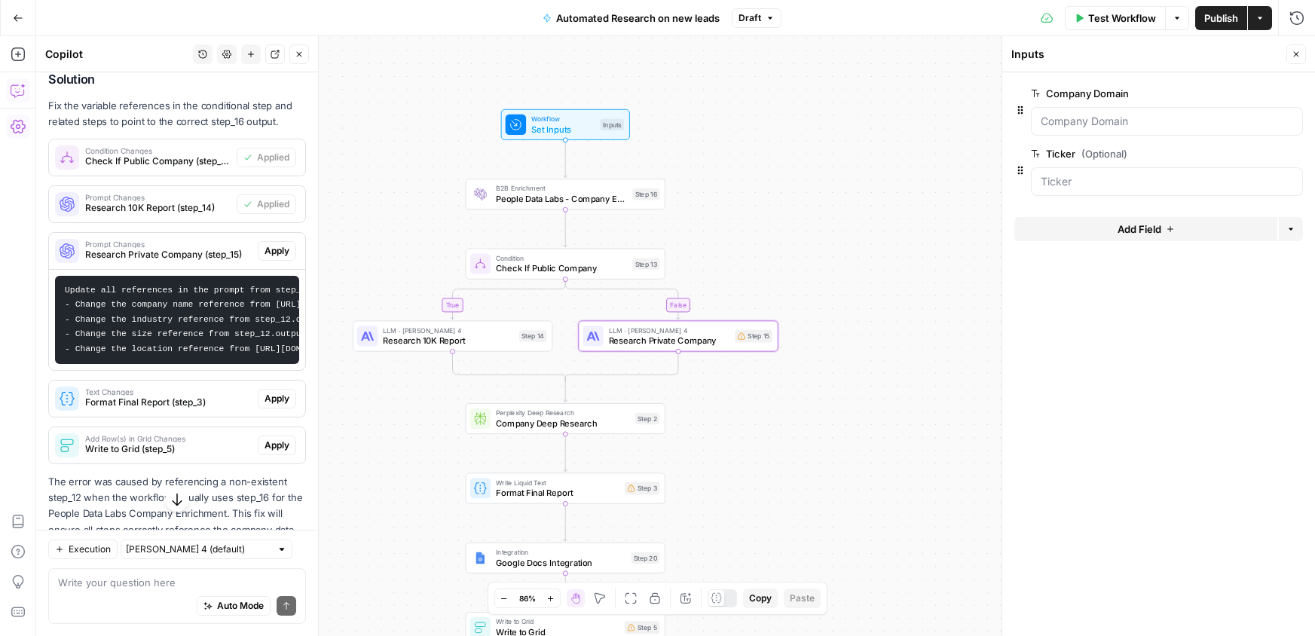
click at [269, 258] on span "Apply" at bounding box center [277, 251] width 25 height 14
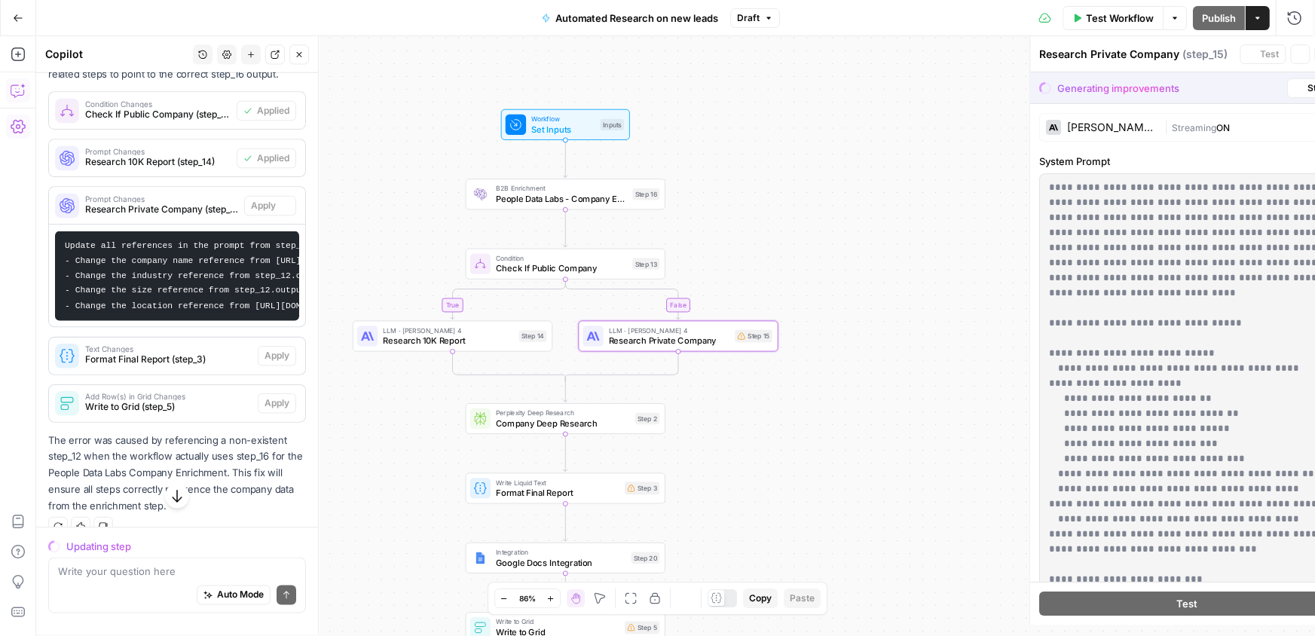
scroll to position [1021, 0]
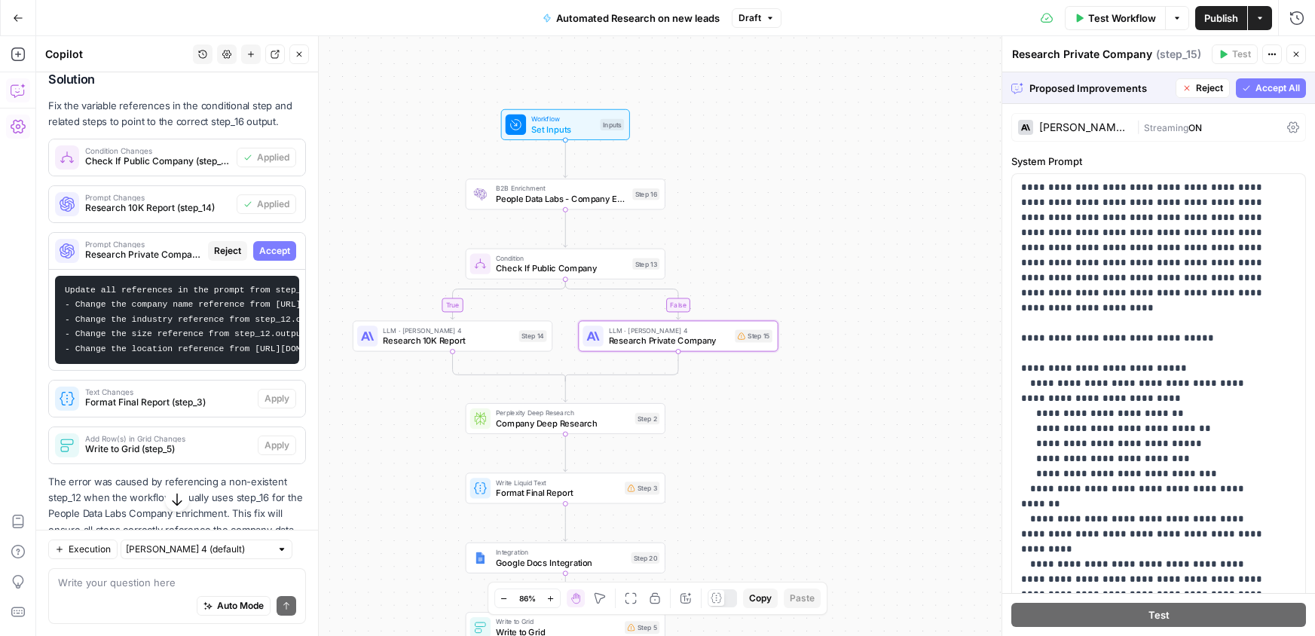
click at [272, 258] on span "Accept" at bounding box center [274, 251] width 31 height 14
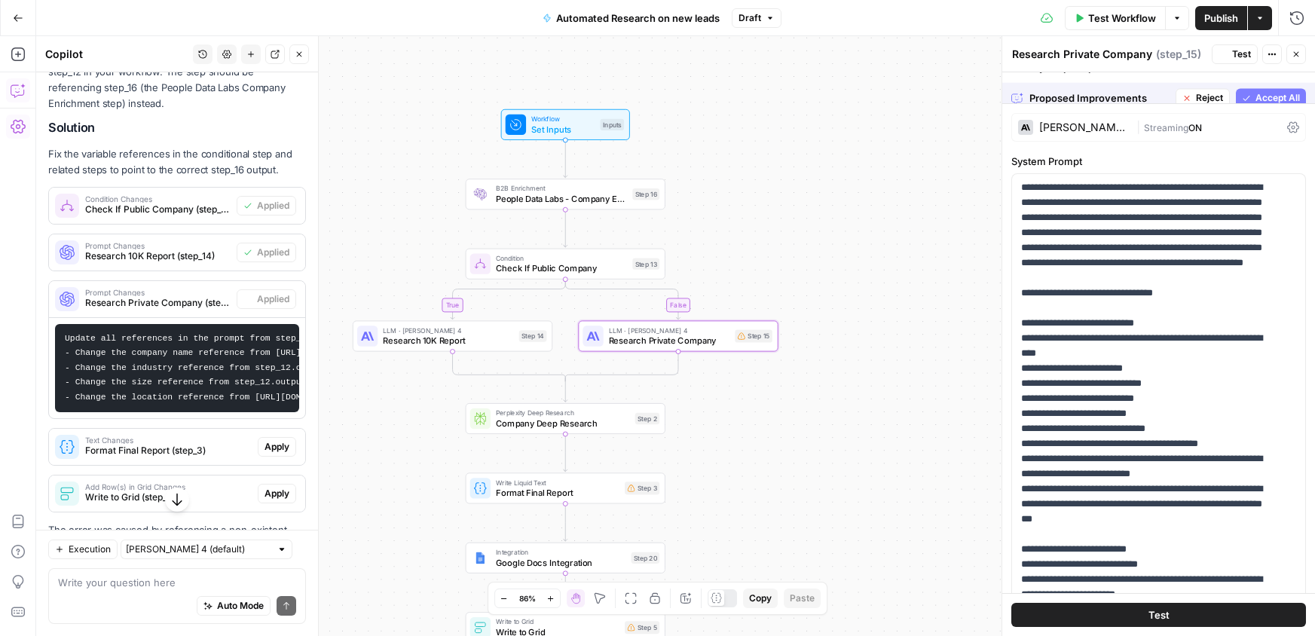
scroll to position [1069, 0]
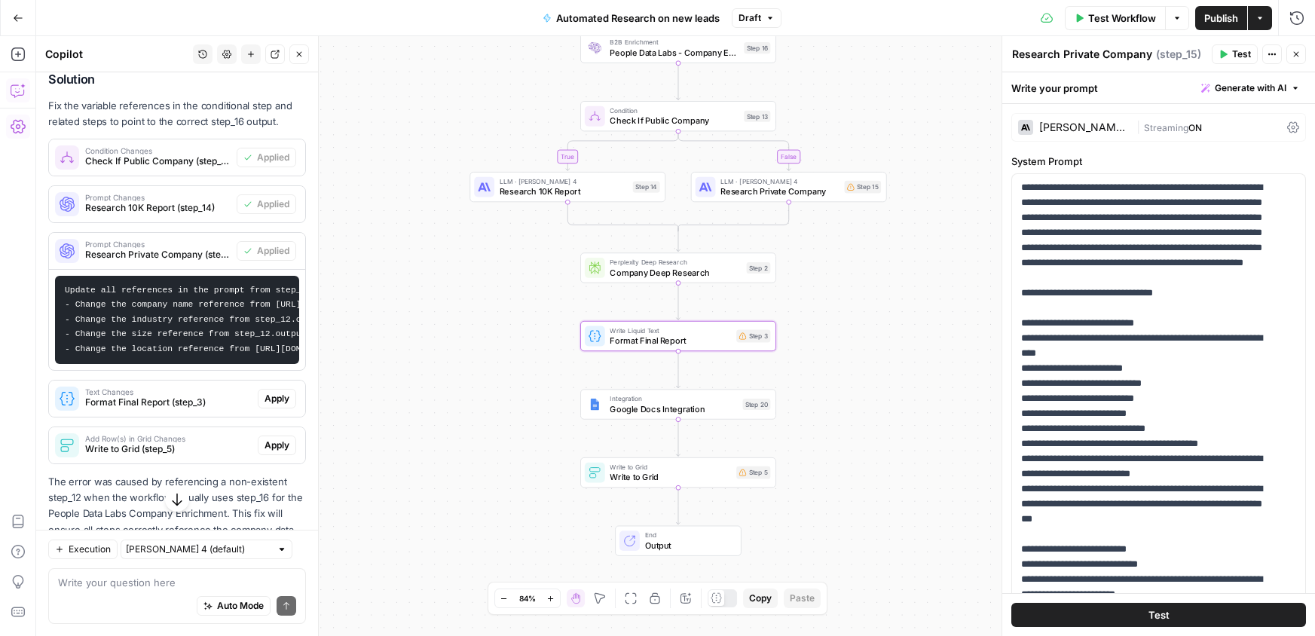
click at [265, 406] on span "Apply" at bounding box center [277, 399] width 25 height 14
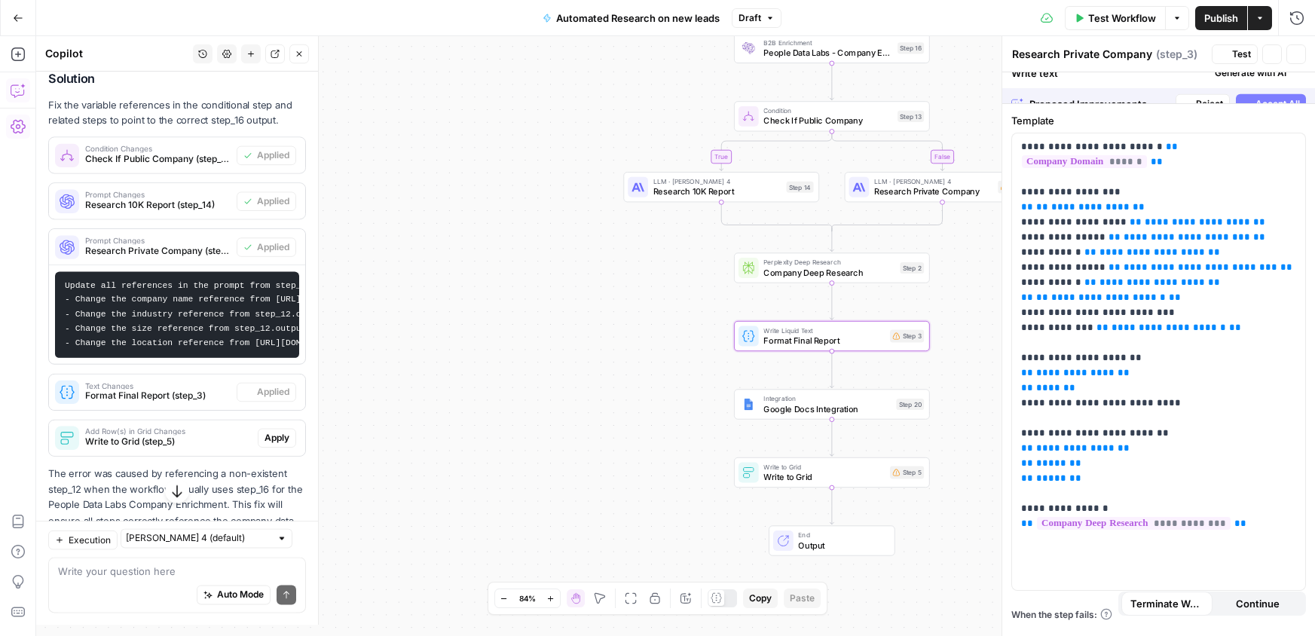
type textarea "Format Final Report"
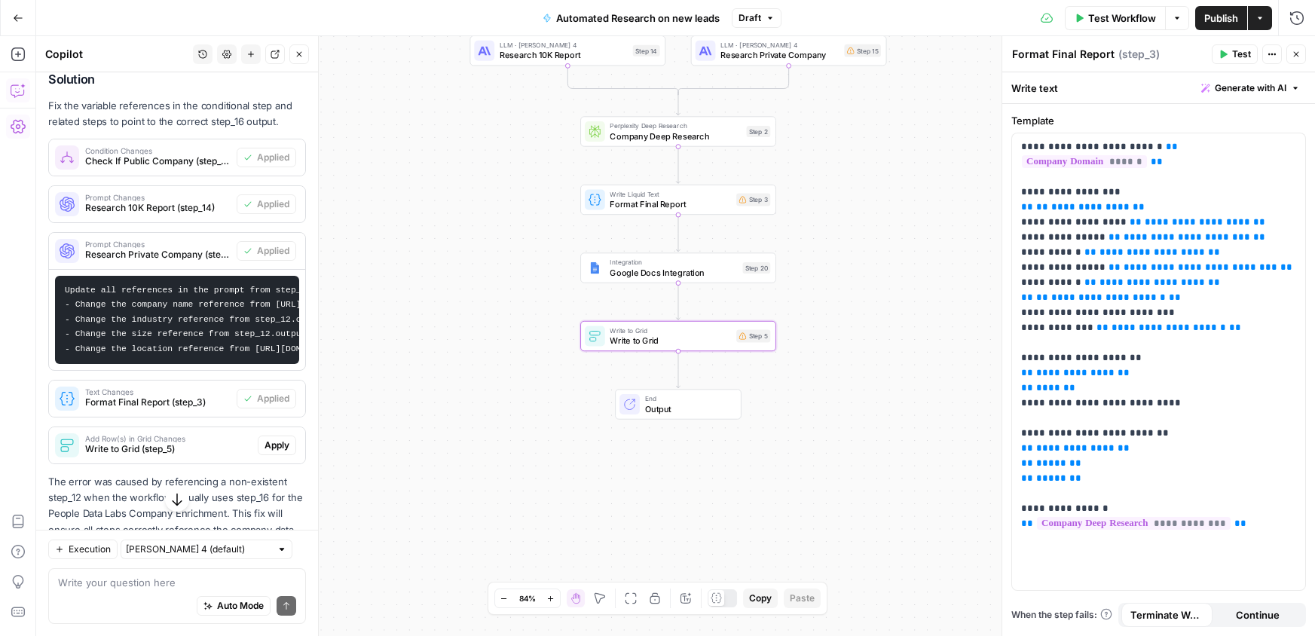
click at [265, 452] on span "Apply" at bounding box center [277, 446] width 25 height 14
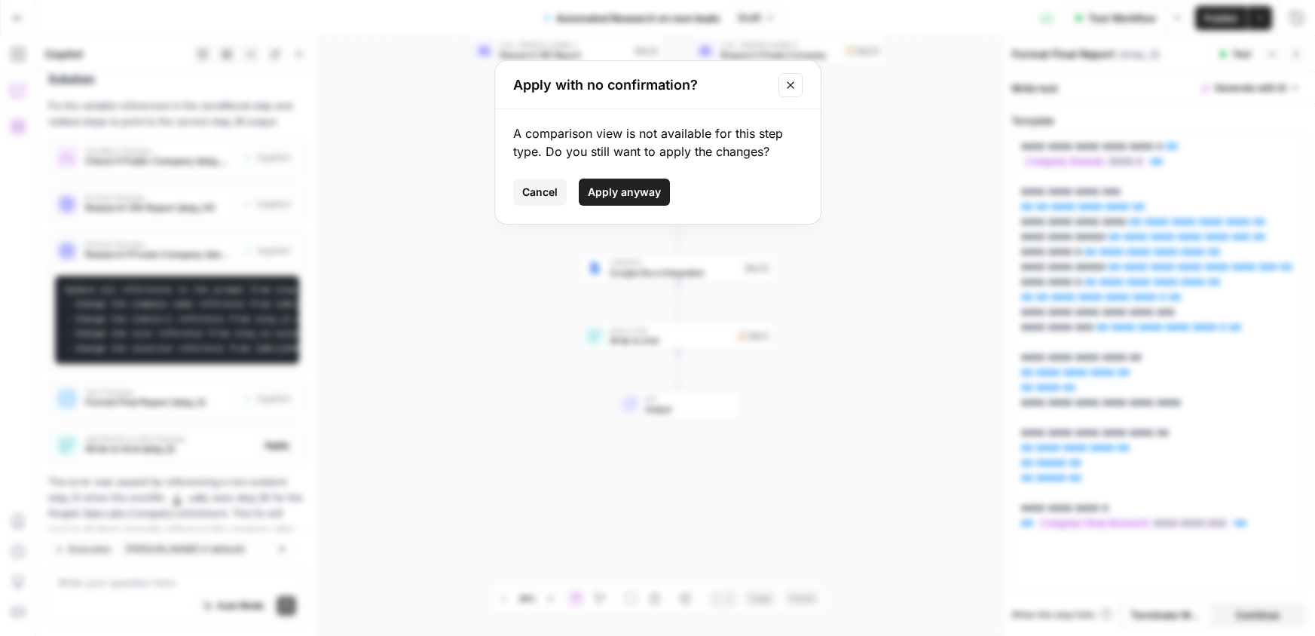
click at [617, 194] on span "Apply anyway" at bounding box center [624, 192] width 73 height 15
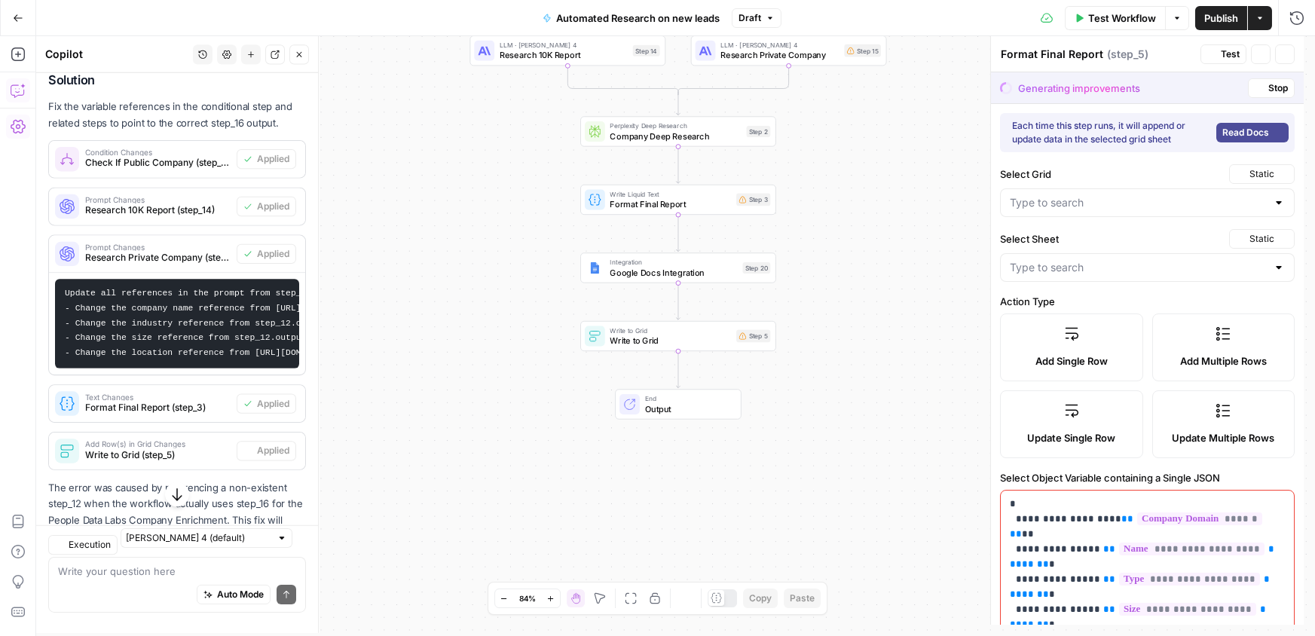
type textarea "Write to Grid"
type input "Blank"
type input "Domain"
type input "Company Summary"
type input "Deep Research"
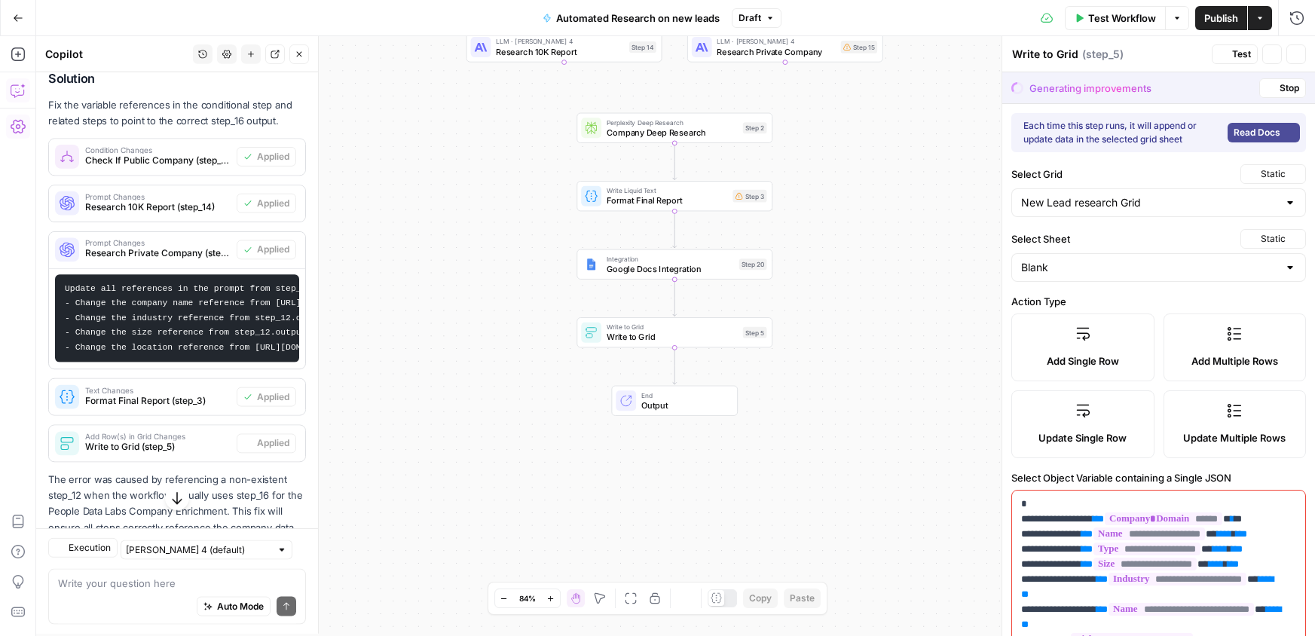
type input "New Lead research Grid"
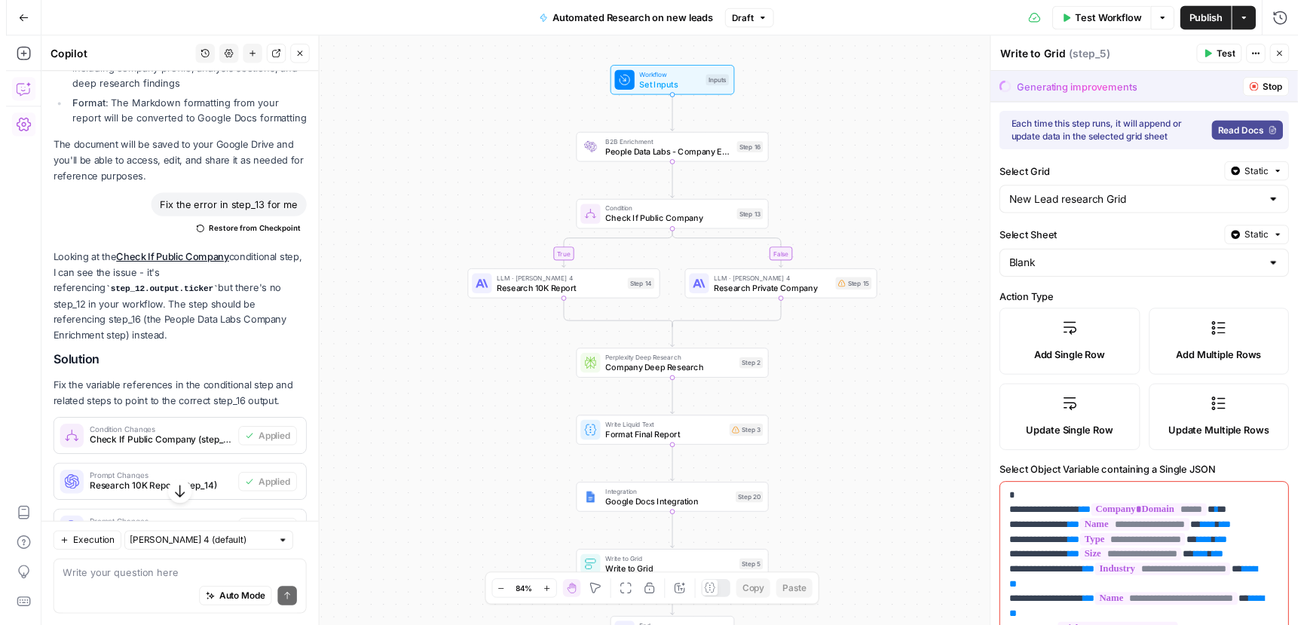
scroll to position [1170, 0]
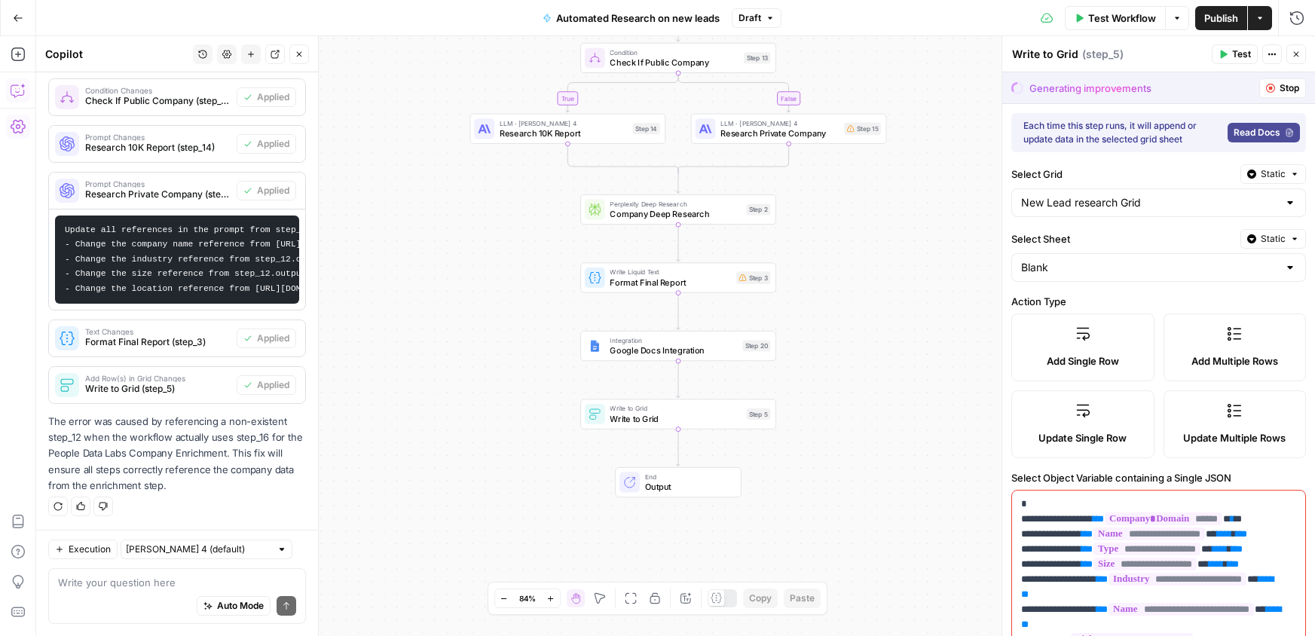
click at [1137, 72] on div "Generating improvements Stop" at bounding box center [1159, 87] width 313 height 31
click at [1136, 84] on div "Generating improvements" at bounding box center [1091, 88] width 122 height 15
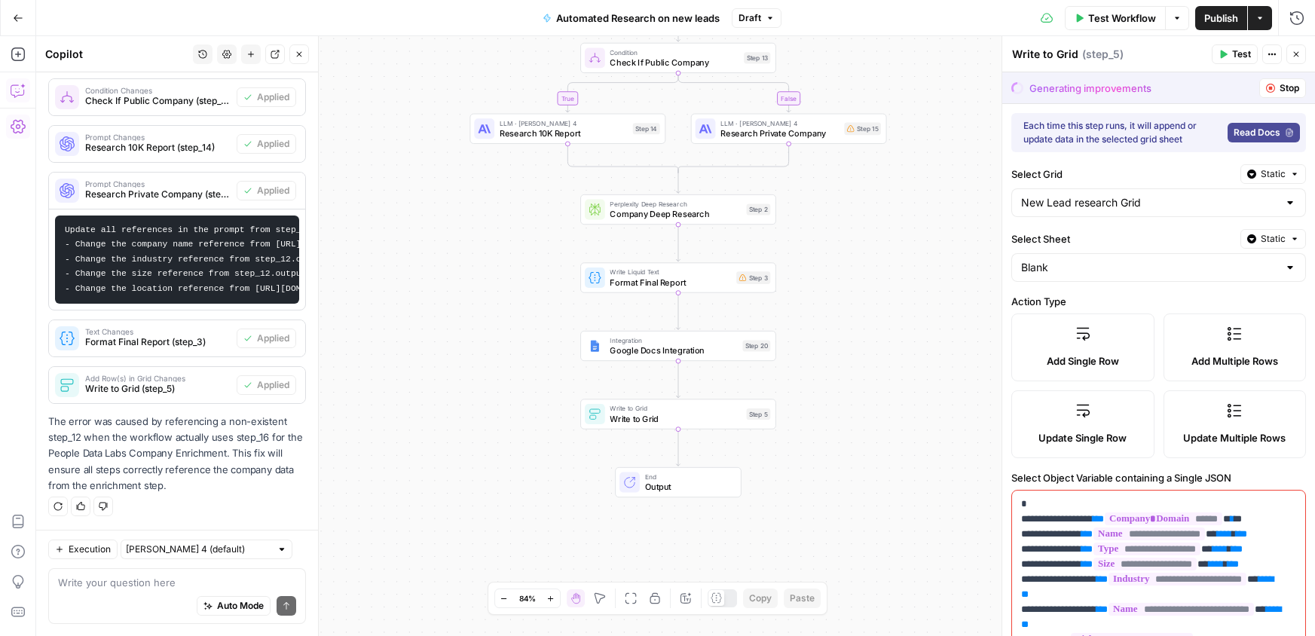
click at [1141, 17] on span "Test Workflow" at bounding box center [1122, 18] width 68 height 15
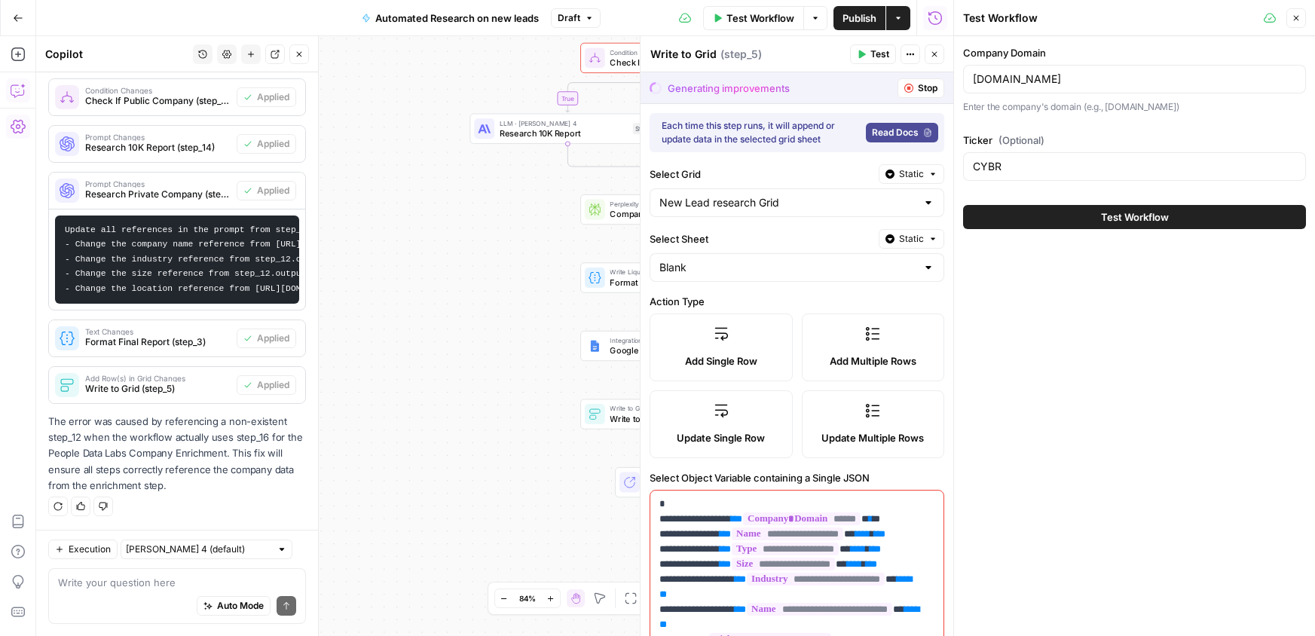
click at [1123, 213] on span "Test Workflow" at bounding box center [1135, 217] width 68 height 15
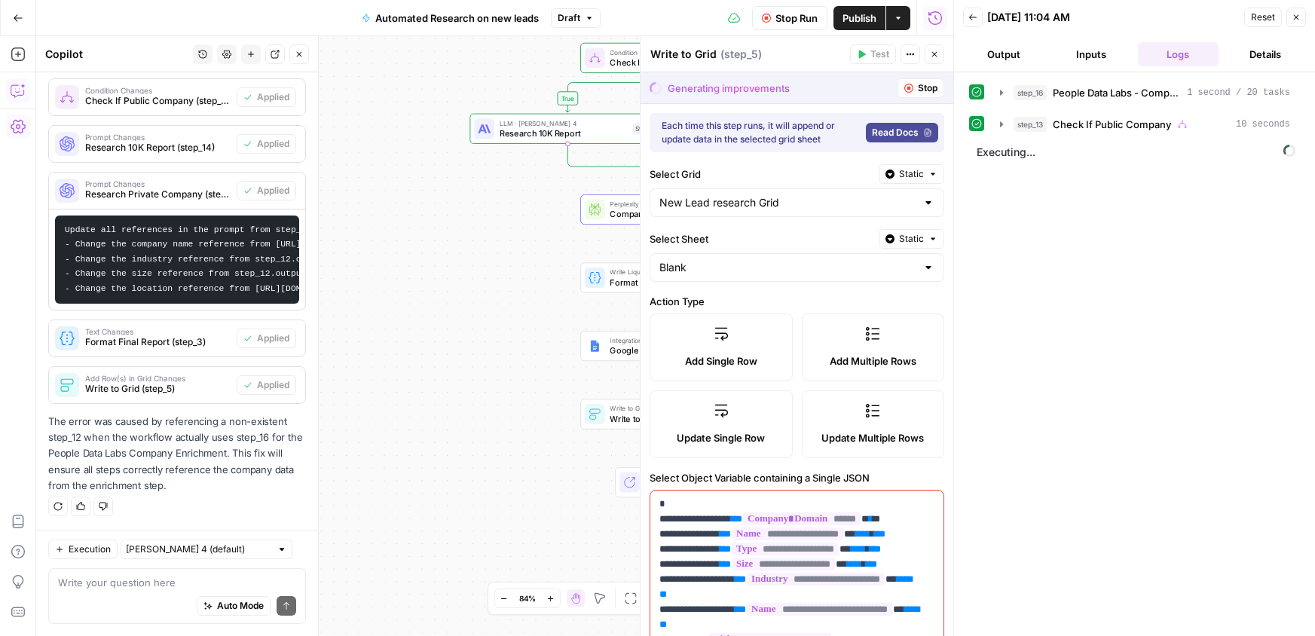
click at [918, 84] on span "Stop" at bounding box center [928, 88] width 20 height 14
click at [918, 91] on span "Stop" at bounding box center [928, 88] width 20 height 14
click at [943, 54] on button "Close" at bounding box center [935, 54] width 20 height 20
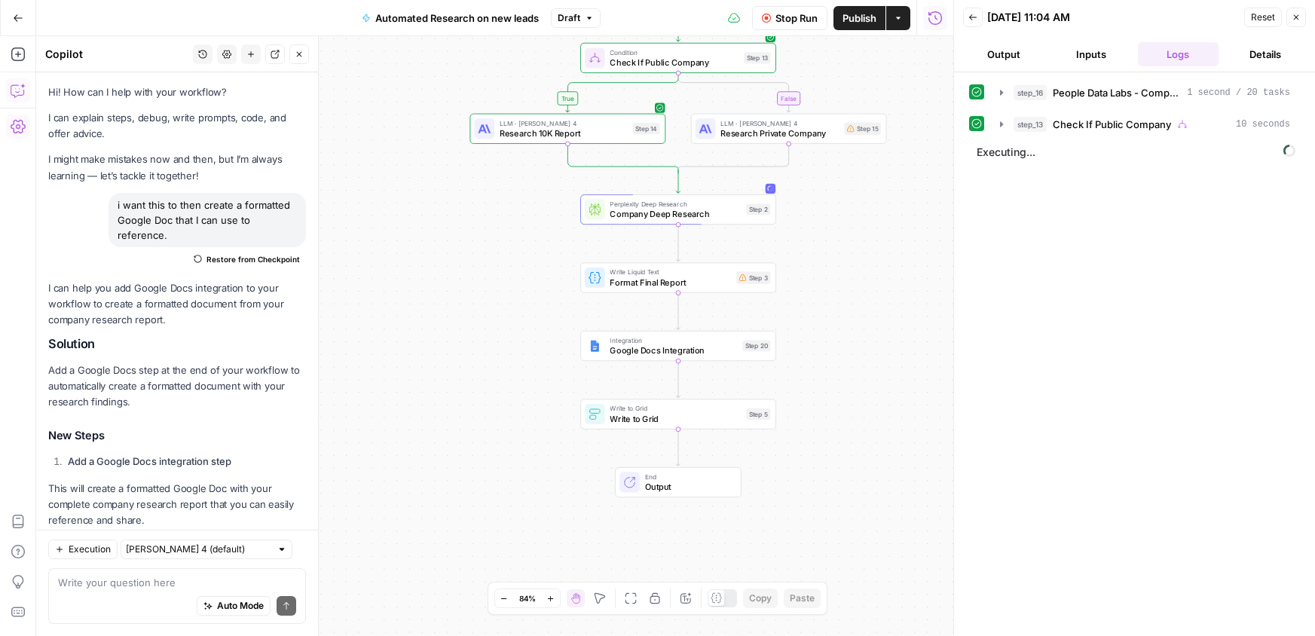
scroll to position [1170, 0]
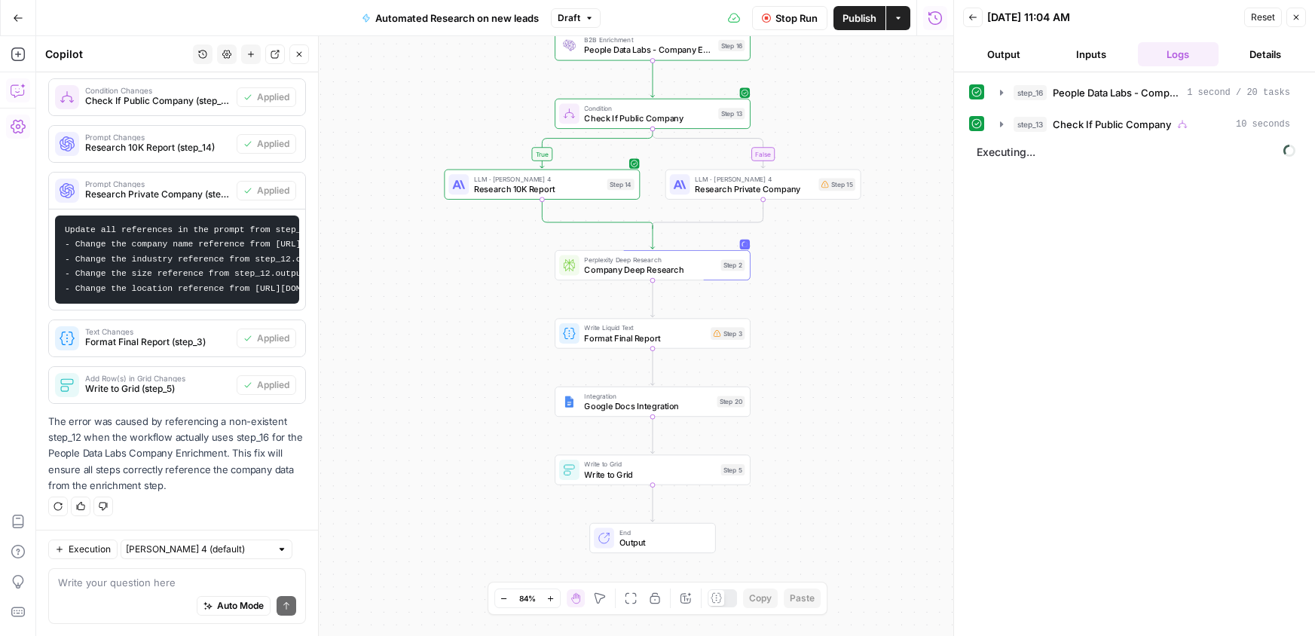
drag, startPoint x: 507, startPoint y: 212, endPoint x: 463, endPoint y: 329, distance: 125.0
click at [463, 329] on div "true false Workflow Set Inputs Inputs B2B Enrichment People Data Labs - Company…" at bounding box center [494, 336] width 917 height 600
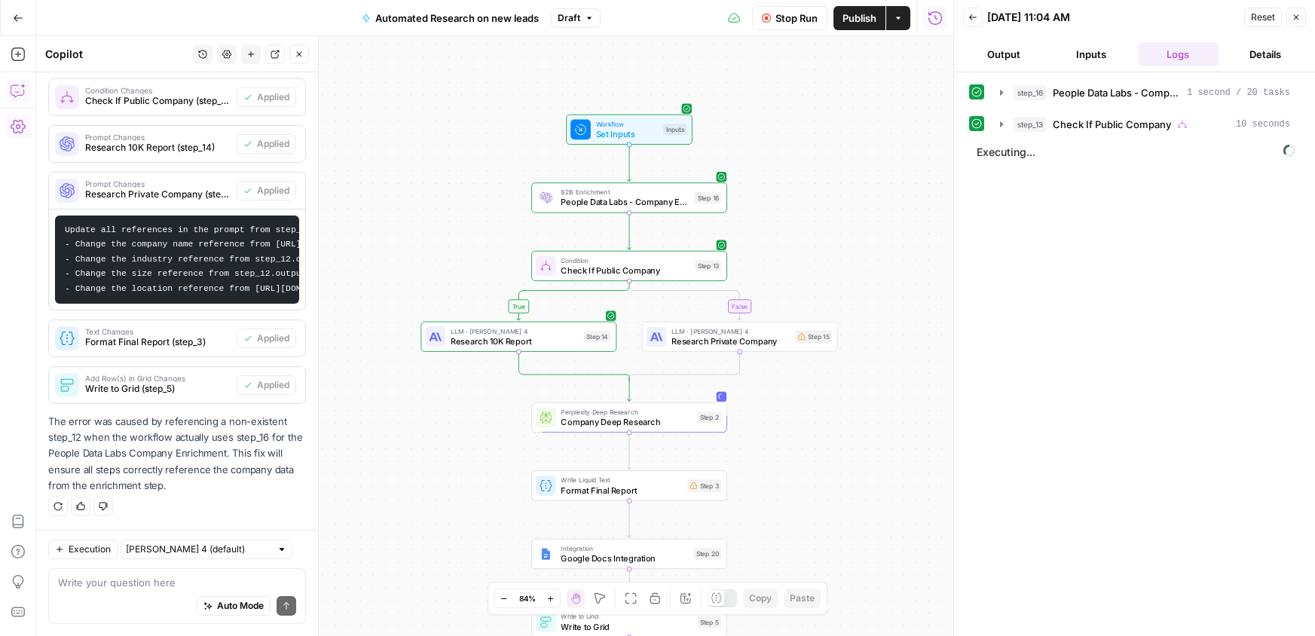
drag, startPoint x: 463, startPoint y: 329, endPoint x: 458, endPoint y: 420, distance: 91.3
click at [458, 420] on div "true false Workflow Set Inputs Inputs B2B Enrichment People Data Labs - Company…" at bounding box center [494, 336] width 917 height 600
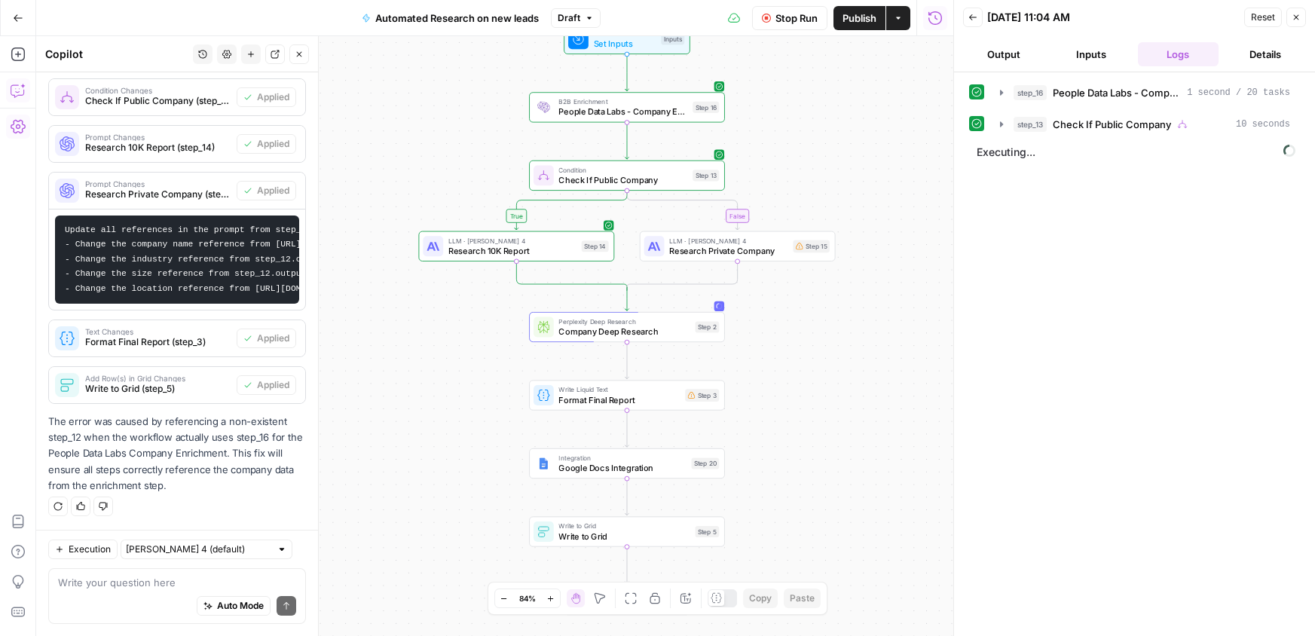
drag, startPoint x: 454, startPoint y: 415, endPoint x: 452, endPoint y: 324, distance: 90.5
click at [452, 324] on div "true false Workflow Set Inputs Inputs B2B Enrichment People Data Labs - Company…" at bounding box center [494, 336] width 917 height 600
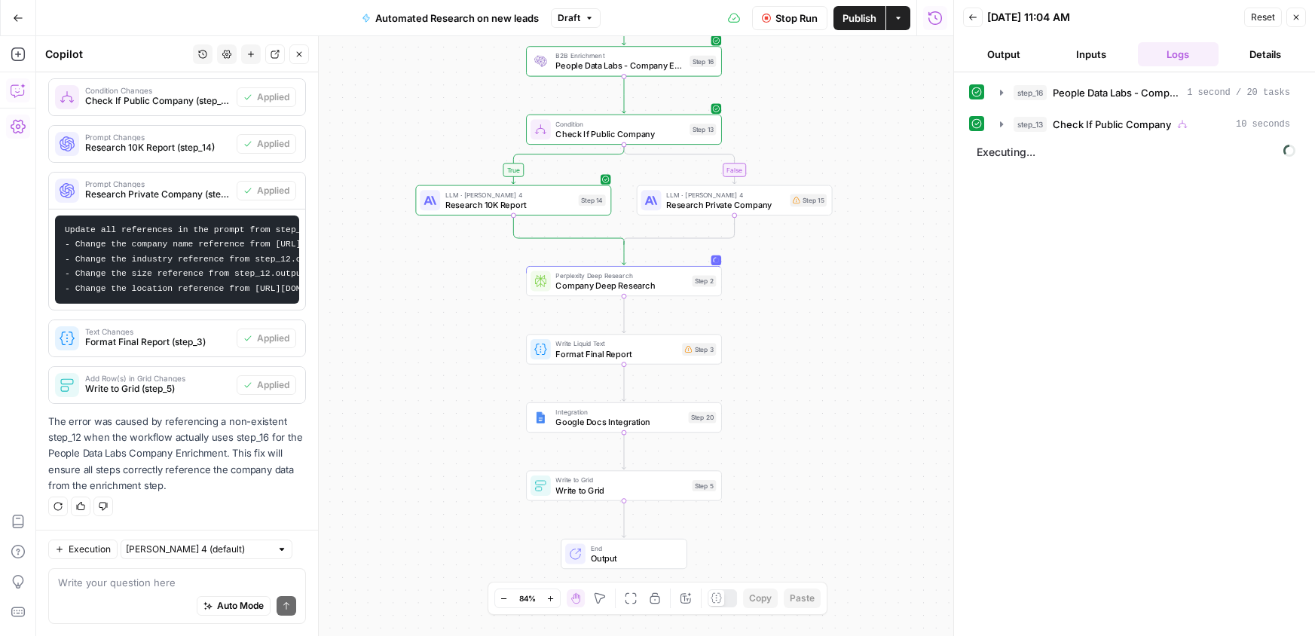
drag, startPoint x: 452, startPoint y: 323, endPoint x: 448, endPoint y: 256, distance: 67.9
click at [448, 256] on div "true false Workflow Set Inputs Inputs B2B Enrichment People Data Labs - Company…" at bounding box center [494, 336] width 917 height 600
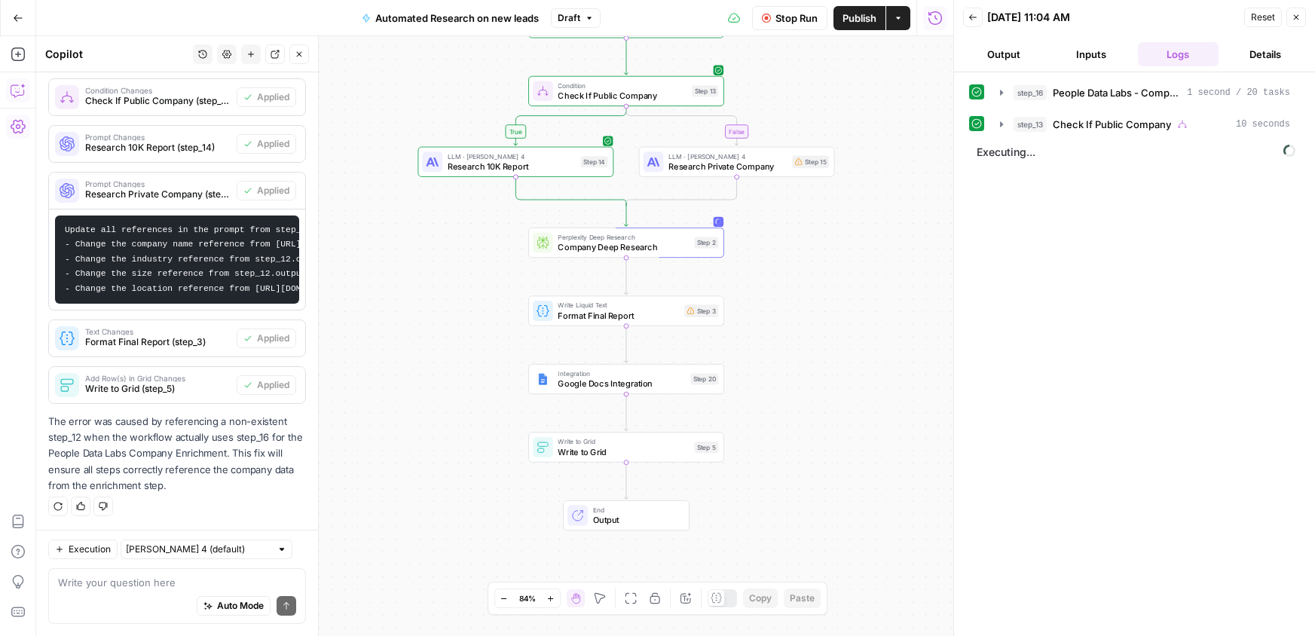
drag, startPoint x: 448, startPoint y: 256, endPoint x: 446, endPoint y: 182, distance: 73.1
click at [446, 184] on div "true false Workflow Set Inputs Inputs B2B Enrichment People Data Labs - Company…" at bounding box center [494, 336] width 917 height 600
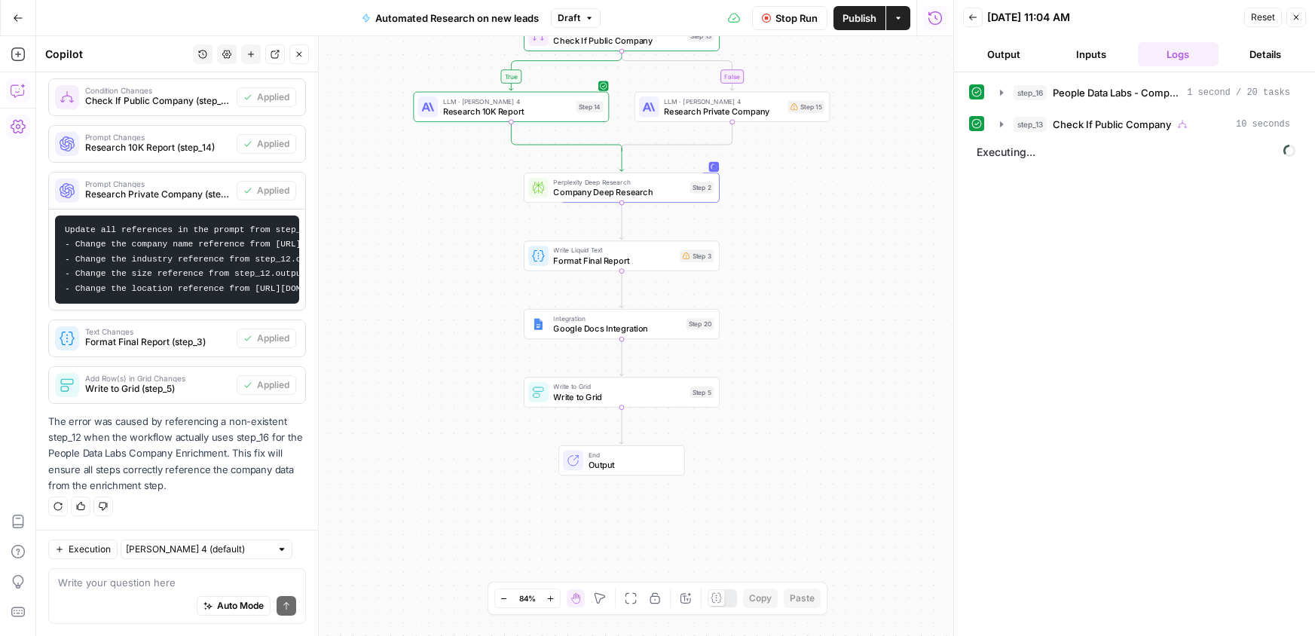
drag, startPoint x: 446, startPoint y: 178, endPoint x: 444, endPoint y: 136, distance: 42.3
click at [444, 136] on div "true false Workflow Set Inputs Inputs B2B Enrichment People Data Labs - Company…" at bounding box center [494, 336] width 917 height 600
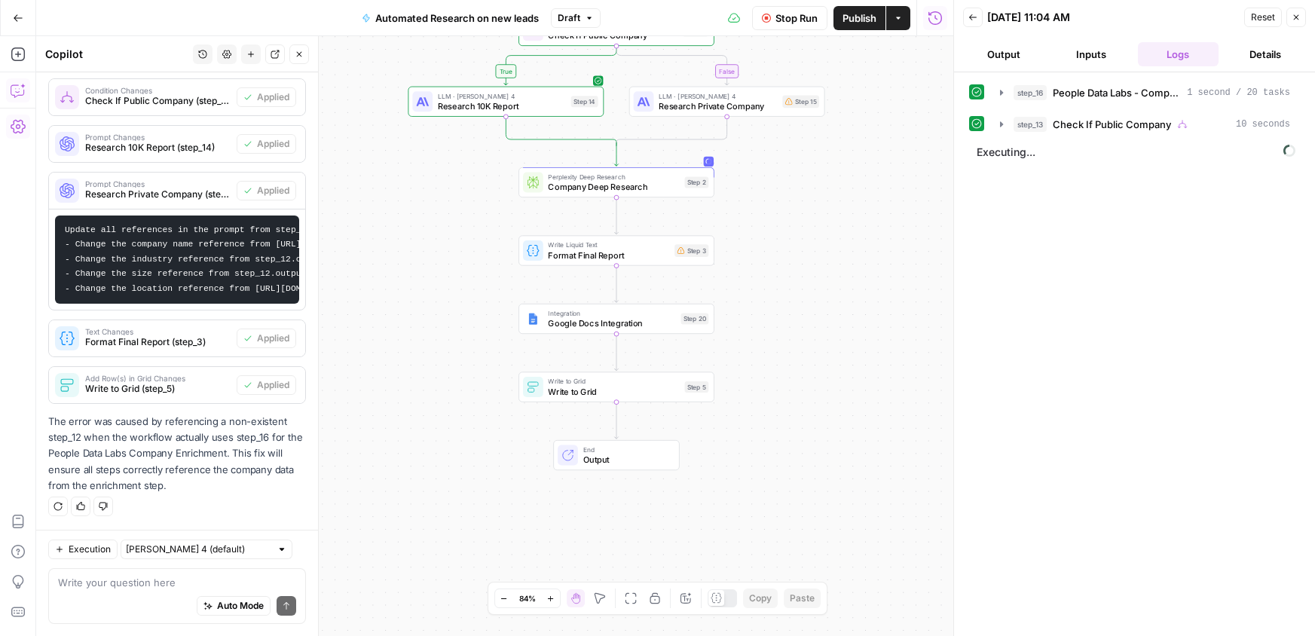
drag, startPoint x: 441, startPoint y: 142, endPoint x: 441, endPoint y: 182, distance: 39.9
click at [441, 182] on div "true false Workflow Set Inputs Inputs B2B Enrichment People Data Labs - Company…" at bounding box center [494, 336] width 917 height 600
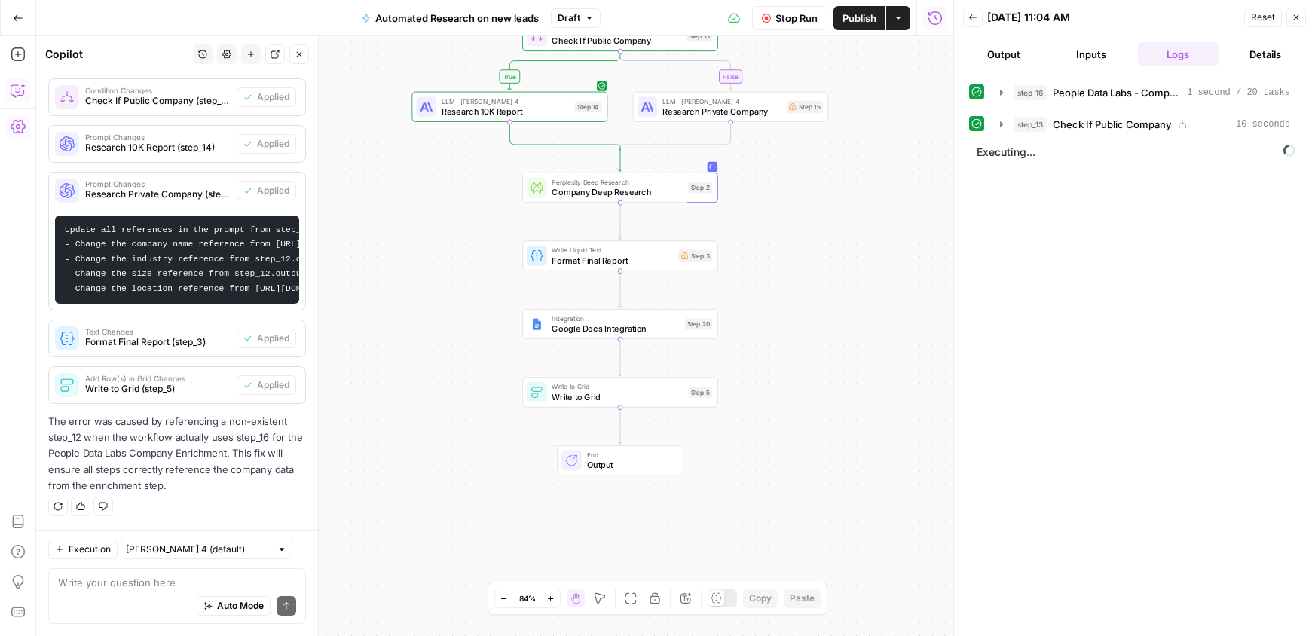
click at [447, 194] on div "true false Workflow Set Inputs Inputs B2B Enrichment People Data Labs - Company…" at bounding box center [494, 336] width 917 height 600
